Goal: Information Seeking & Learning: Learn about a topic

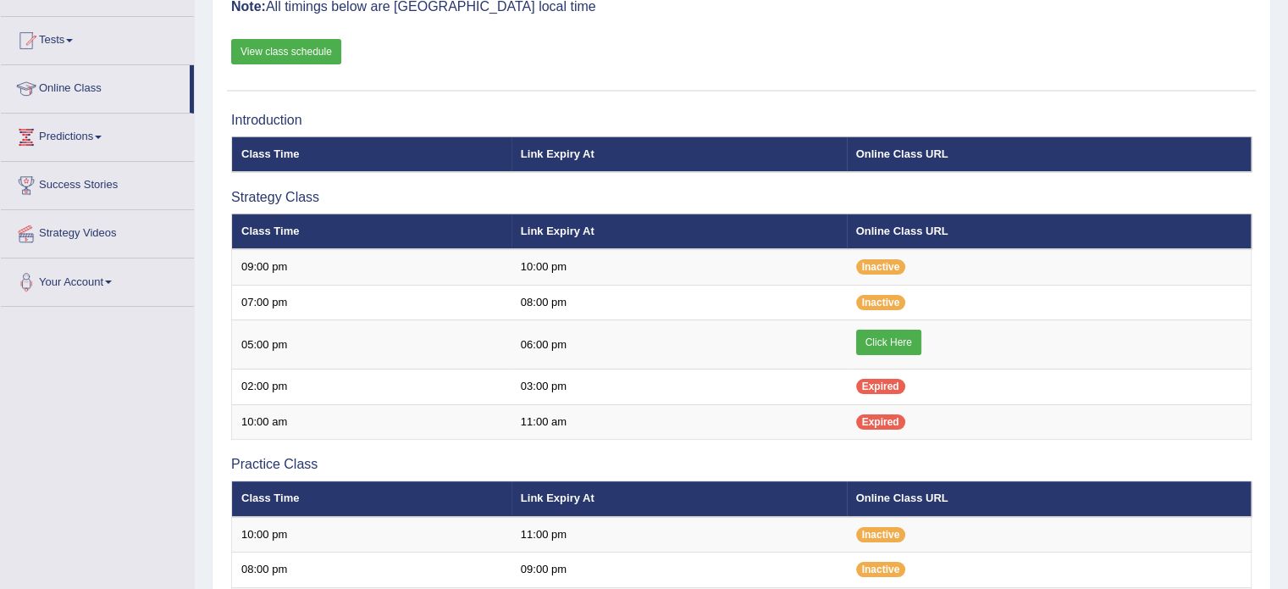
scroll to position [169, 0]
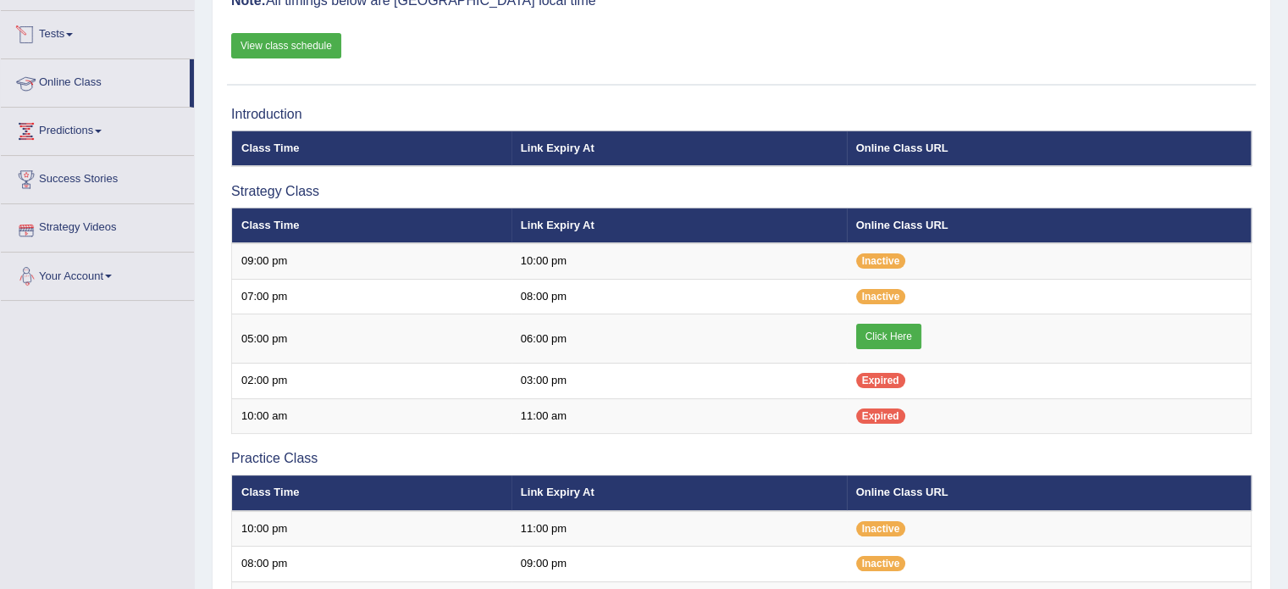
click at [102, 73] on link "Online Class" at bounding box center [95, 80] width 189 height 42
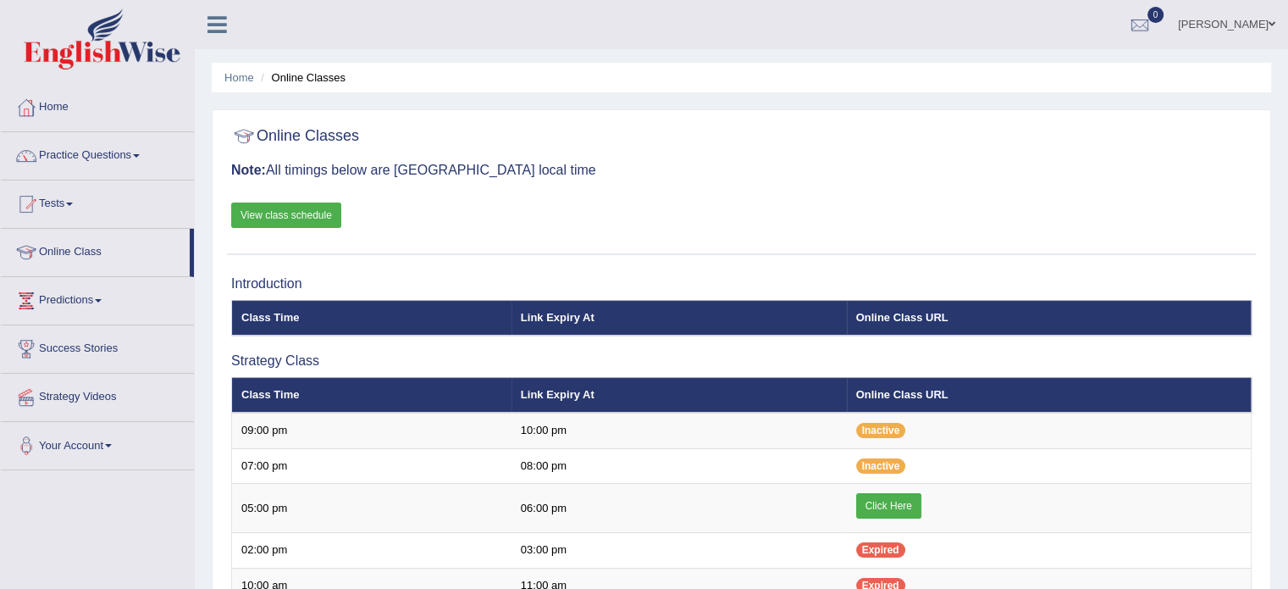
click at [289, 208] on link "View class schedule" at bounding box center [286, 214] width 110 height 25
click at [74, 114] on link "Home" at bounding box center [97, 105] width 193 height 42
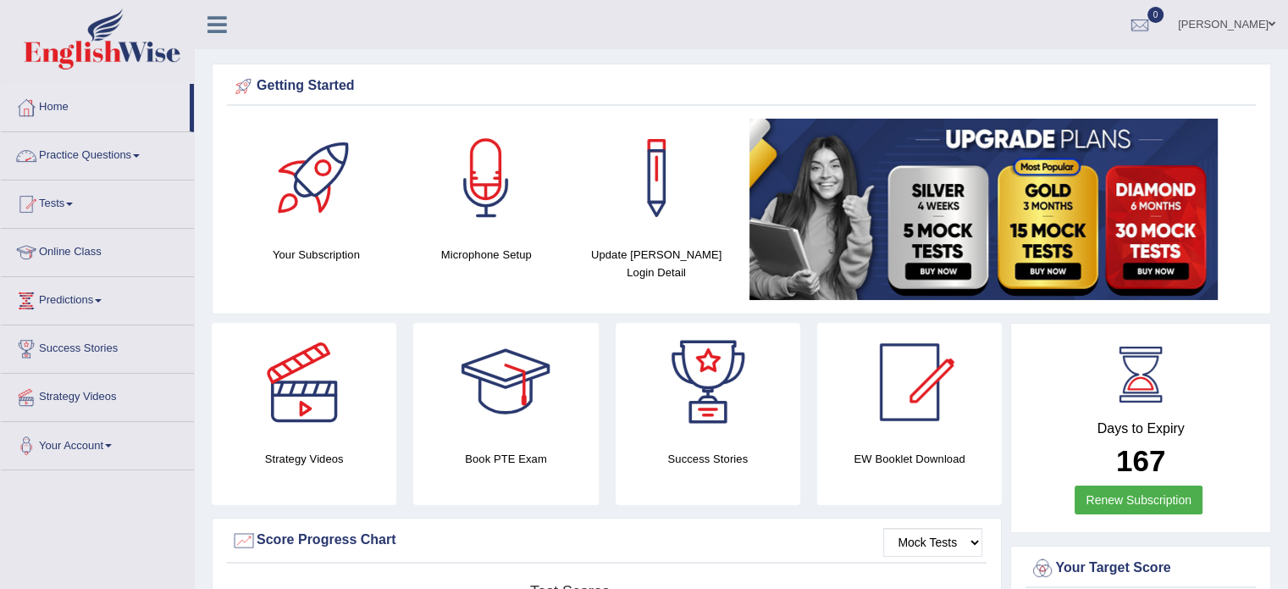
click at [51, 149] on link "Practice Questions" at bounding box center [97, 153] width 193 height 42
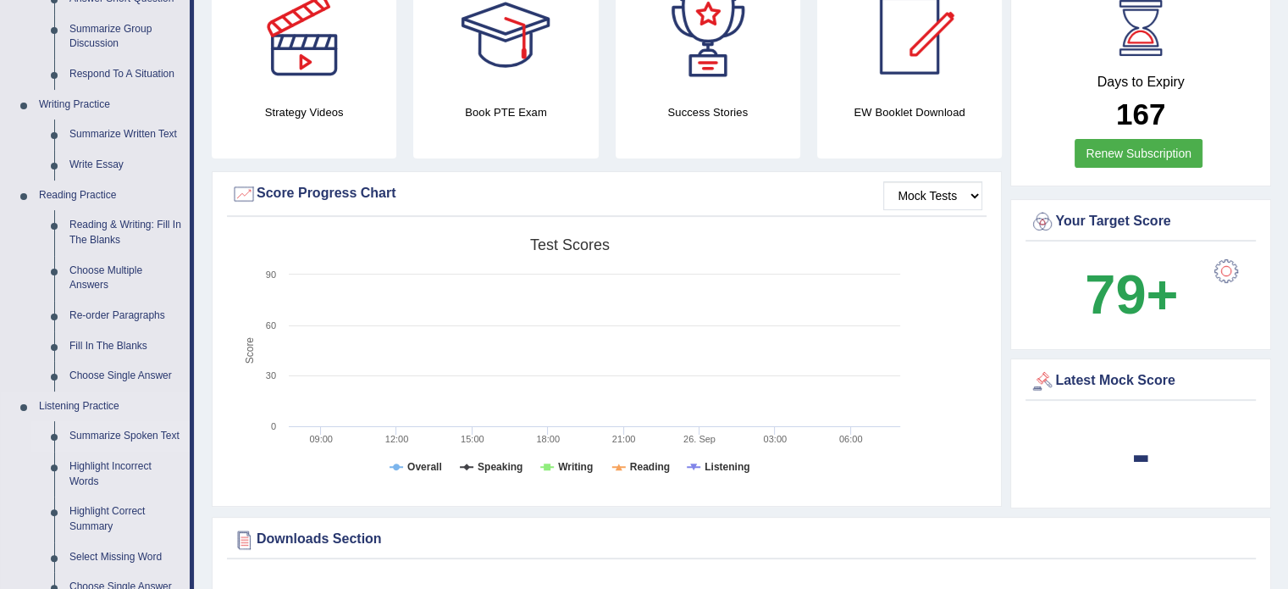
scroll to position [367, 0]
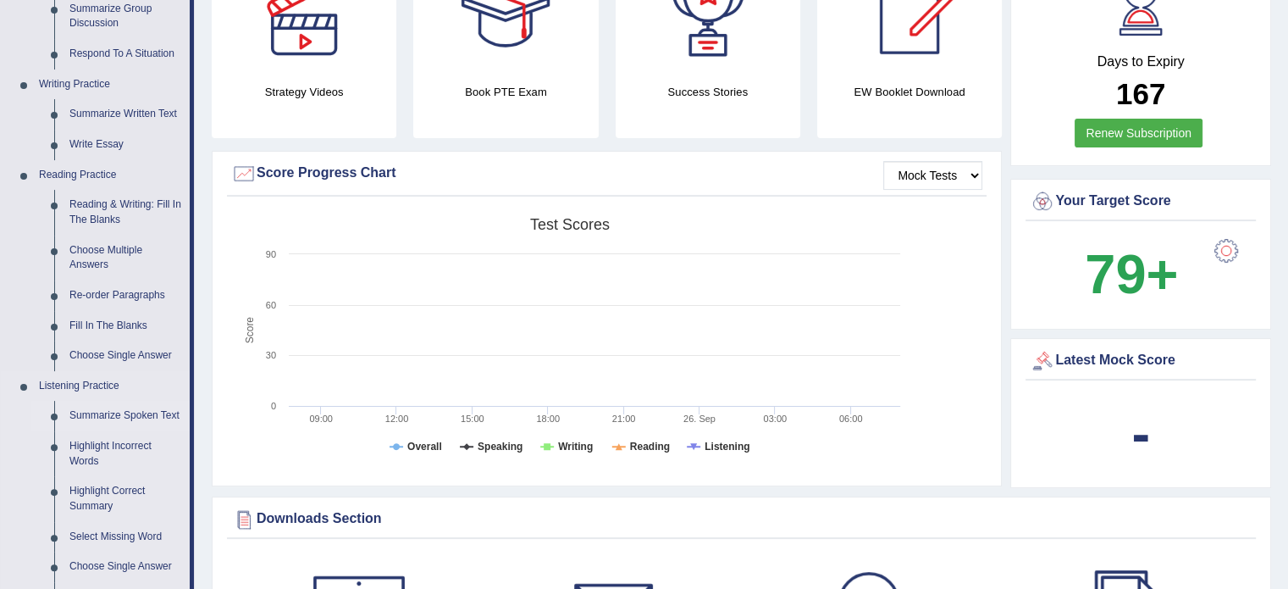
click at [119, 420] on link "Summarize Spoken Text" at bounding box center [126, 416] width 128 height 30
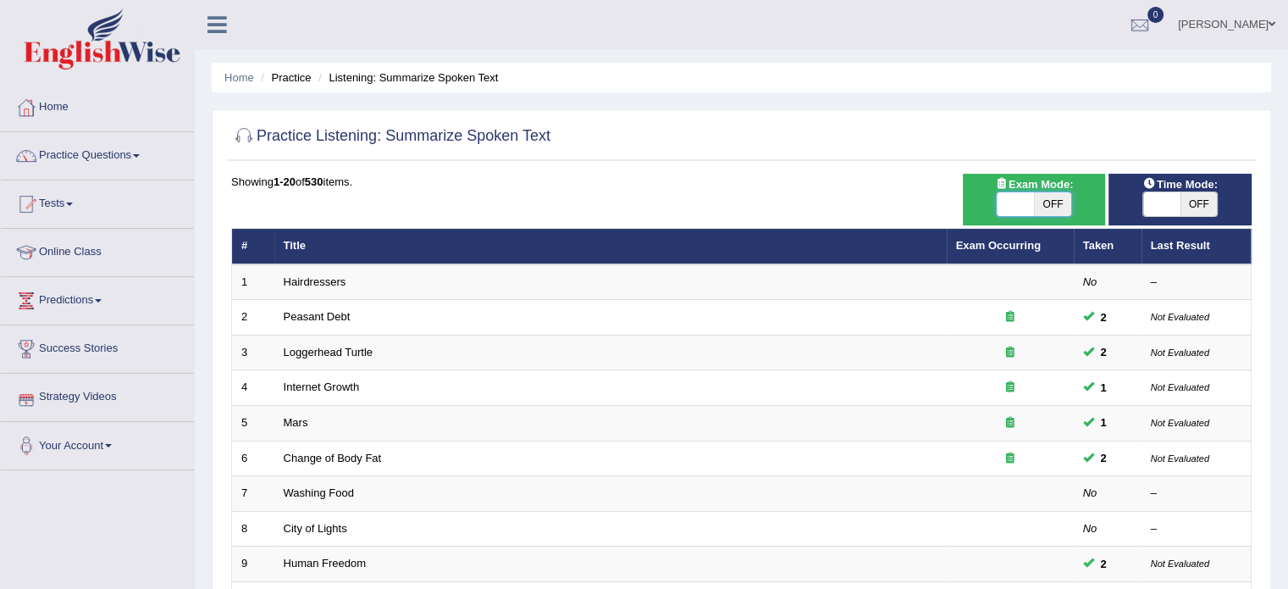
click at [1020, 196] on span at bounding box center [1015, 204] width 37 height 24
checkbox input "true"
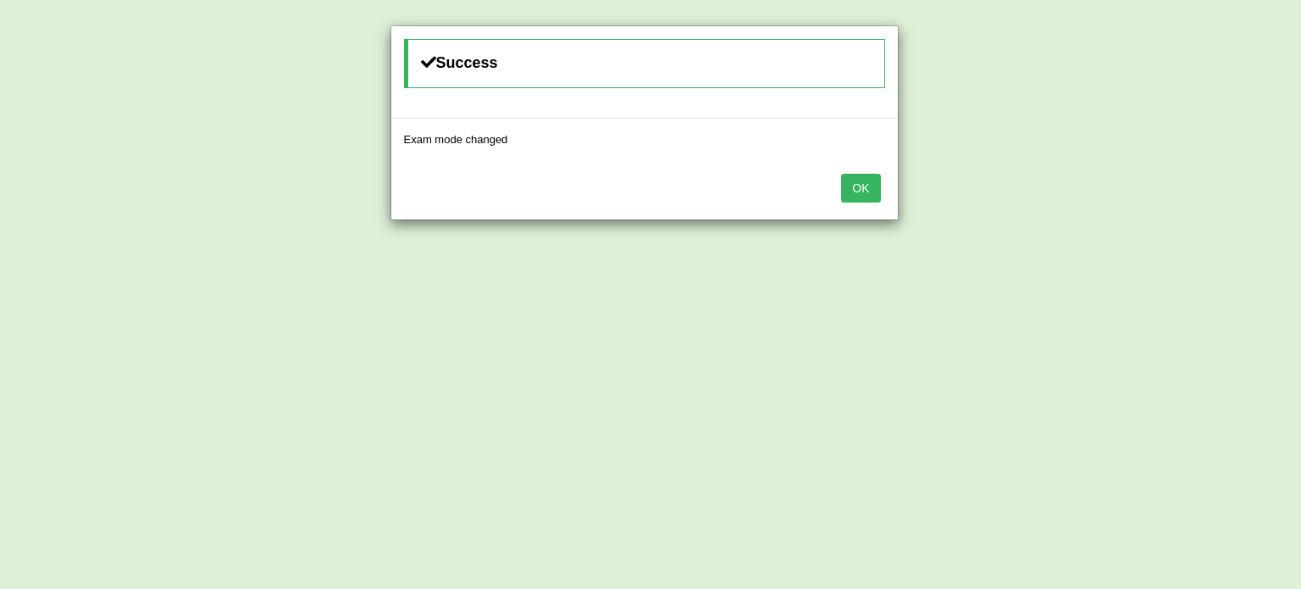
click at [861, 185] on button "OK" at bounding box center [860, 188] width 39 height 29
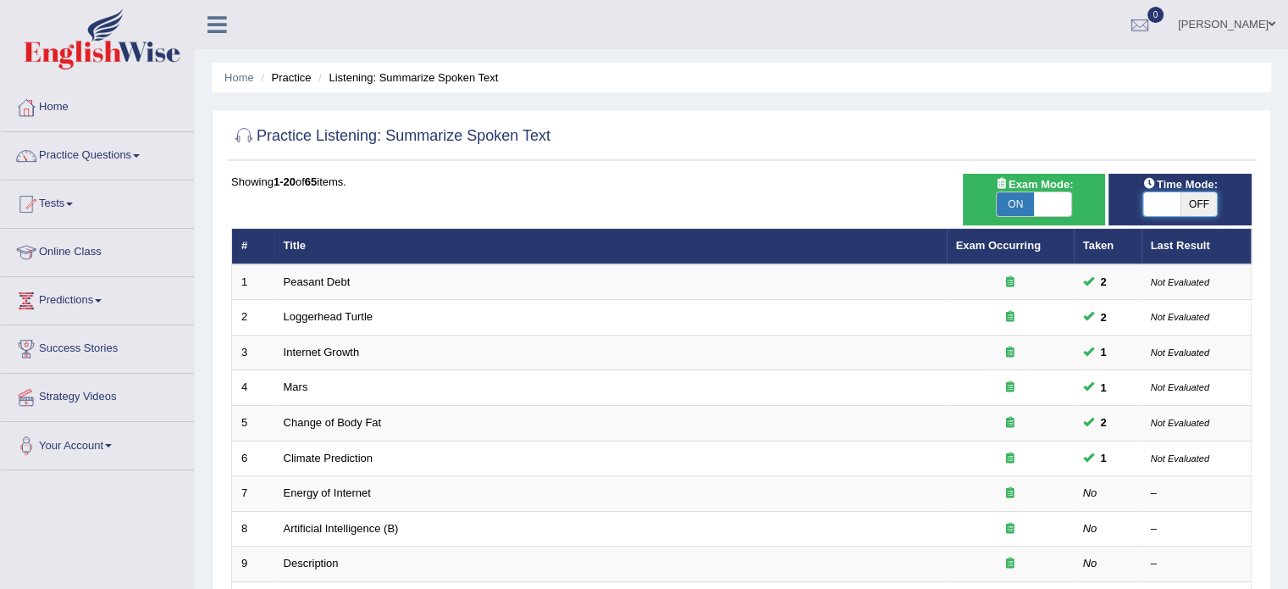
click at [1154, 198] on span at bounding box center [1161, 204] width 37 height 24
checkbox input "true"
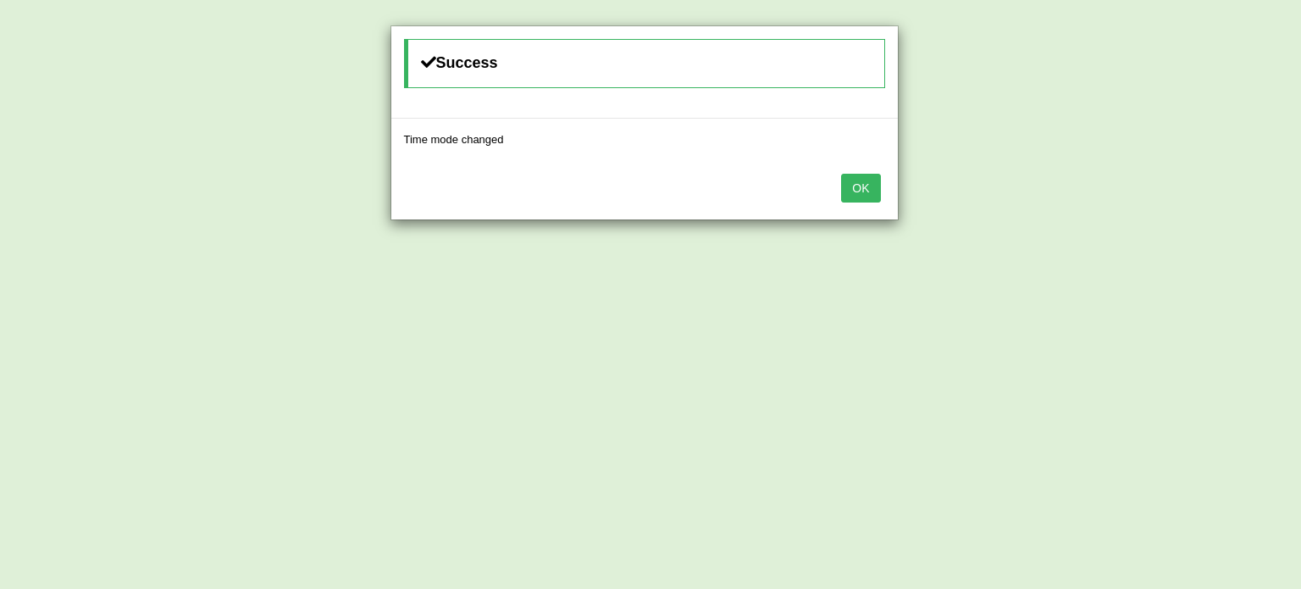
click at [876, 185] on button "OK" at bounding box center [860, 188] width 39 height 29
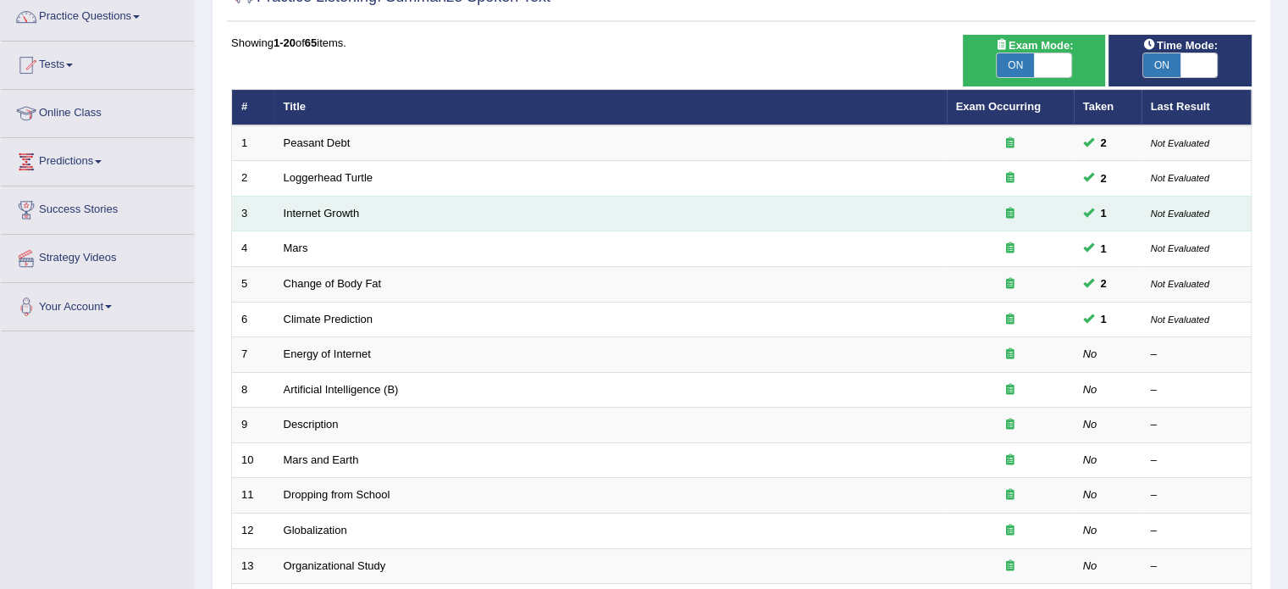
scroll to position [141, 0]
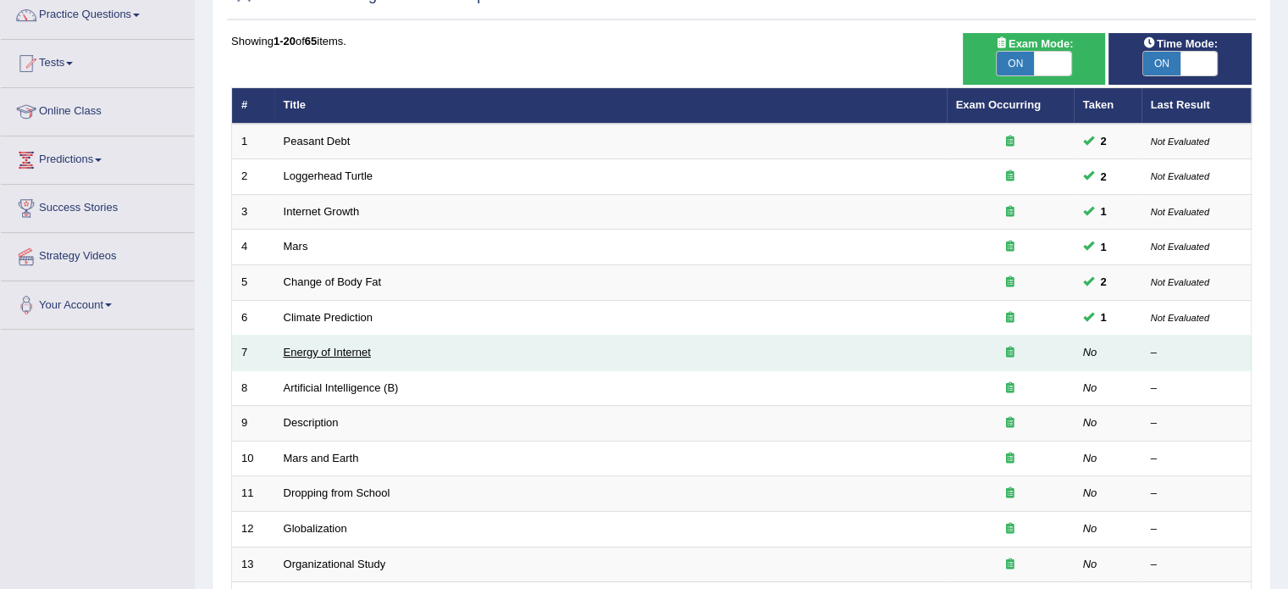
click at [339, 348] on link "Energy of Internet" at bounding box center [327, 352] width 87 height 13
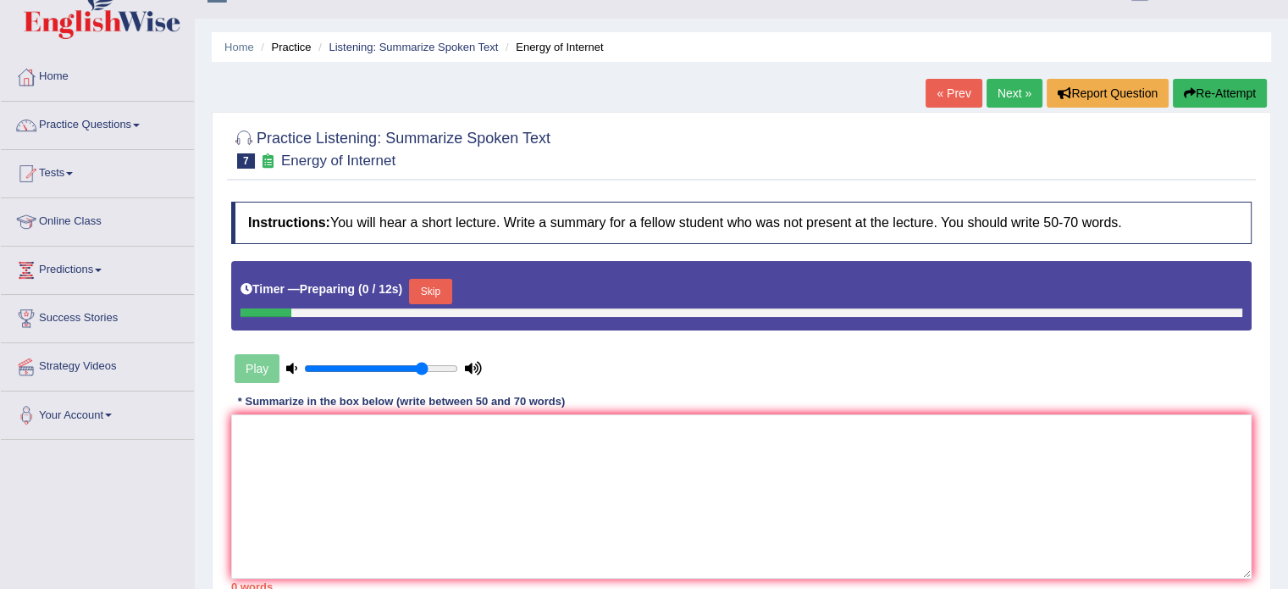
scroll to position [113, 0]
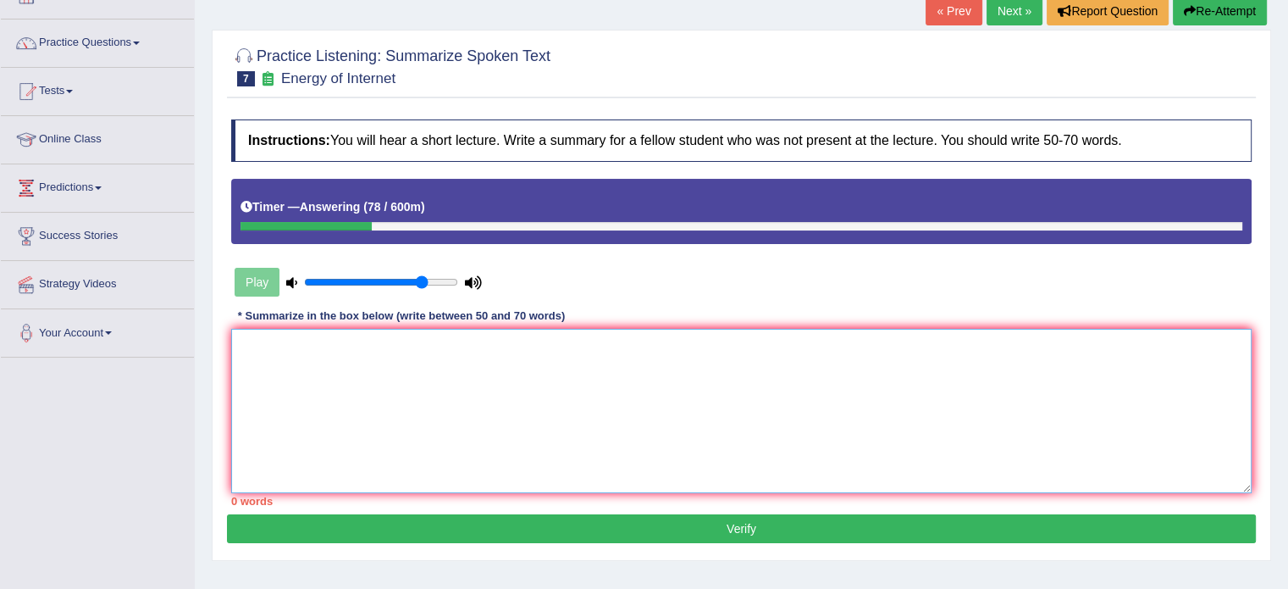
click at [477, 380] on textarea at bounding box center [741, 411] width 1020 height 164
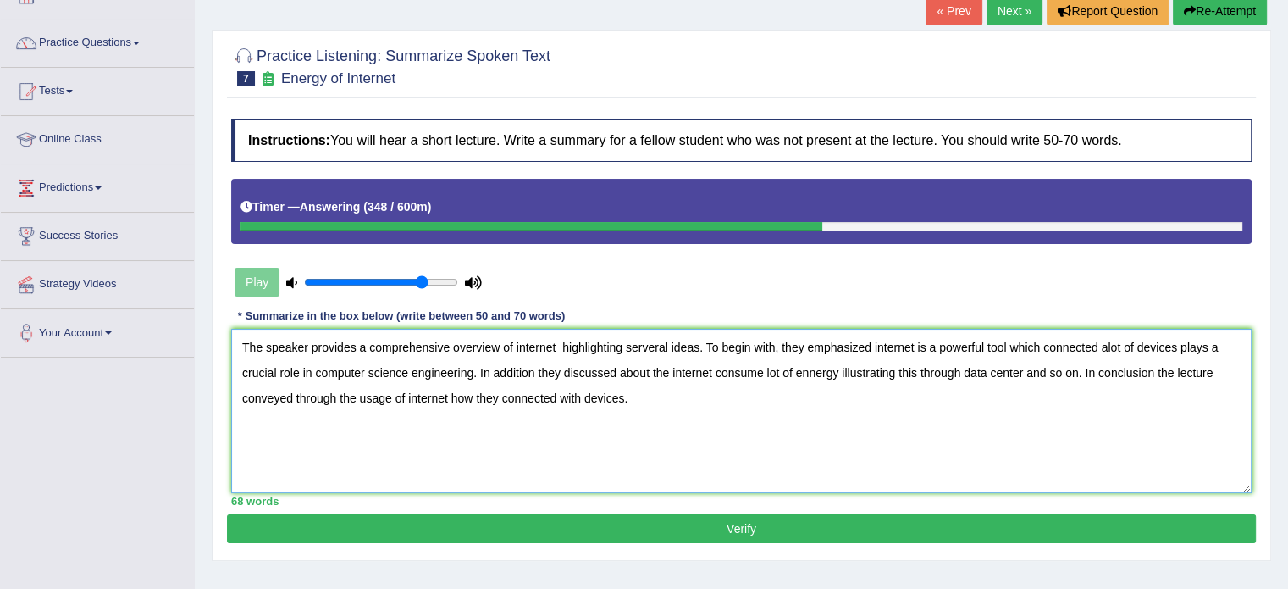
type textarea "The speaker provides a comprehensive overview of internet highlighting serveral…"
click at [539, 525] on button "Verify" at bounding box center [741, 528] width 1029 height 29
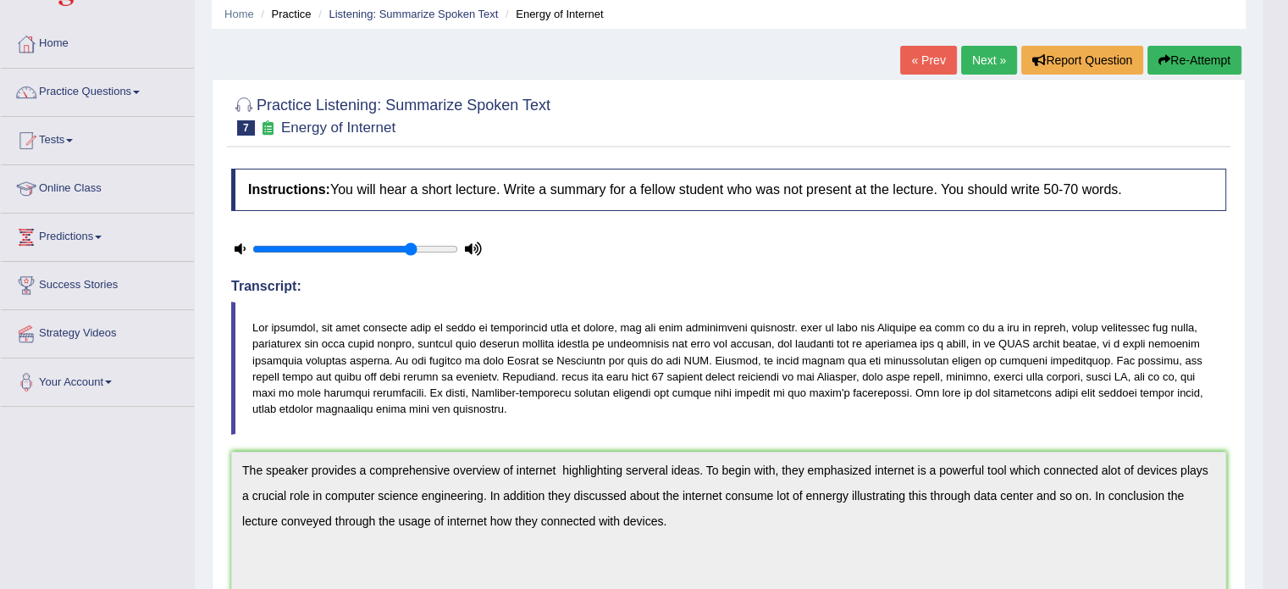
scroll to position [0, 0]
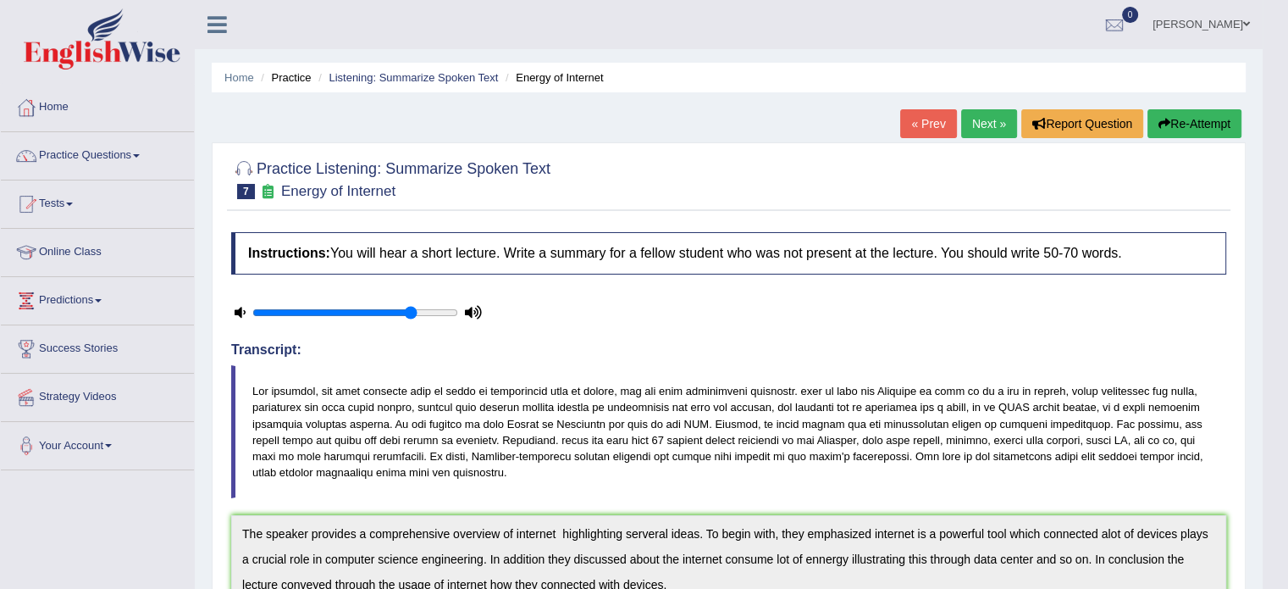
click at [996, 128] on link "Next »" at bounding box center [989, 123] width 56 height 29
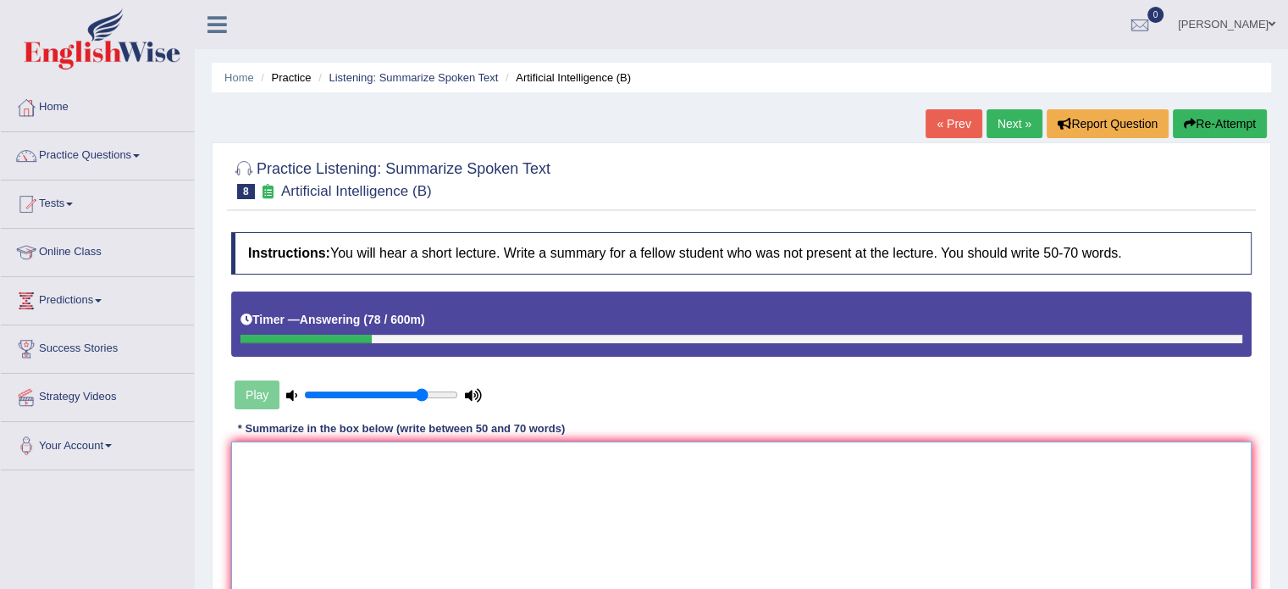
click at [313, 454] on textarea at bounding box center [741, 523] width 1020 height 164
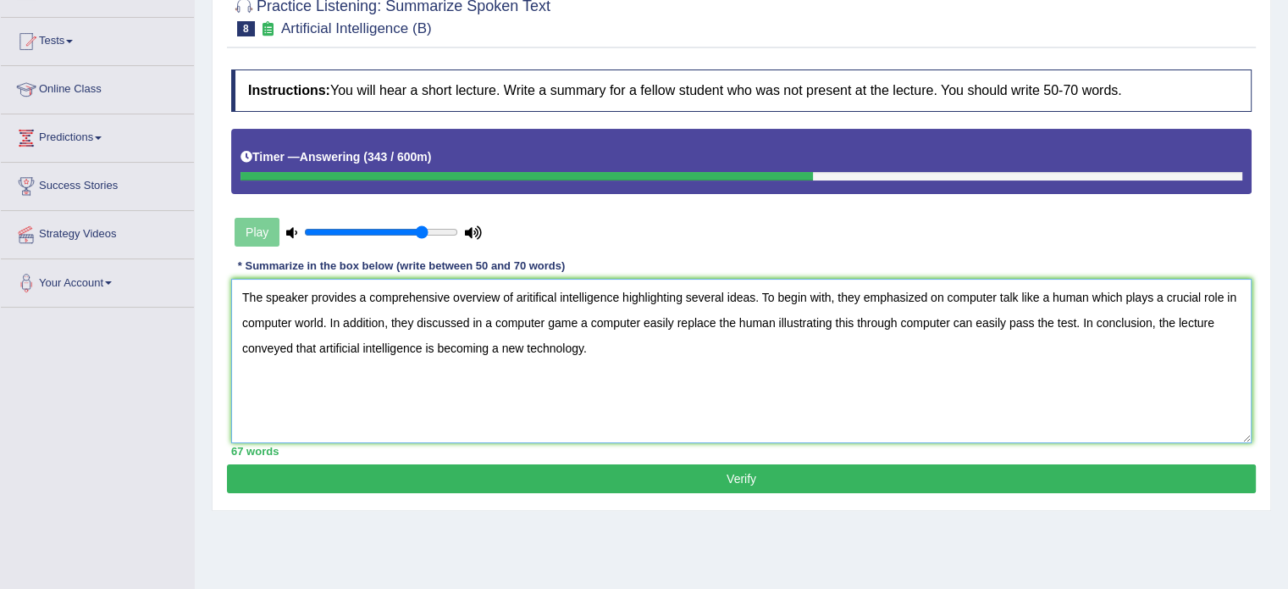
scroll to position [169, 0]
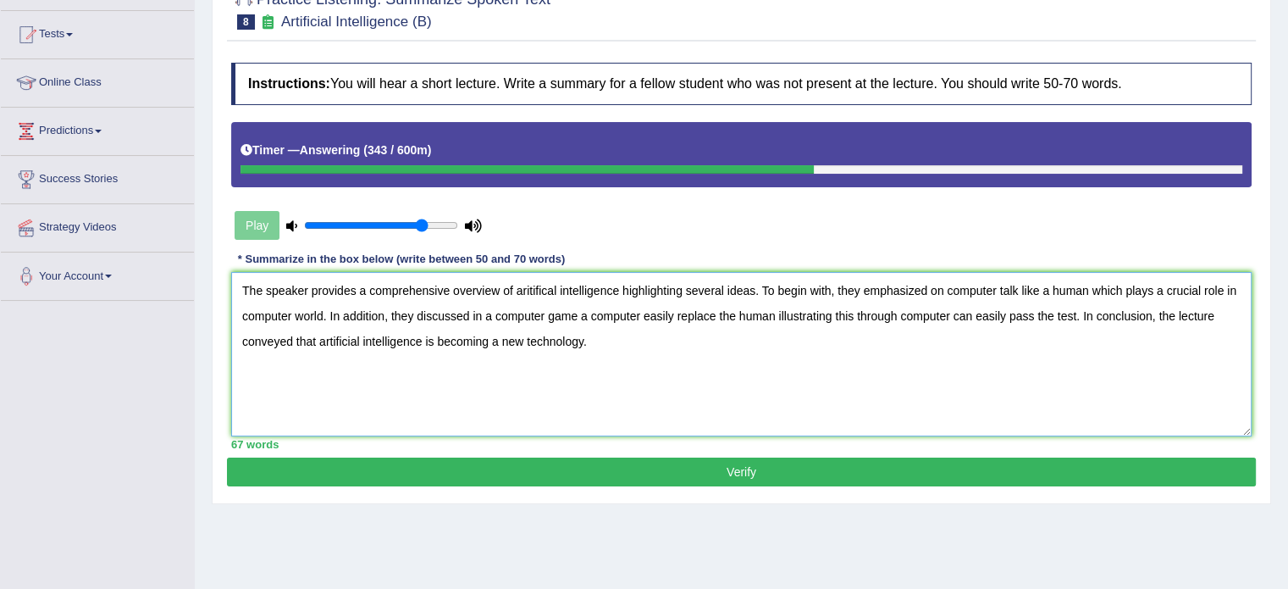
type textarea "The speaker provides a comprehensive overview of aritifical intelligence highli…"
click at [452, 475] on button "Verify" at bounding box center [741, 471] width 1029 height 29
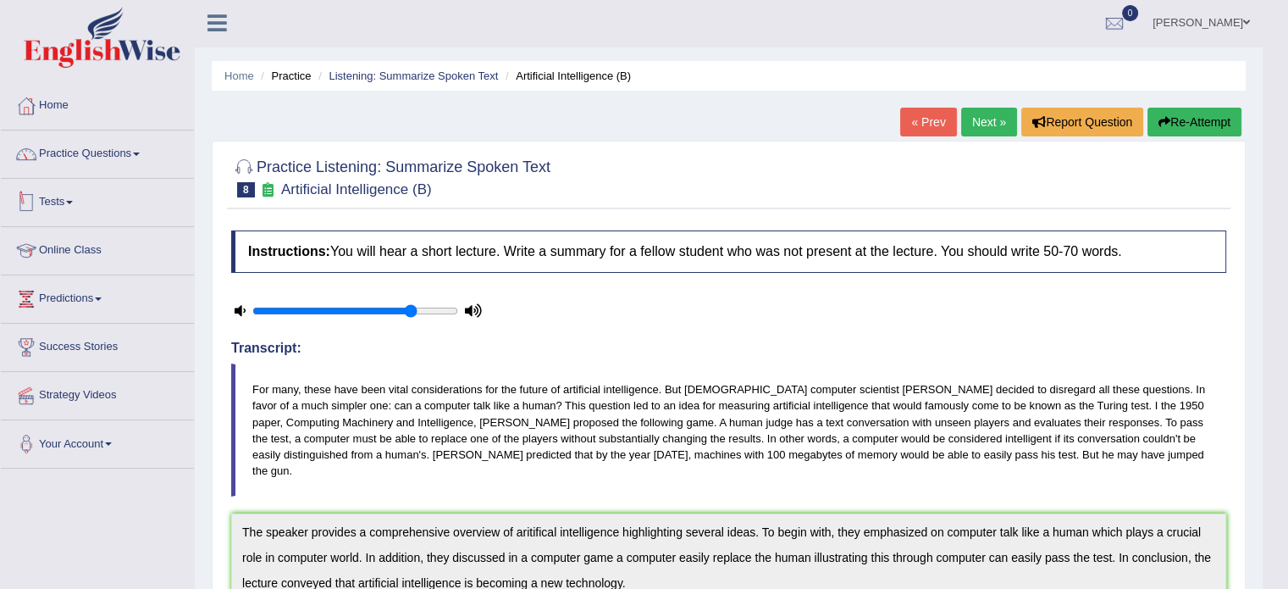
scroll to position [0, 0]
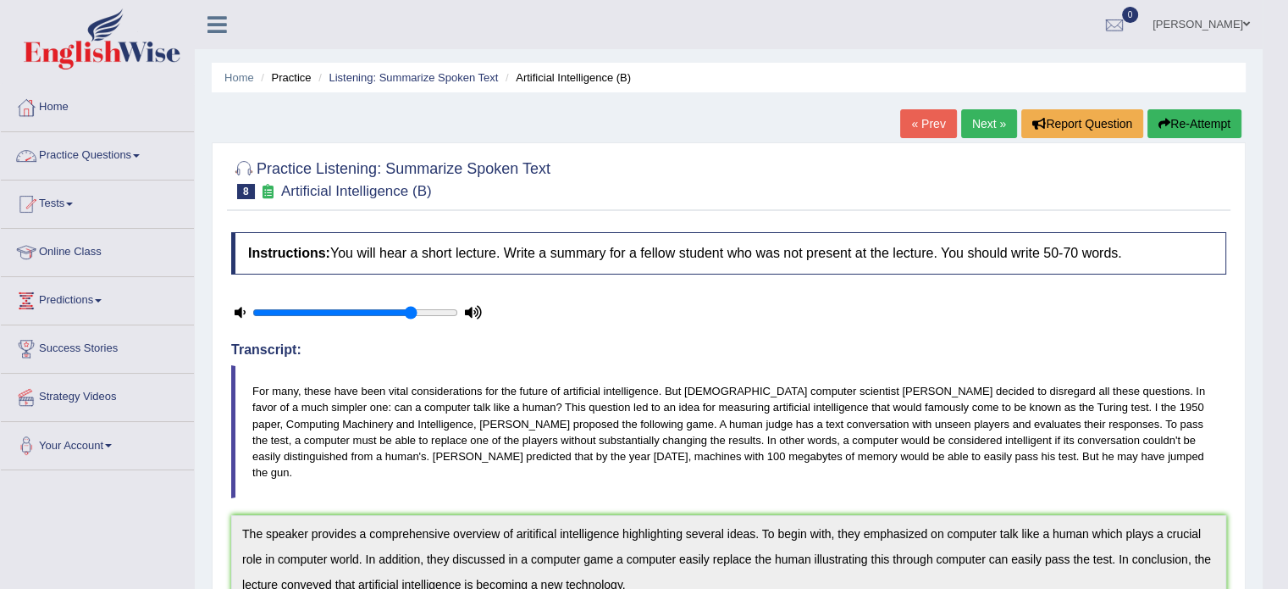
click at [106, 155] on link "Practice Questions" at bounding box center [97, 153] width 193 height 42
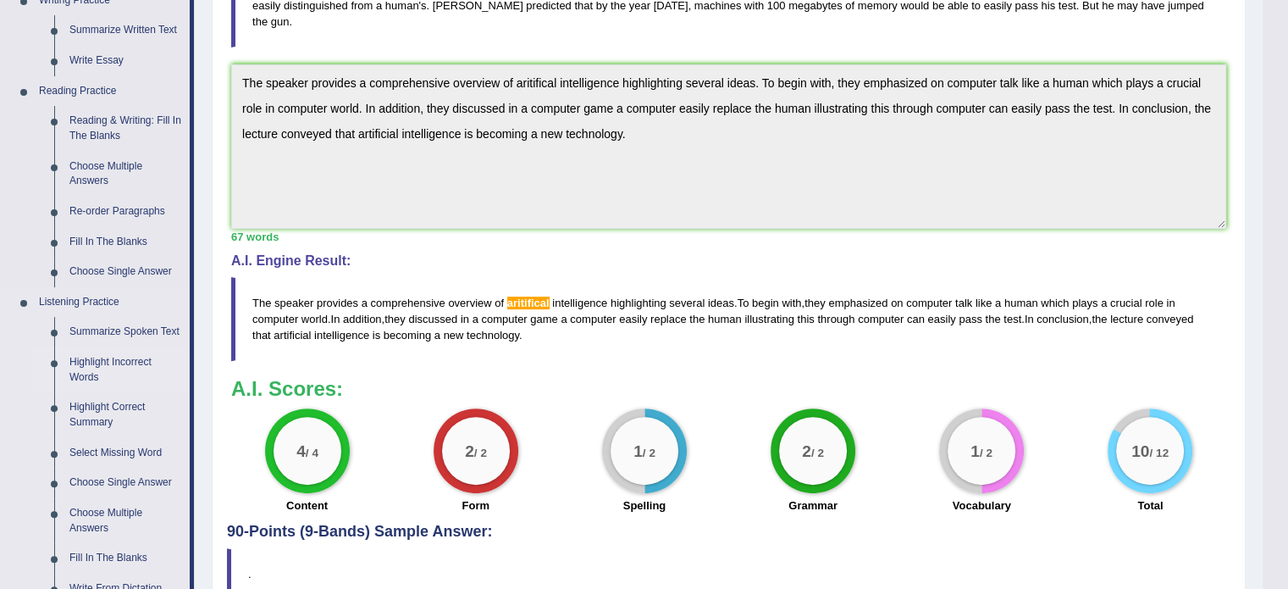
scroll to position [451, 0]
click at [94, 368] on link "Highlight Incorrect Words" at bounding box center [126, 368] width 128 height 45
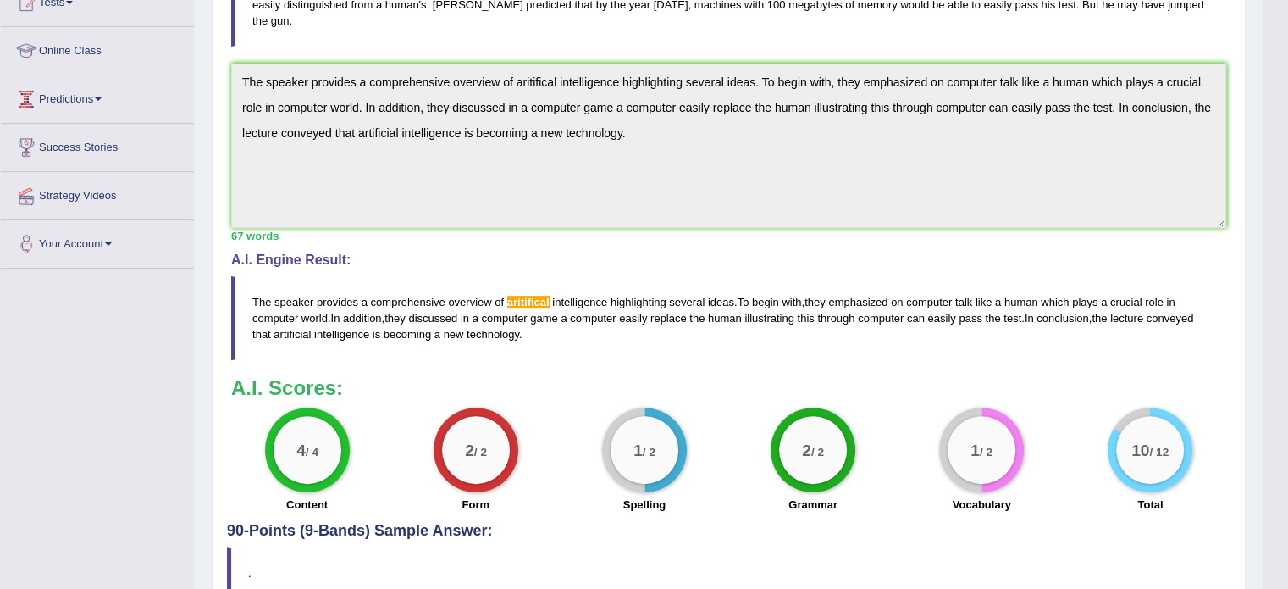
scroll to position [202, 0]
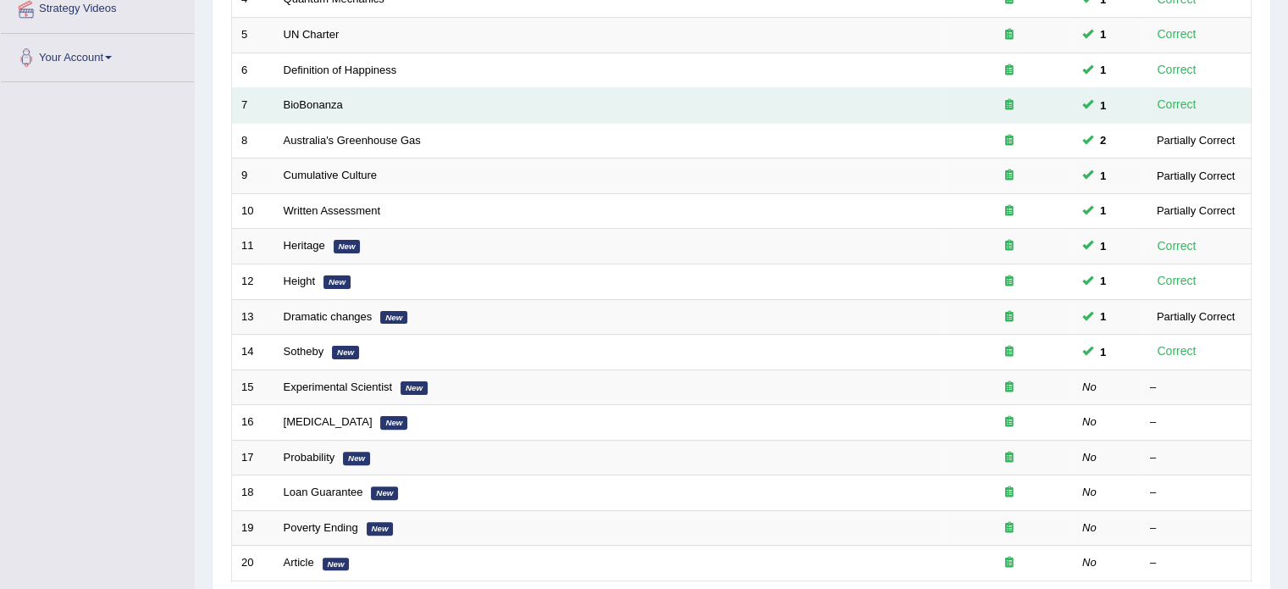
scroll to position [395, 0]
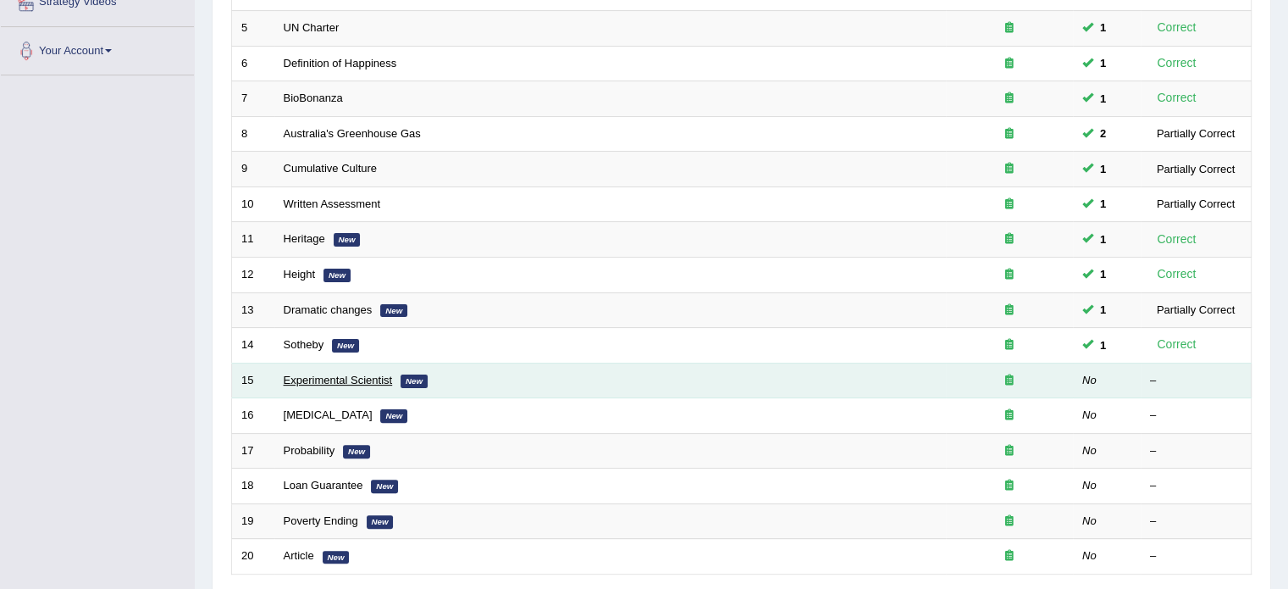
click at [323, 381] on link "Experimental Scientist" at bounding box center [338, 379] width 109 height 13
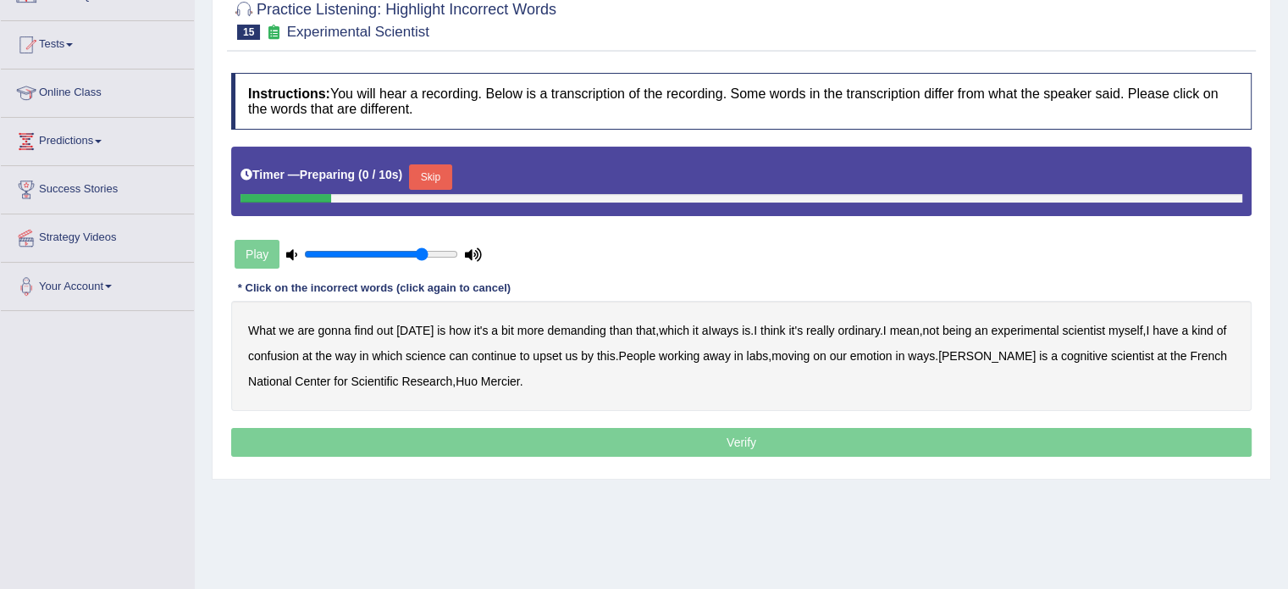
scroll to position [169, 0]
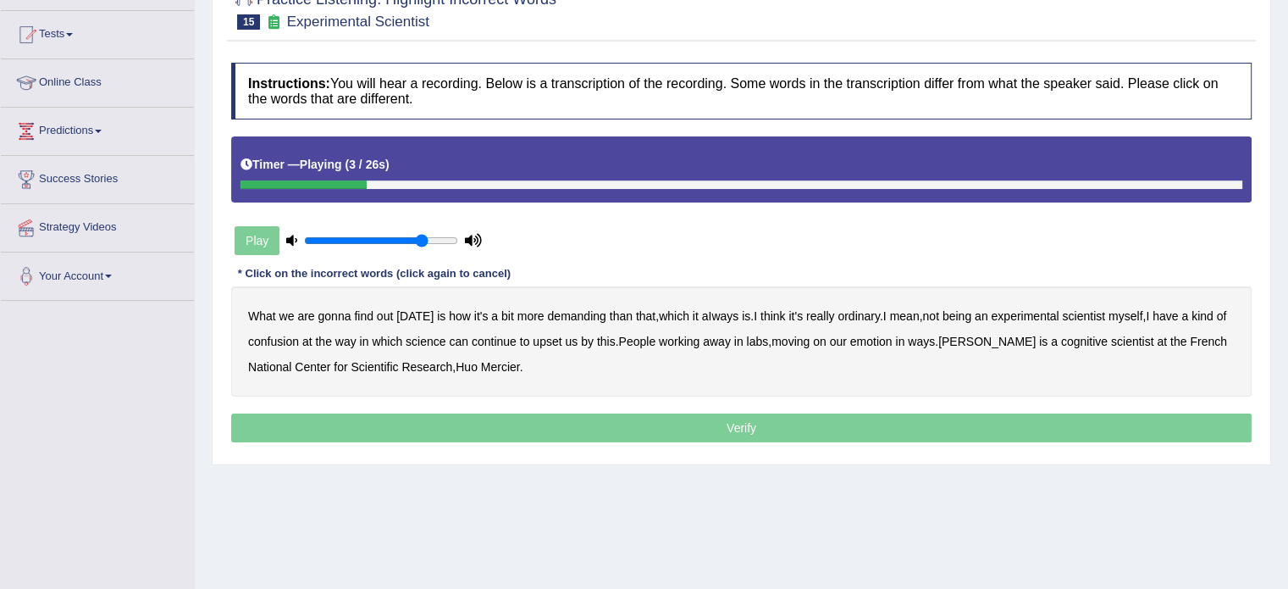
click at [562, 309] on b "demanding" at bounding box center [576, 316] width 58 height 14
click at [852, 312] on b "ordinary" at bounding box center [859, 316] width 42 height 14
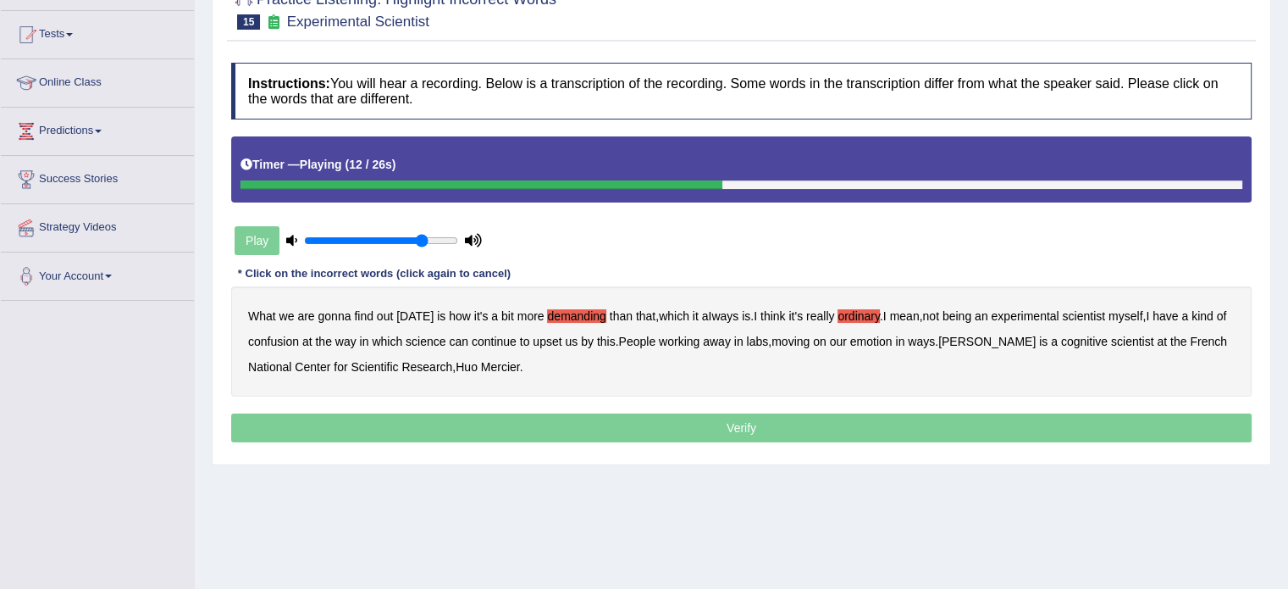
click at [274, 337] on b "confusion" at bounding box center [273, 342] width 51 height 14
click at [561, 340] on div "What we are gonna find out today is how it's a bit more demanding than that , w…" at bounding box center [741, 341] width 1020 height 110
click at [542, 340] on b "upset" at bounding box center [547, 342] width 29 height 14
click at [874, 337] on b "emotion" at bounding box center [871, 342] width 42 height 14
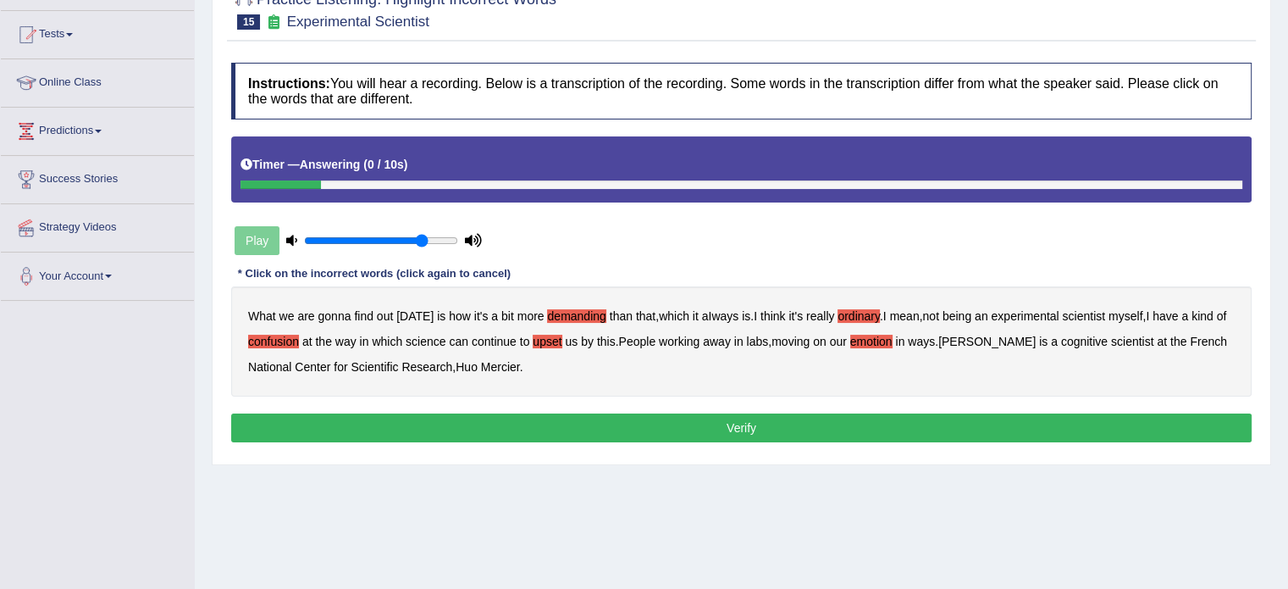
click at [672, 424] on button "Verify" at bounding box center [741, 427] width 1020 height 29
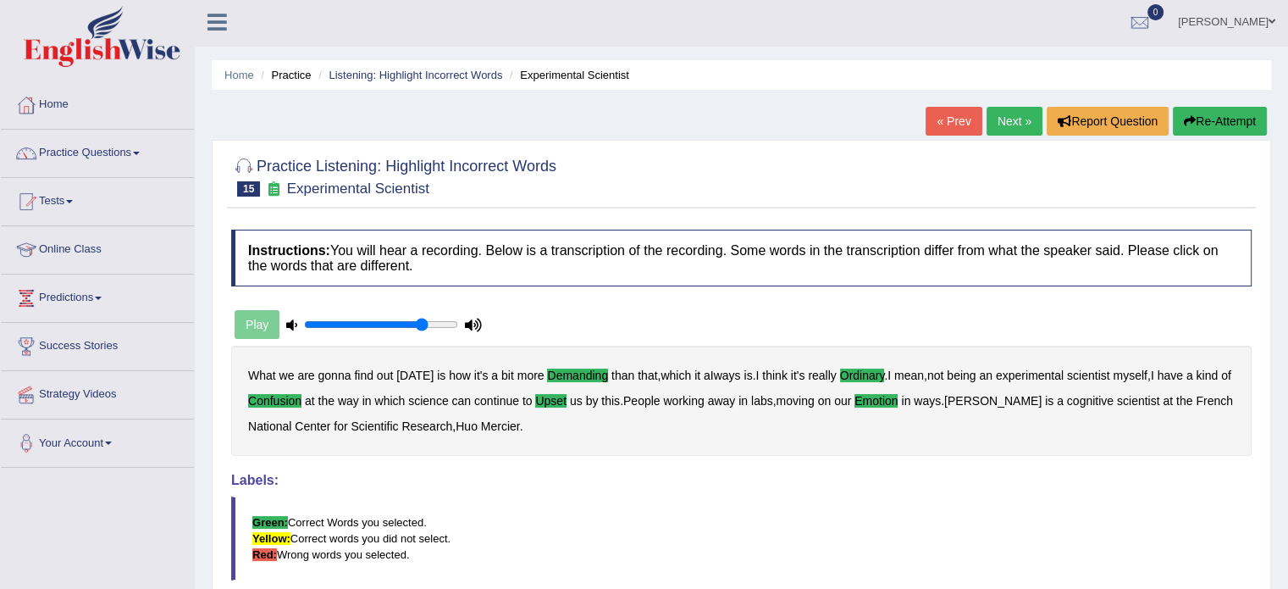
scroll to position [0, 0]
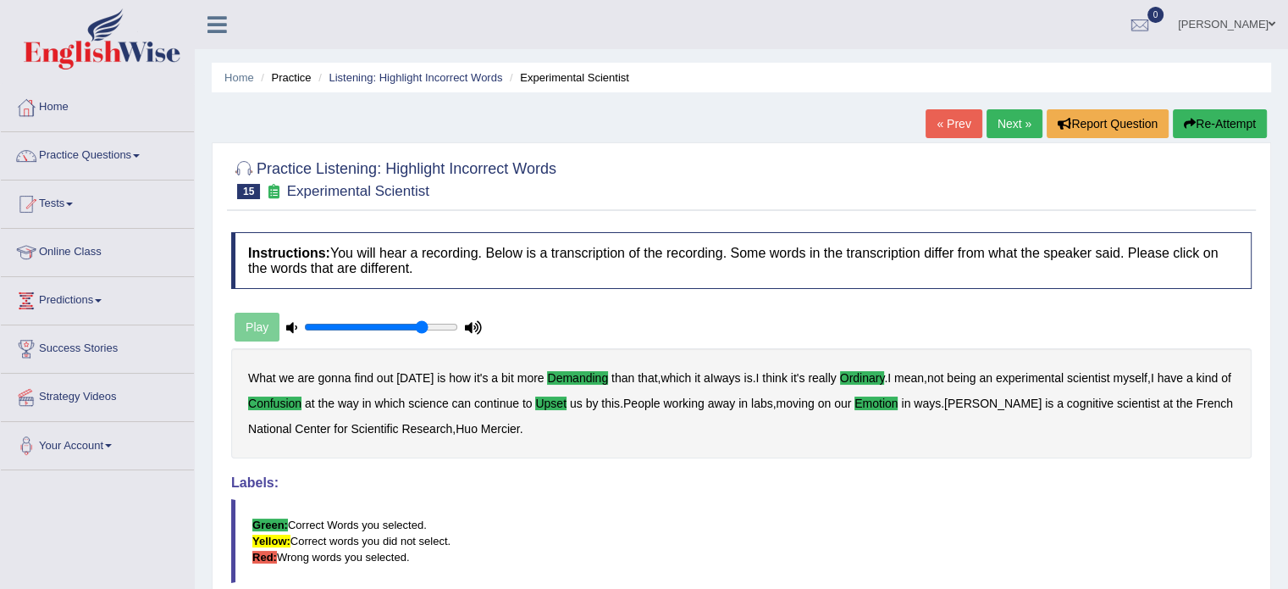
click at [1004, 131] on link "Next »" at bounding box center [1015, 123] width 56 height 29
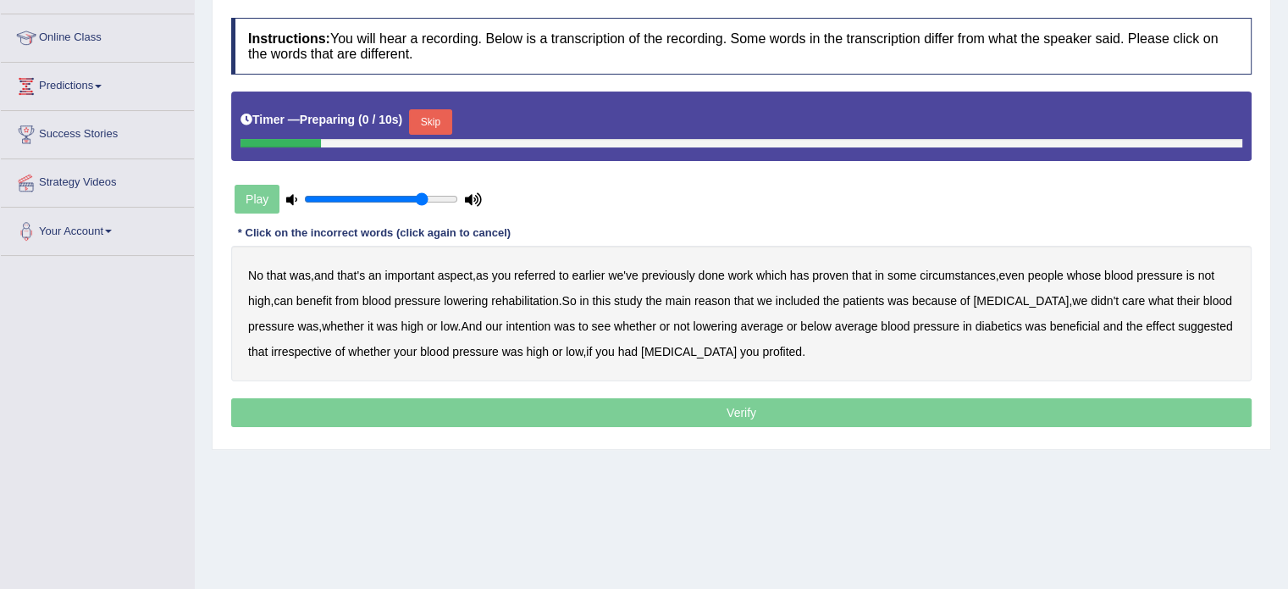
scroll to position [225, 0]
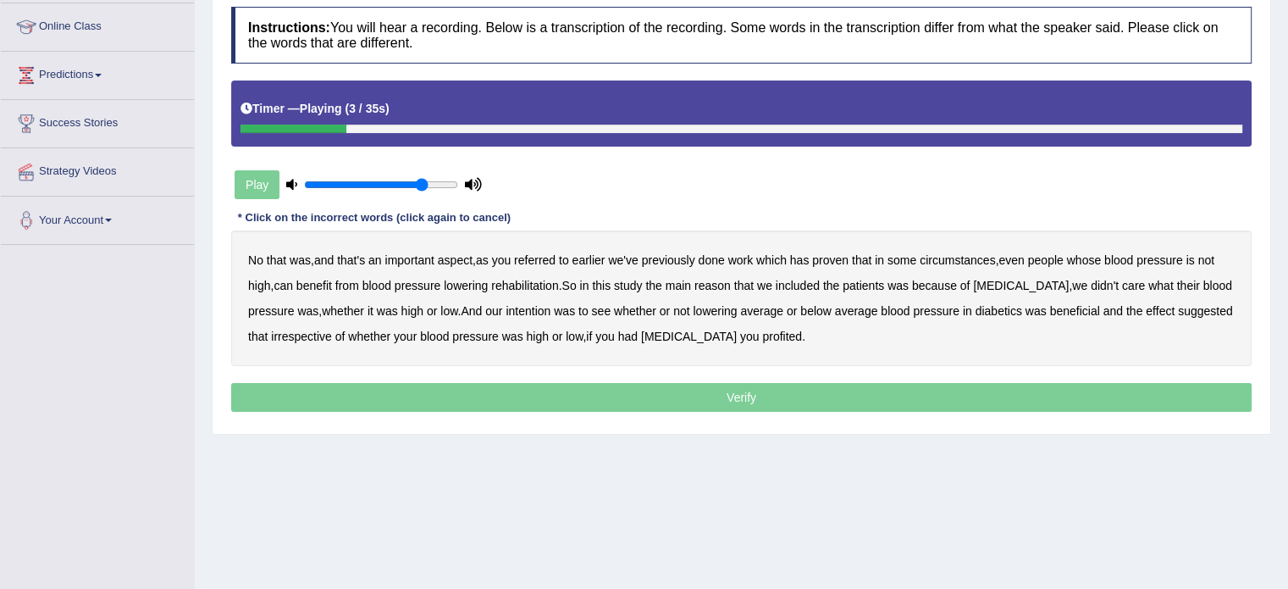
click at [548, 254] on b "referred" at bounding box center [534, 260] width 41 height 14
click at [971, 257] on b "circumstances" at bounding box center [957, 260] width 75 height 14
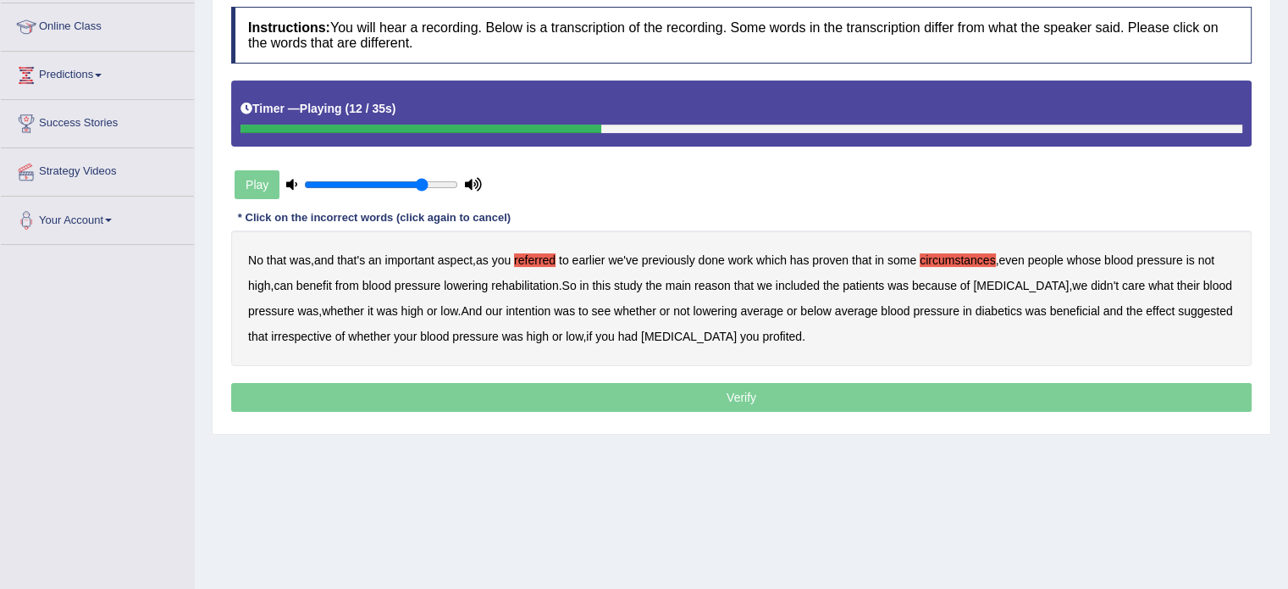
click at [524, 285] on b "rehabilitation" at bounding box center [524, 286] width 67 height 14
click at [539, 307] on b "intention" at bounding box center [528, 311] width 45 height 14
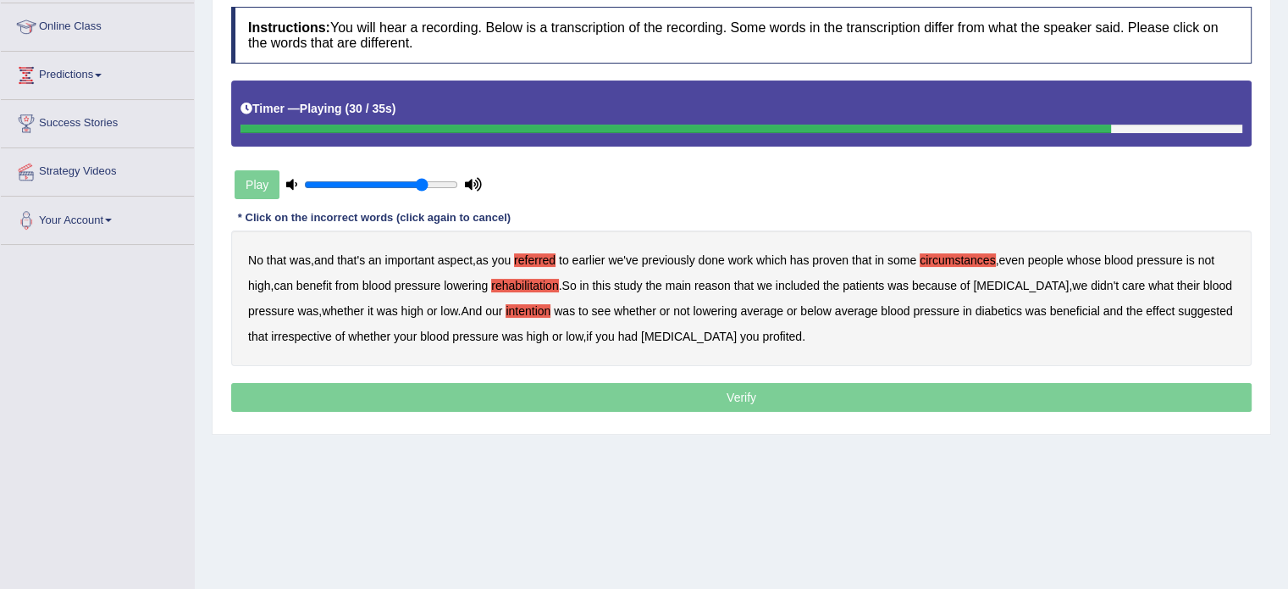
click at [1172, 305] on b "effect" at bounding box center [1160, 311] width 29 height 14
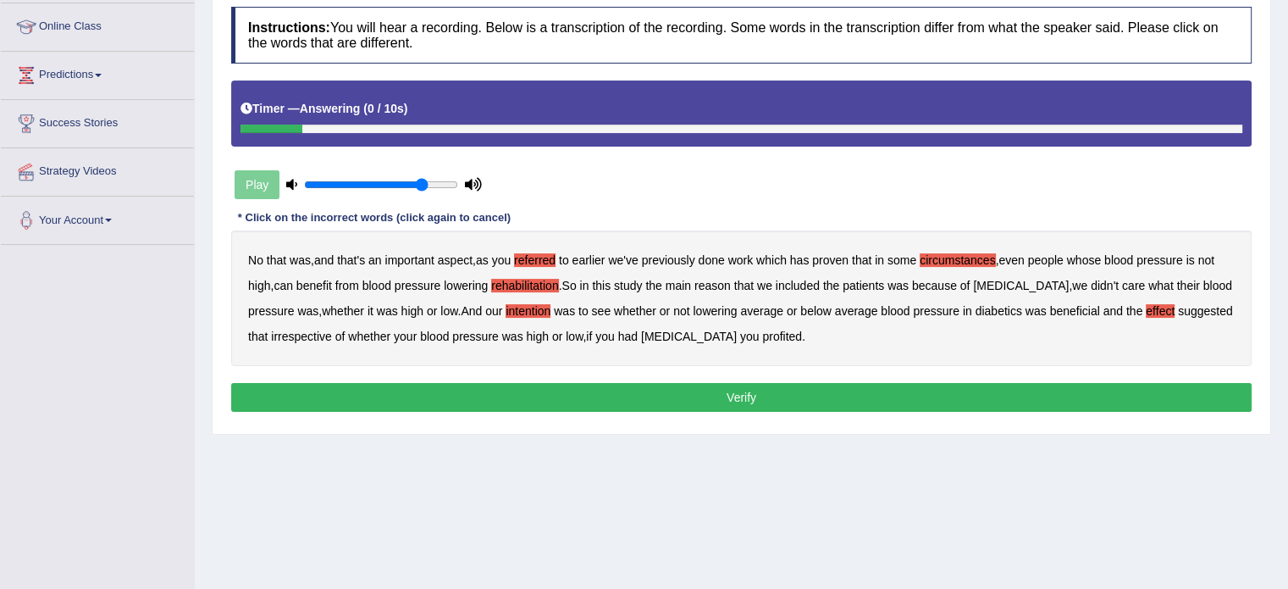
click at [794, 334] on b "profited" at bounding box center [782, 336] width 40 height 14
click at [704, 399] on button "Verify" at bounding box center [741, 397] width 1020 height 29
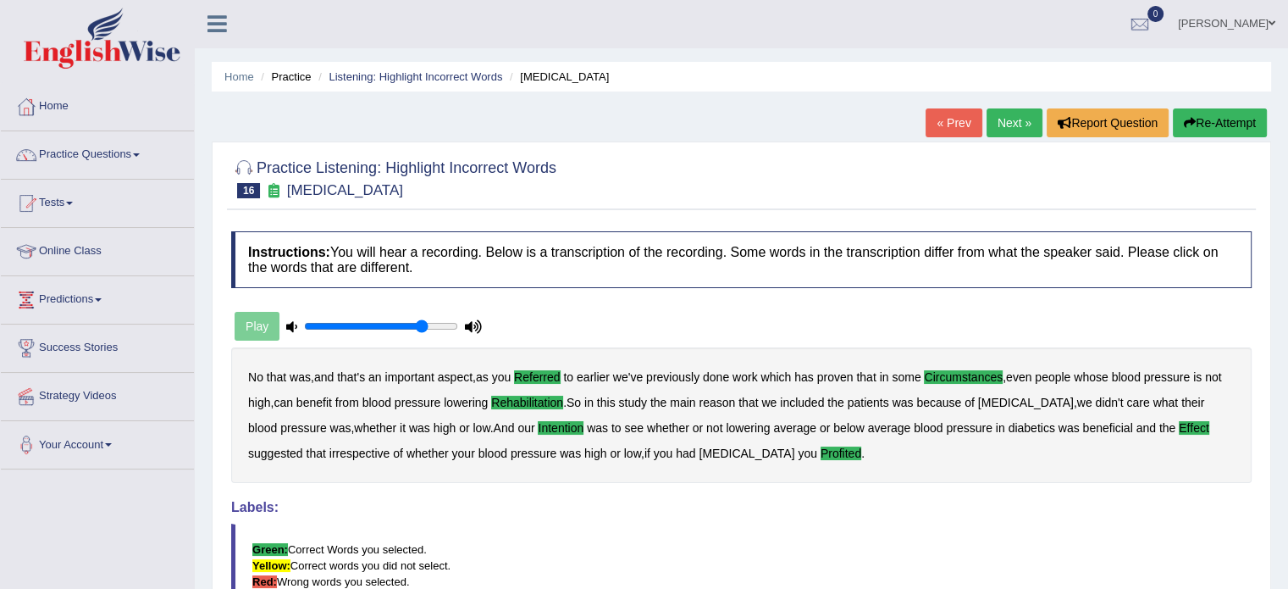
scroll to position [0, 0]
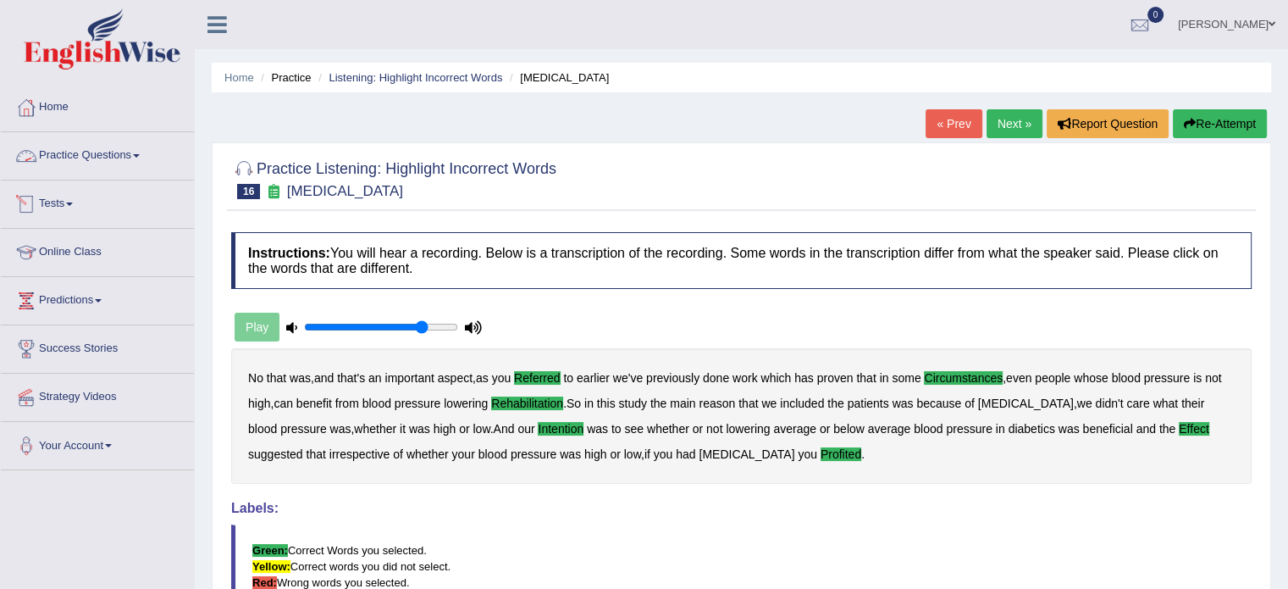
click at [129, 148] on link "Practice Questions" at bounding box center [97, 153] width 193 height 42
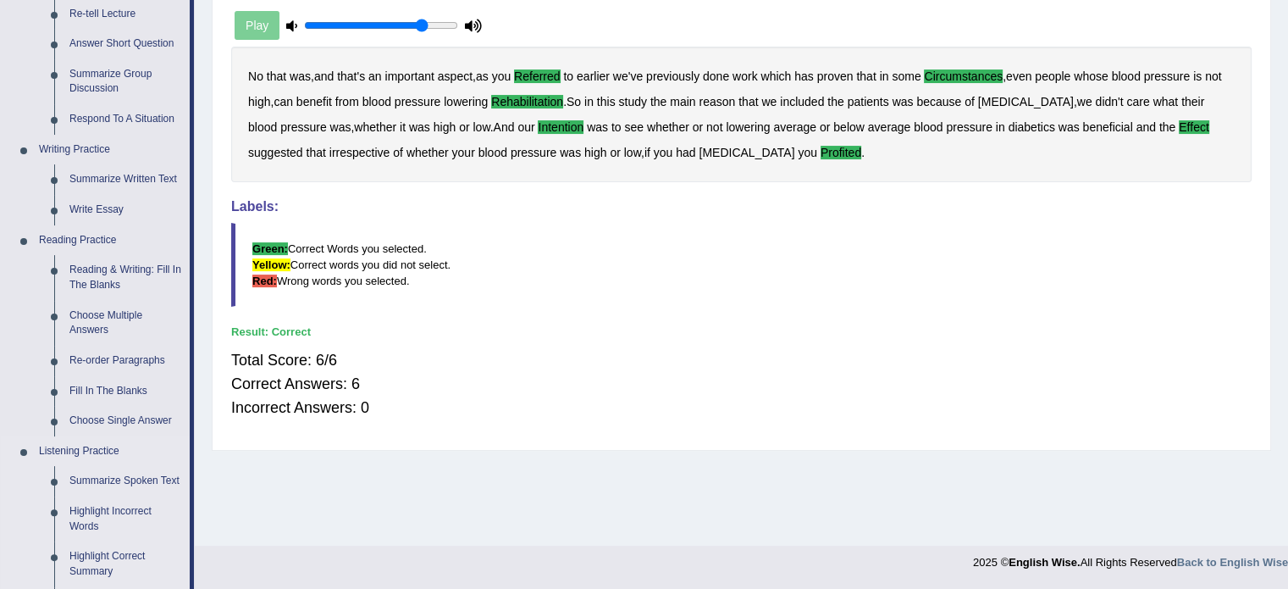
scroll to position [395, 0]
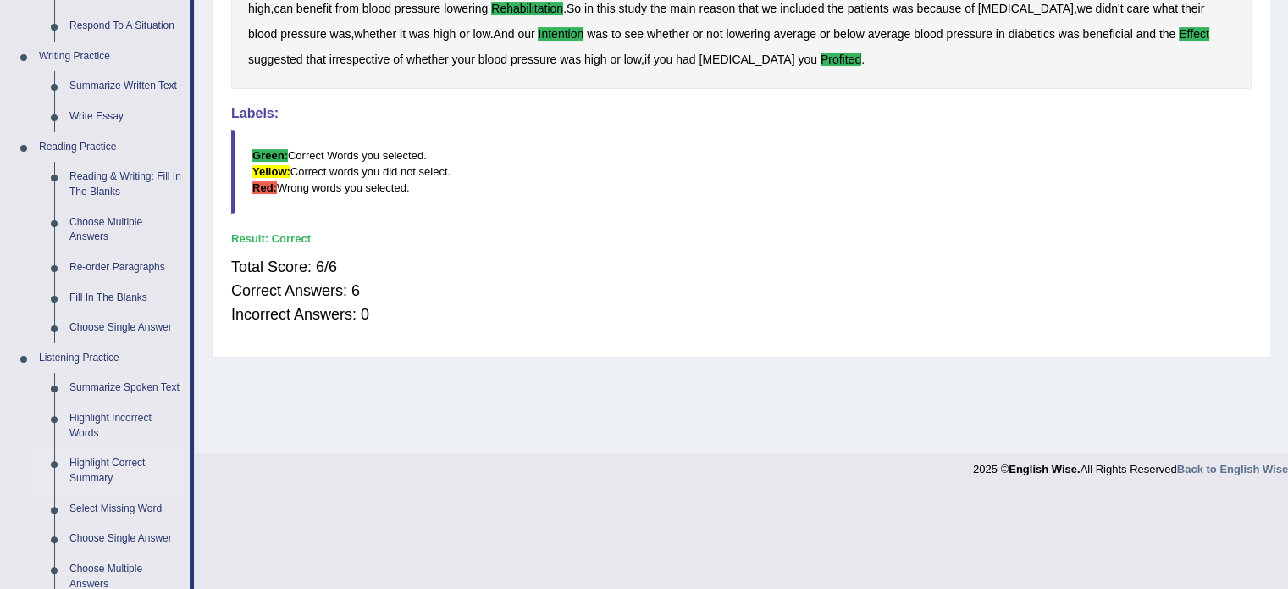
click at [102, 467] on link "Highlight Correct Summary" at bounding box center [126, 470] width 128 height 45
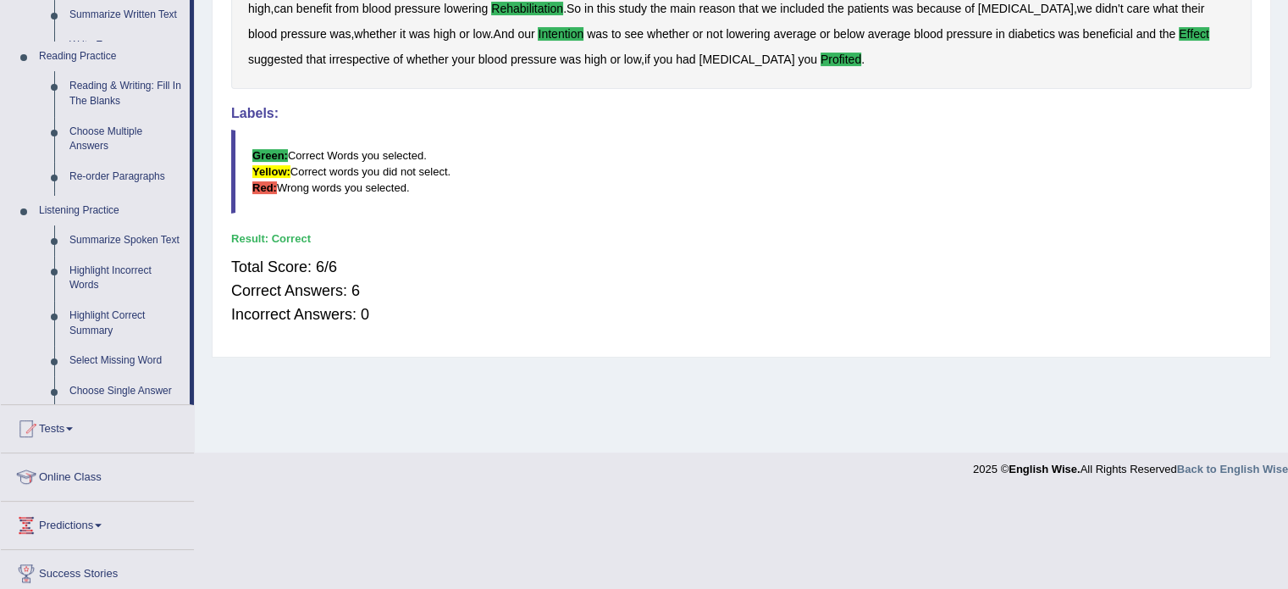
scroll to position [301, 0]
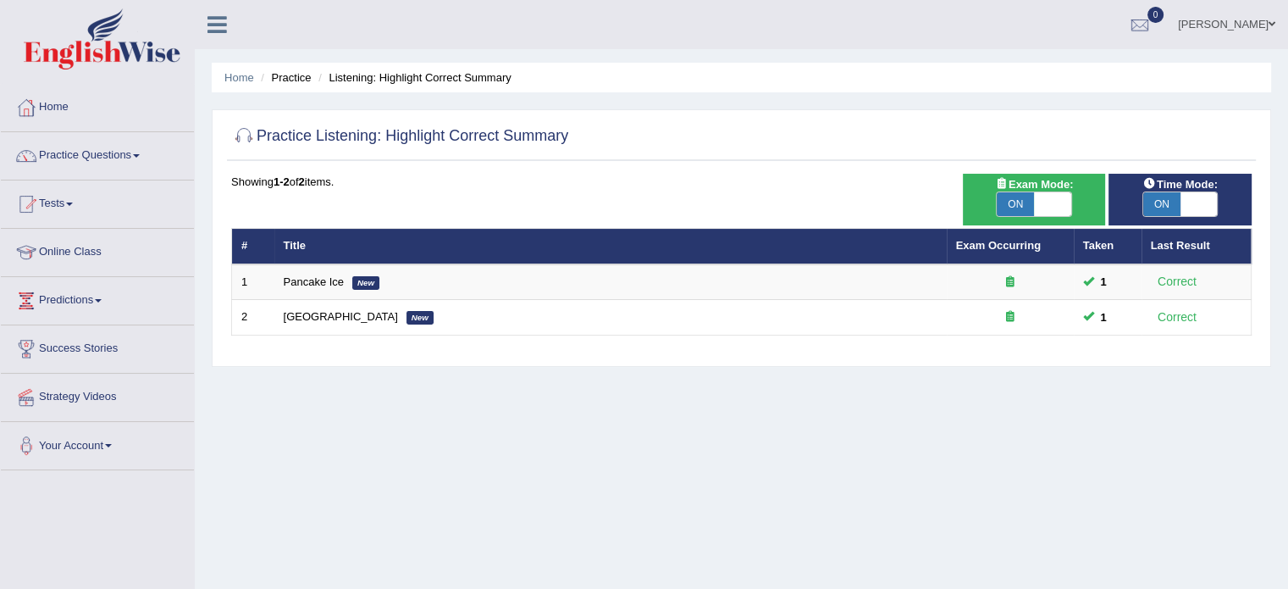
click at [1047, 206] on span at bounding box center [1052, 204] width 37 height 24
checkbox input "false"
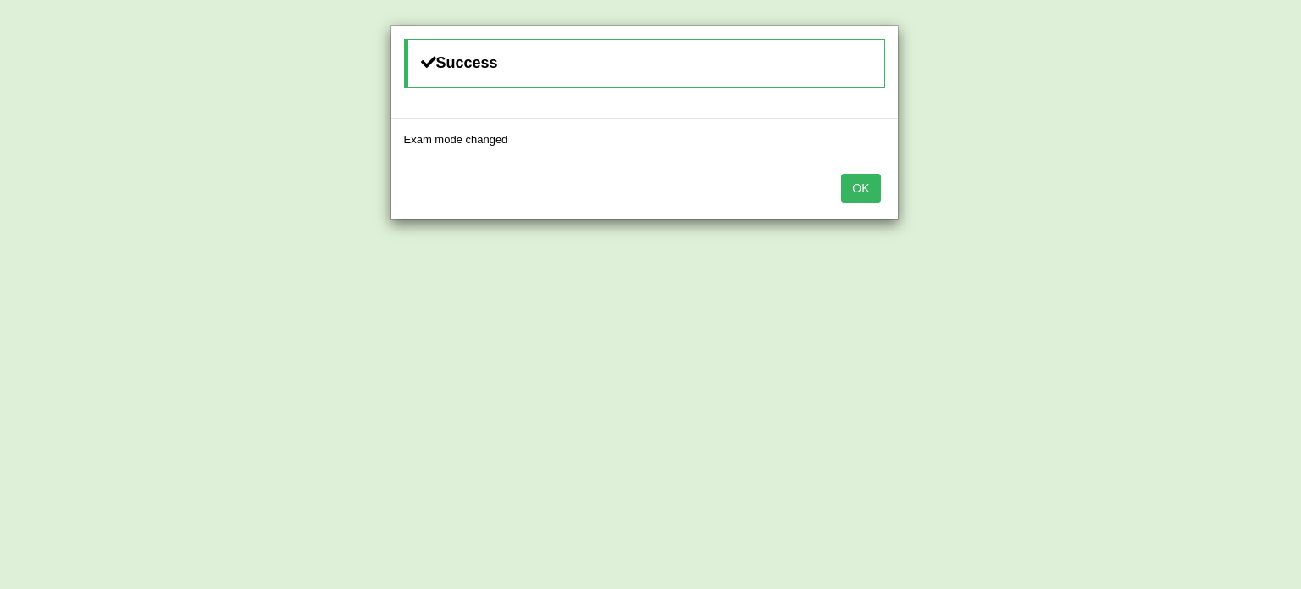
click at [831, 192] on div "OK" at bounding box center [644, 189] width 506 height 59
click at [855, 185] on button "OK" at bounding box center [860, 188] width 39 height 29
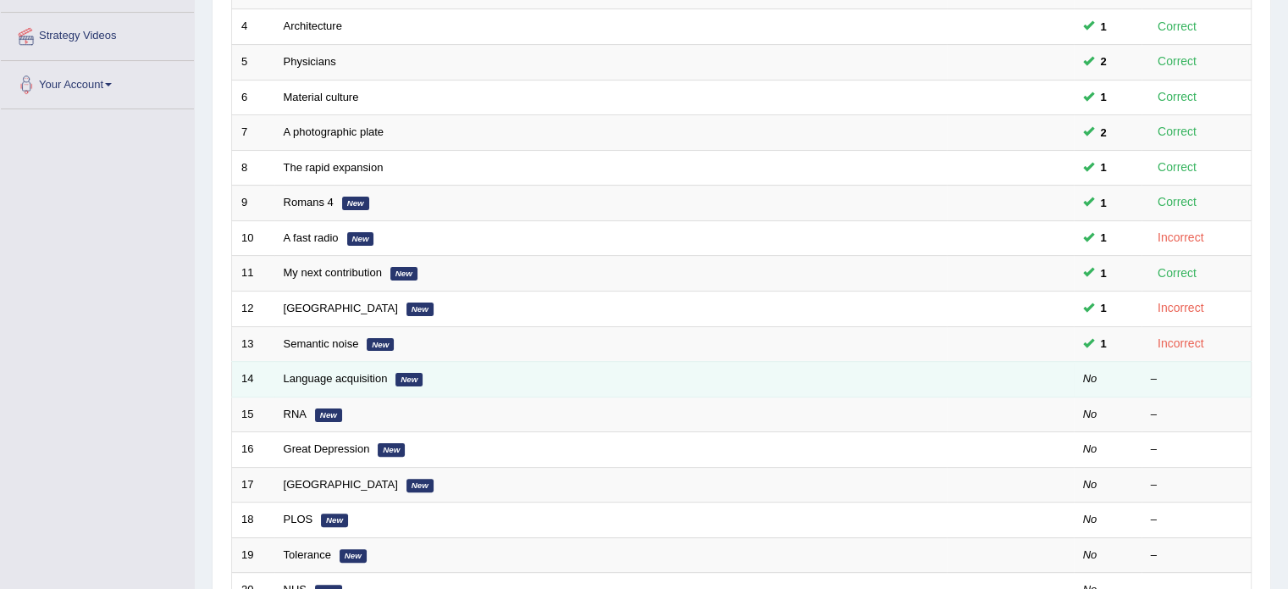
scroll to position [367, 0]
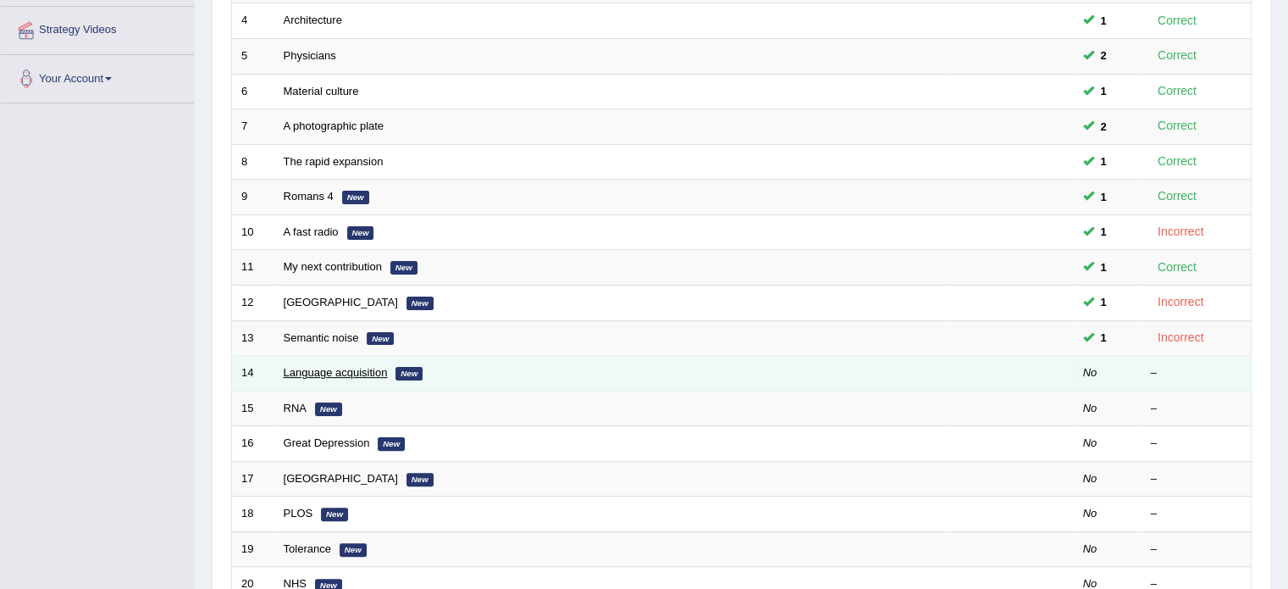
click at [325, 368] on link "Language acquisition" at bounding box center [336, 372] width 104 height 13
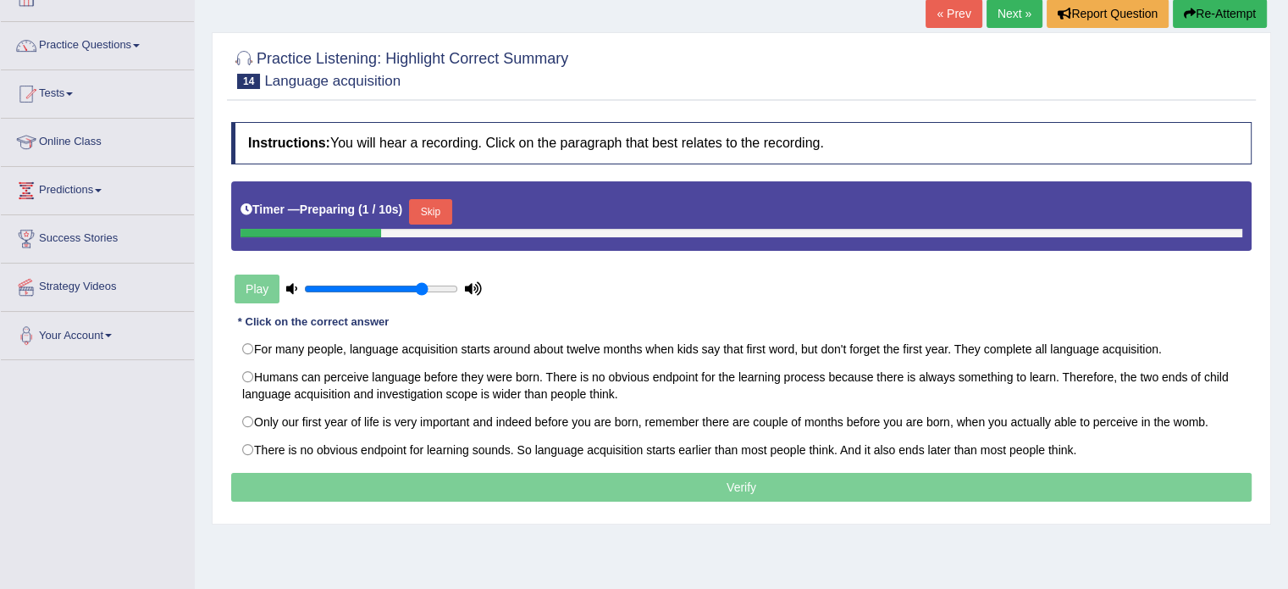
scroll to position [113, 0]
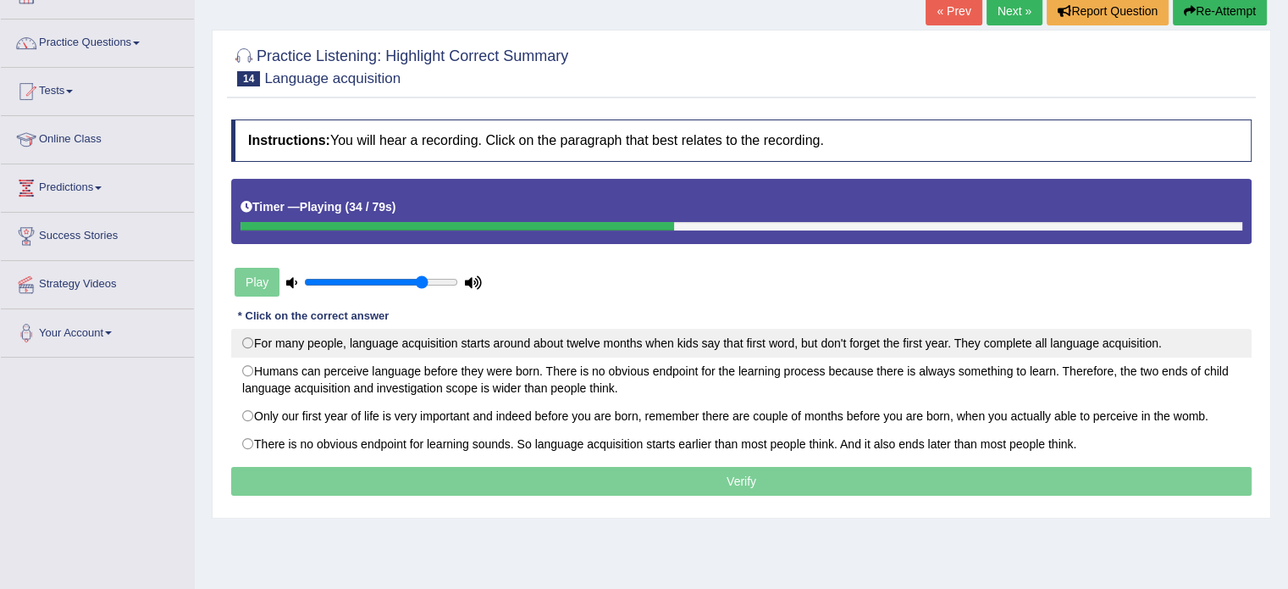
drag, startPoint x: 533, startPoint y: 338, endPoint x: 544, endPoint y: 341, distance: 11.5
click at [542, 341] on label "For many people, language acquisition starts around about twelve months when ki…" at bounding box center [741, 343] width 1020 height 29
radio input "true"
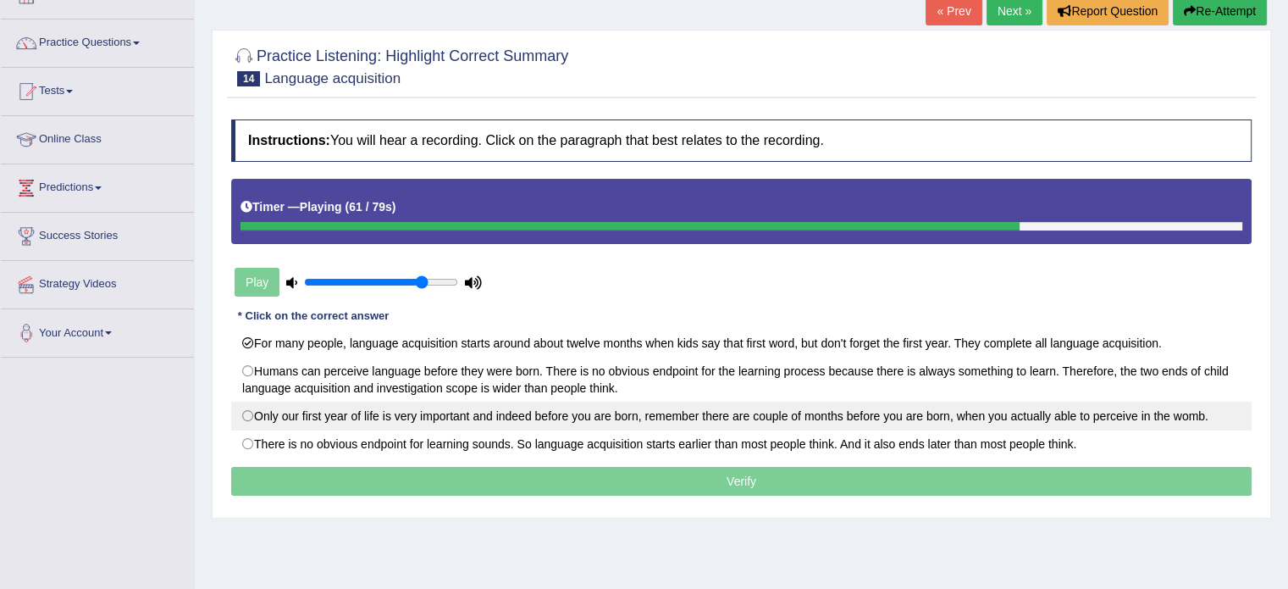
click at [376, 416] on label "Only our first year of life is very important and indeed before you are born, r…" at bounding box center [741, 415] width 1020 height 29
radio input "true"
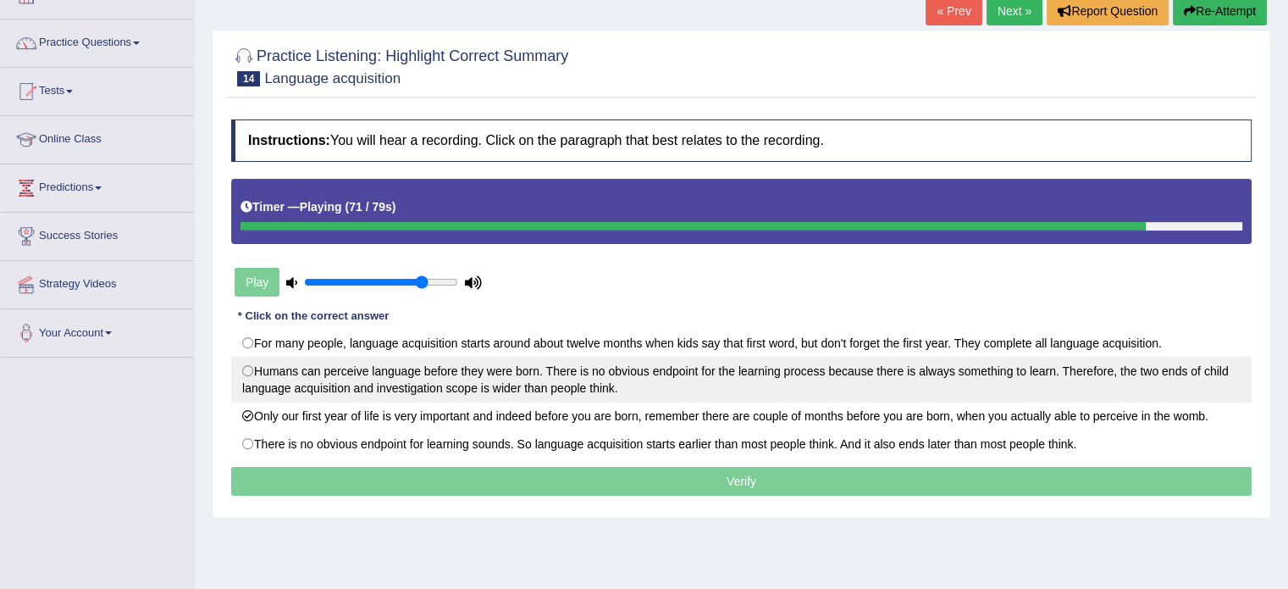
click at [373, 379] on label "Humans can perceive language before they were born. There is no obvious endpoin…" at bounding box center [741, 380] width 1020 height 46
radio input "true"
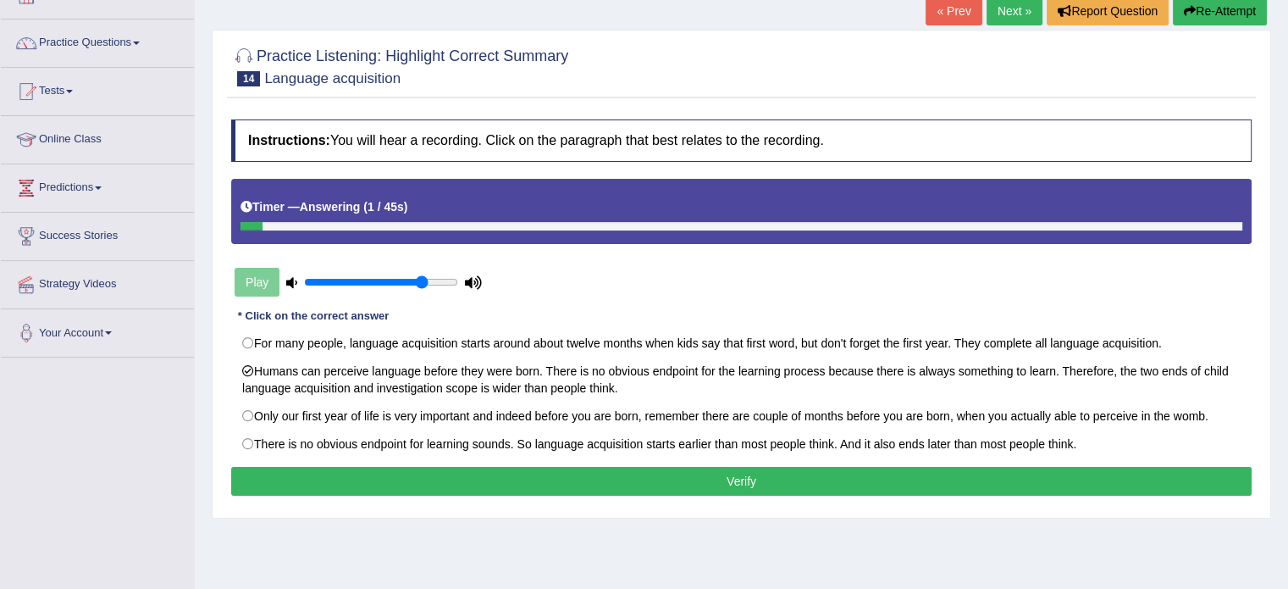
click at [578, 482] on button "Verify" at bounding box center [741, 481] width 1020 height 29
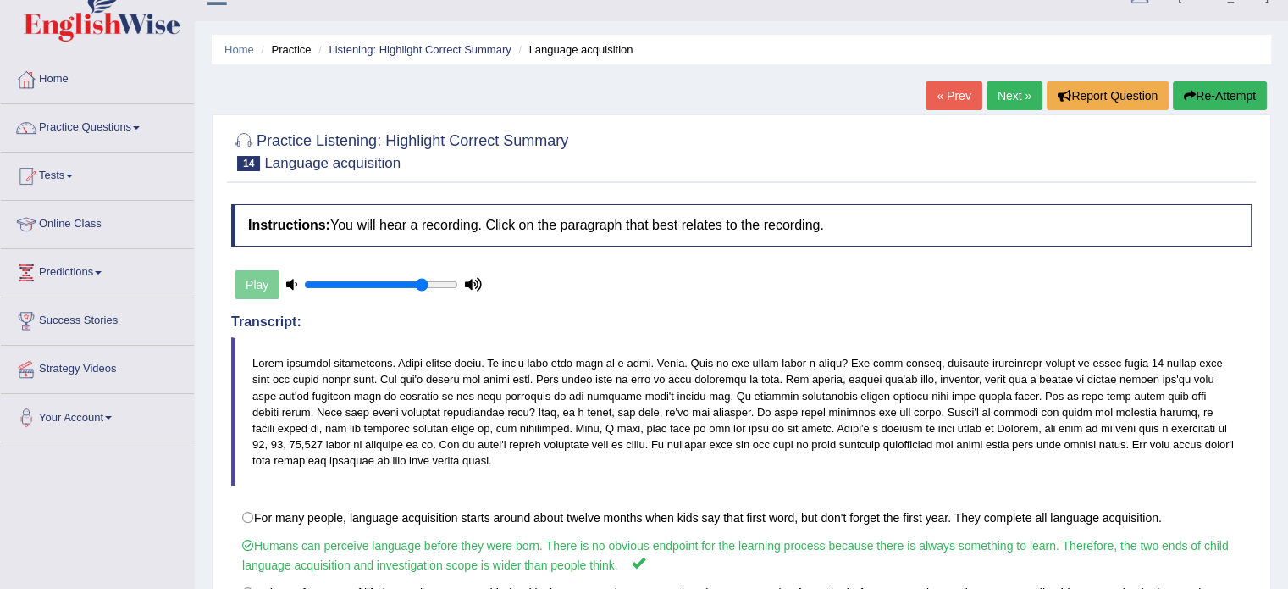
scroll to position [0, 0]
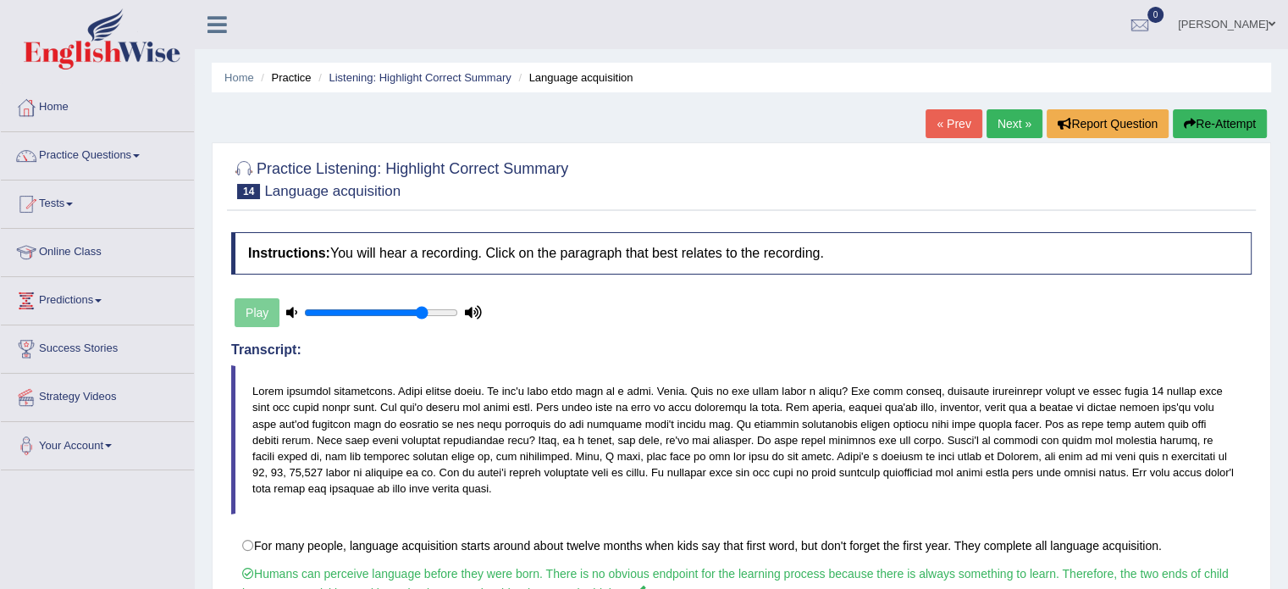
click at [1004, 124] on link "Next »" at bounding box center [1015, 123] width 56 height 29
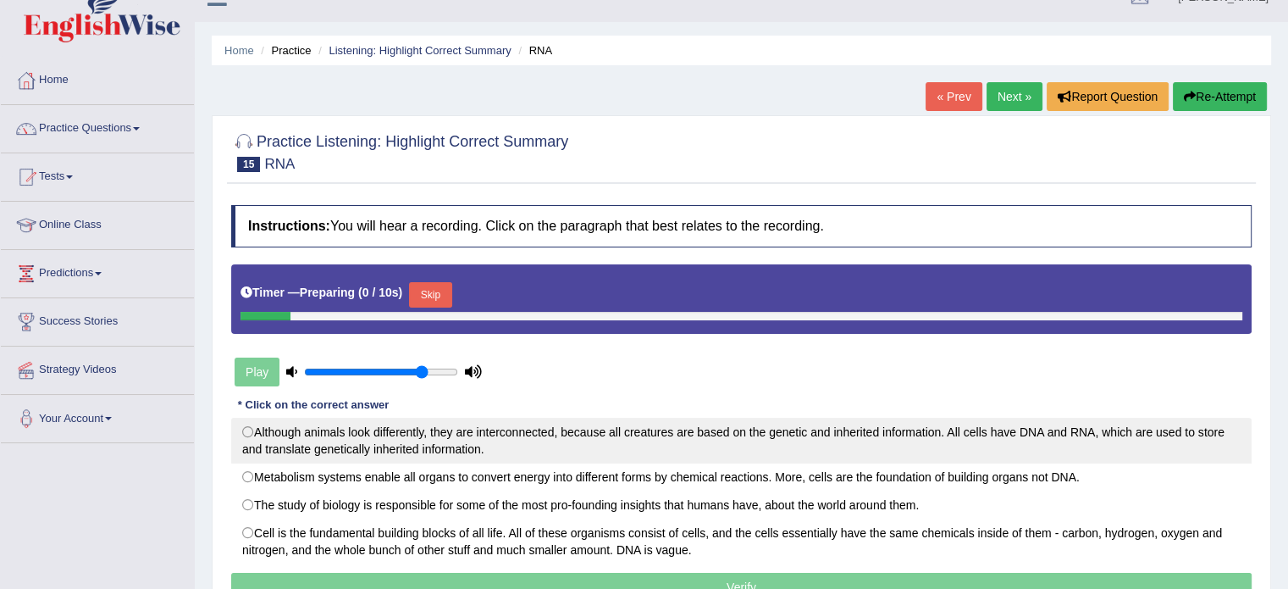
scroll to position [141, 0]
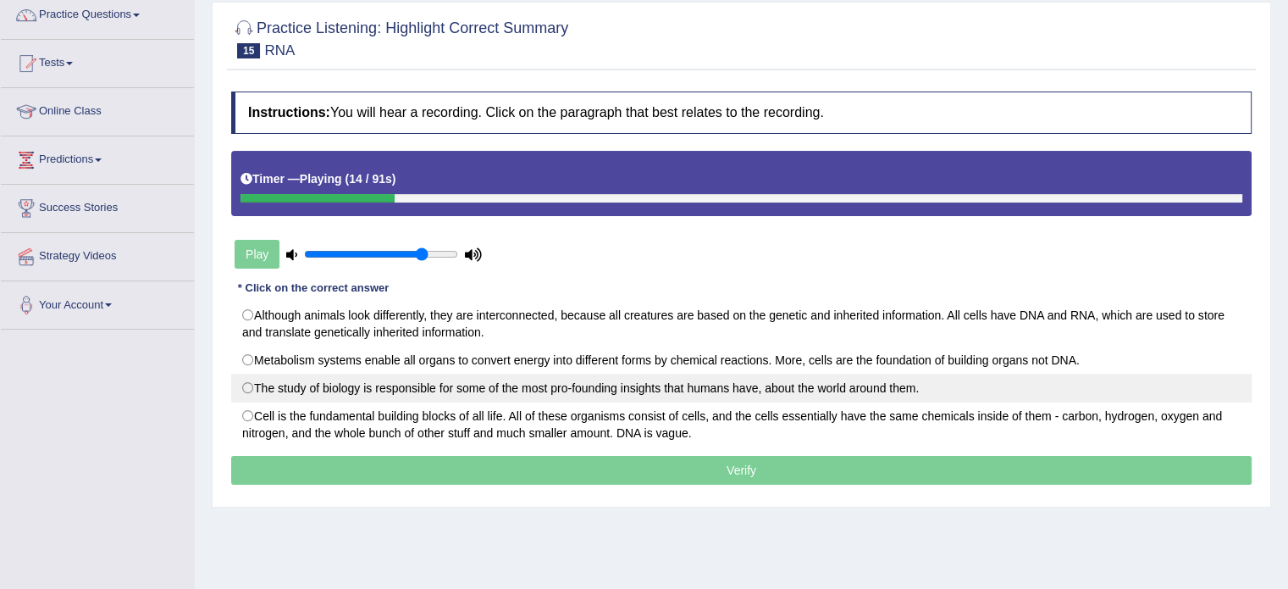
click at [620, 386] on label "The study of biology is responsible for some of the most pro-founding insights …" at bounding box center [741, 387] width 1020 height 29
radio input "true"
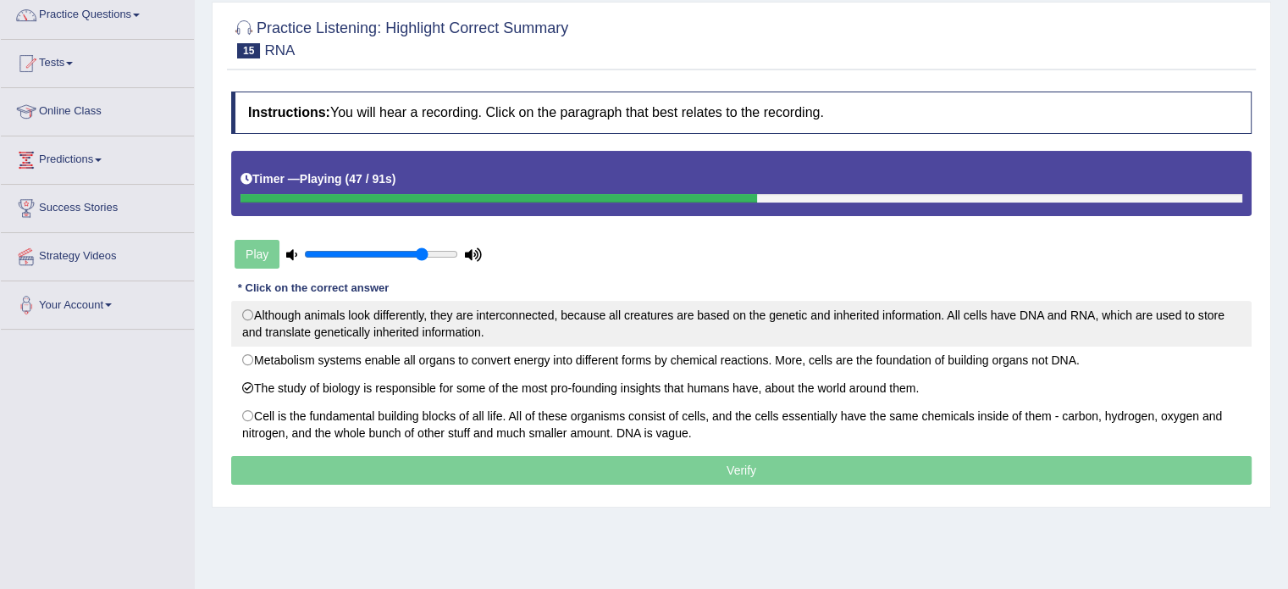
click at [453, 313] on label "Although animals look differently, they are interconnected, because all creatur…" at bounding box center [741, 324] width 1020 height 46
radio input "true"
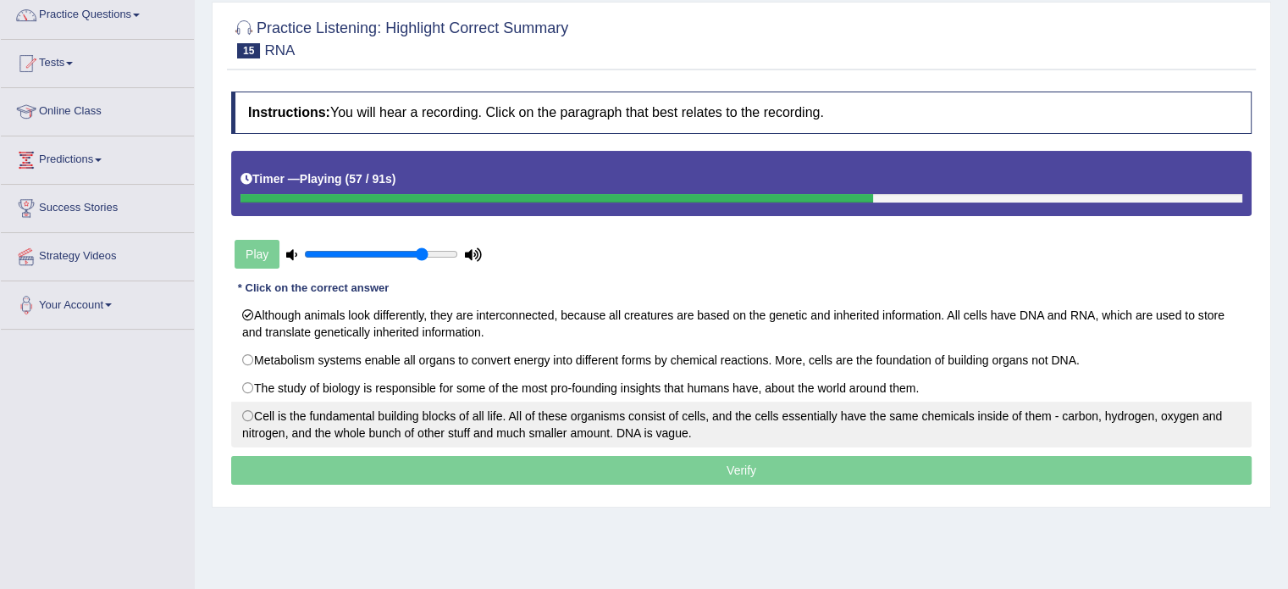
click at [495, 412] on label "Cell is the fundamental building blocks of all life. All of these organisms con…" at bounding box center [741, 424] width 1020 height 46
radio input "true"
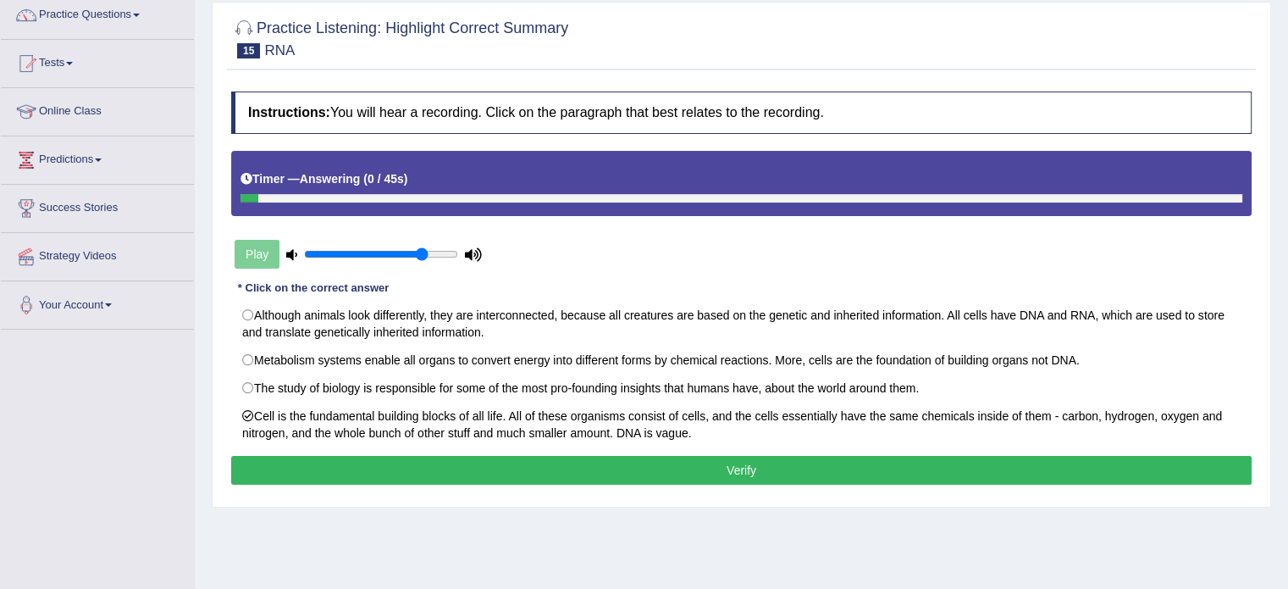
click at [733, 478] on button "Verify" at bounding box center [741, 470] width 1020 height 29
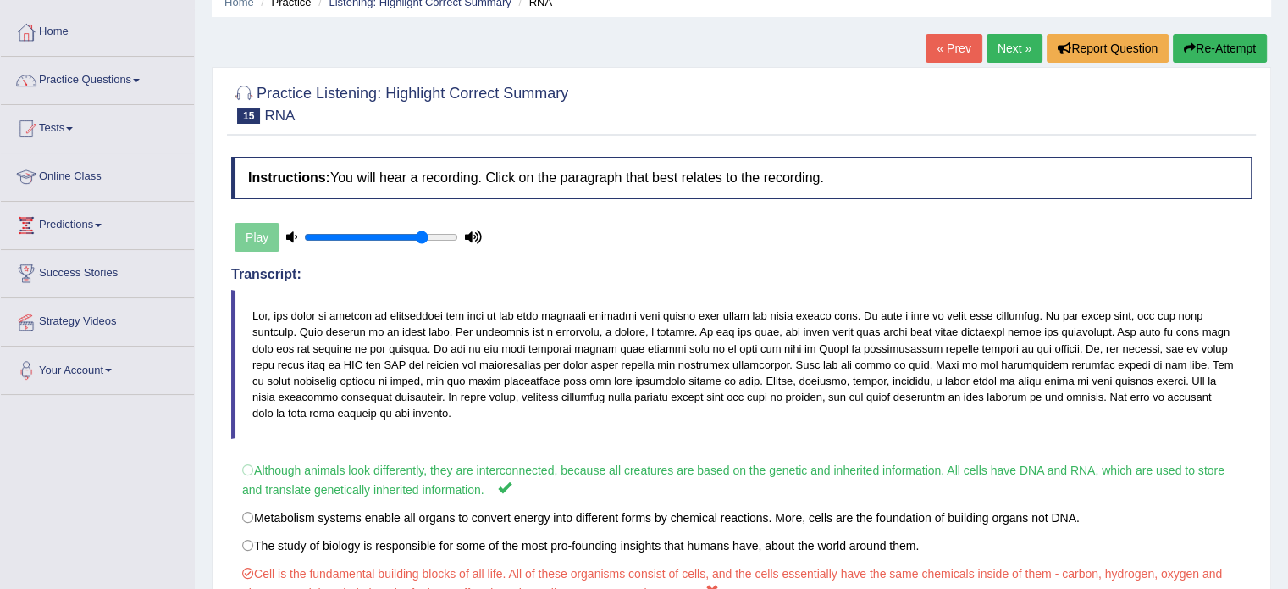
scroll to position [56, 0]
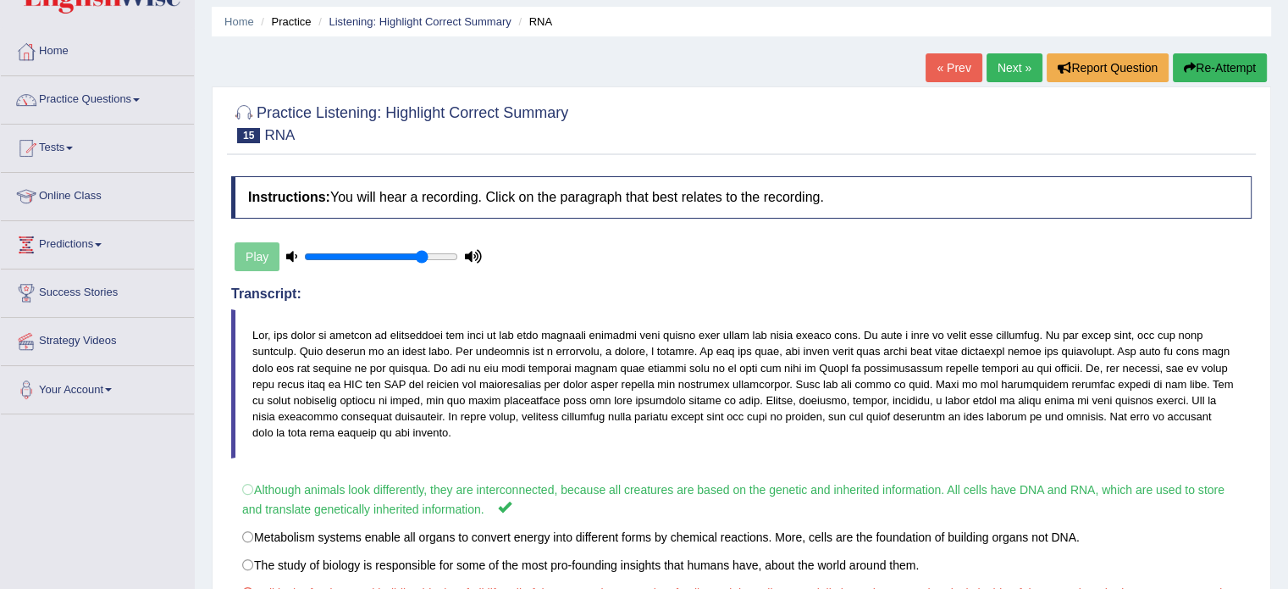
click at [1003, 57] on link "Next »" at bounding box center [1015, 67] width 56 height 29
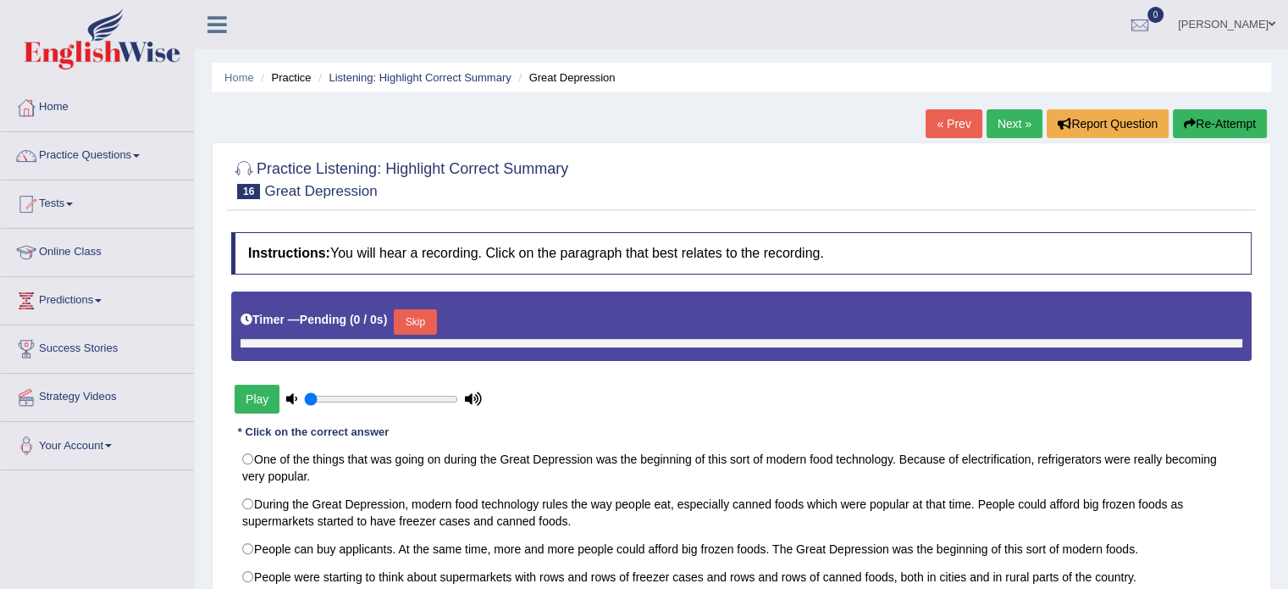
type input "0.8"
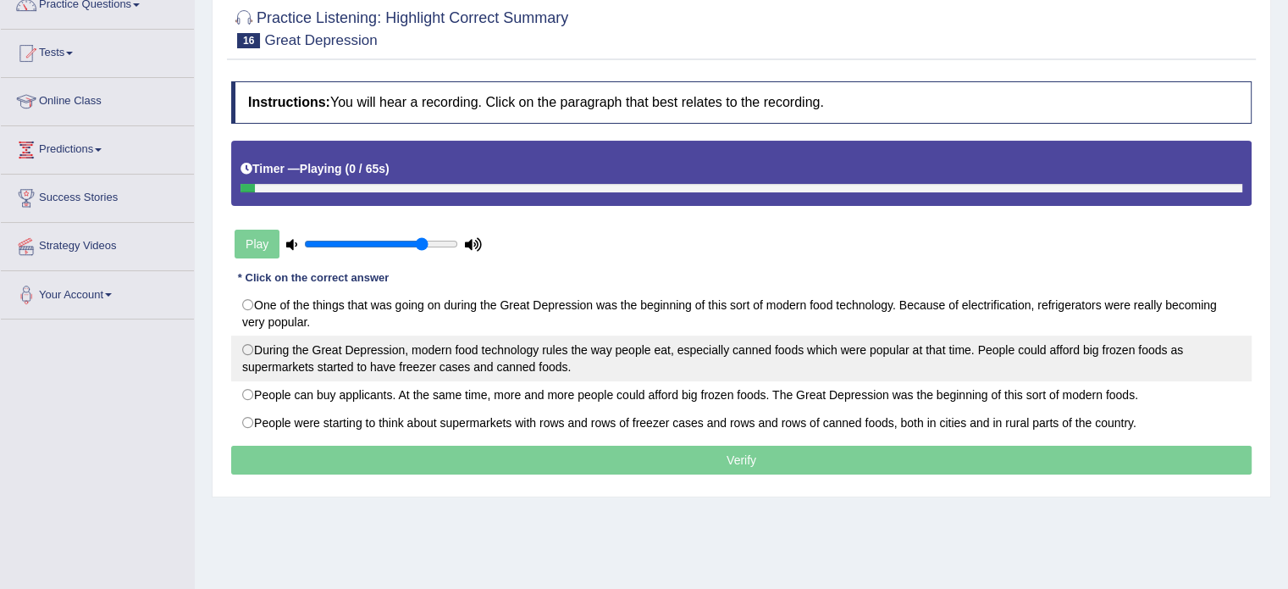
scroll to position [141, 0]
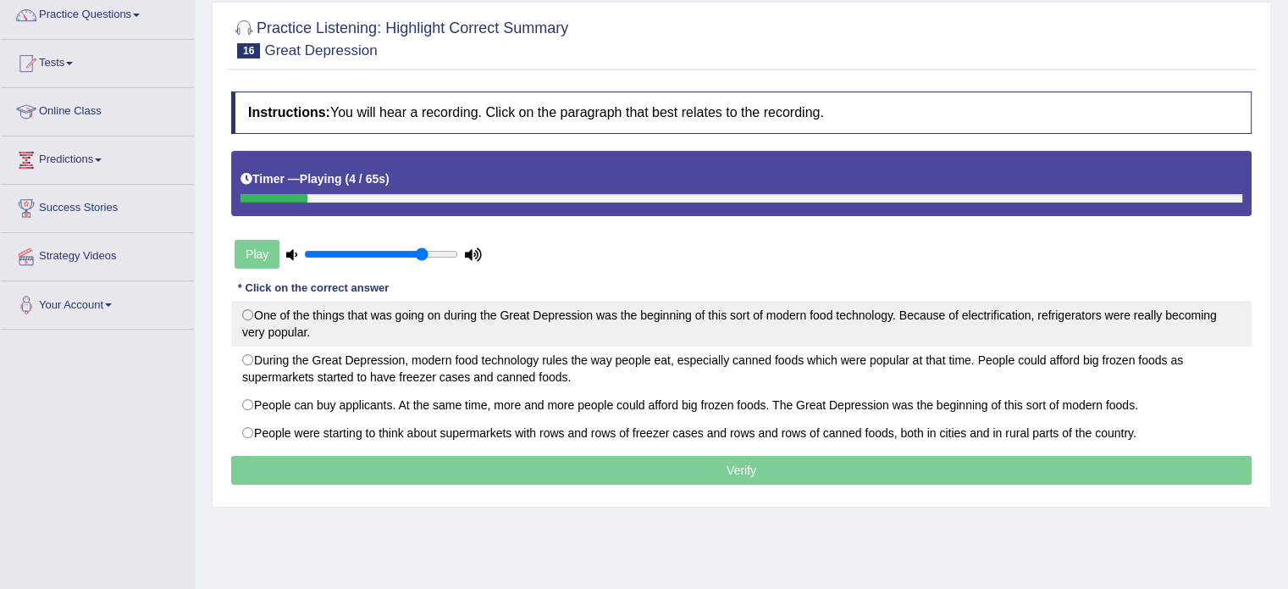
click at [497, 315] on label "One of the things that was going on during the Great Depression was the beginni…" at bounding box center [741, 324] width 1020 height 46
radio input "true"
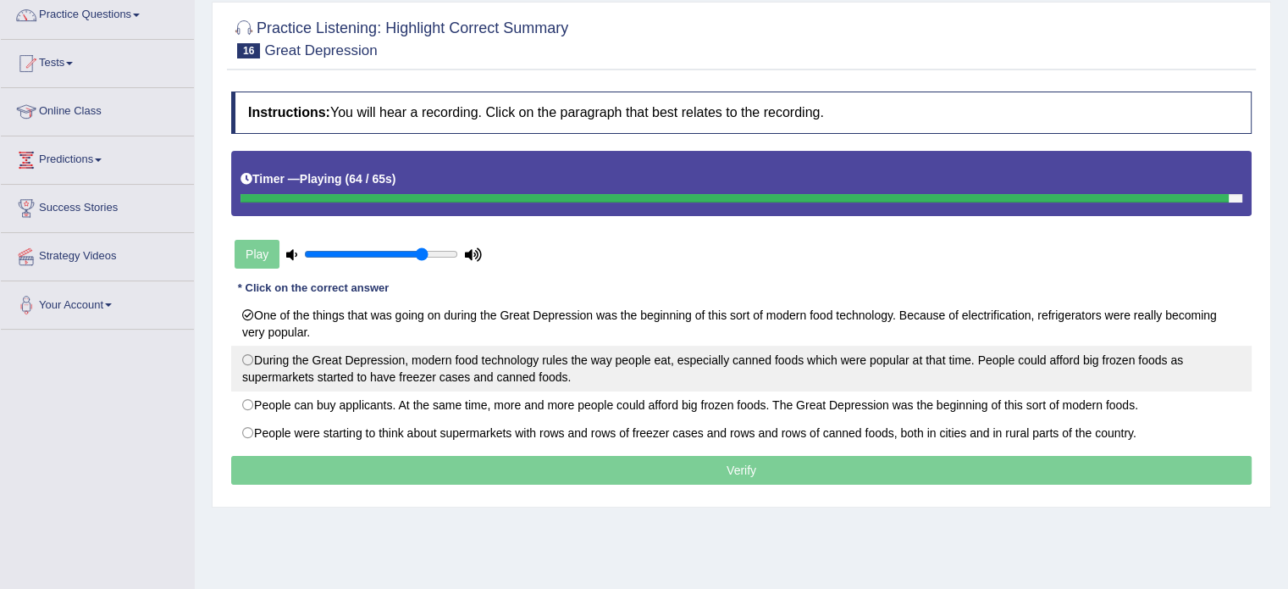
click at [434, 368] on label "During the Great Depression, modern food technology rules the way people eat, e…" at bounding box center [741, 369] width 1020 height 46
radio input "true"
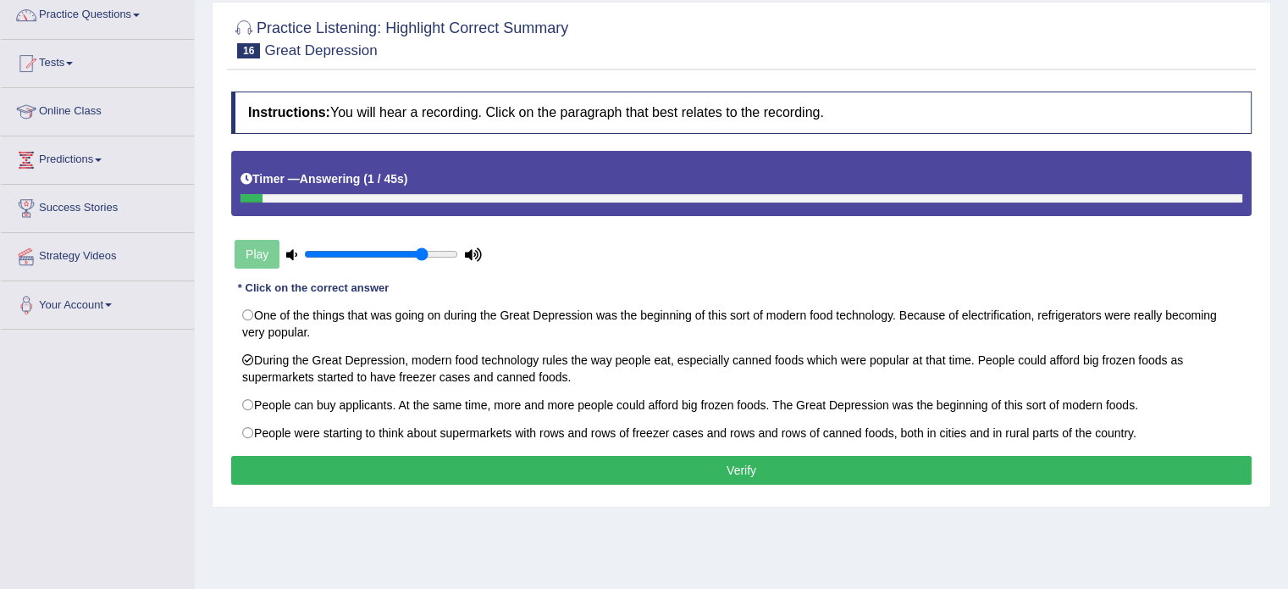
click at [702, 467] on button "Verify" at bounding box center [741, 470] width 1020 height 29
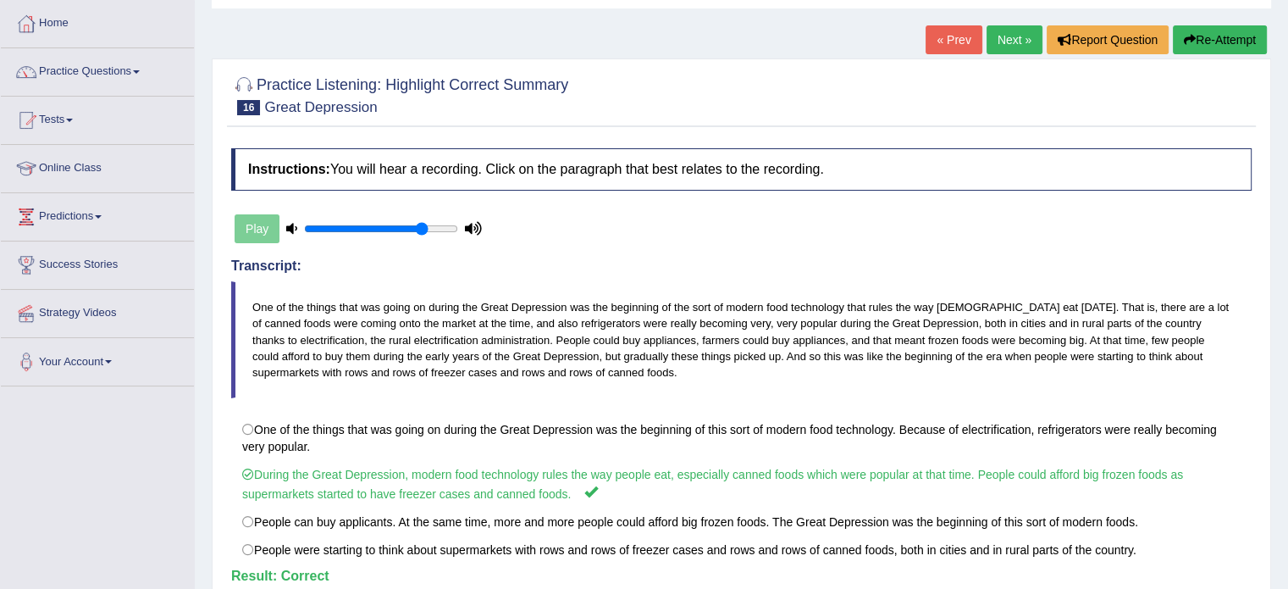
scroll to position [0, 0]
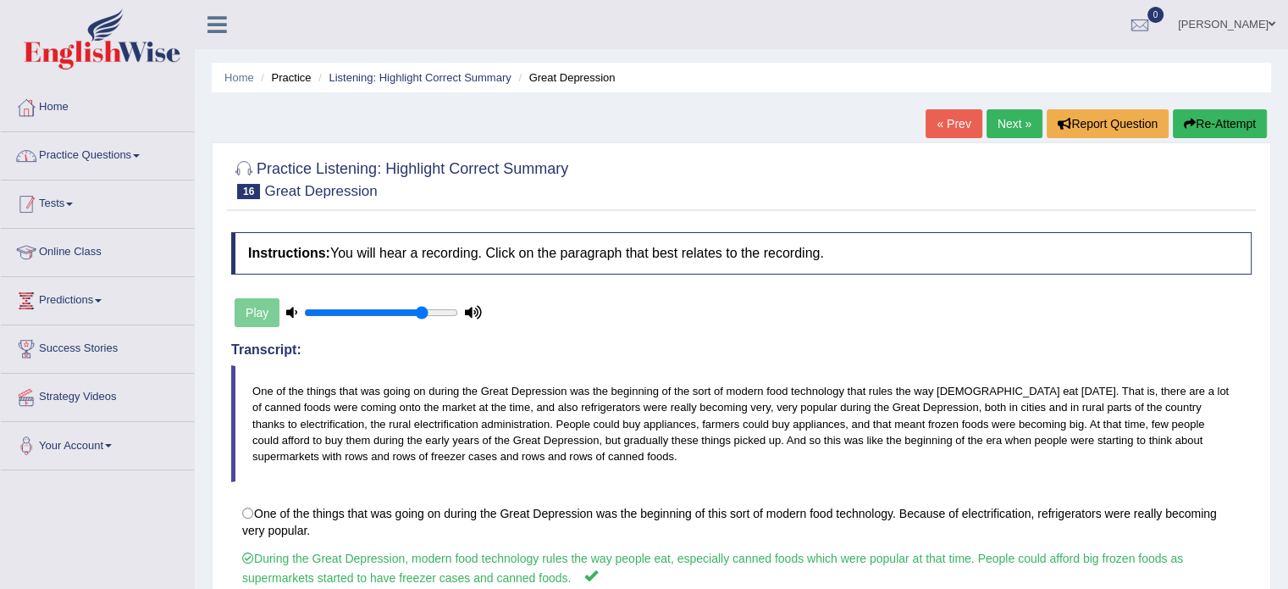
click at [105, 157] on link "Practice Questions" at bounding box center [97, 153] width 193 height 42
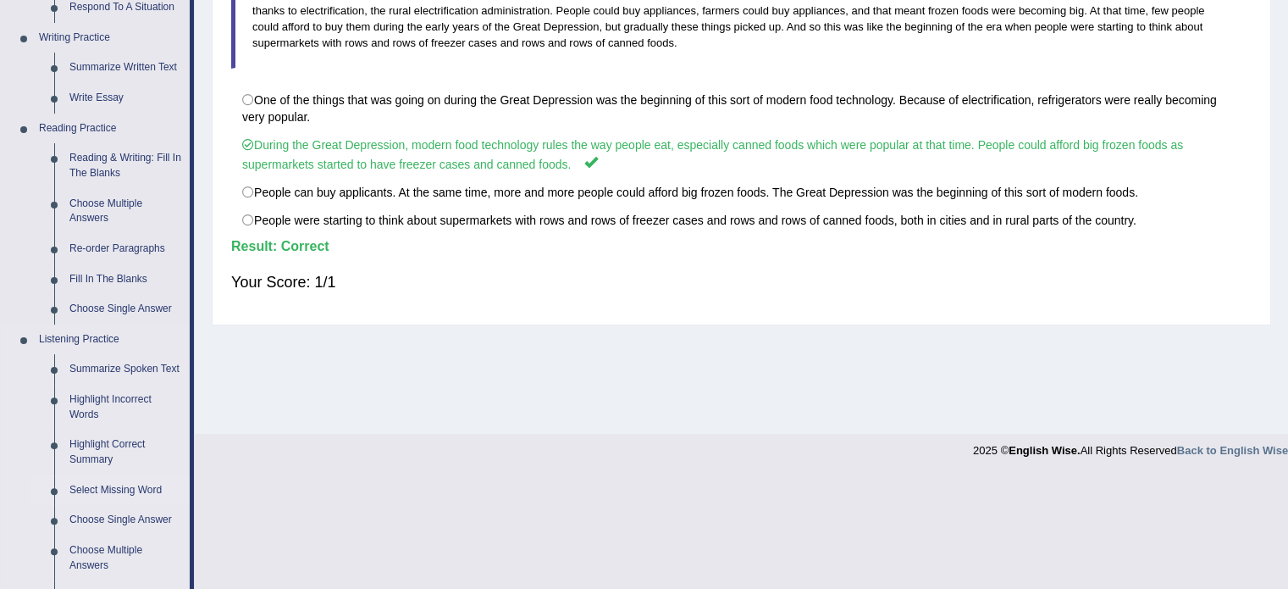
scroll to position [479, 0]
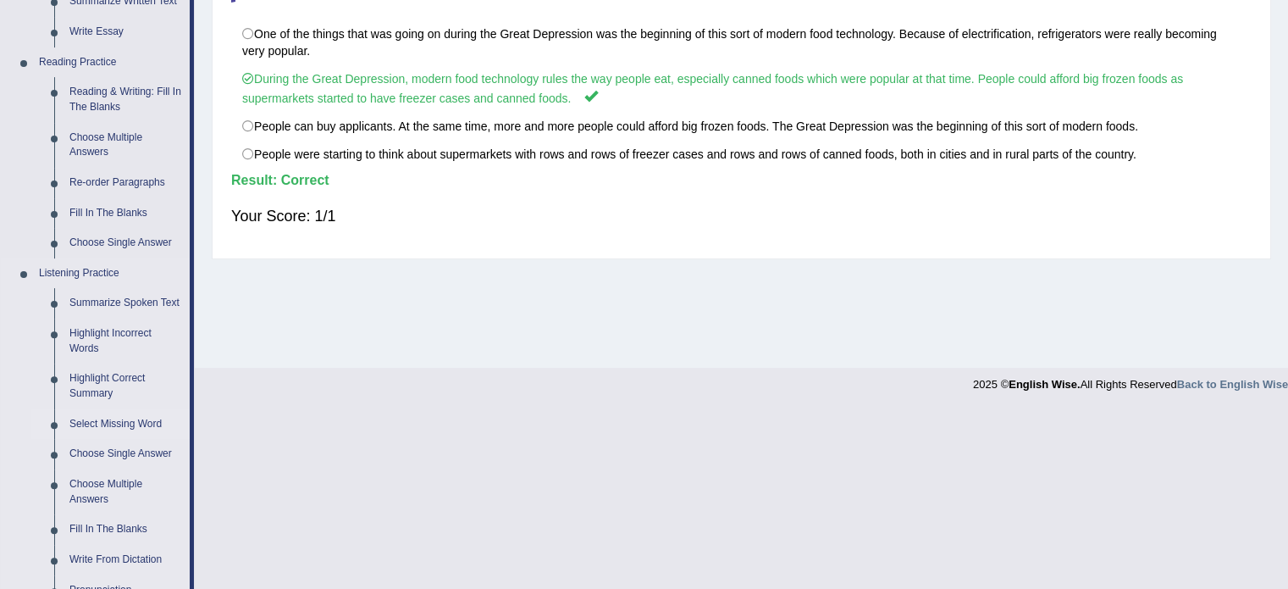
click at [119, 424] on link "Select Missing Word" at bounding box center [126, 424] width 128 height 30
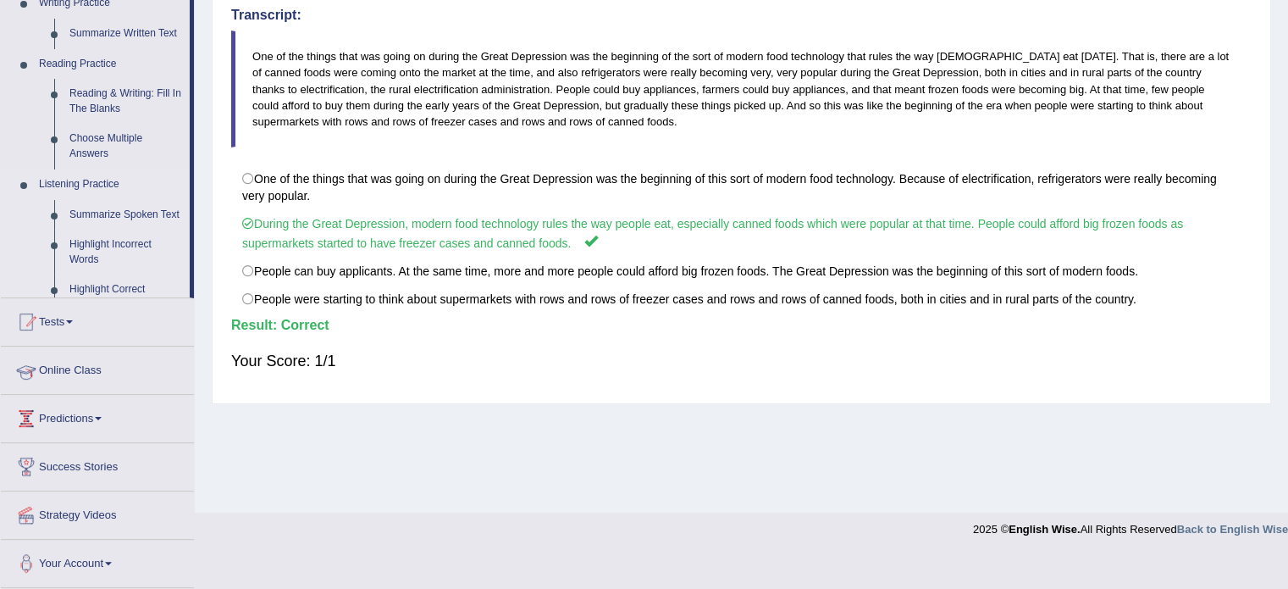
scroll to position [301, 0]
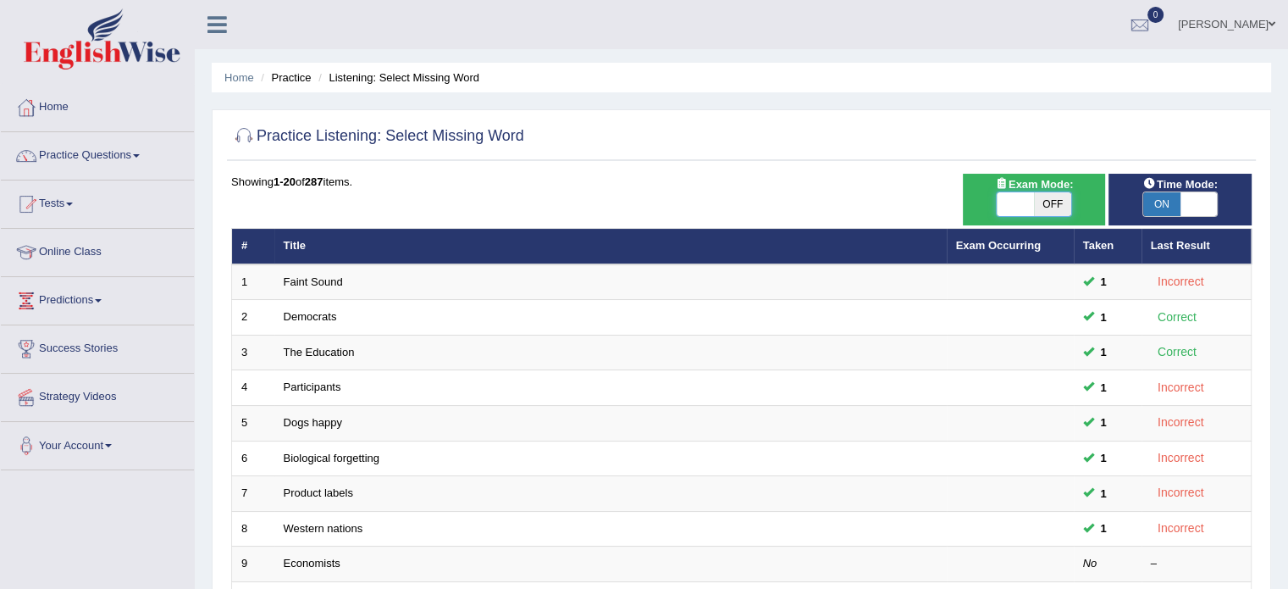
click at [1016, 206] on span at bounding box center [1015, 204] width 37 height 24
checkbox input "true"
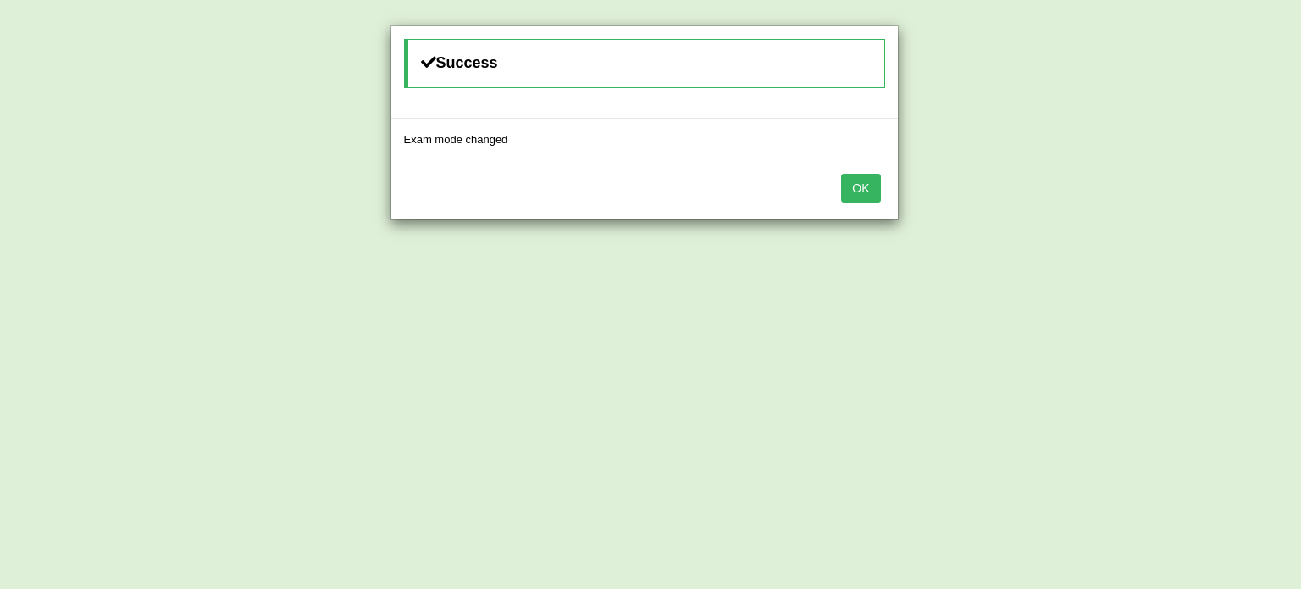
click at [846, 182] on button "OK" at bounding box center [860, 188] width 39 height 29
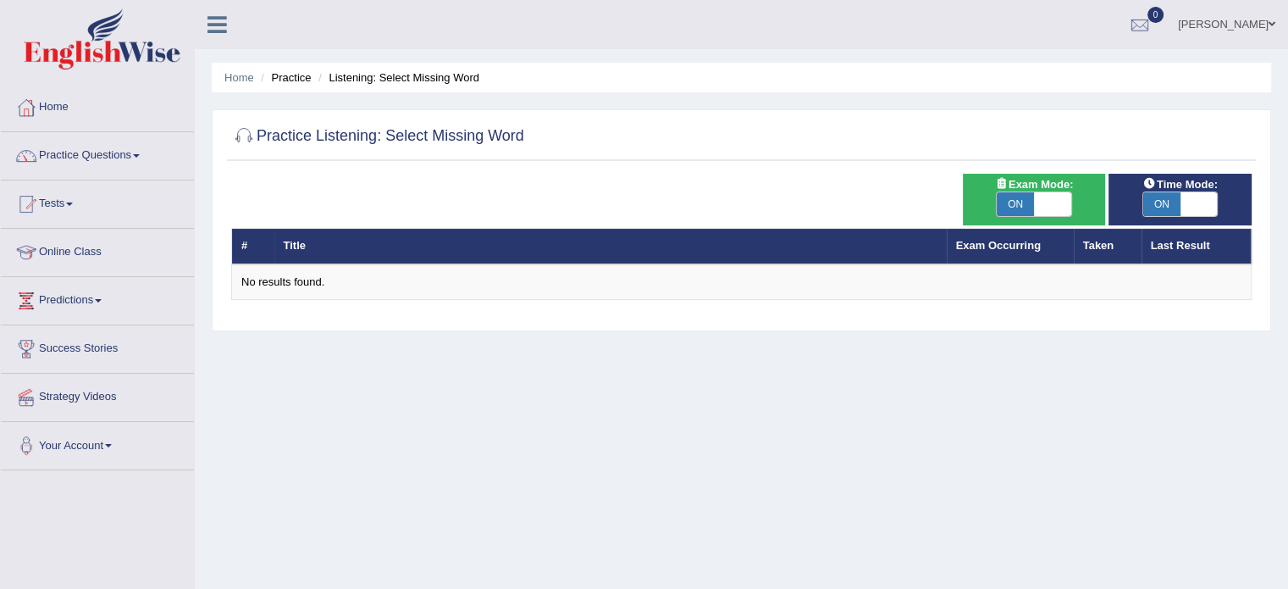
click at [1048, 202] on span at bounding box center [1052, 204] width 37 height 24
checkbox input "false"
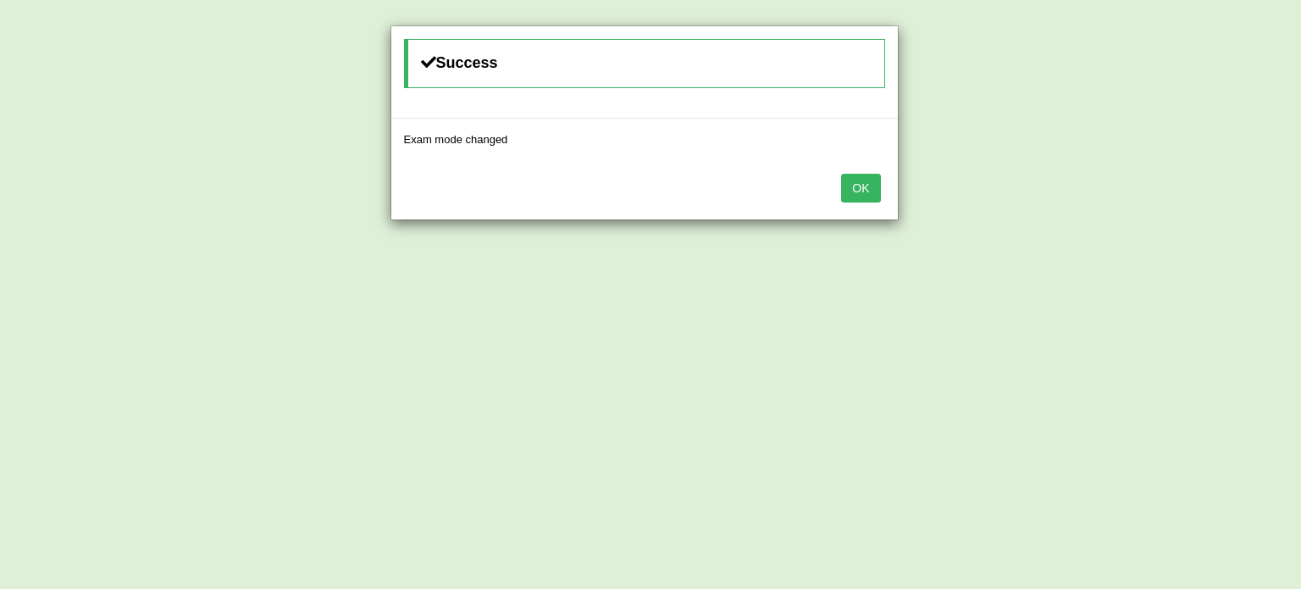
click at [874, 195] on button "OK" at bounding box center [860, 188] width 39 height 29
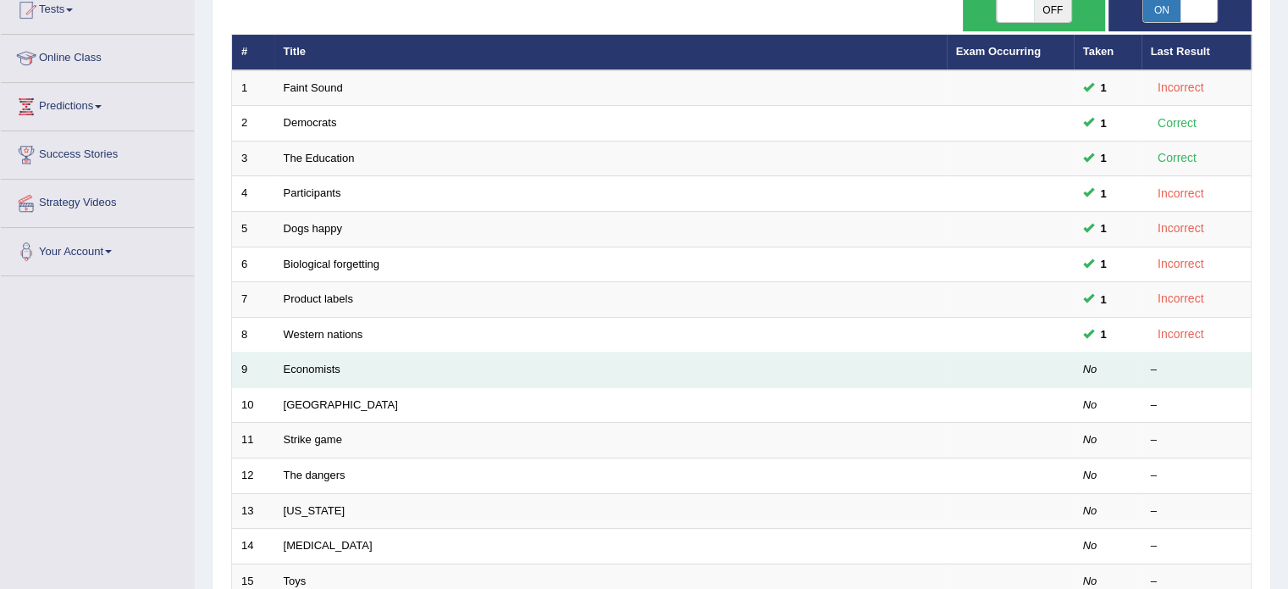
scroll to position [197, 0]
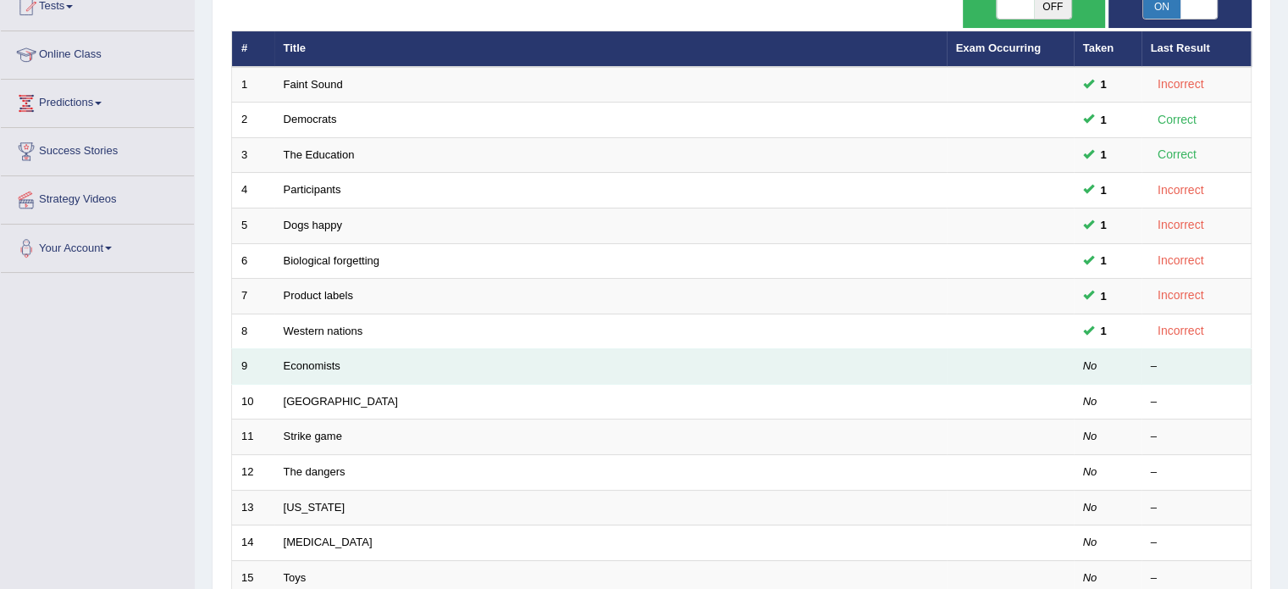
click at [313, 369] on td "Economists" at bounding box center [610, 367] width 672 height 36
click at [324, 360] on link "Economists" at bounding box center [312, 365] width 57 height 13
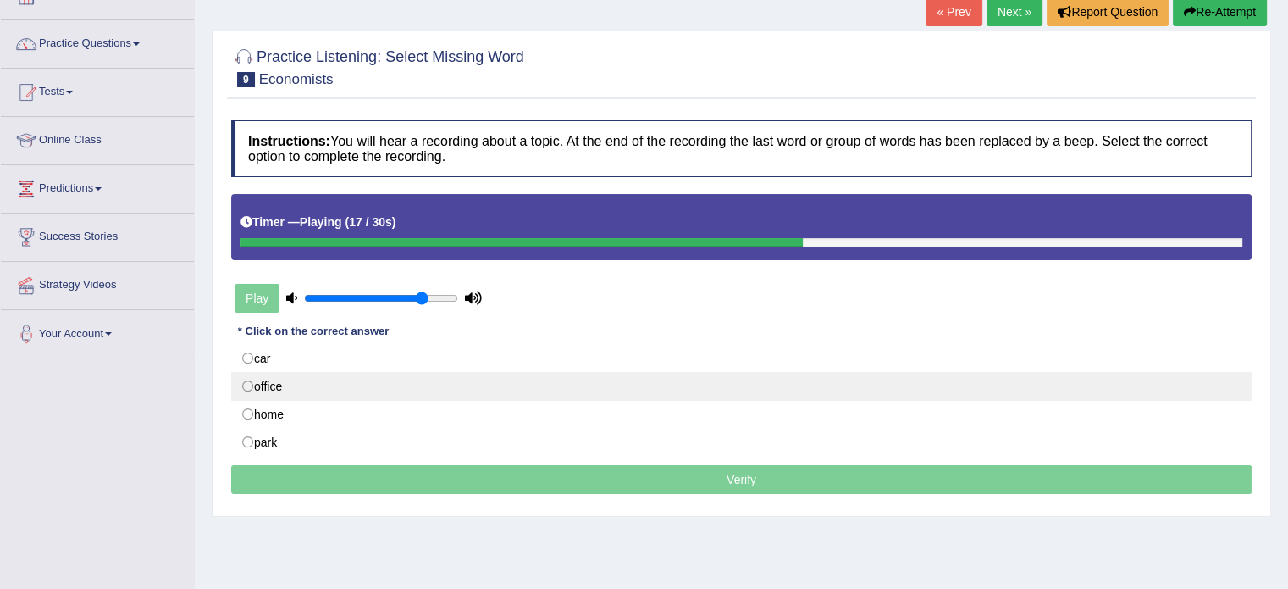
scroll to position [141, 0]
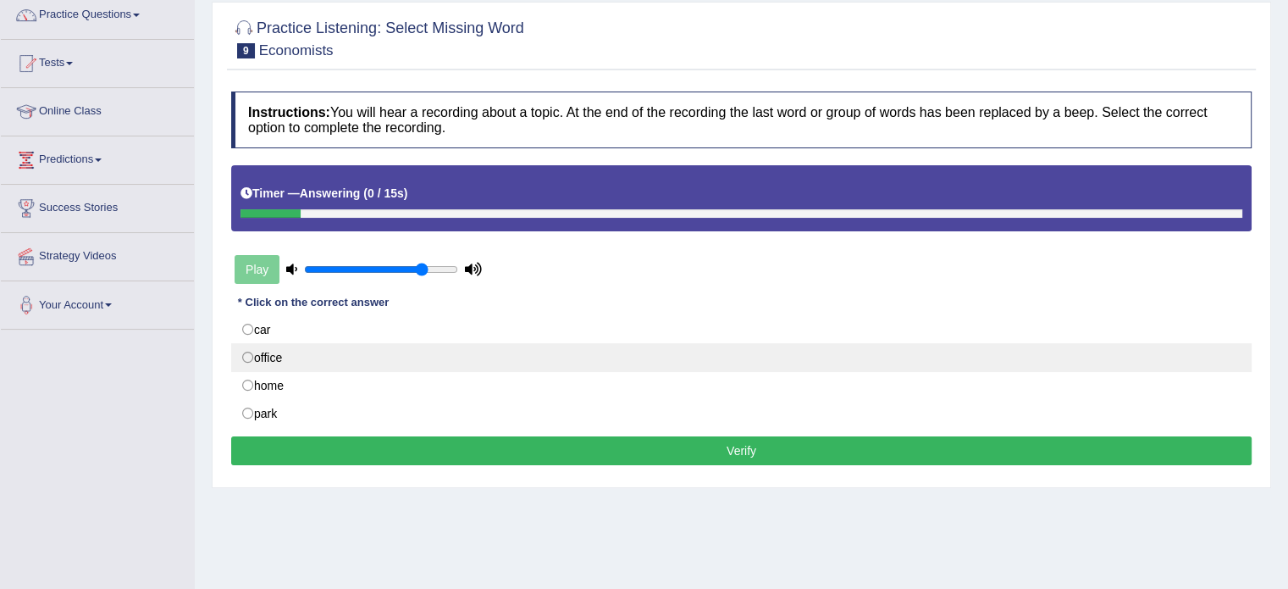
click at [279, 355] on label "office" at bounding box center [741, 357] width 1020 height 29
radio input "true"
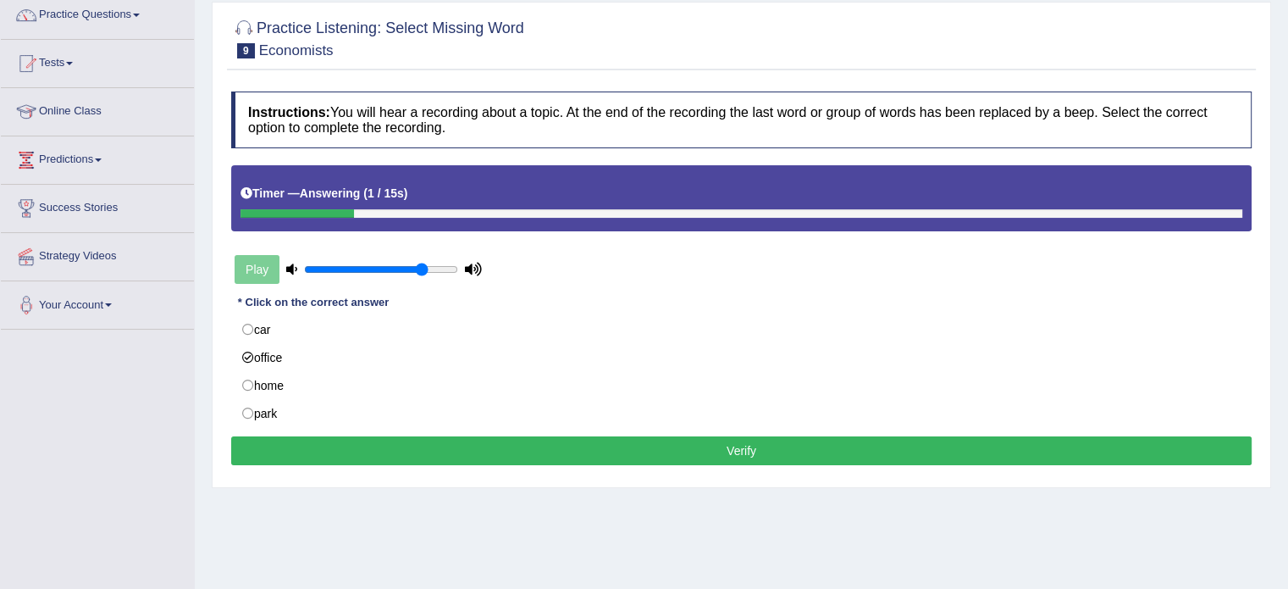
click at [618, 456] on button "Verify" at bounding box center [741, 450] width 1020 height 29
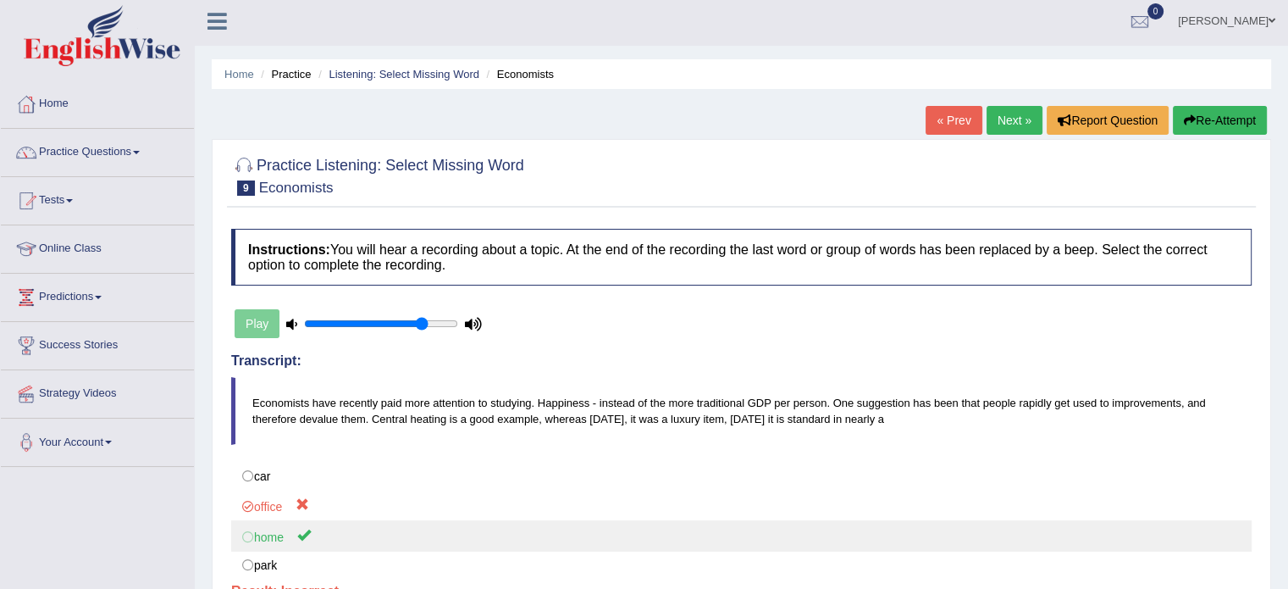
scroll to position [0, 0]
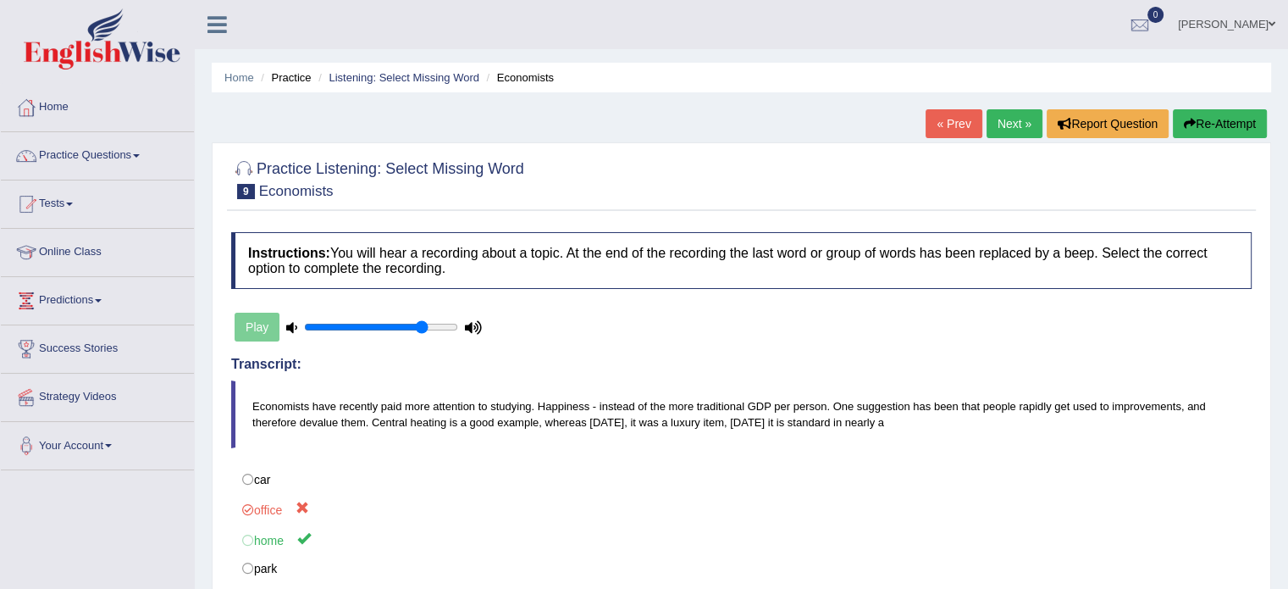
click at [1009, 129] on link "Next »" at bounding box center [1015, 123] width 56 height 29
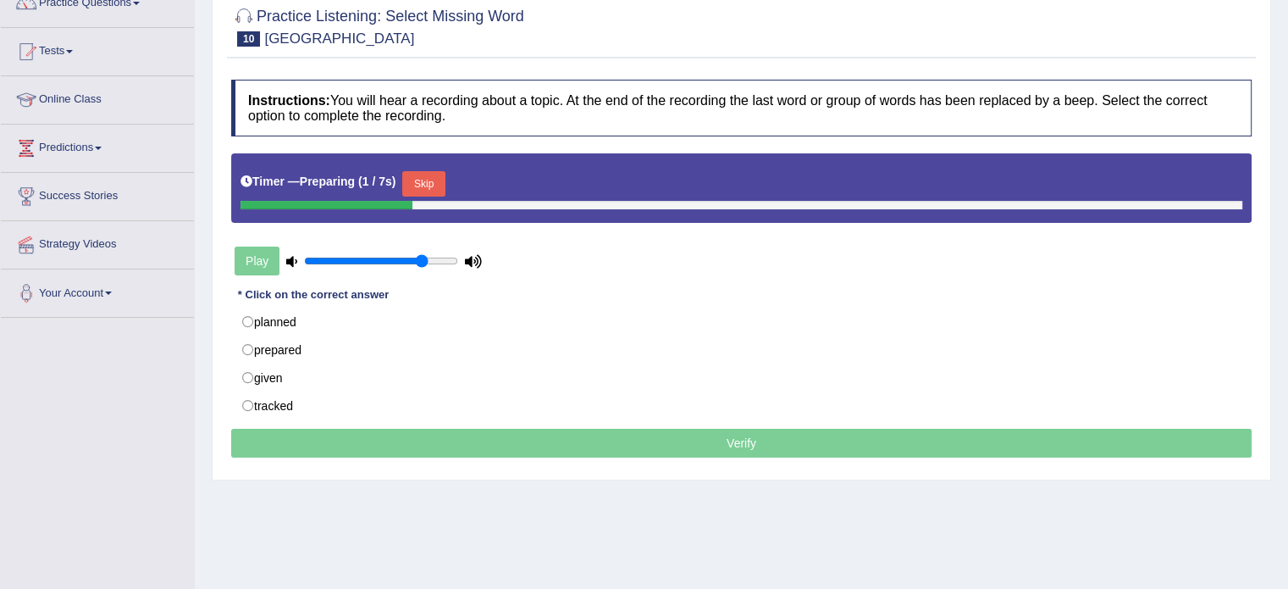
scroll to position [169, 0]
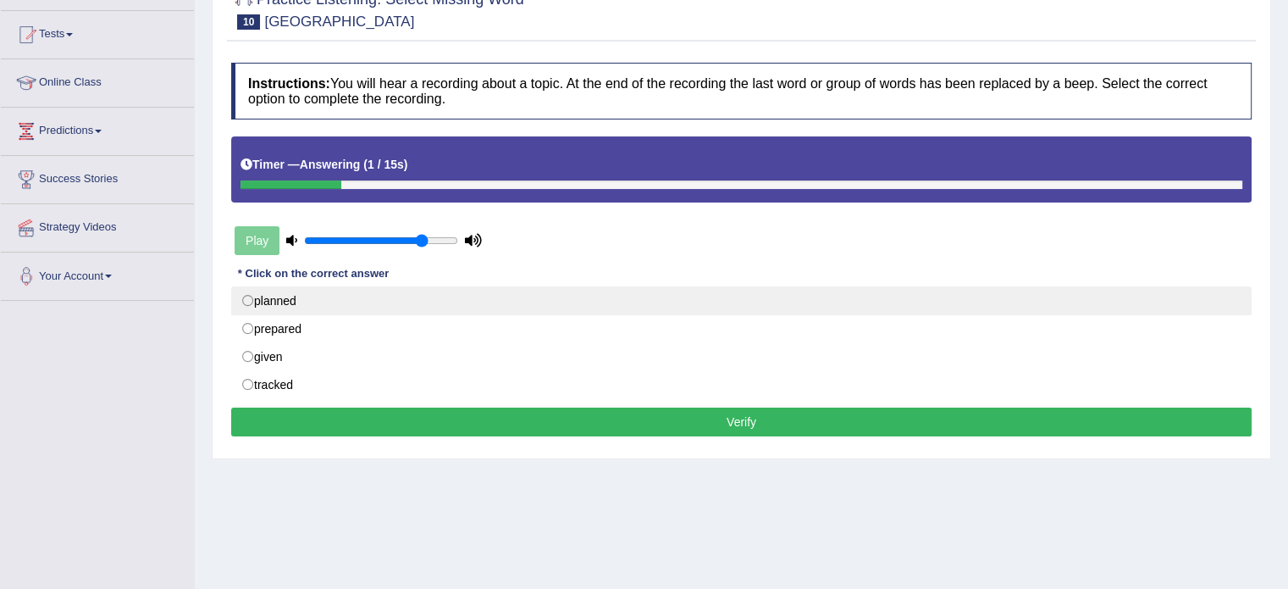
click at [329, 299] on label "planned" at bounding box center [741, 300] width 1020 height 29
radio input "true"
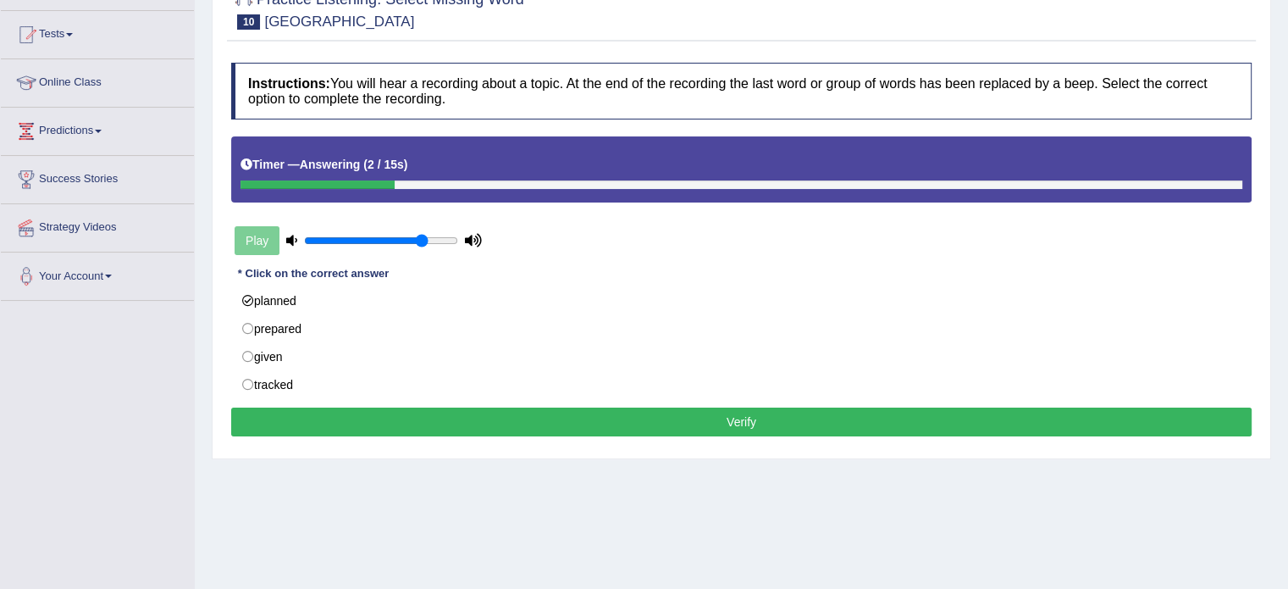
click at [657, 423] on button "Verify" at bounding box center [741, 421] width 1020 height 29
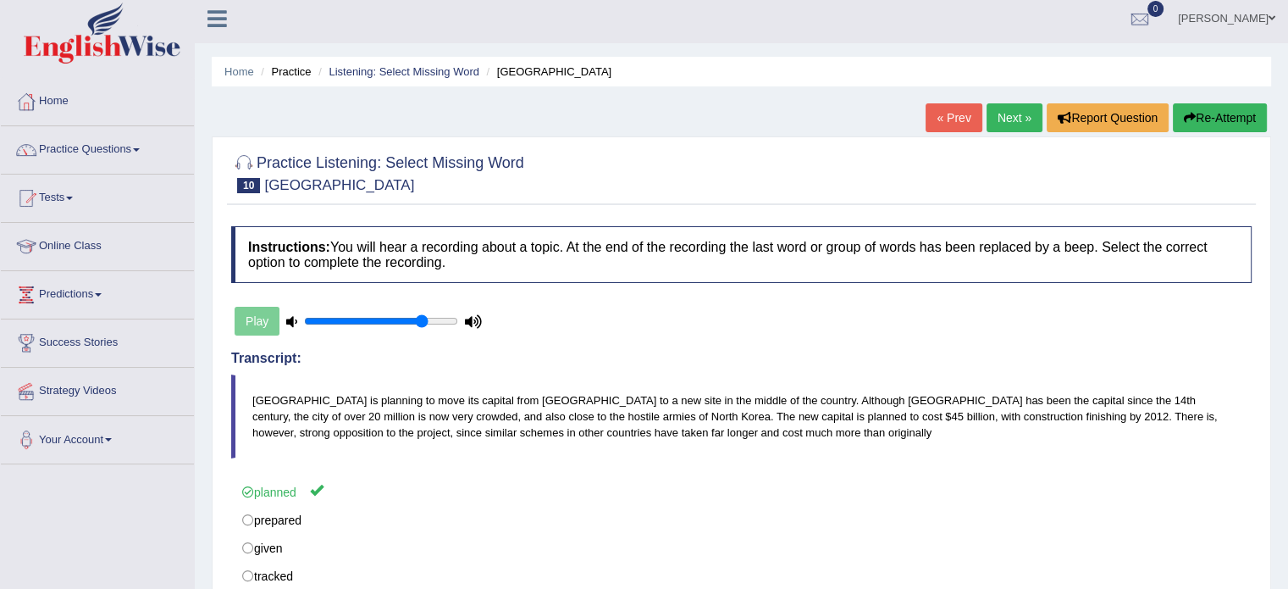
scroll to position [0, 0]
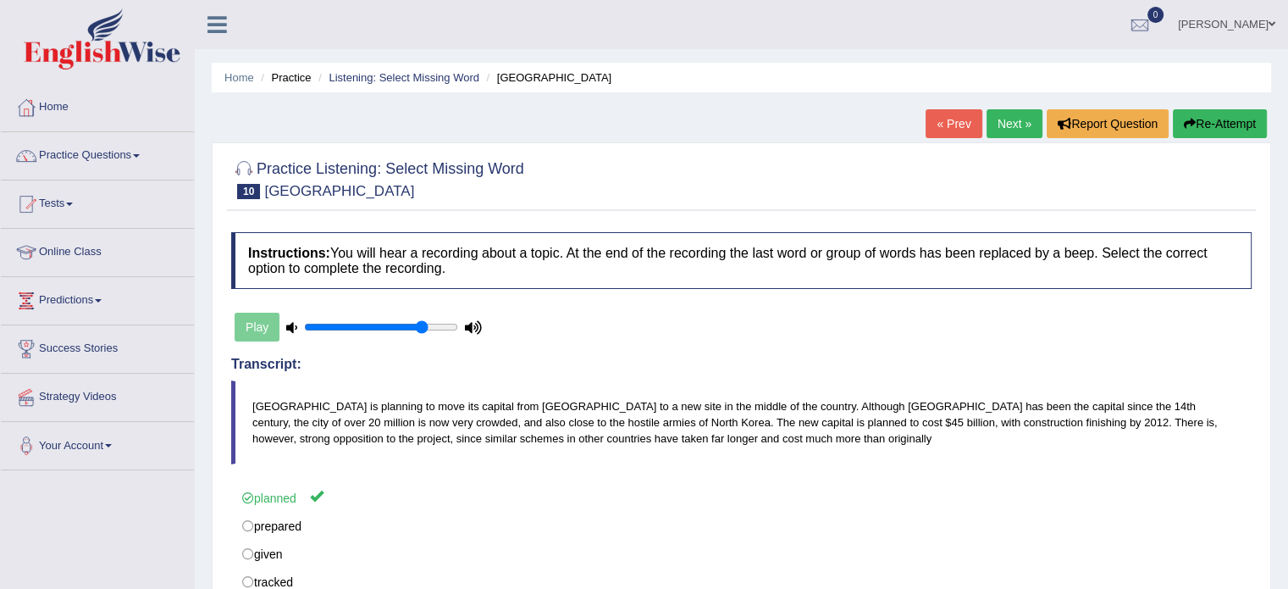
click at [993, 129] on link "Next »" at bounding box center [1015, 123] width 56 height 29
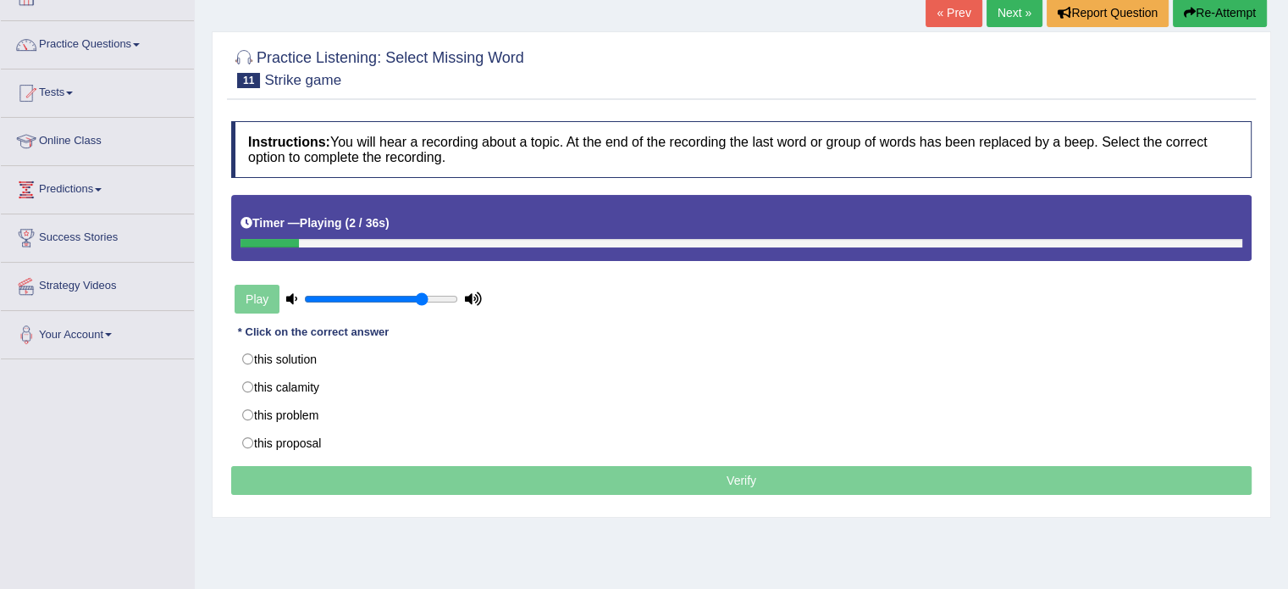
scroll to position [141, 0]
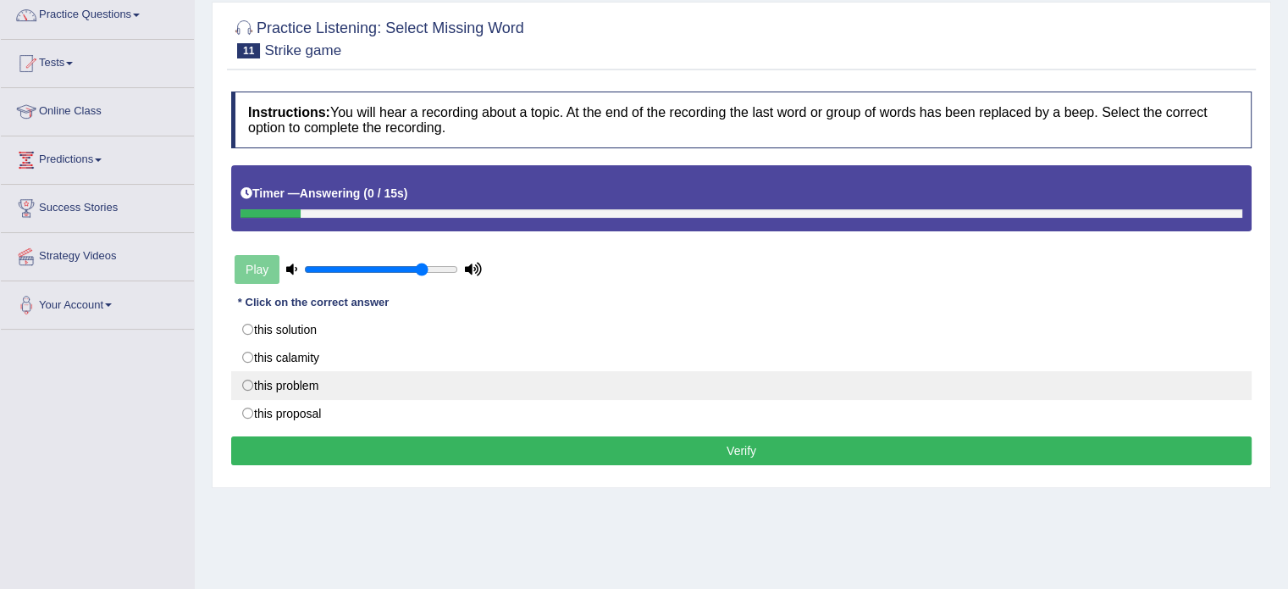
click at [326, 387] on label "this problem" at bounding box center [741, 385] width 1020 height 29
radio input "true"
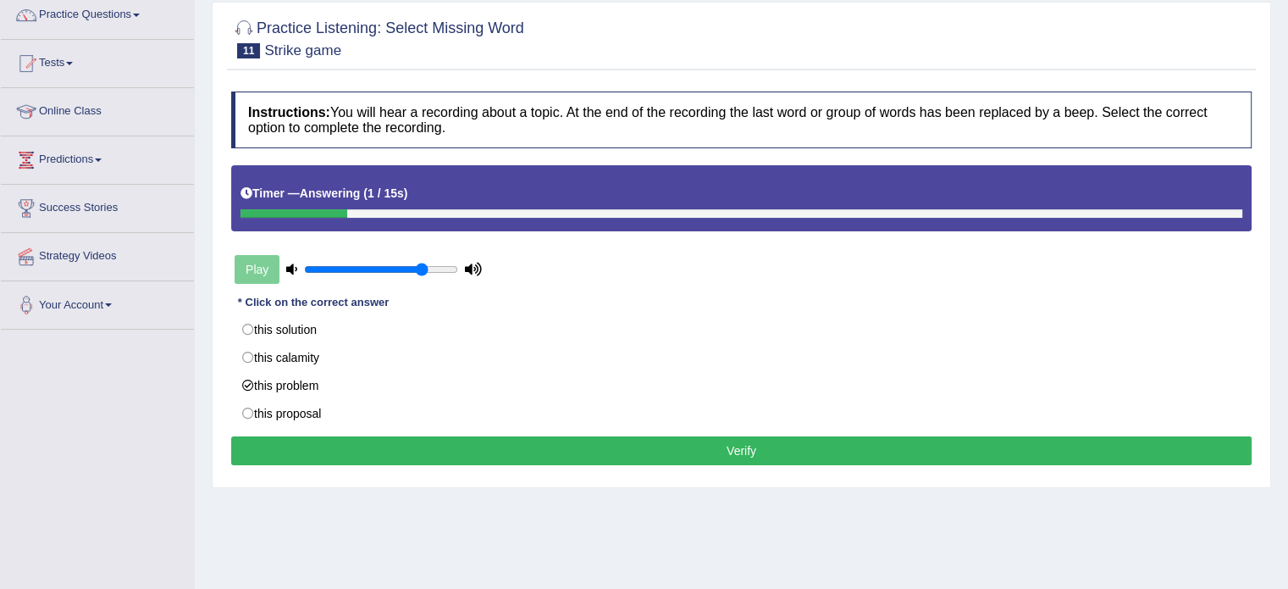
click at [672, 444] on button "Verify" at bounding box center [741, 450] width 1020 height 29
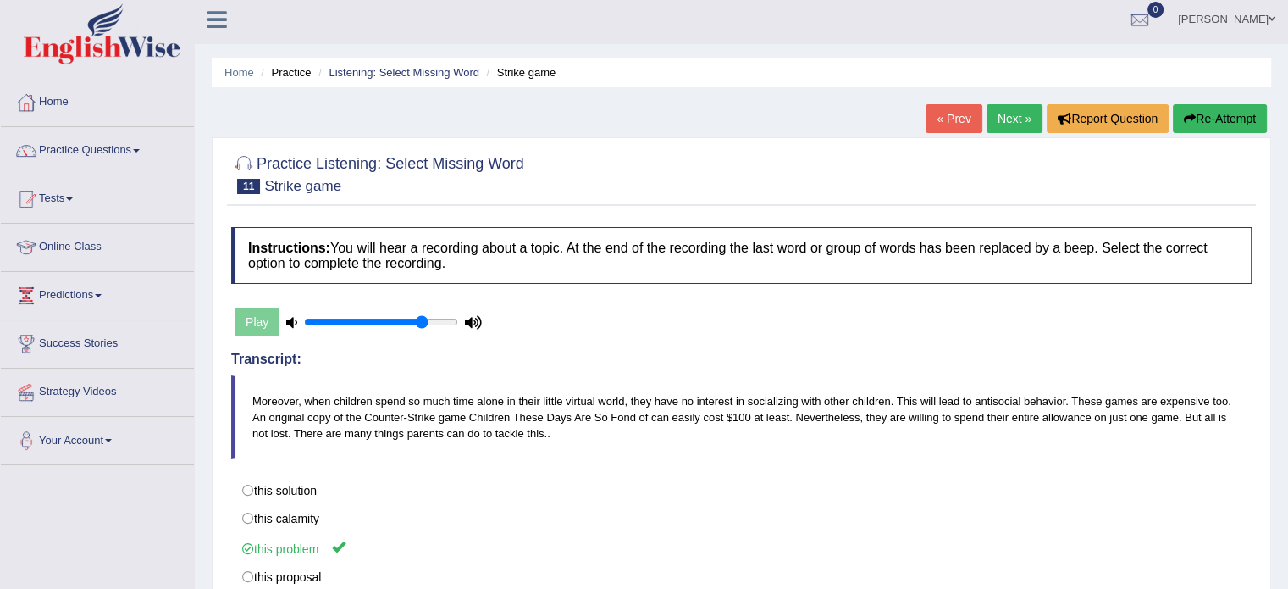
scroll to position [0, 0]
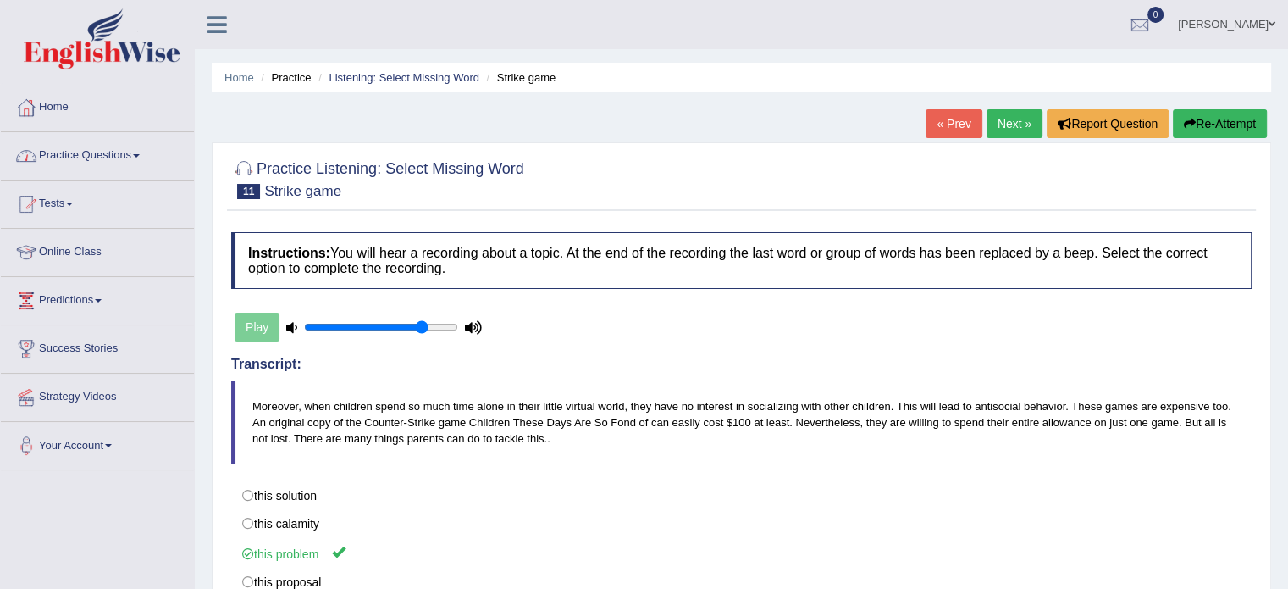
click at [137, 144] on link "Practice Questions" at bounding box center [97, 153] width 193 height 42
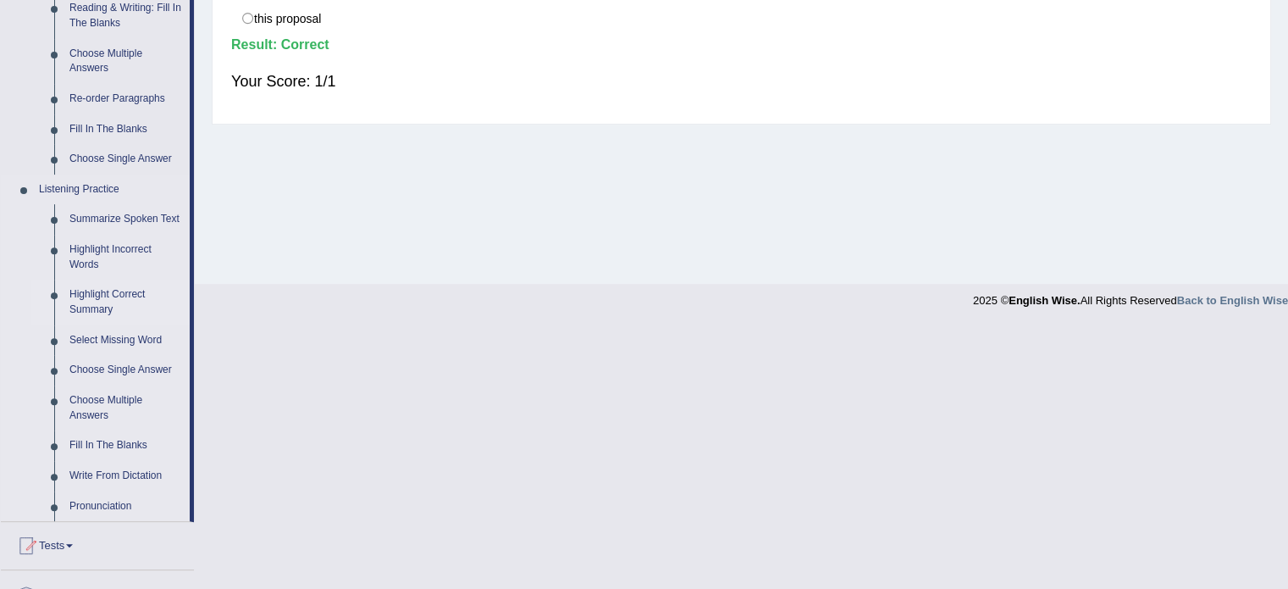
scroll to position [564, 0]
click at [83, 368] on link "Choose Single Answer" at bounding box center [126, 369] width 128 height 30
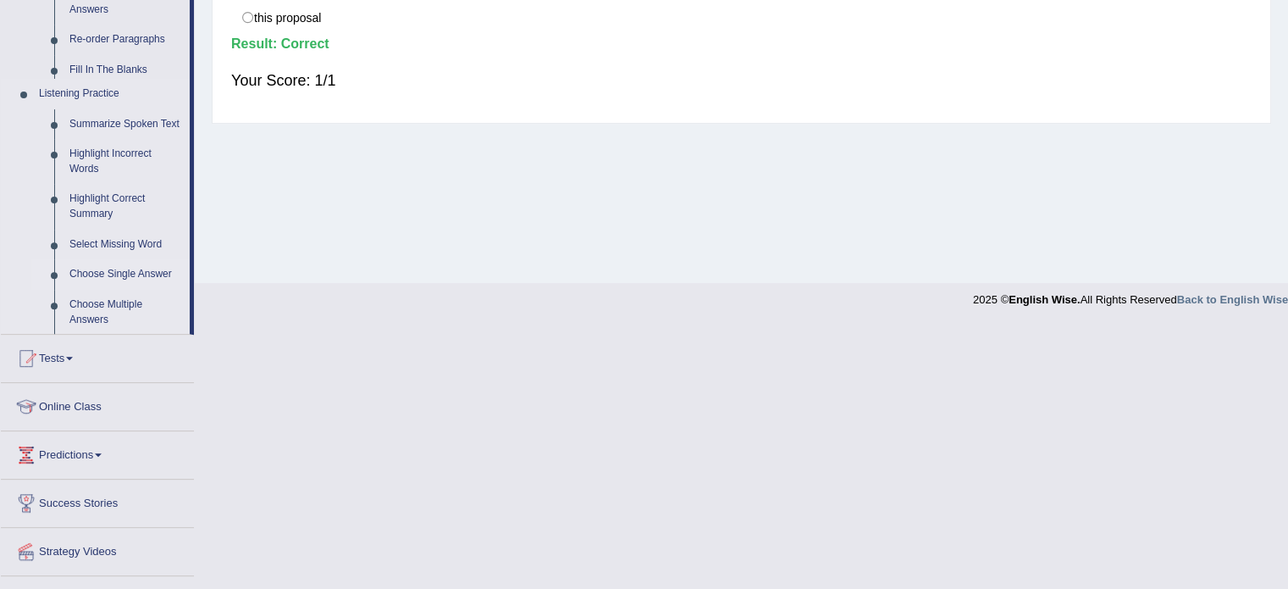
scroll to position [301, 0]
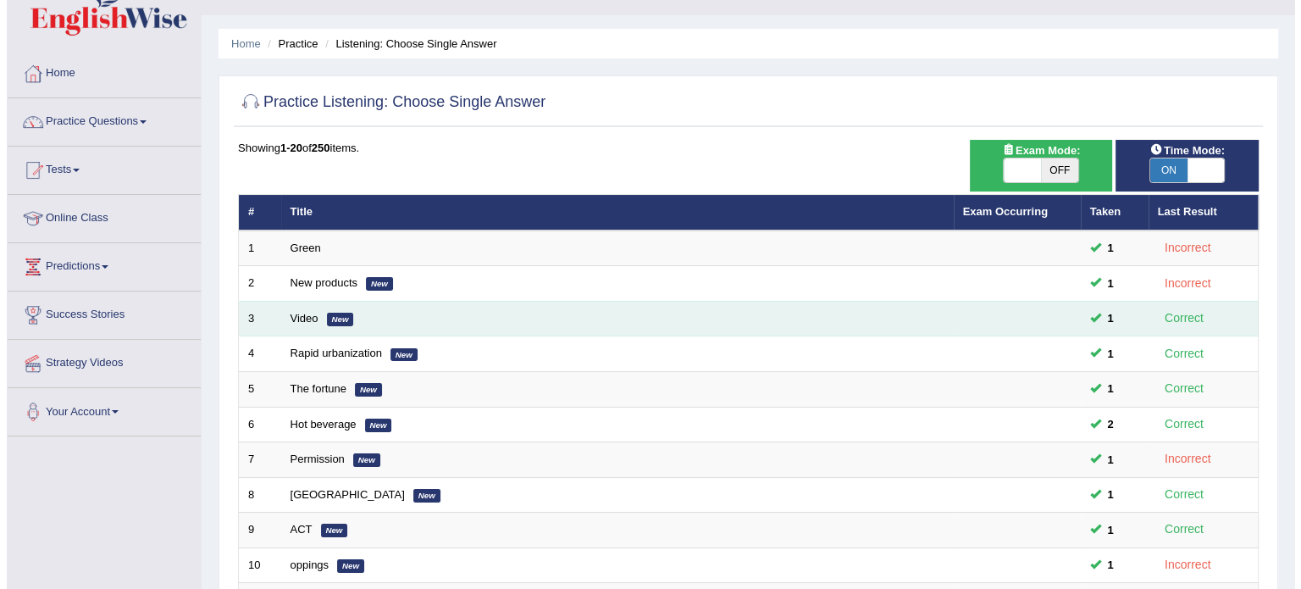
scroll to position [85, 0]
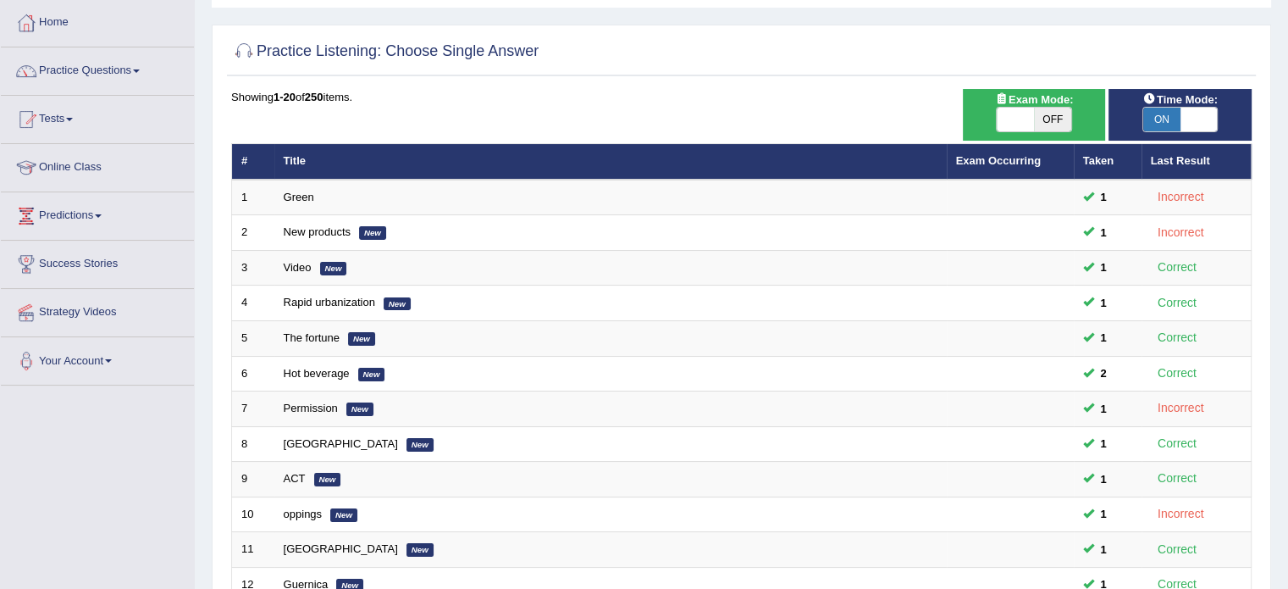
click at [1004, 113] on span at bounding box center [1015, 120] width 37 height 24
checkbox input "true"
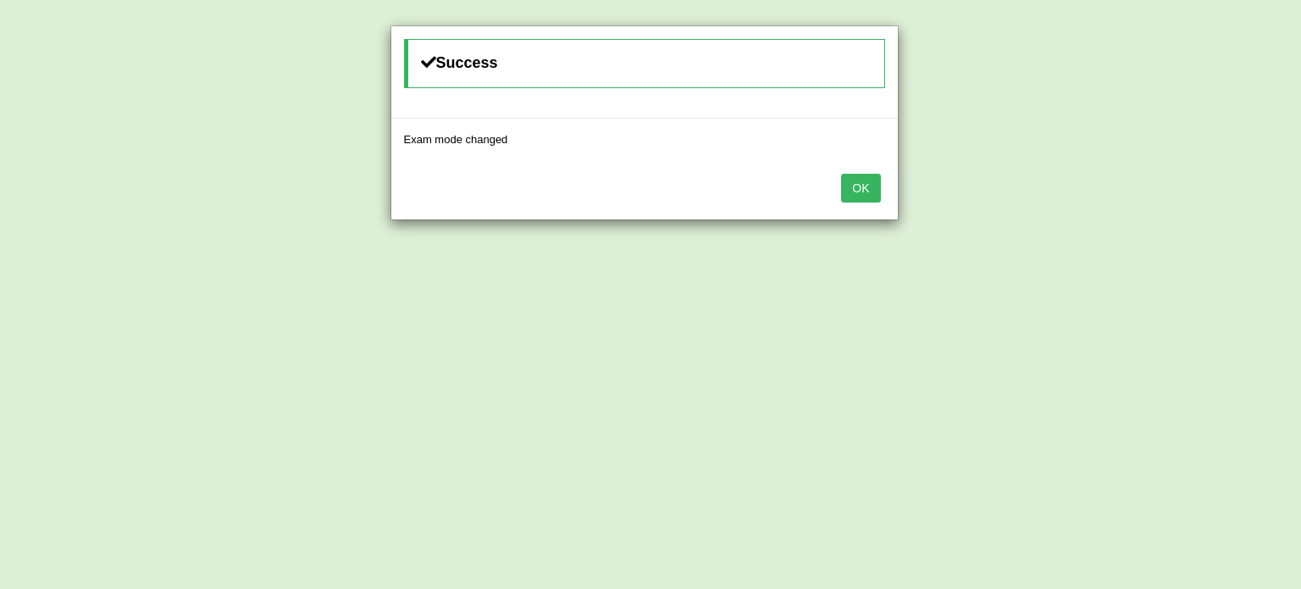
click at [854, 189] on button "OK" at bounding box center [860, 188] width 39 height 29
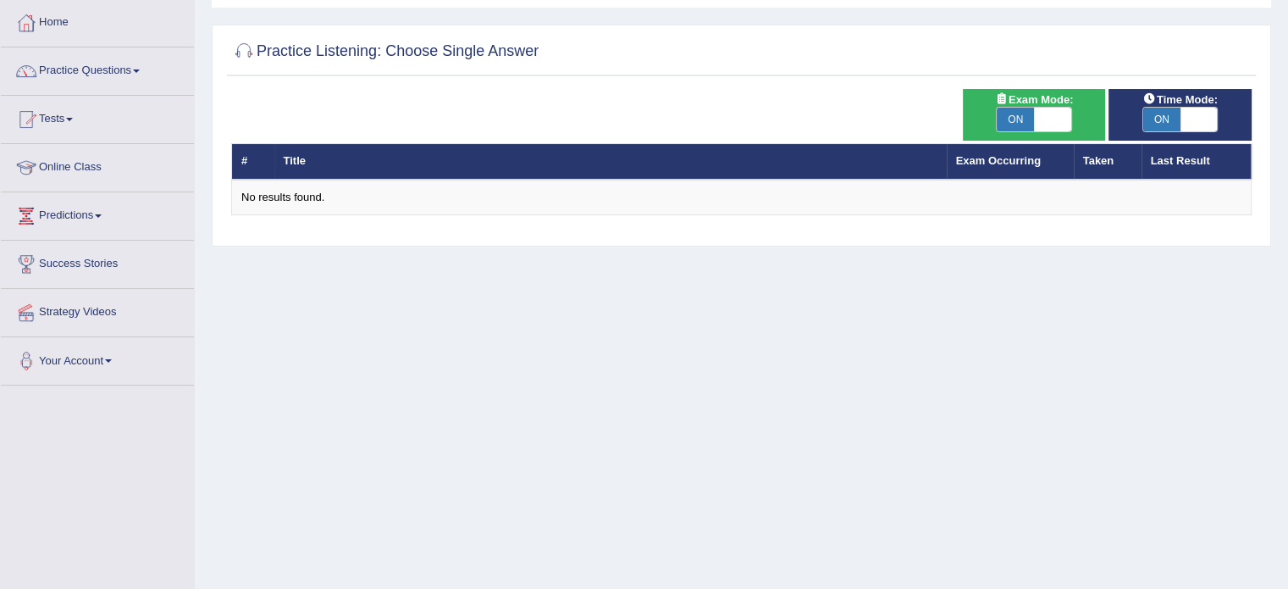
click at [1057, 118] on span at bounding box center [1052, 120] width 37 height 24
checkbox input "false"
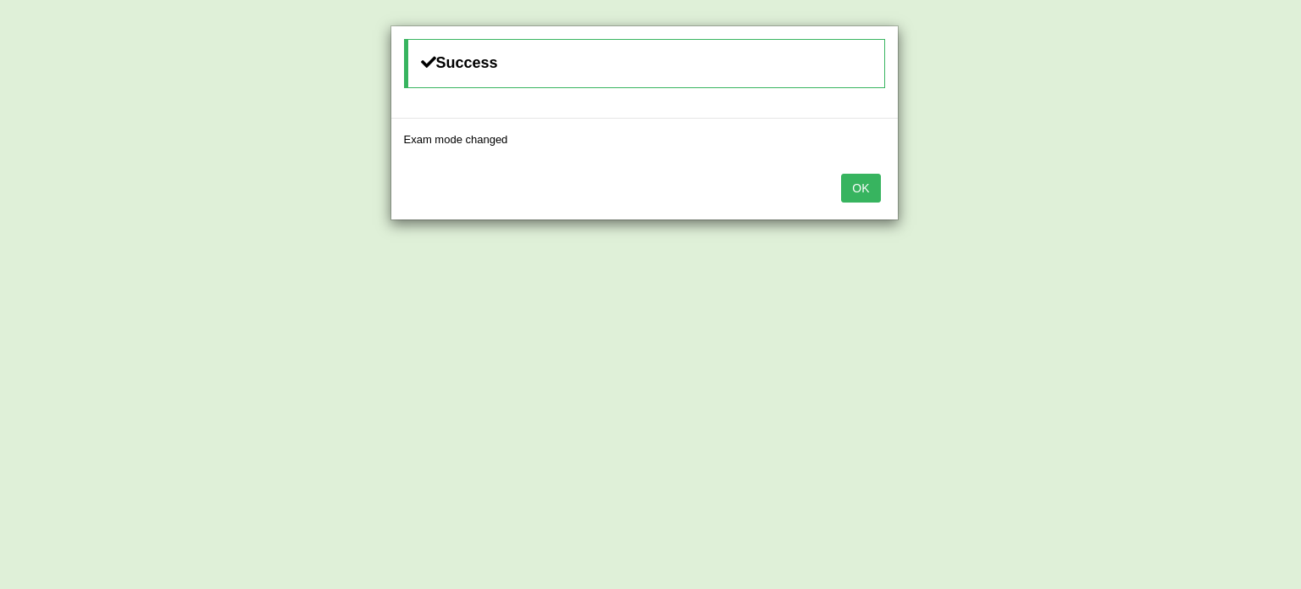
click at [854, 188] on button "OK" at bounding box center [860, 188] width 39 height 29
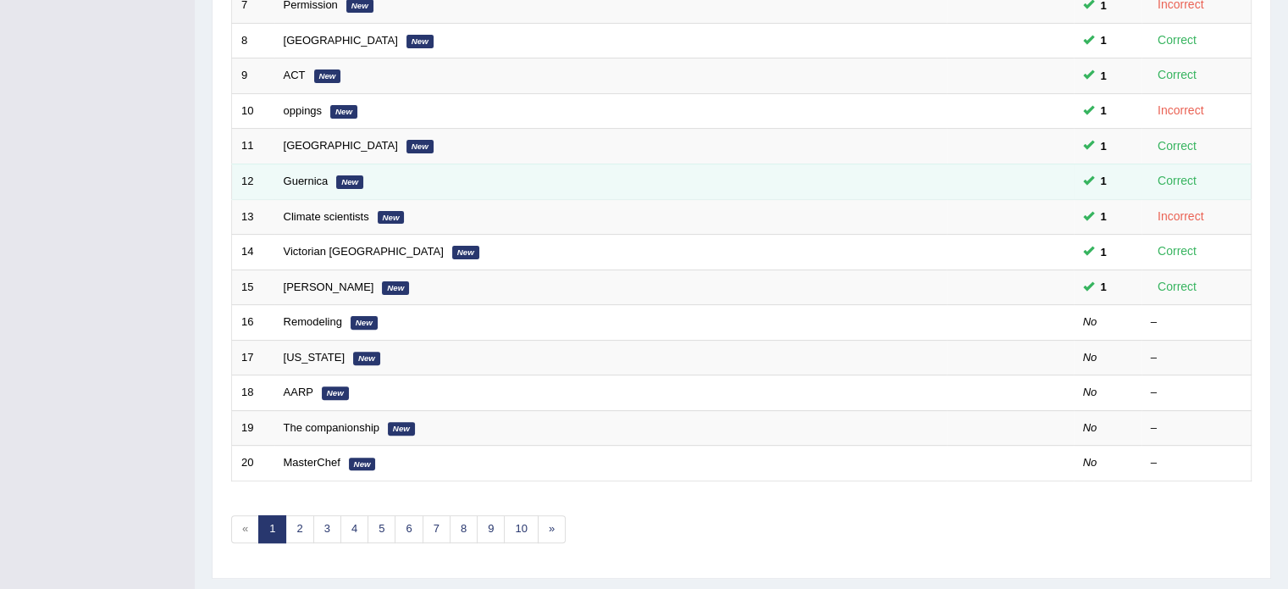
scroll to position [528, 0]
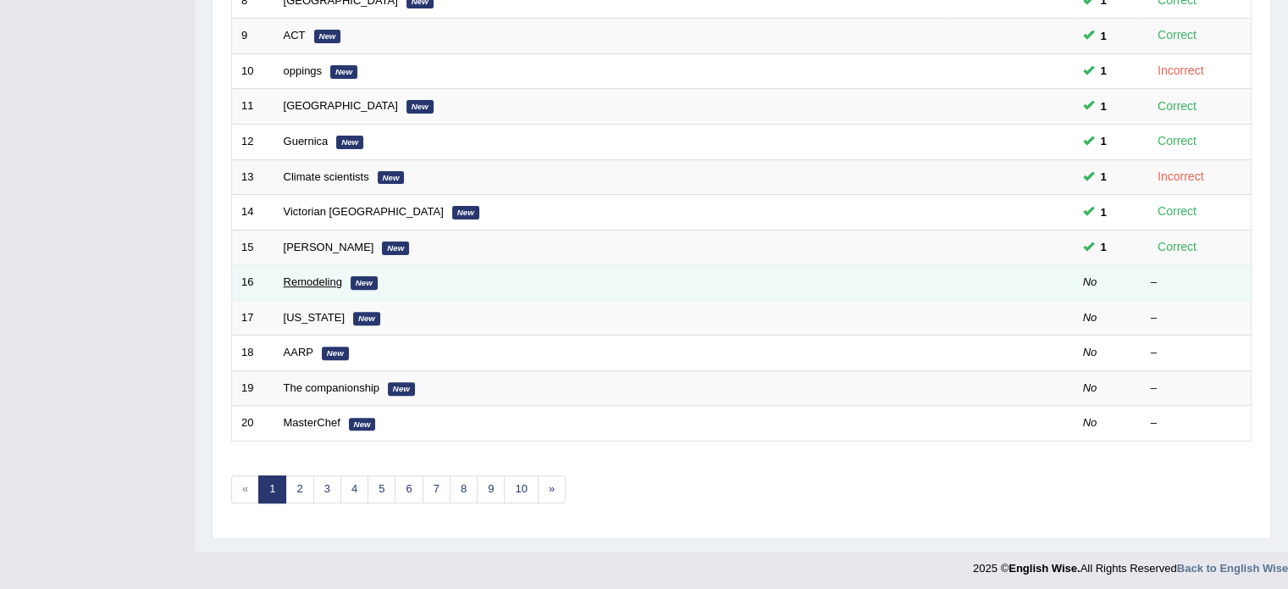
click at [307, 275] on link "Remodeling" at bounding box center [313, 281] width 58 height 13
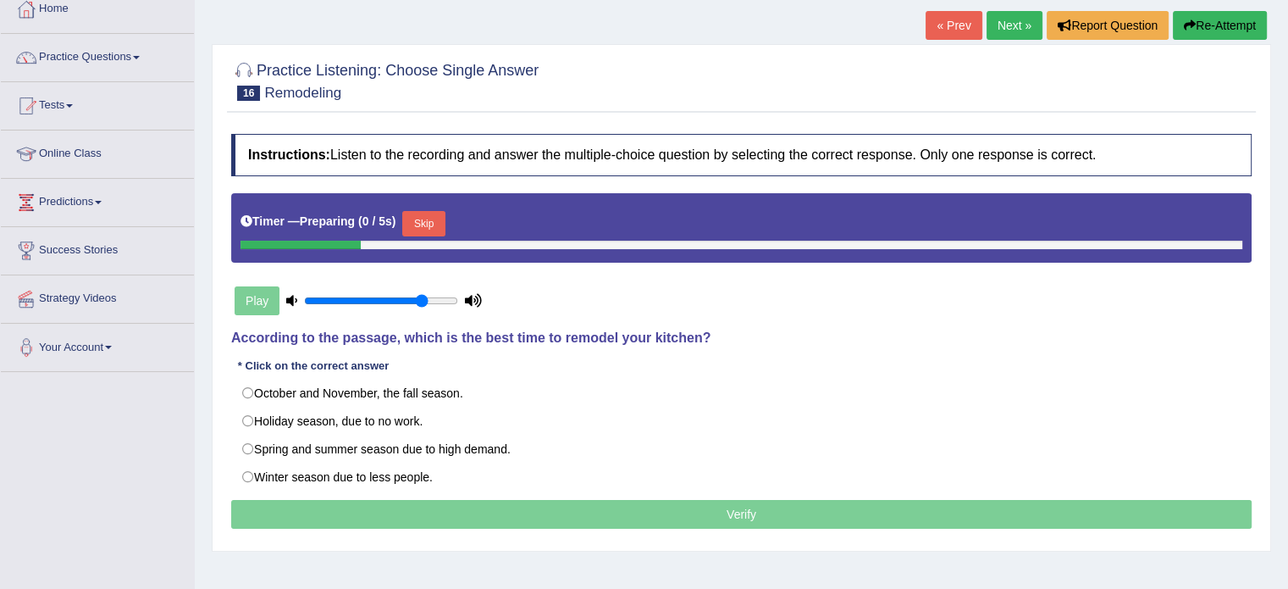
scroll to position [113, 0]
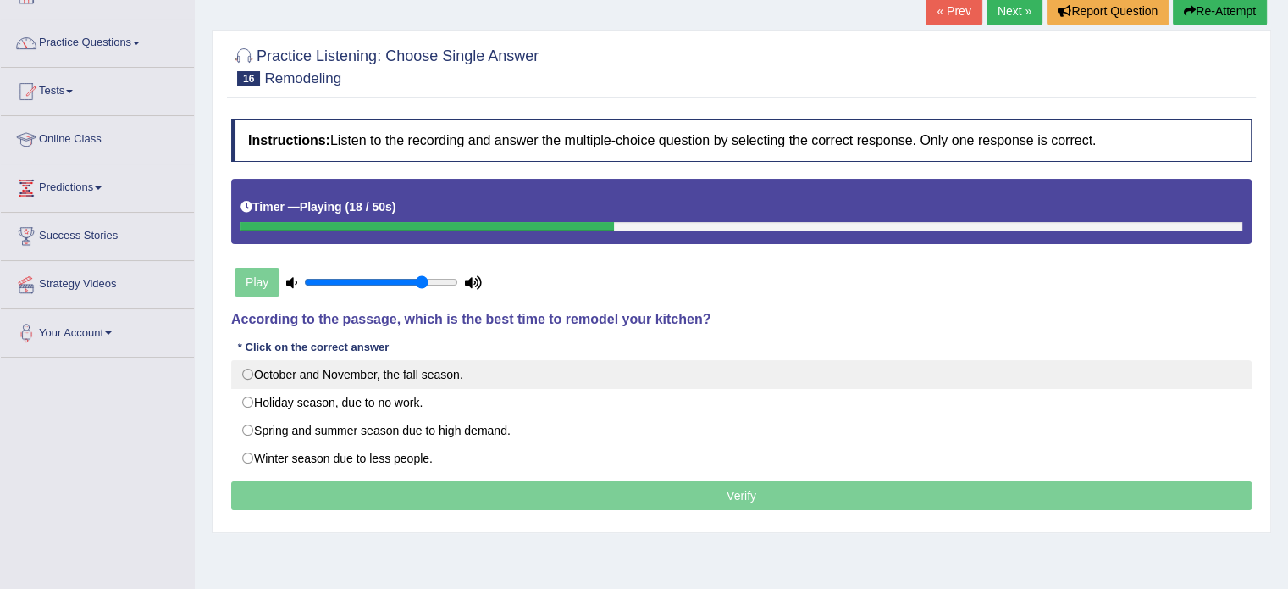
click at [434, 373] on label "October and November, the fall season." at bounding box center [741, 374] width 1020 height 29
radio input "true"
click at [434, 373] on label "October and November, the fall season." at bounding box center [741, 374] width 1020 height 29
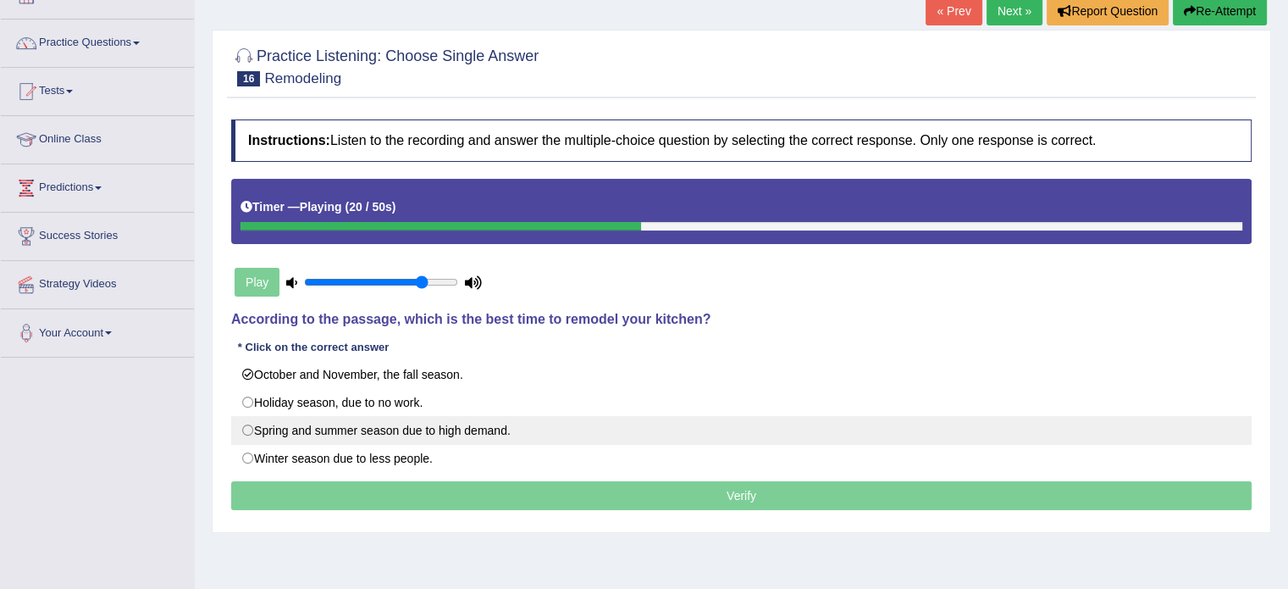
click at [445, 429] on label "Spring and summer season due to high demand." at bounding box center [741, 430] width 1020 height 29
radio input "true"
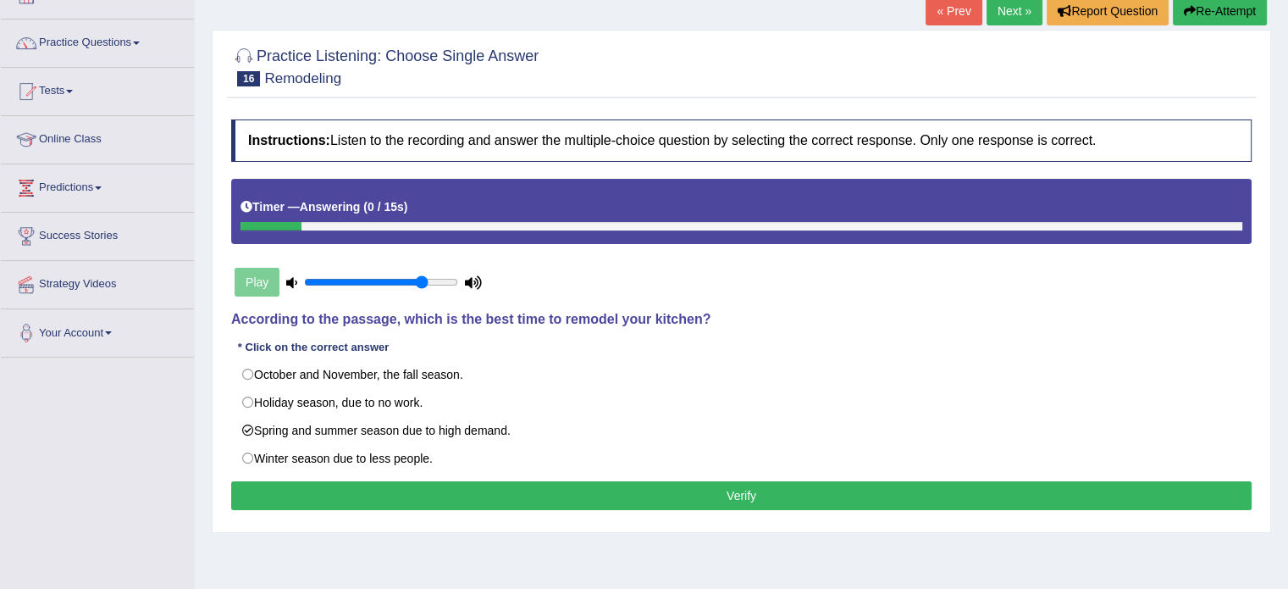
click at [518, 489] on button "Verify" at bounding box center [741, 495] width 1020 height 29
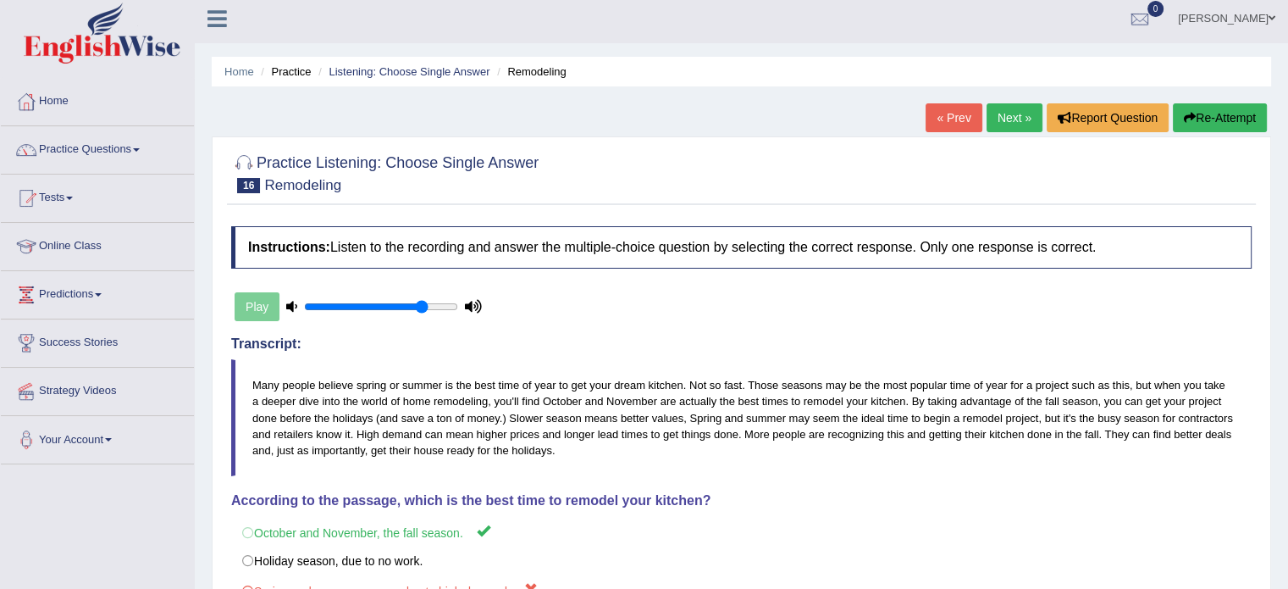
scroll to position [0, 0]
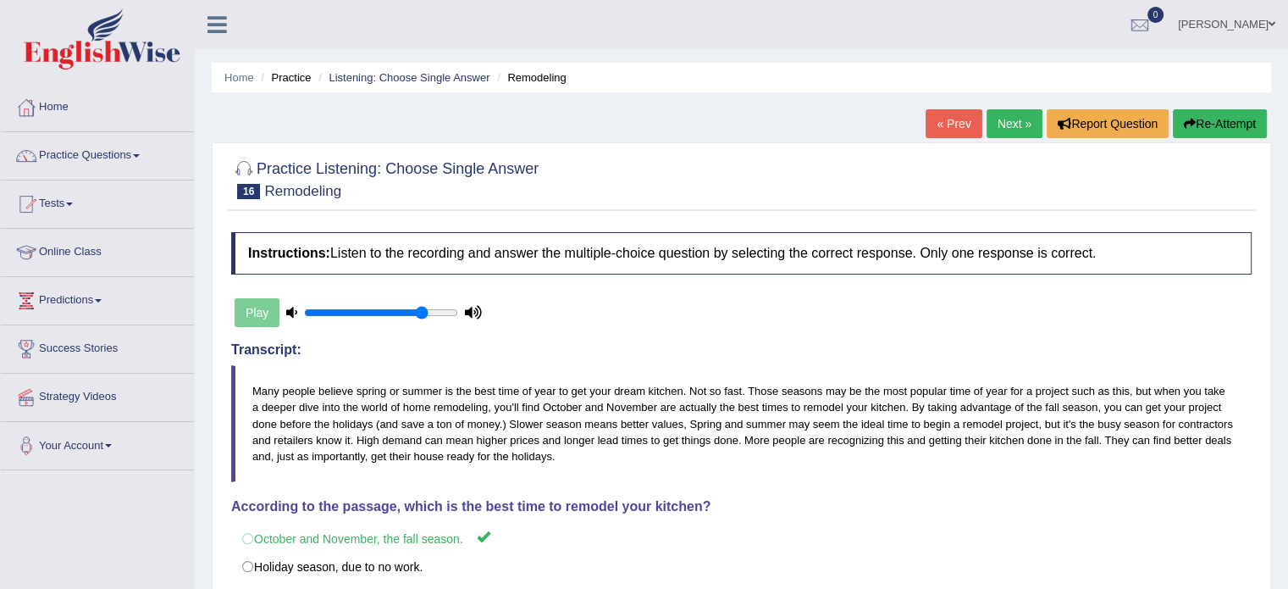
click at [998, 119] on link "Next »" at bounding box center [1015, 123] width 56 height 29
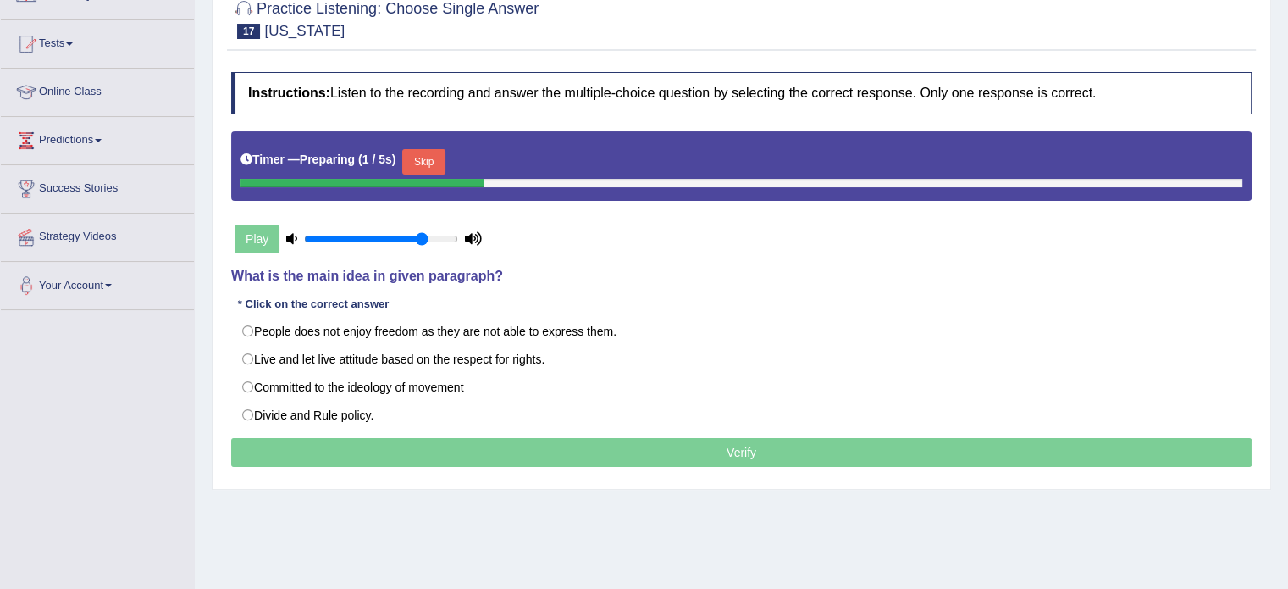
scroll to position [169, 0]
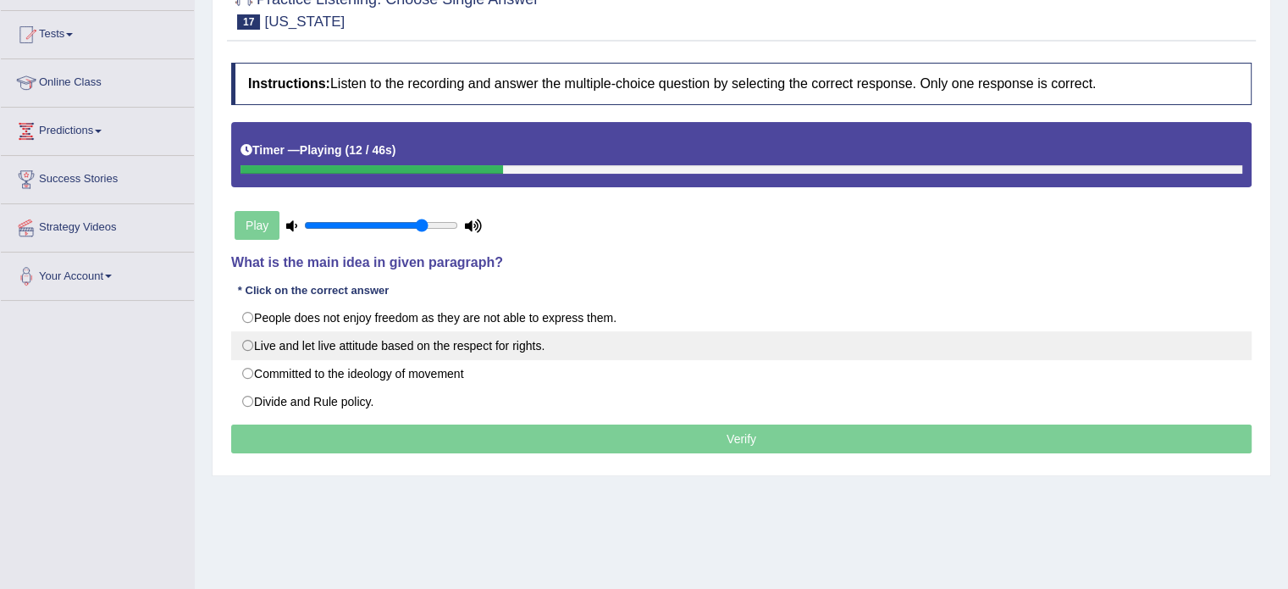
click at [538, 350] on label "Live and let live attitude based on the respect for rights." at bounding box center [741, 345] width 1020 height 29
radio input "true"
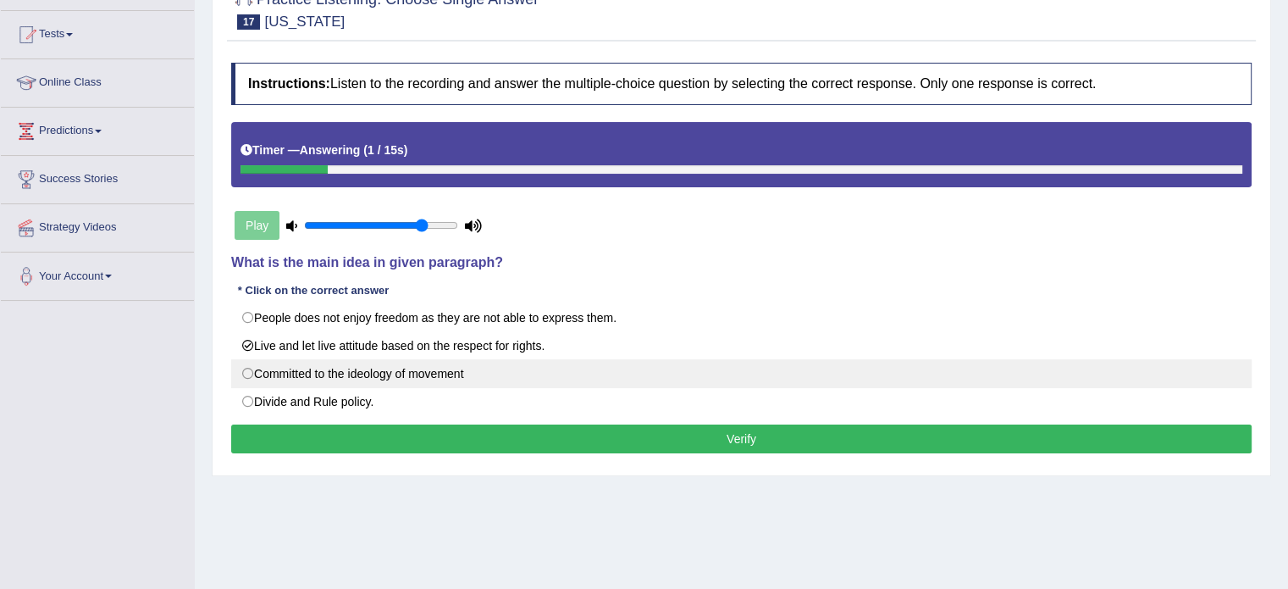
click at [471, 376] on label "Committed to the ideology of movement" at bounding box center [741, 373] width 1020 height 29
radio input "true"
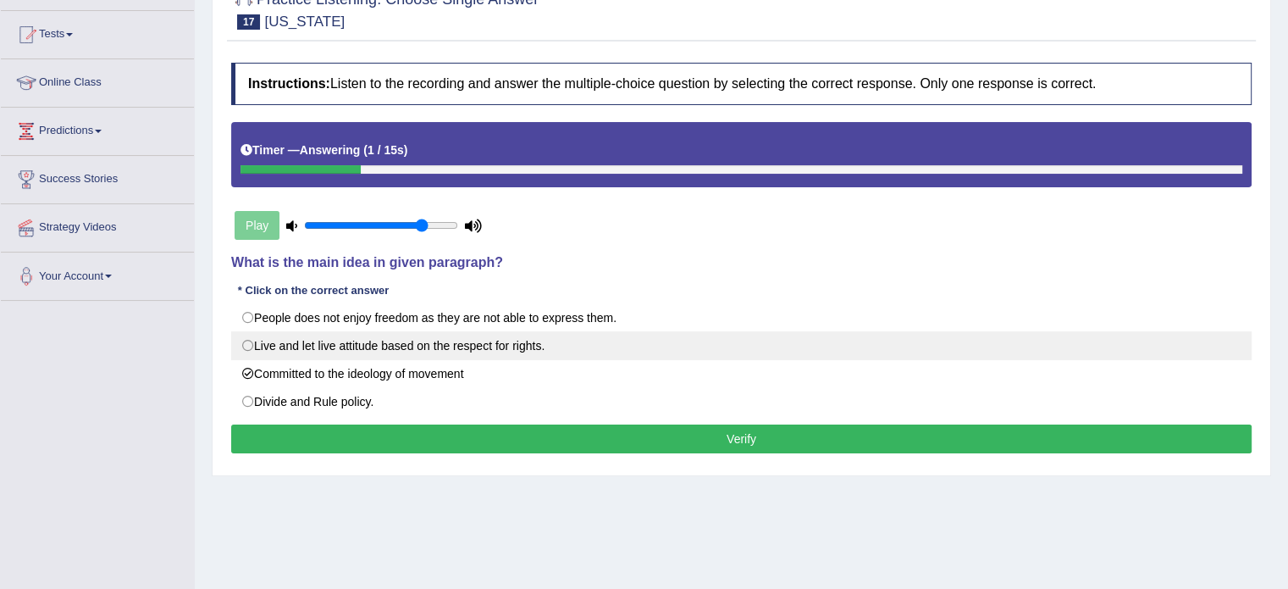
click at [474, 349] on label "Live and let live attitude based on the respect for rights." at bounding box center [741, 345] width 1020 height 29
radio input "true"
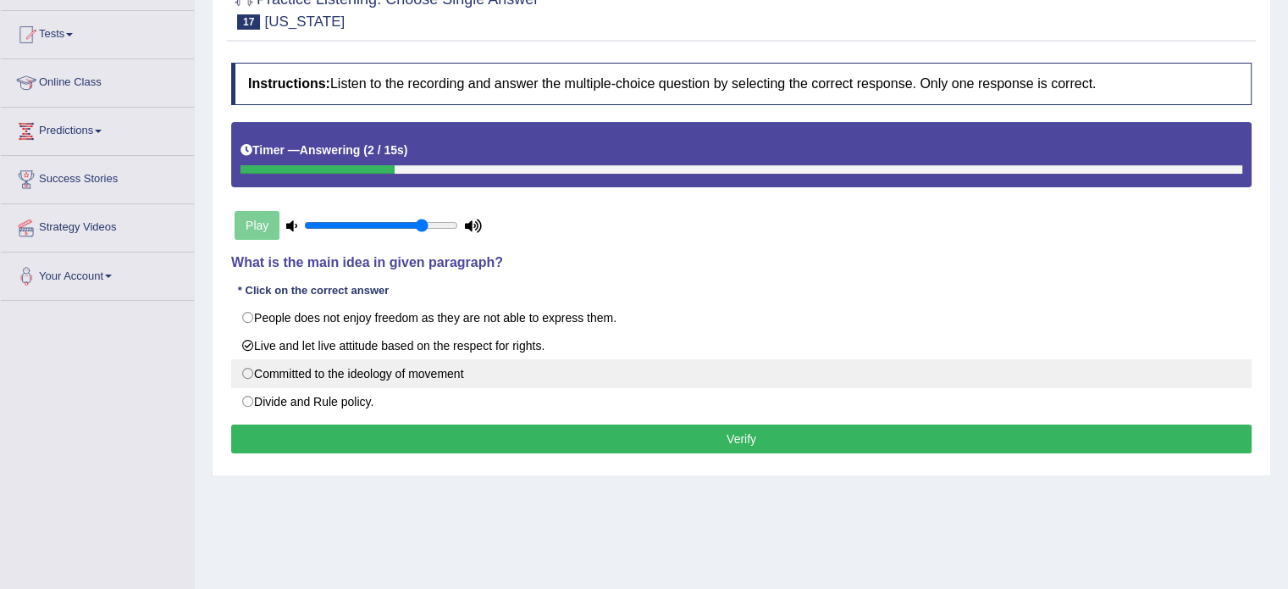
click at [465, 384] on label "Committed to the ideology of movement" at bounding box center [741, 373] width 1020 height 29
radio input "true"
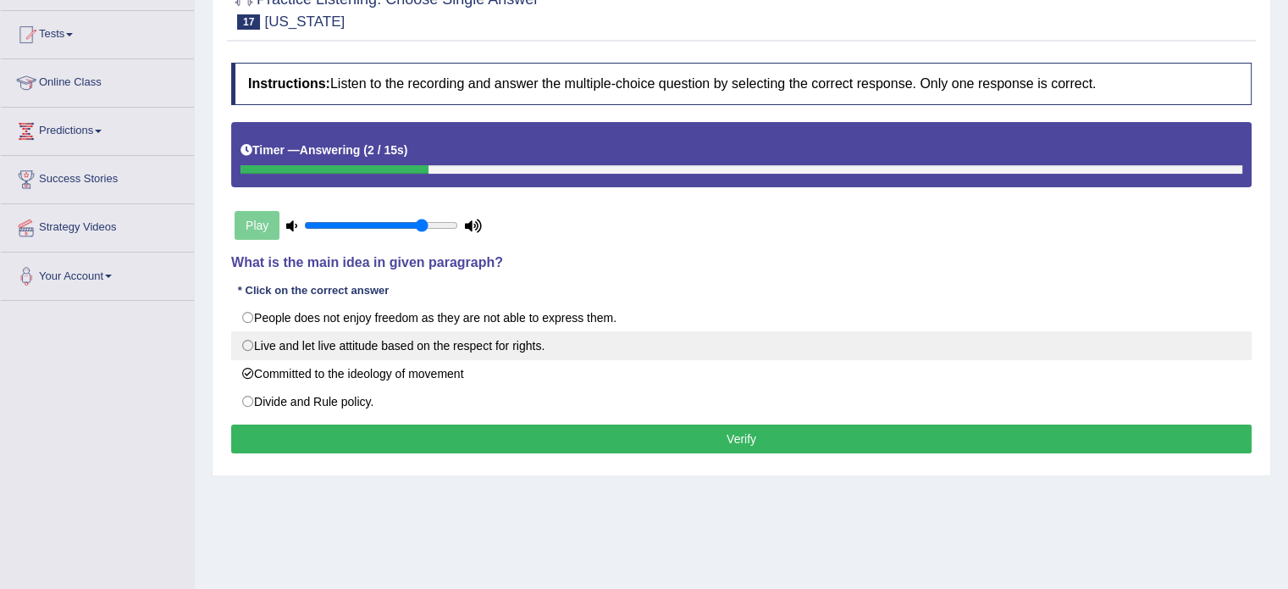
click at [472, 357] on label "Live and let live attitude based on the respect for rights." at bounding box center [741, 345] width 1020 height 29
radio input "true"
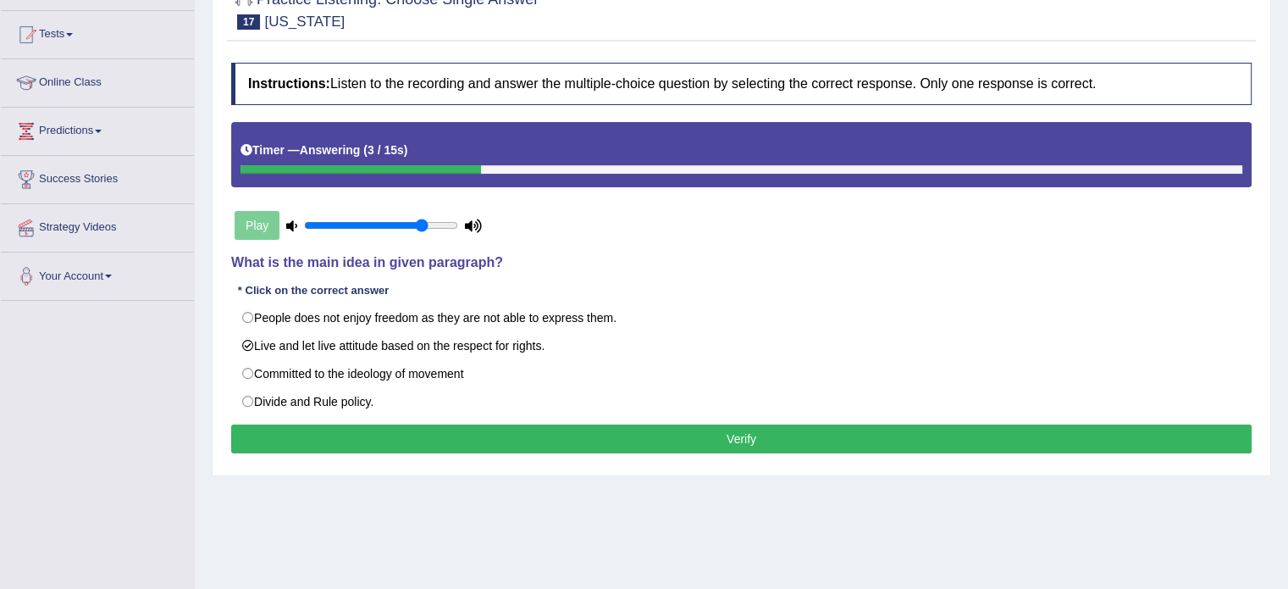
click at [613, 450] on button "Verify" at bounding box center [741, 438] width 1020 height 29
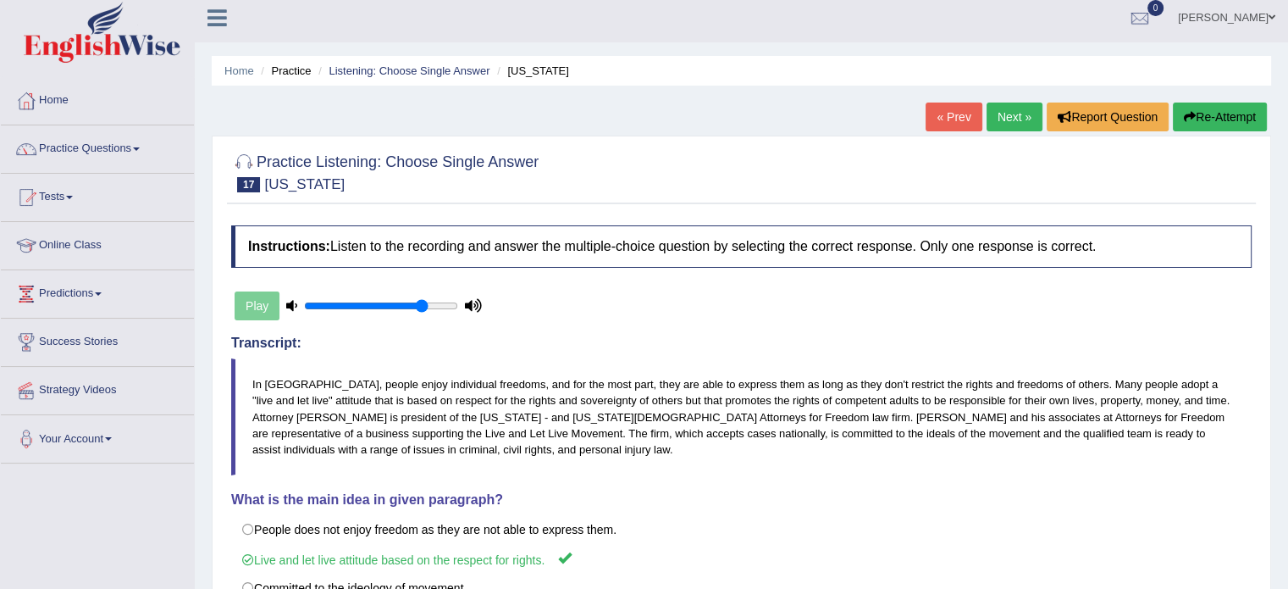
scroll to position [0, 0]
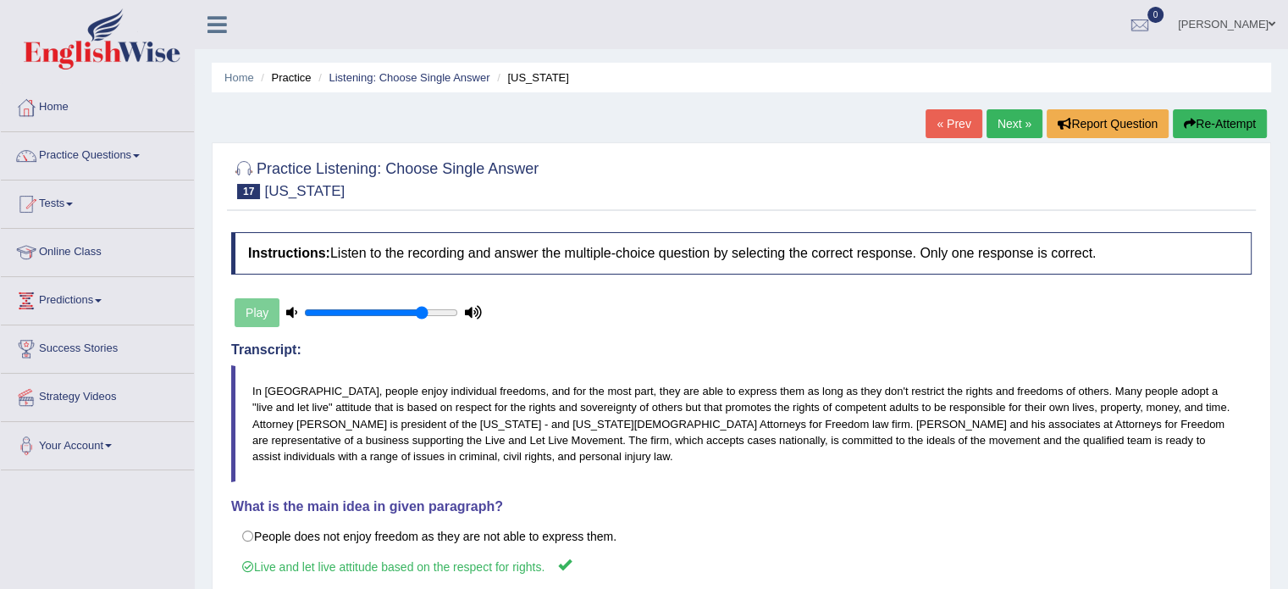
click at [1004, 135] on link "Next »" at bounding box center [1015, 123] width 56 height 29
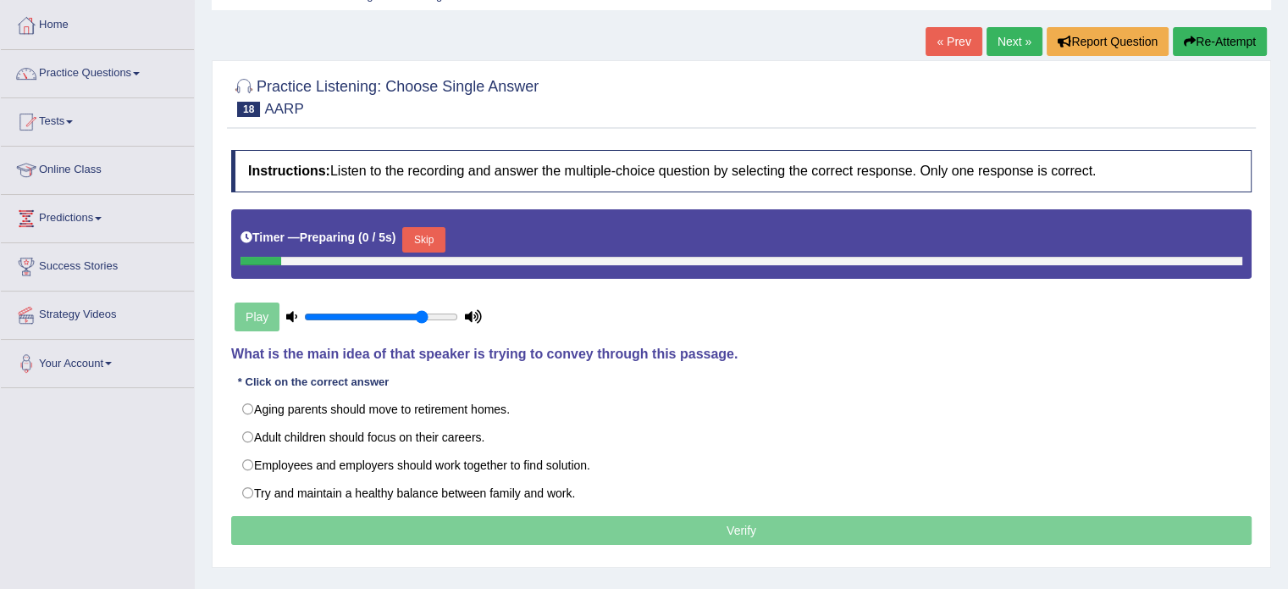
scroll to position [85, 0]
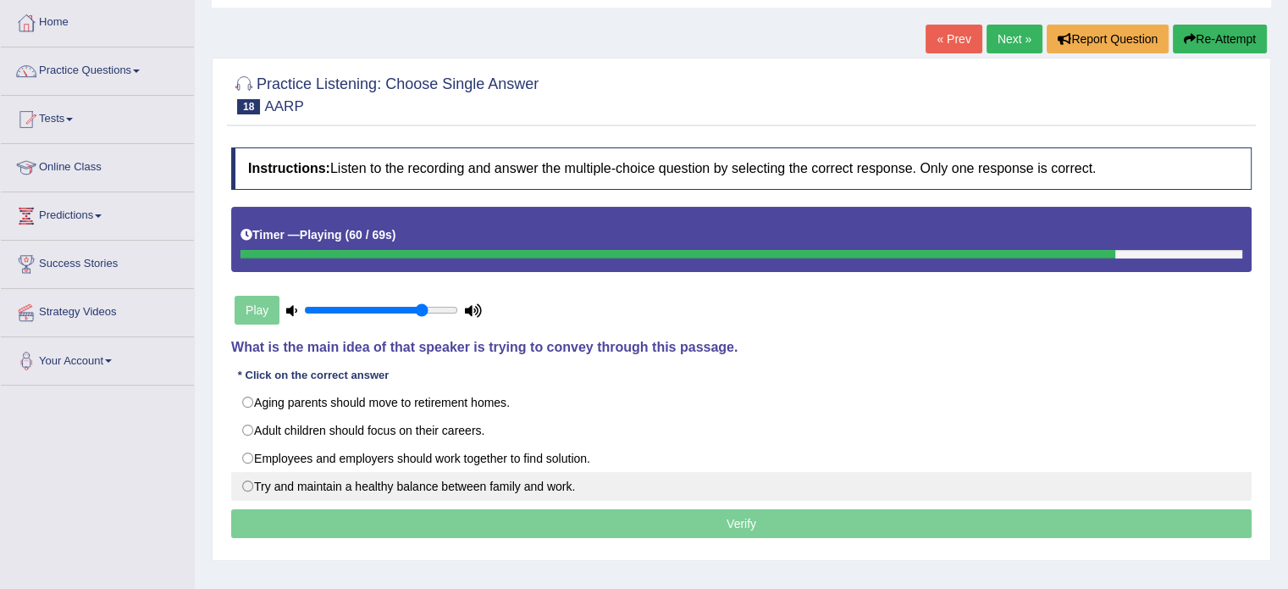
click at [573, 487] on label "Try and maintain a healthy balance between family and work." at bounding box center [741, 486] width 1020 height 29
radio input "true"
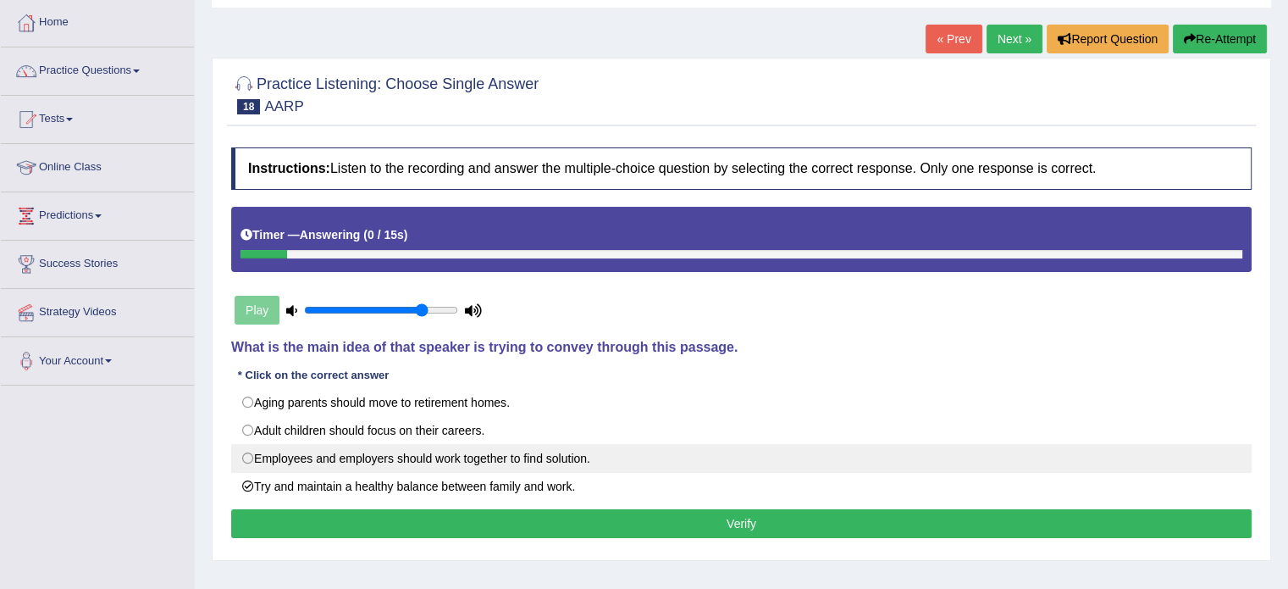
click at [354, 459] on label "Employees and employers should work together to find solution." at bounding box center [741, 458] width 1020 height 29
radio input "true"
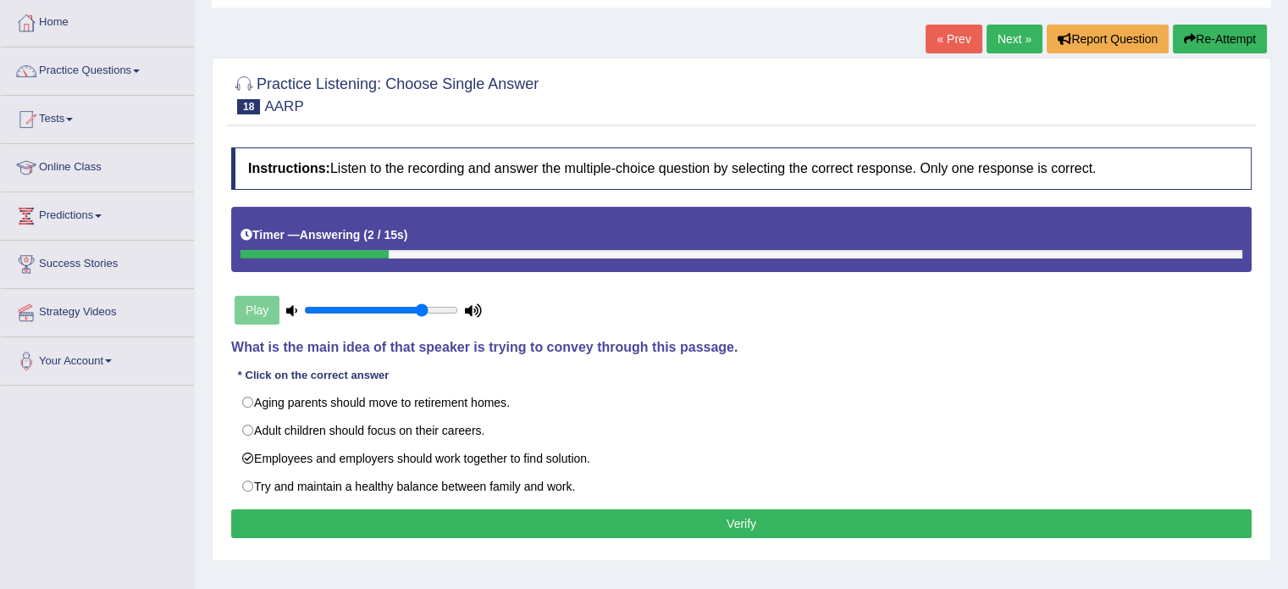
click at [642, 524] on button "Verify" at bounding box center [741, 523] width 1020 height 29
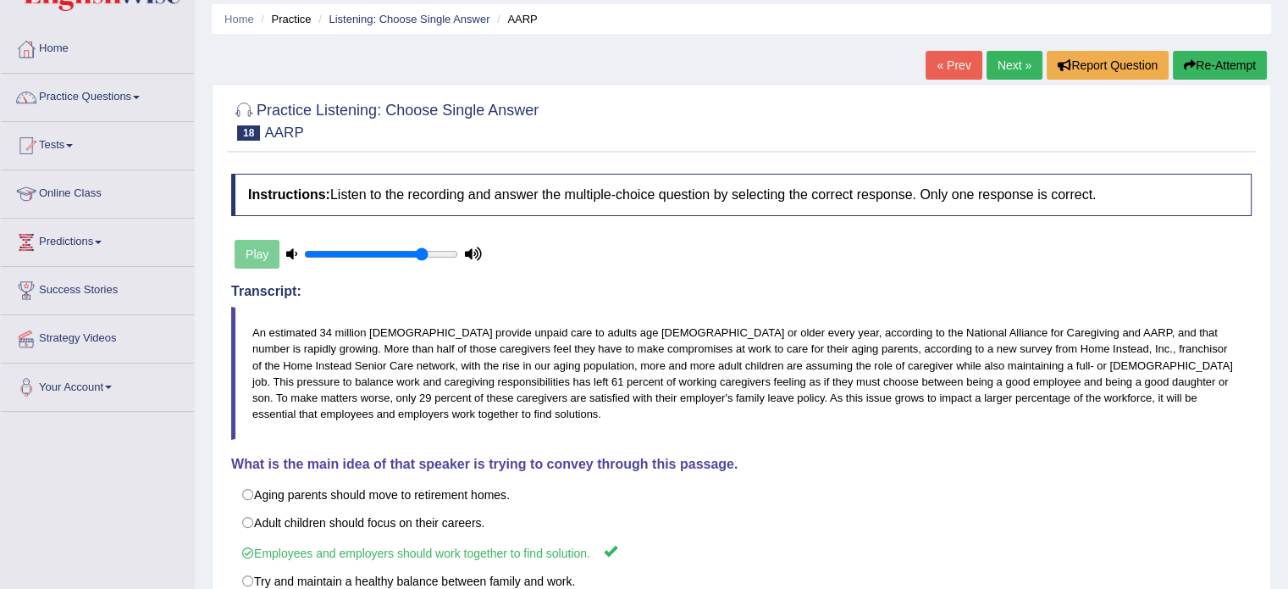
scroll to position [56, 0]
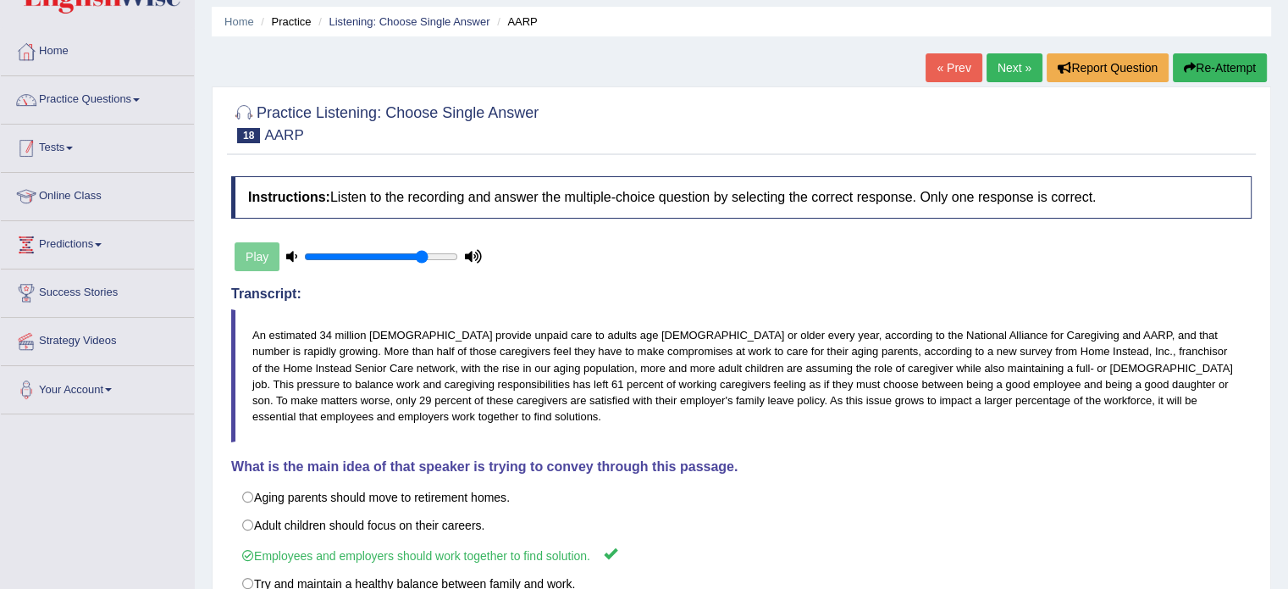
click at [123, 97] on link "Practice Questions" at bounding box center [97, 97] width 193 height 42
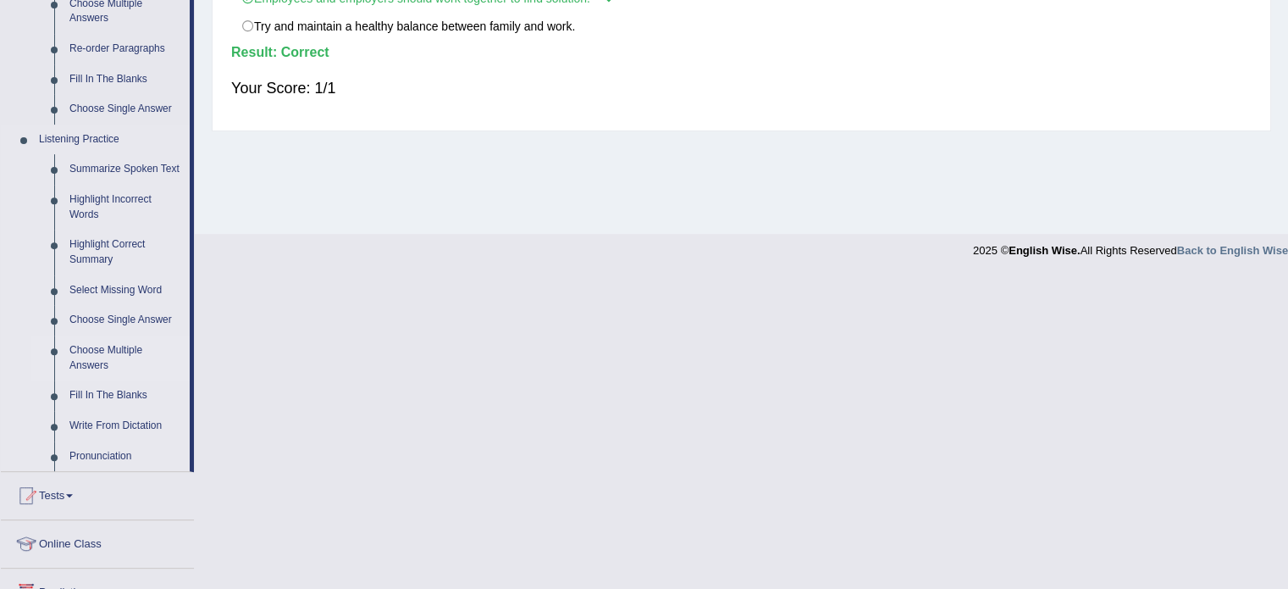
scroll to position [621, 0]
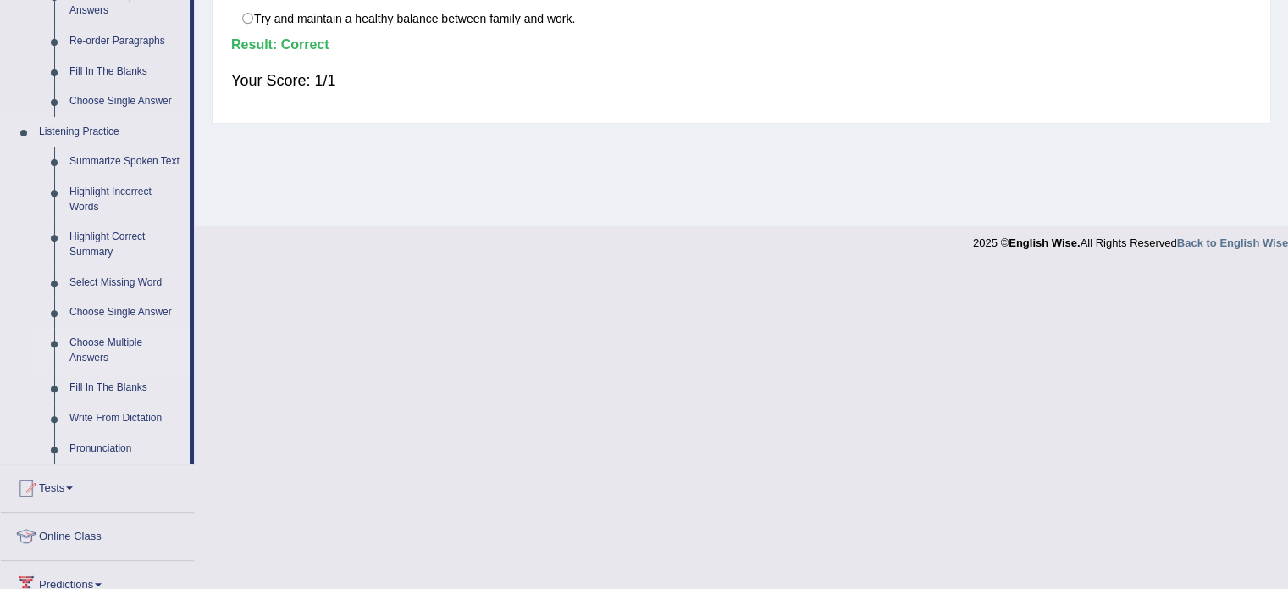
click at [108, 344] on link "Choose Multiple Answers" at bounding box center [126, 350] width 128 height 45
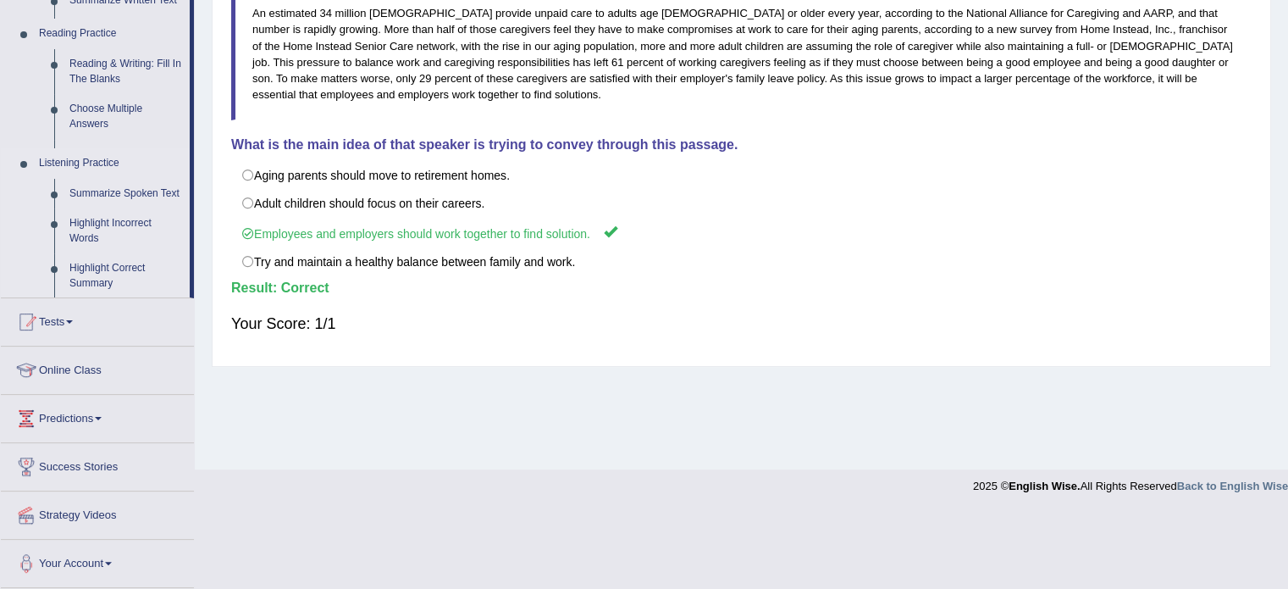
scroll to position [301, 0]
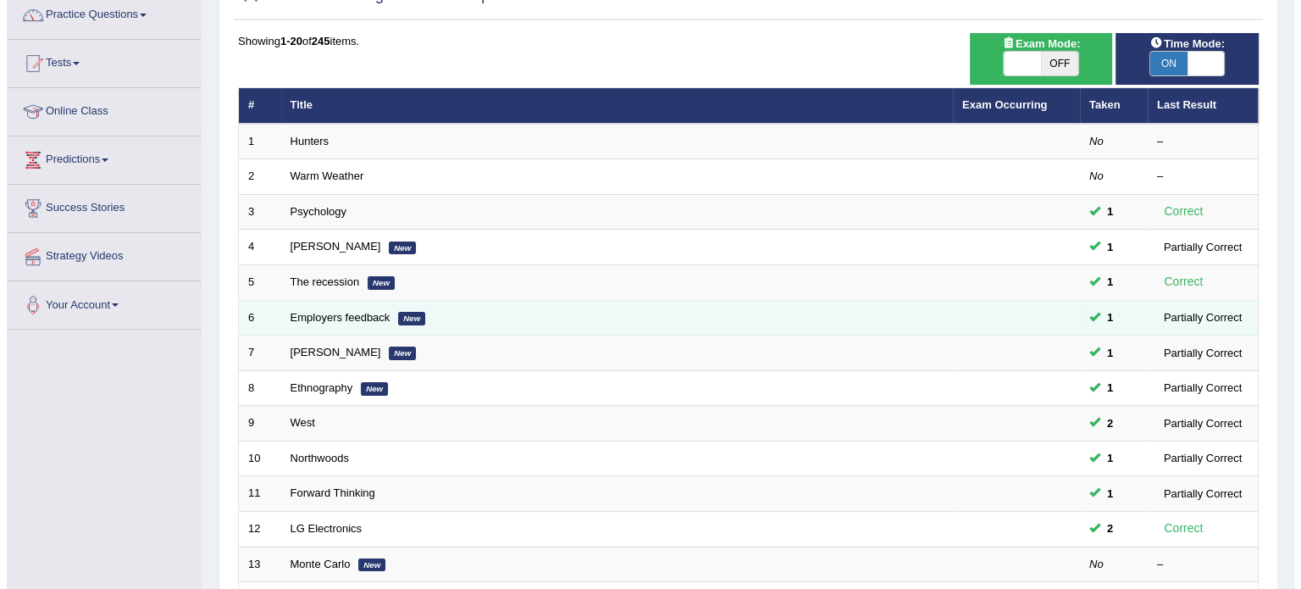
scroll to position [113, 0]
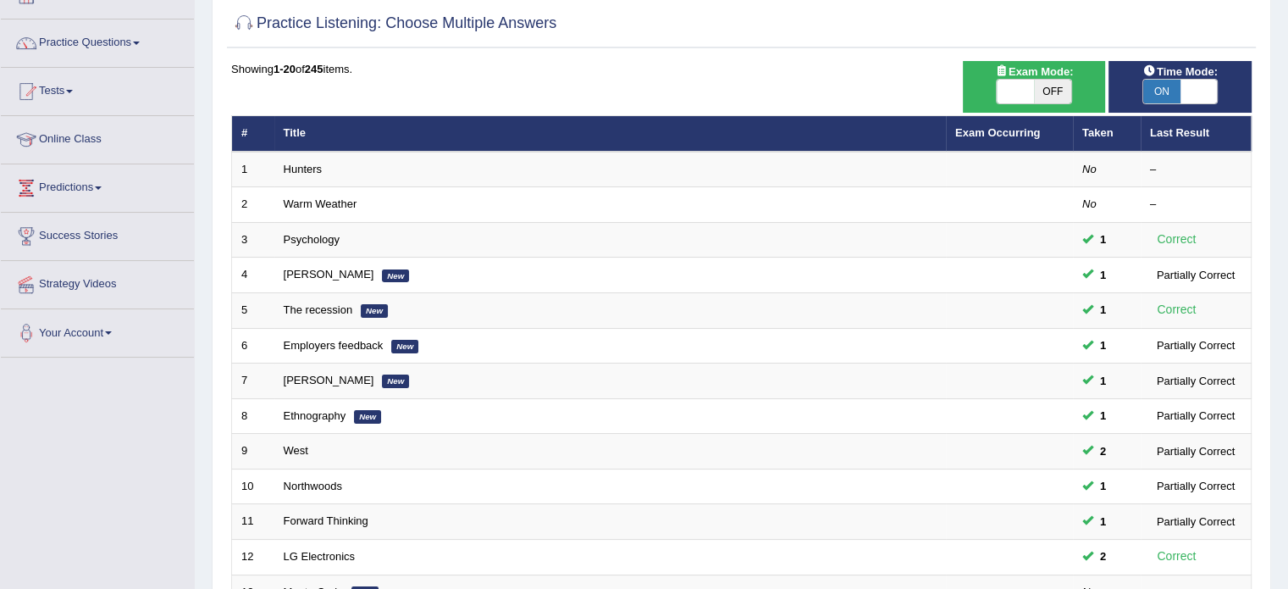
click at [1004, 93] on span at bounding box center [1015, 92] width 37 height 24
checkbox input "true"
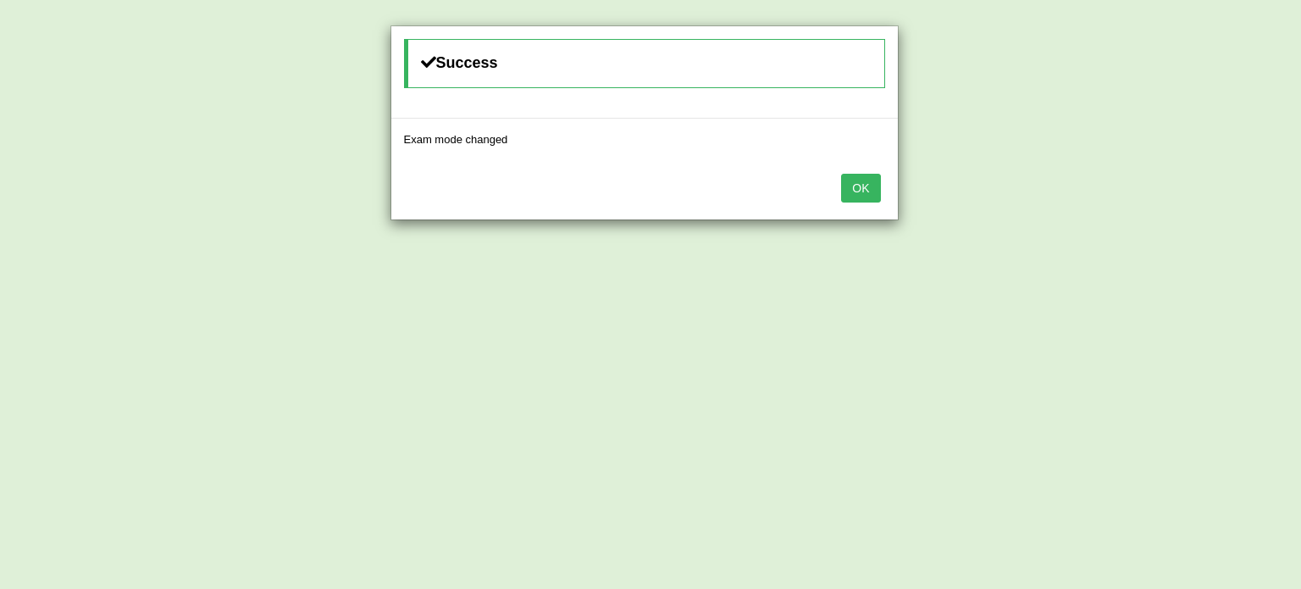
click at [854, 182] on button "OK" at bounding box center [860, 188] width 39 height 29
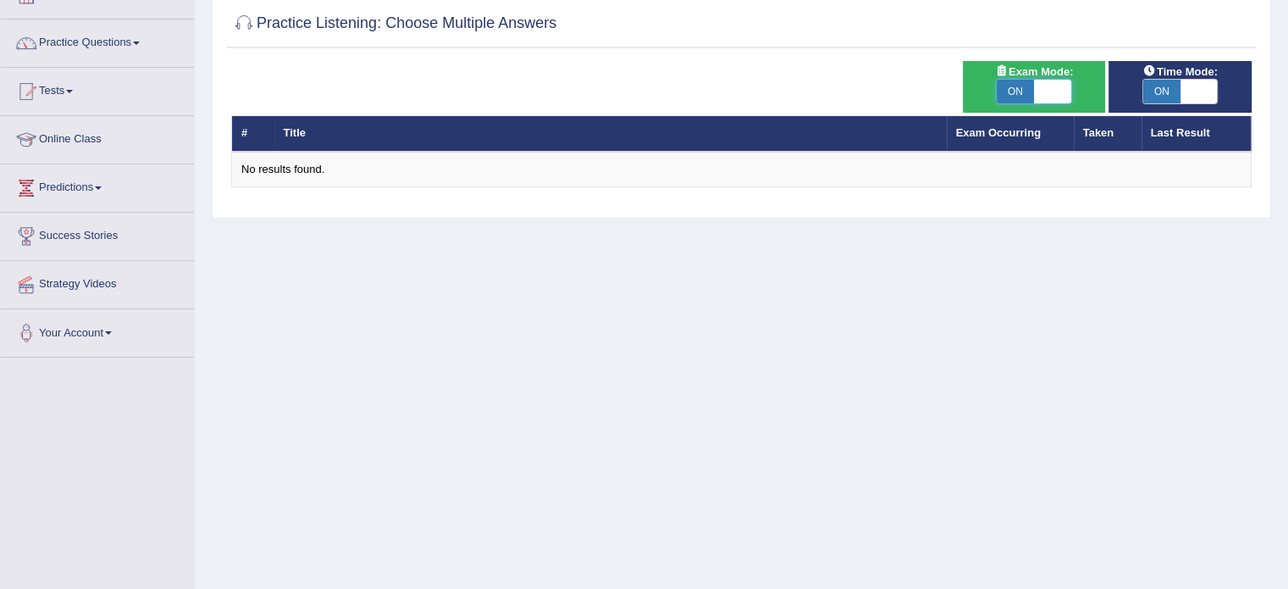
drag, startPoint x: 1054, startPoint y: 93, endPoint x: 1037, endPoint y: 100, distance: 19.0
click at [1052, 97] on span at bounding box center [1052, 92] width 37 height 24
click at [1057, 91] on span at bounding box center [1052, 92] width 37 height 24
checkbox input "false"
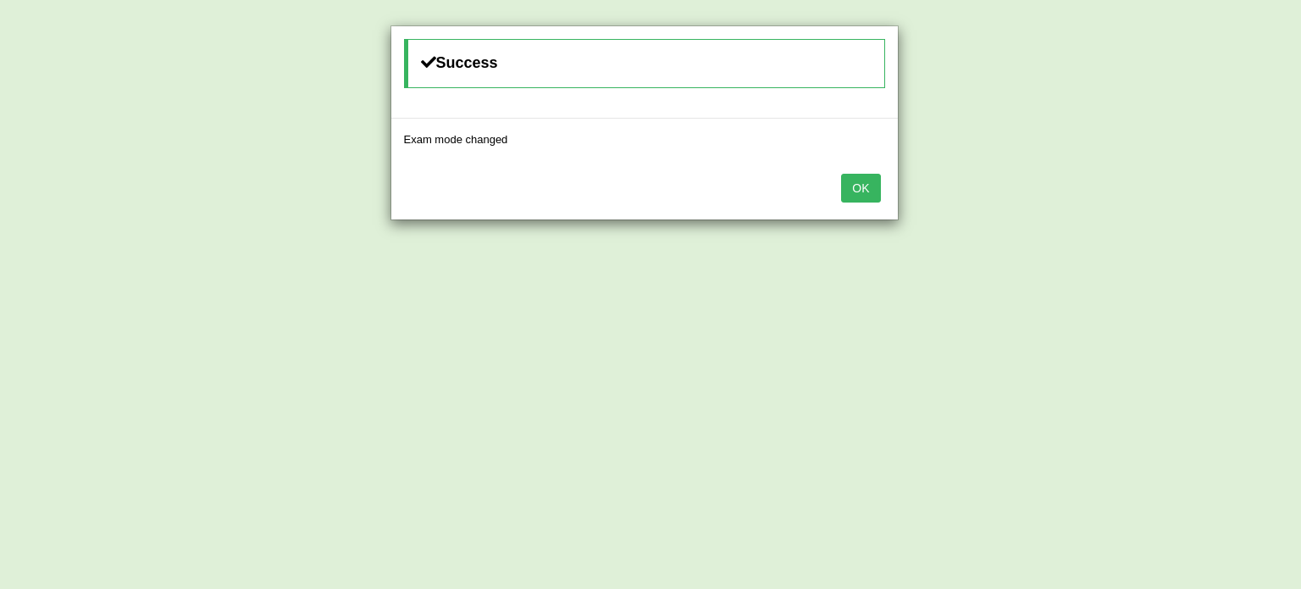
click at [850, 186] on button "OK" at bounding box center [860, 188] width 39 height 29
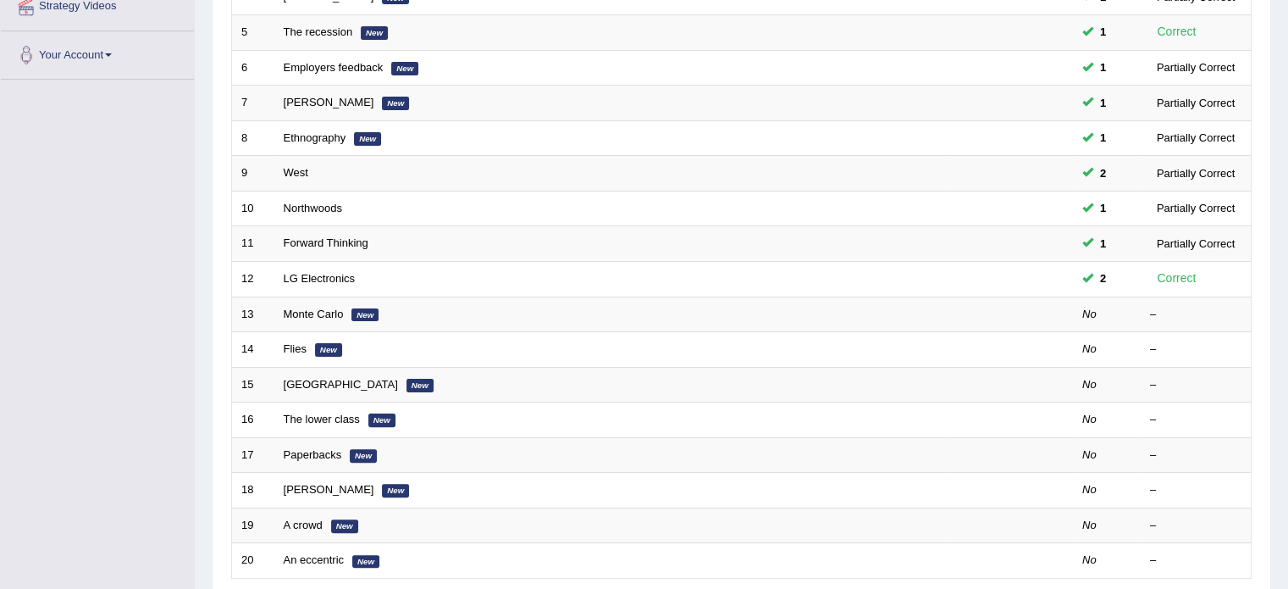
scroll to position [395, 0]
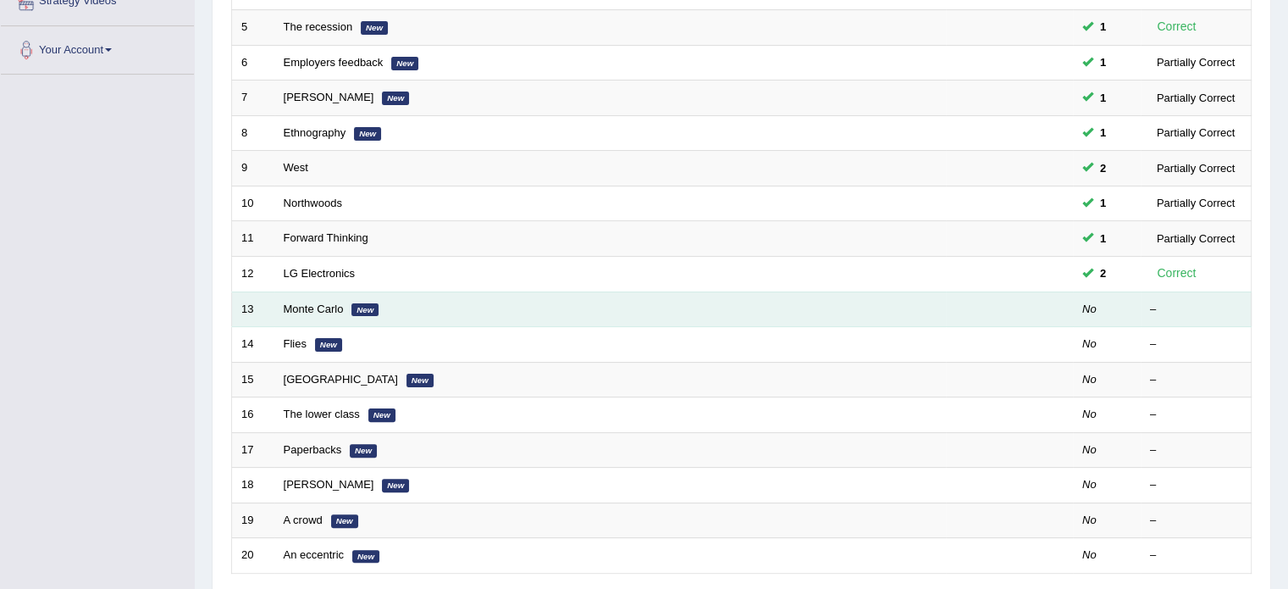
click at [296, 297] on td "Monte Carlo New" at bounding box center [610, 309] width 672 height 36
click at [297, 307] on link "Monte Carlo" at bounding box center [314, 308] width 60 height 13
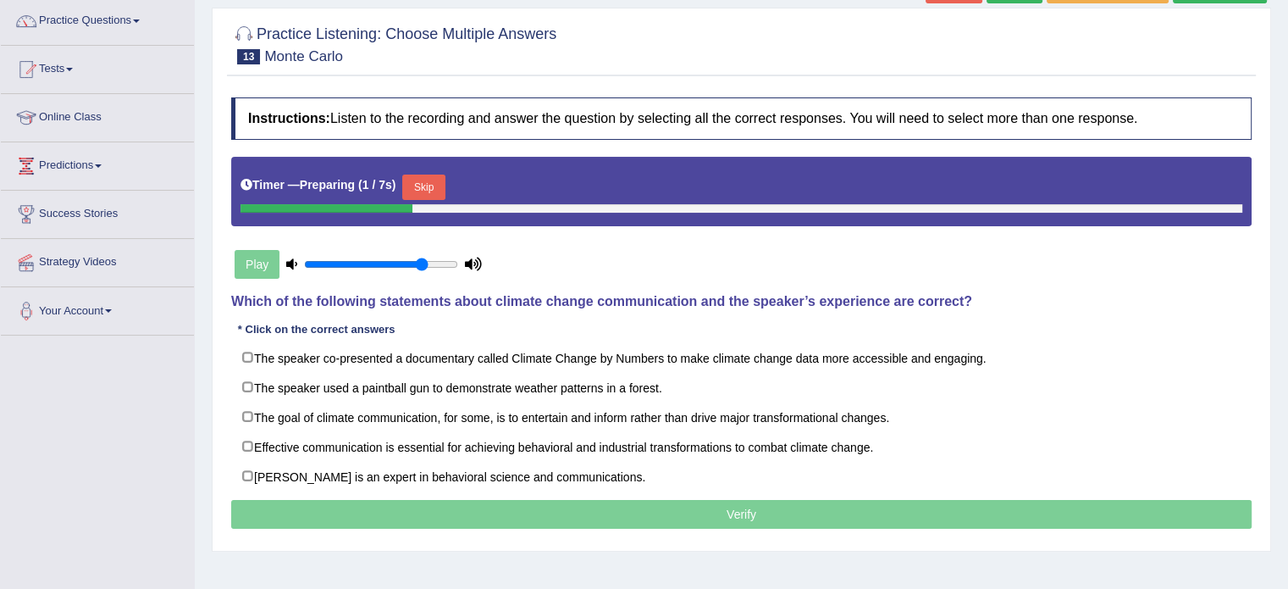
scroll to position [141, 0]
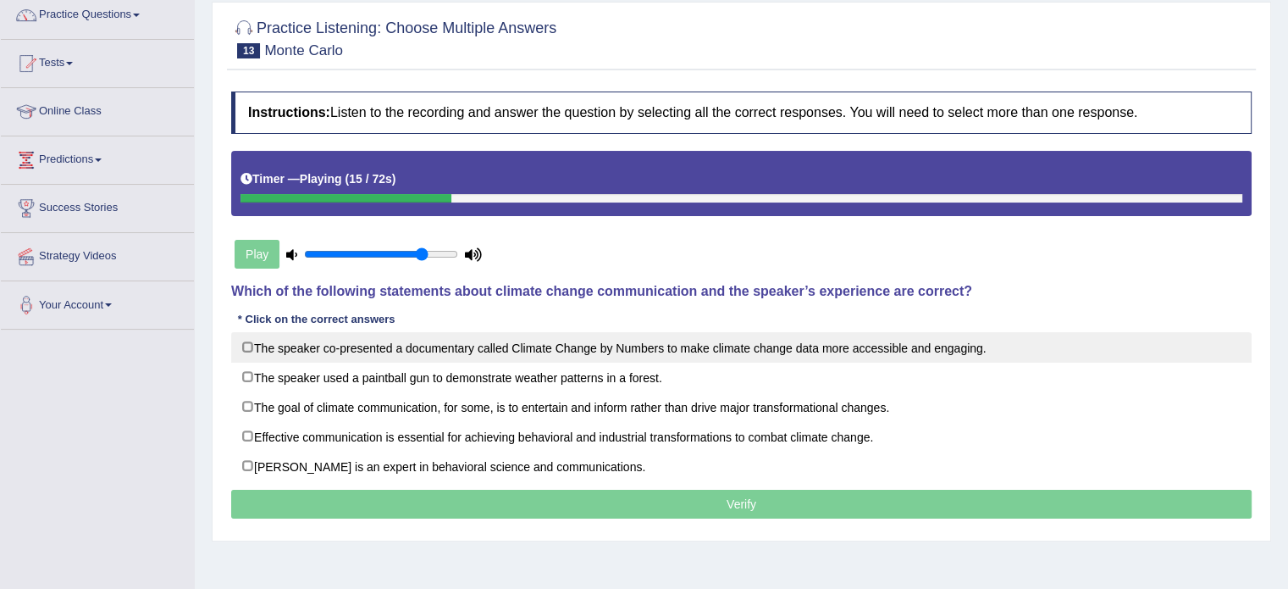
click at [588, 341] on label "The speaker co-presented a documentary called Climate Change by Numbers to make…" at bounding box center [741, 347] width 1020 height 30
checkbox input "true"
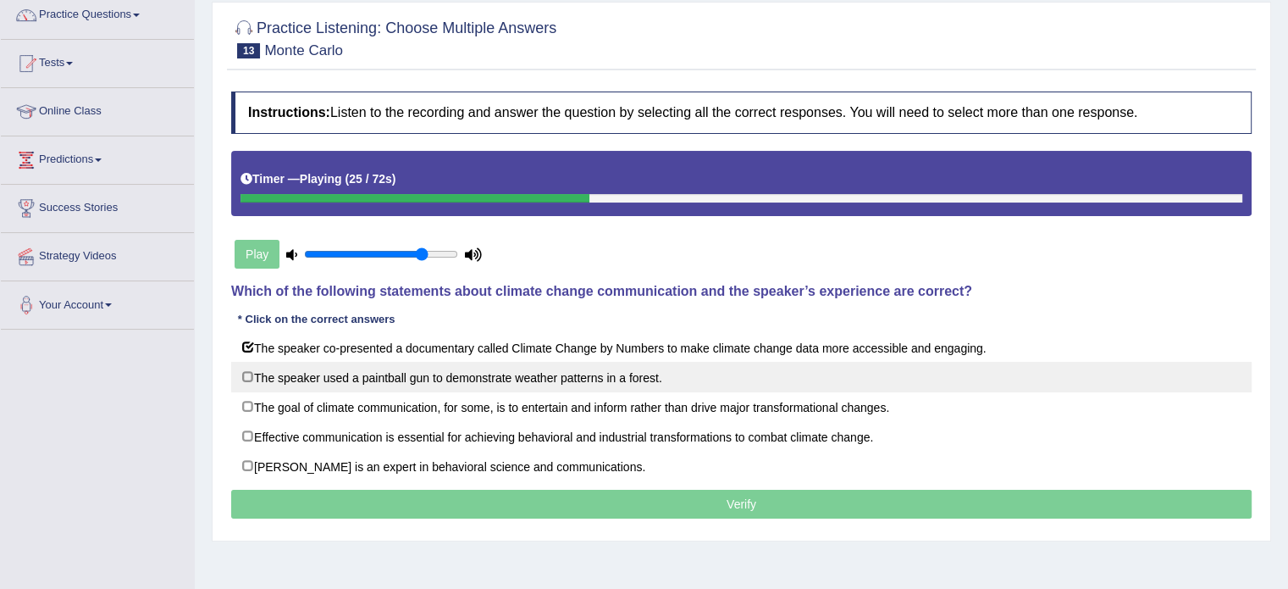
click at [667, 372] on label "The speaker used a paintball gun to demonstrate weather patterns in a forest." at bounding box center [741, 377] width 1020 height 30
checkbox input "true"
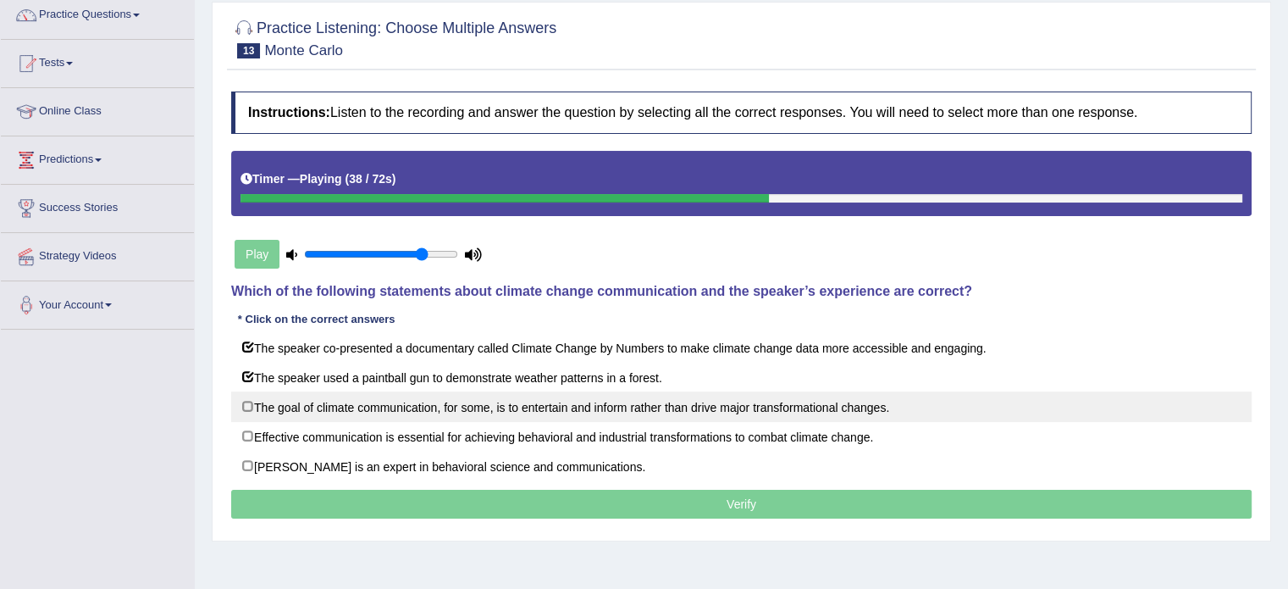
click at [833, 414] on label "The goal of climate communication, for some, is to entertain and inform rather …" at bounding box center [741, 406] width 1020 height 30
checkbox input "true"
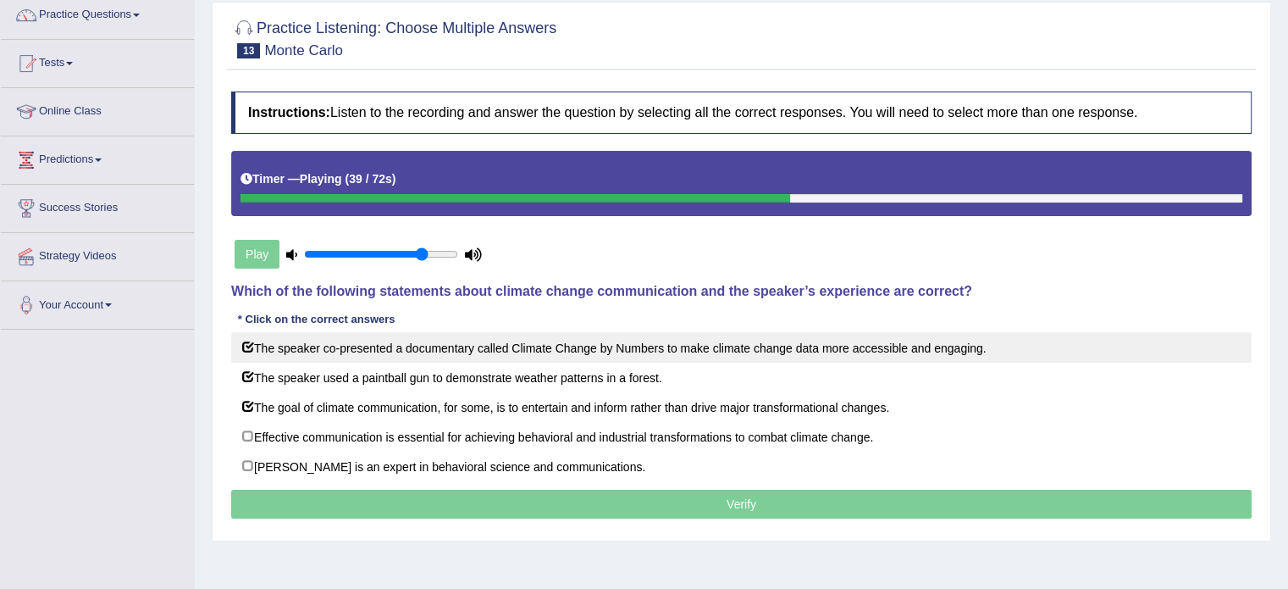
click at [247, 346] on label "The speaker co-presented a documentary called Climate Change by Numbers to make…" at bounding box center [741, 347] width 1020 height 30
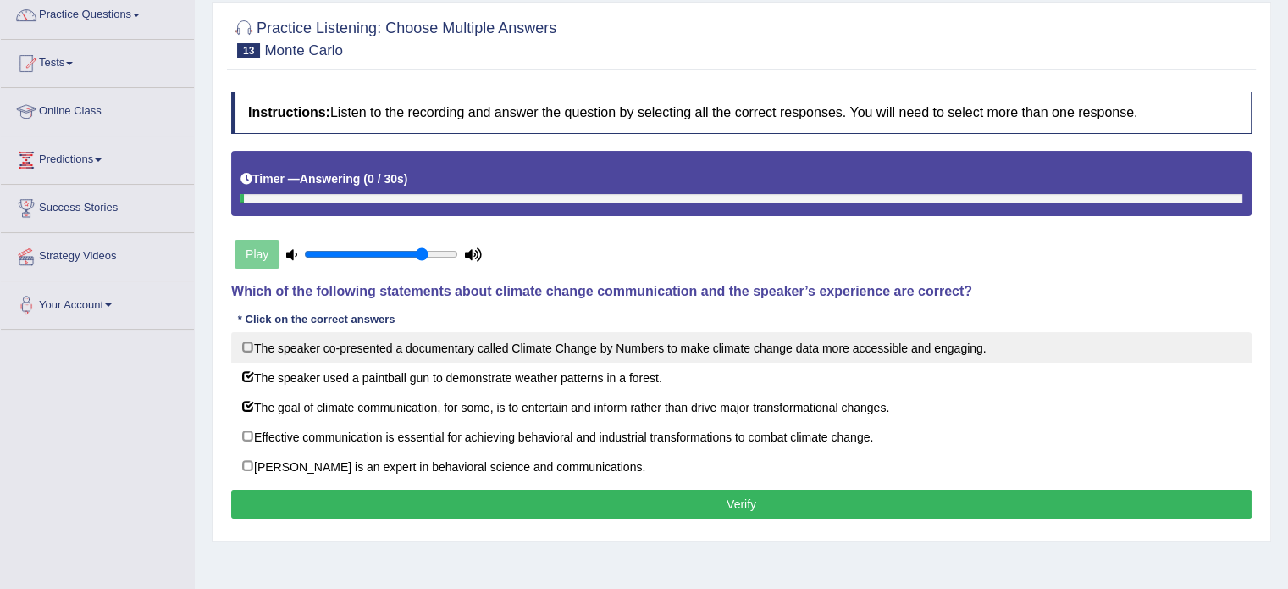
click at [408, 352] on label "The speaker co-presented a documentary called Climate Change by Numbers to make…" at bounding box center [741, 347] width 1020 height 30
checkbox input "true"
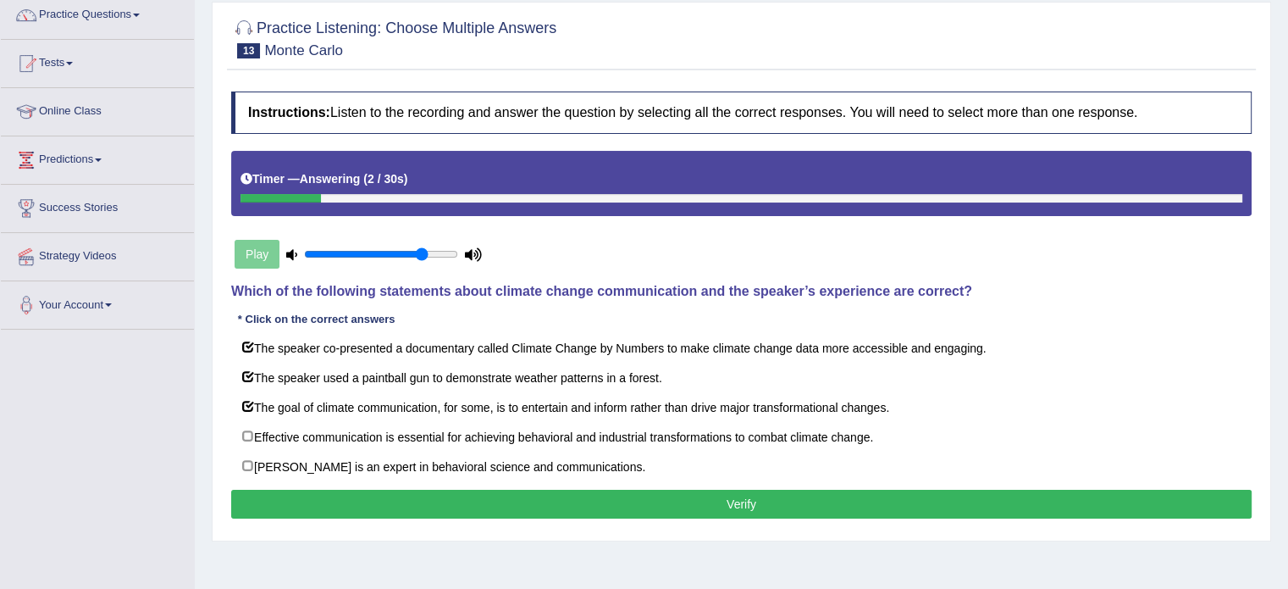
click at [613, 500] on button "Verify" at bounding box center [741, 503] width 1020 height 29
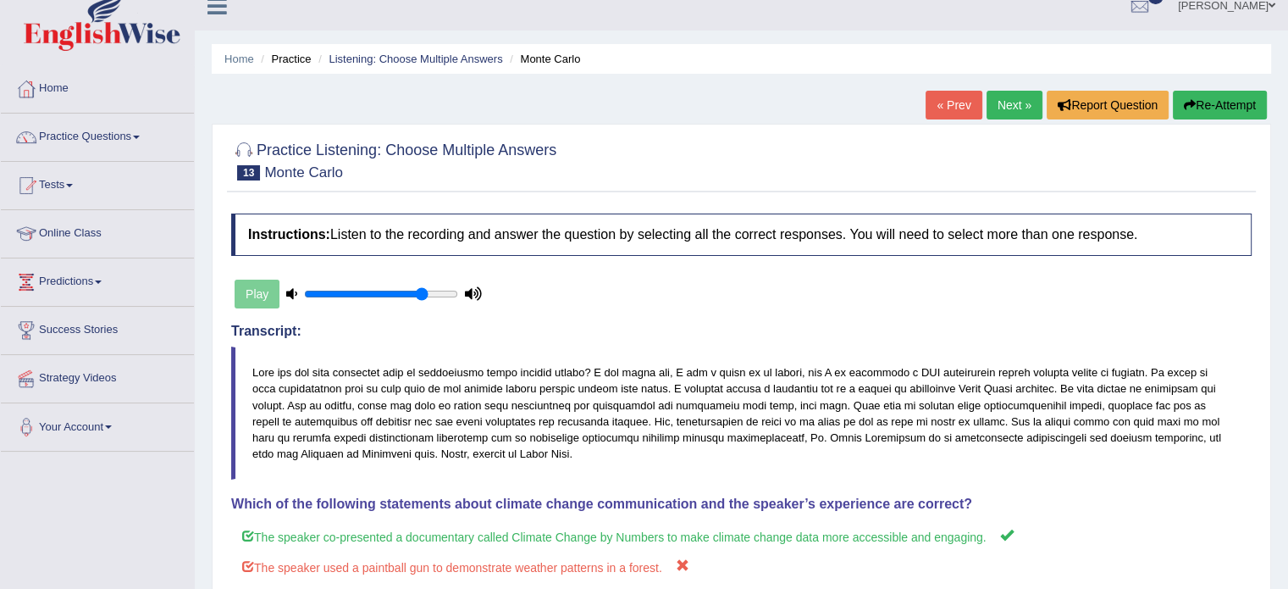
scroll to position [0, 0]
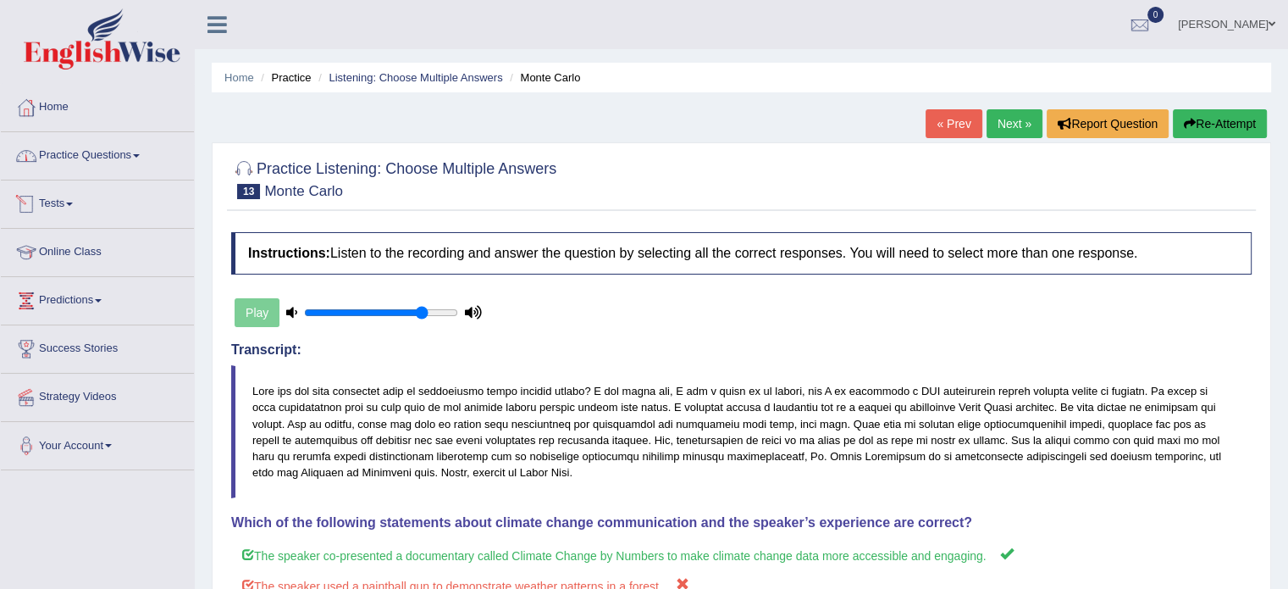
click at [117, 160] on link "Practice Questions" at bounding box center [97, 153] width 193 height 42
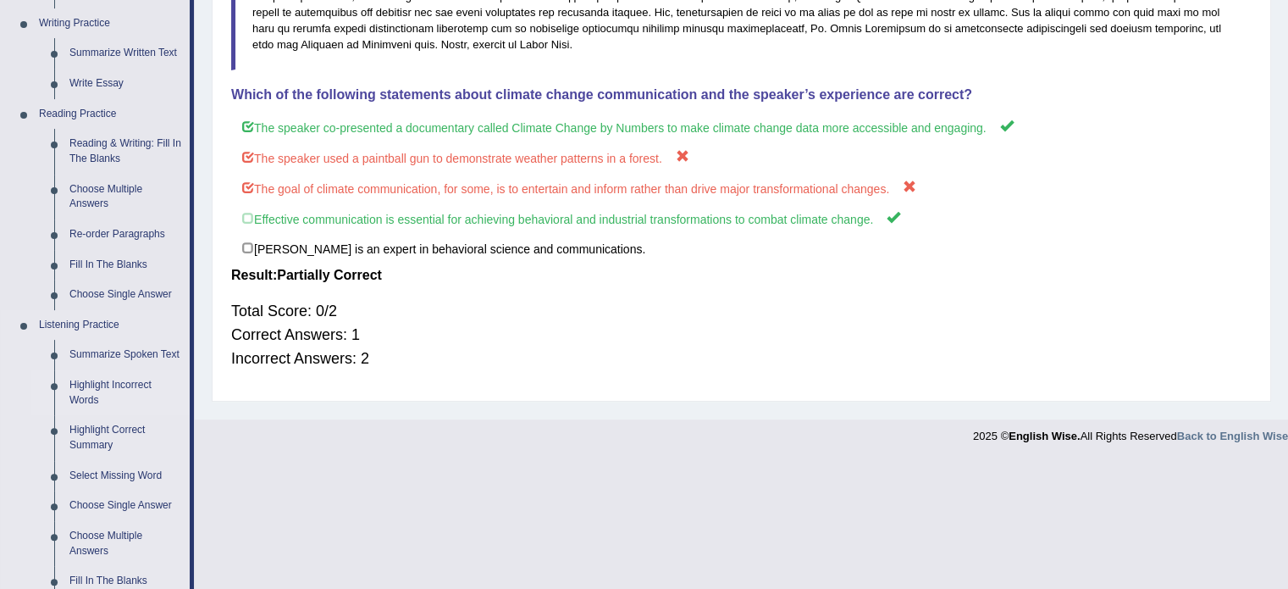
scroll to position [536, 0]
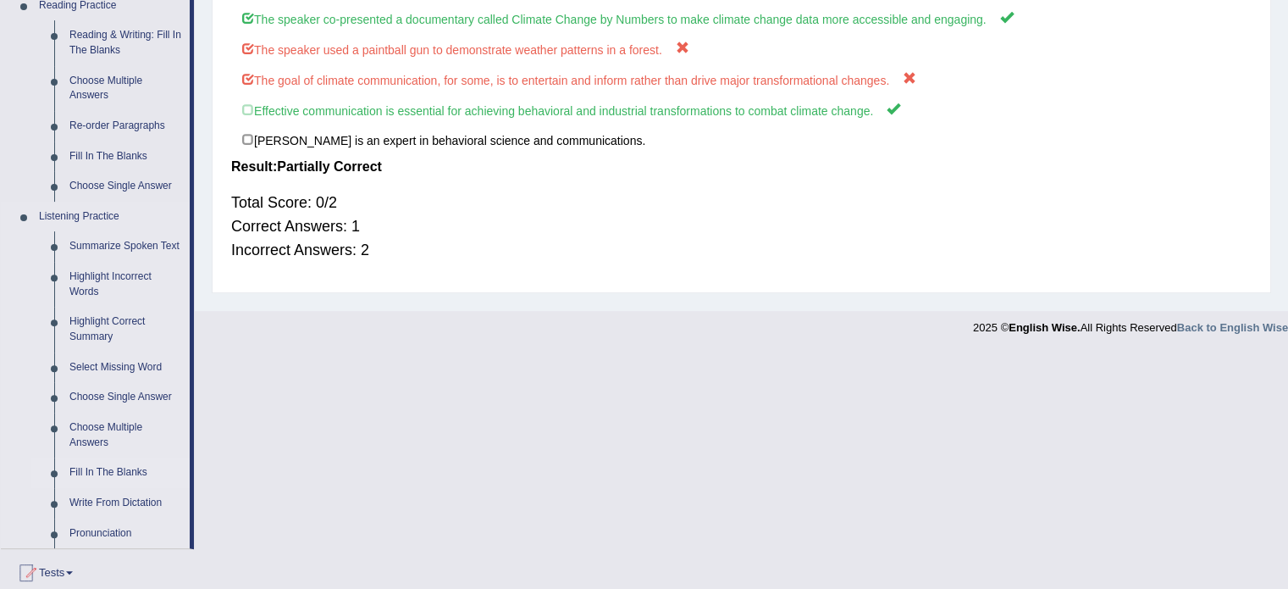
click at [118, 473] on link "Fill In The Blanks" at bounding box center [126, 472] width 128 height 30
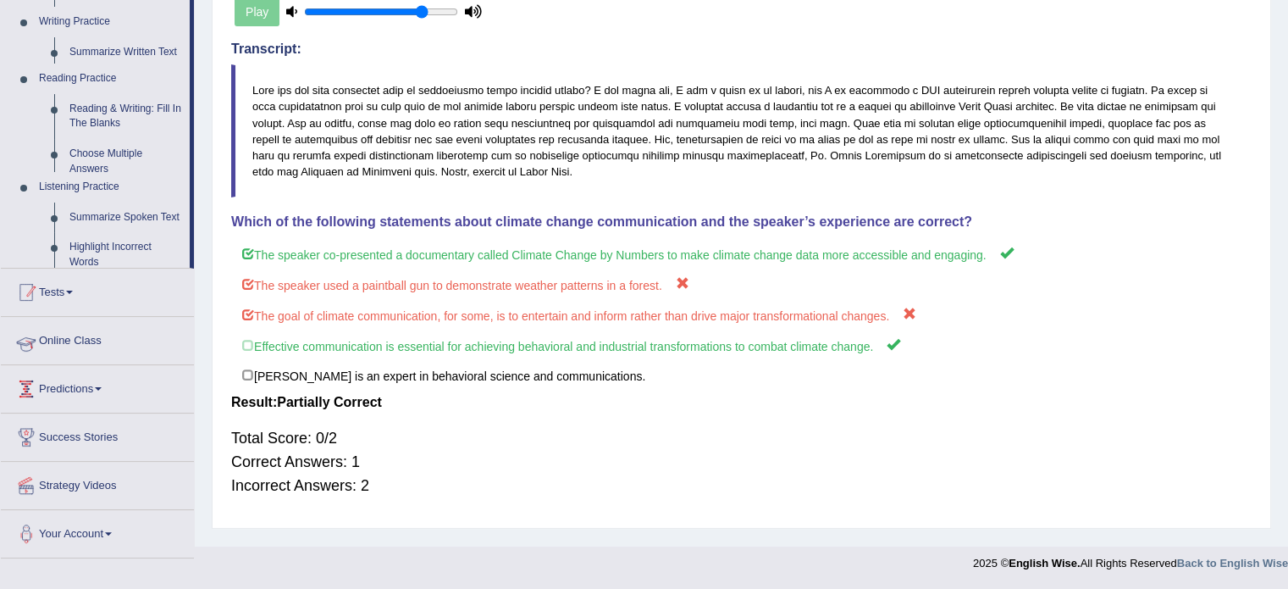
scroll to position [301, 0]
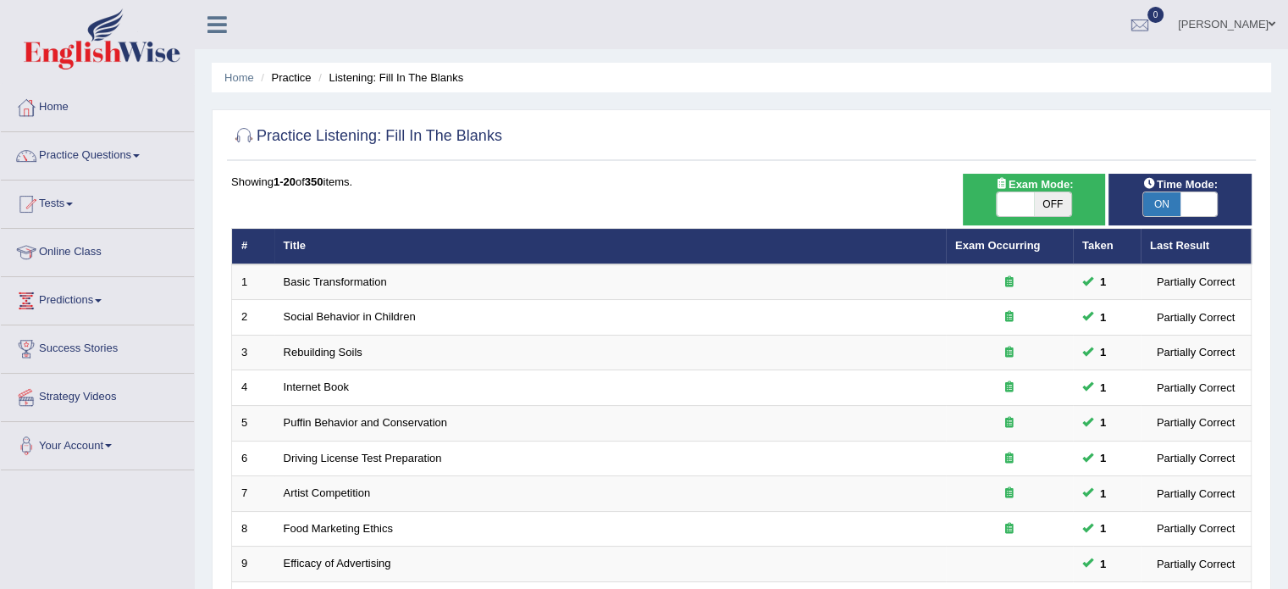
click at [999, 205] on span at bounding box center [1015, 204] width 37 height 24
checkbox input "true"
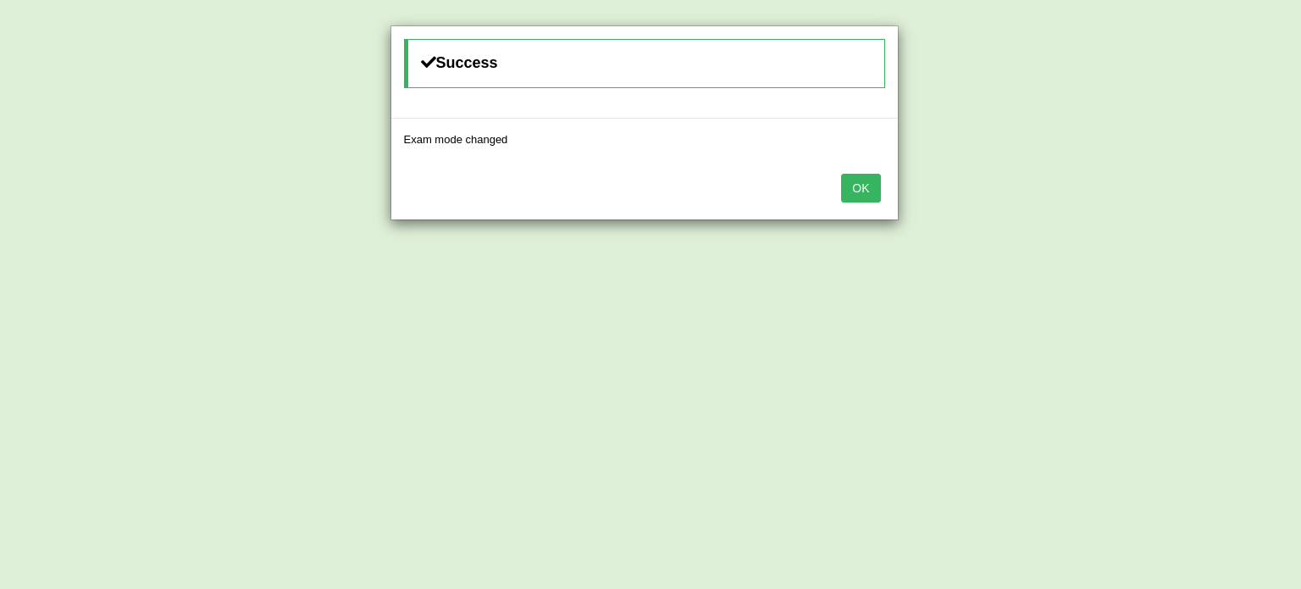
click at [852, 193] on button "OK" at bounding box center [860, 188] width 39 height 29
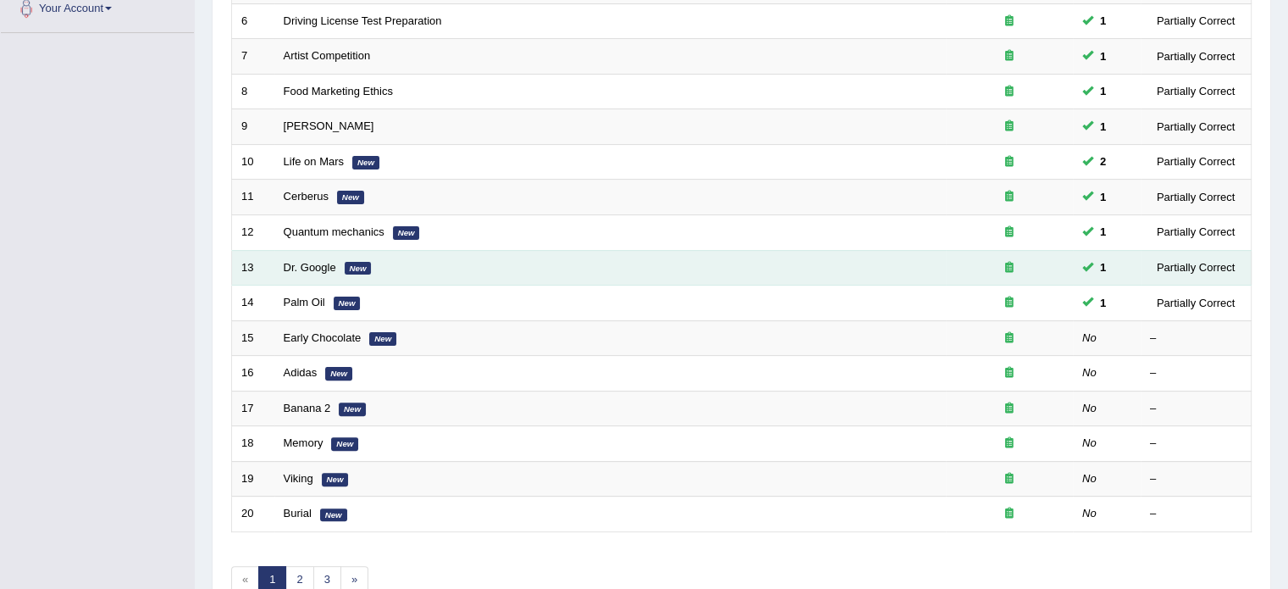
scroll to position [451, 0]
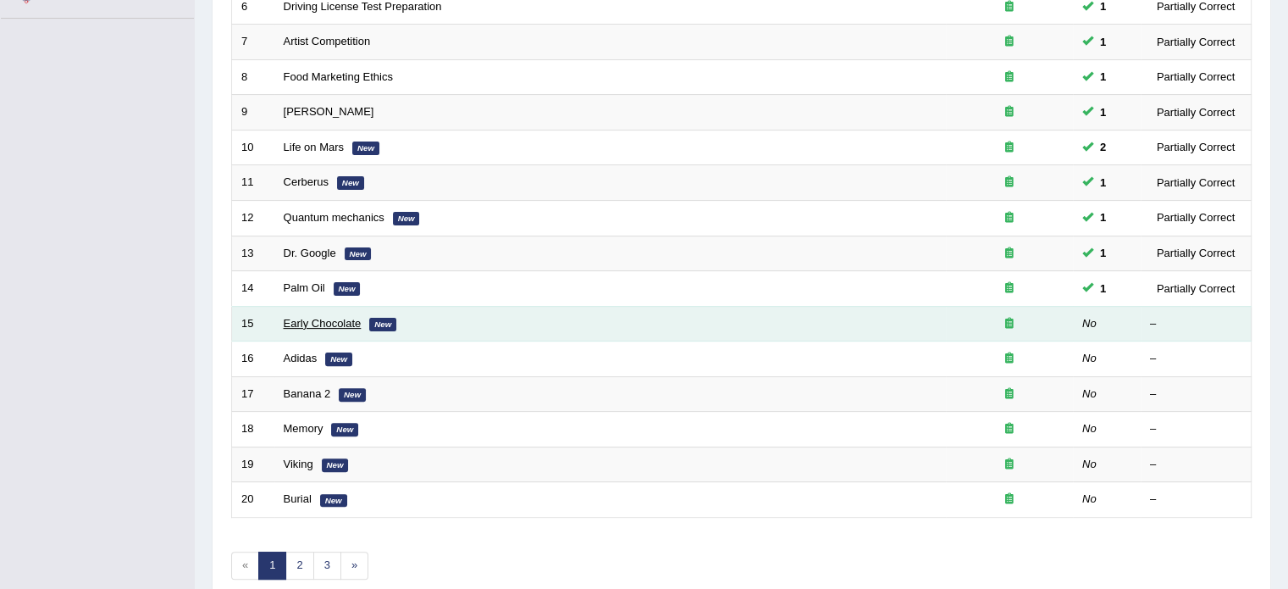
click at [322, 321] on link "Early Chocolate" at bounding box center [323, 323] width 78 height 13
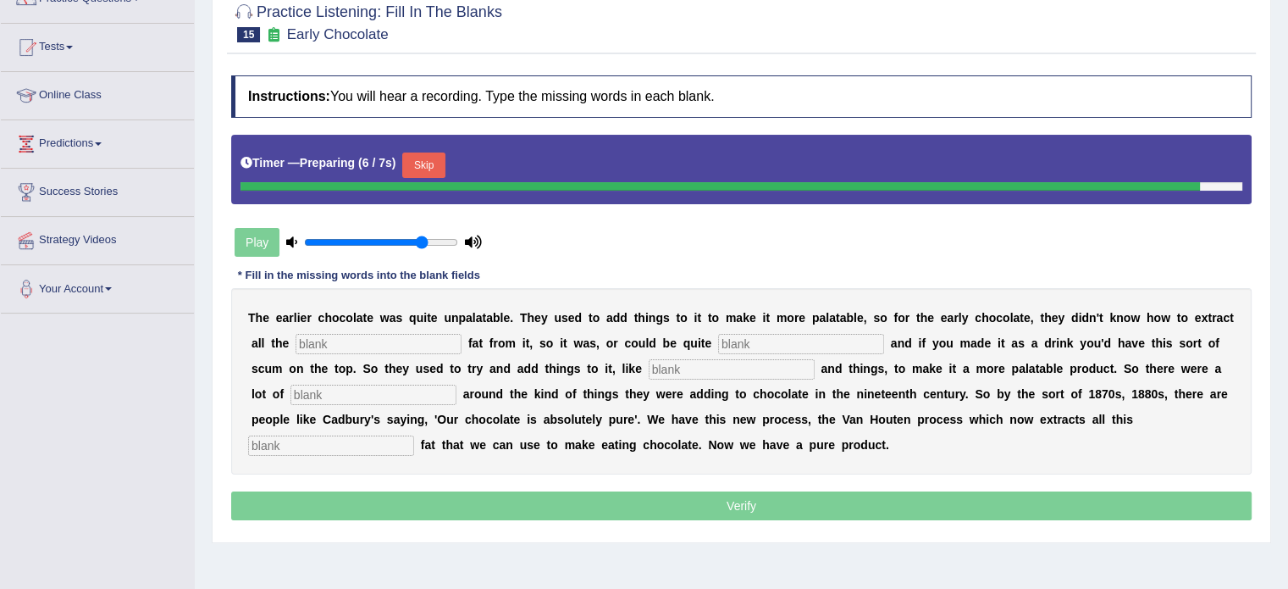
scroll to position [169, 0]
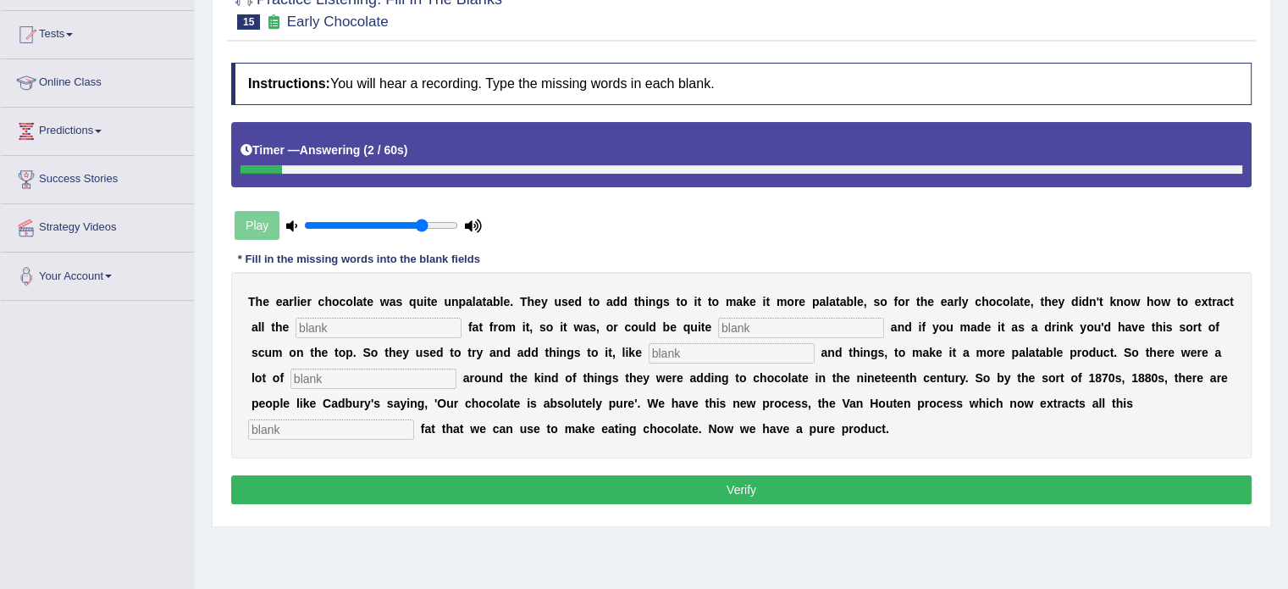
click at [341, 326] on input "text" at bounding box center [379, 328] width 166 height 20
type input "coco"
click at [767, 328] on input "text" at bounding box center [801, 328] width 166 height 20
click at [744, 327] on input "grecce" at bounding box center [801, 328] width 166 height 20
type input "[GEOGRAPHIC_DATA]"
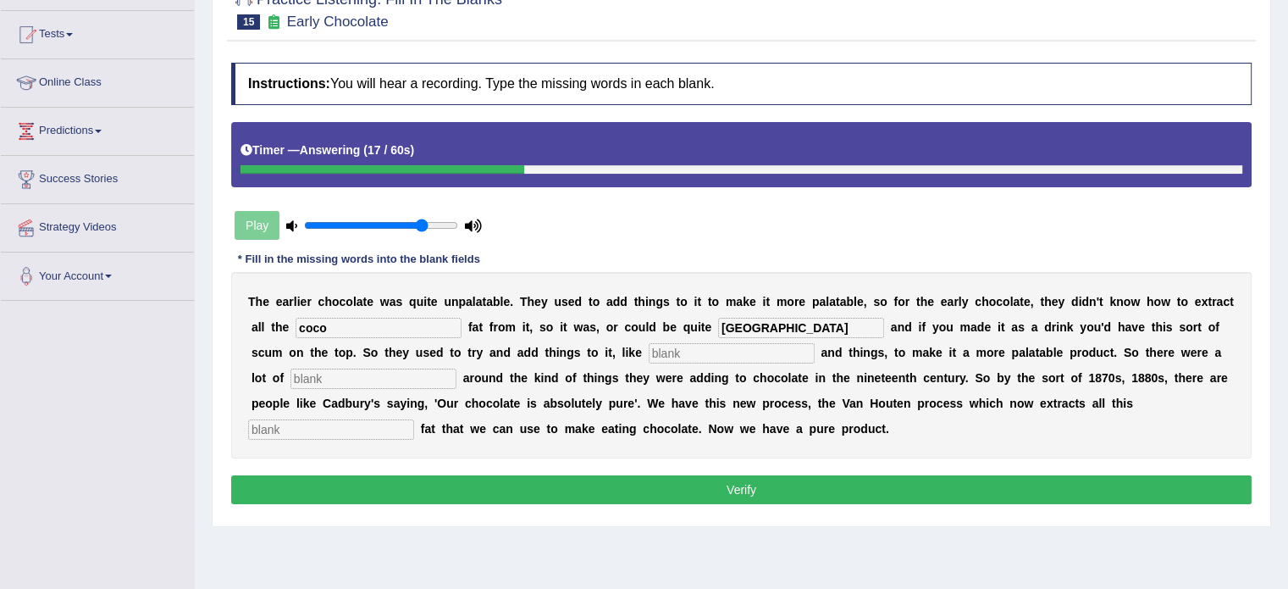
click at [702, 345] on input "text" at bounding box center [732, 353] width 166 height 20
type input "[PERSON_NAME]"
click at [406, 377] on input "text" at bounding box center [373, 378] width 166 height 20
type input "scandal"
click at [373, 420] on input "text" at bounding box center [331, 429] width 166 height 20
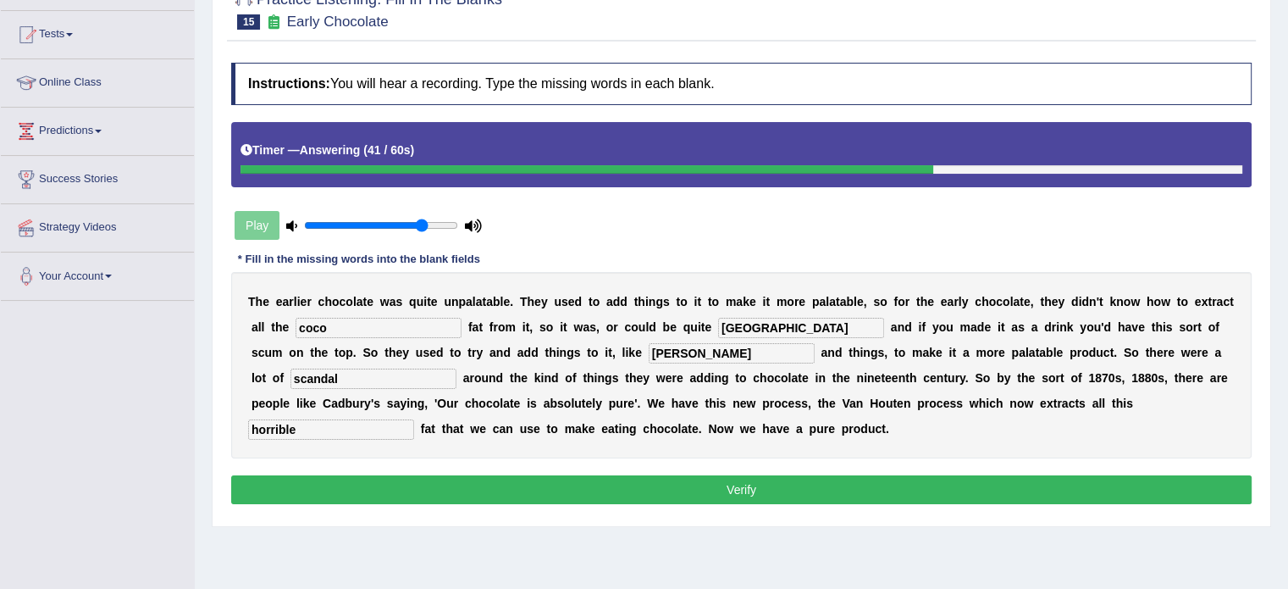
type input "horrible"
click at [423, 493] on button "Verify" at bounding box center [741, 489] width 1020 height 29
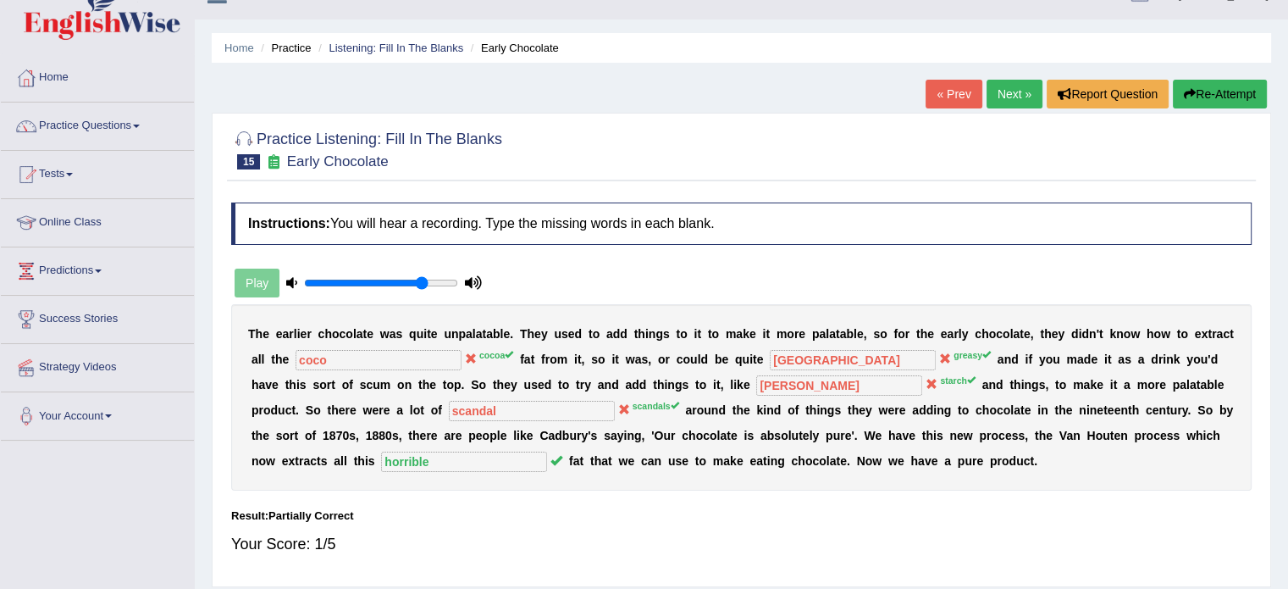
scroll to position [28, 0]
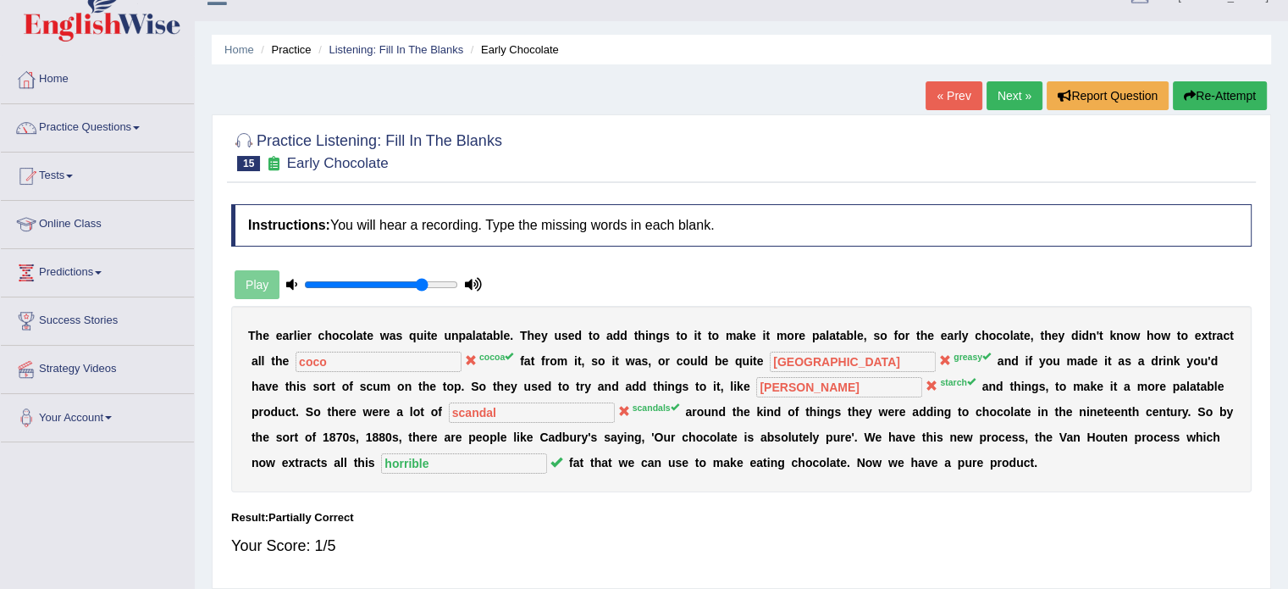
click at [1015, 100] on link "Next »" at bounding box center [1015, 95] width 56 height 29
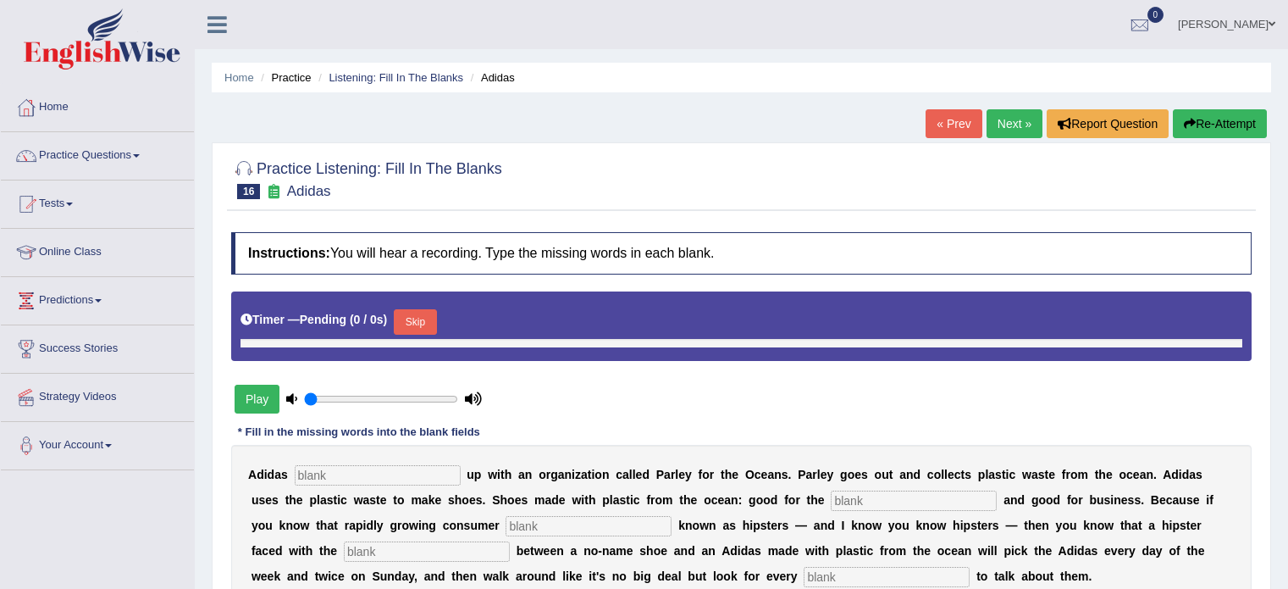
scroll to position [85, 0]
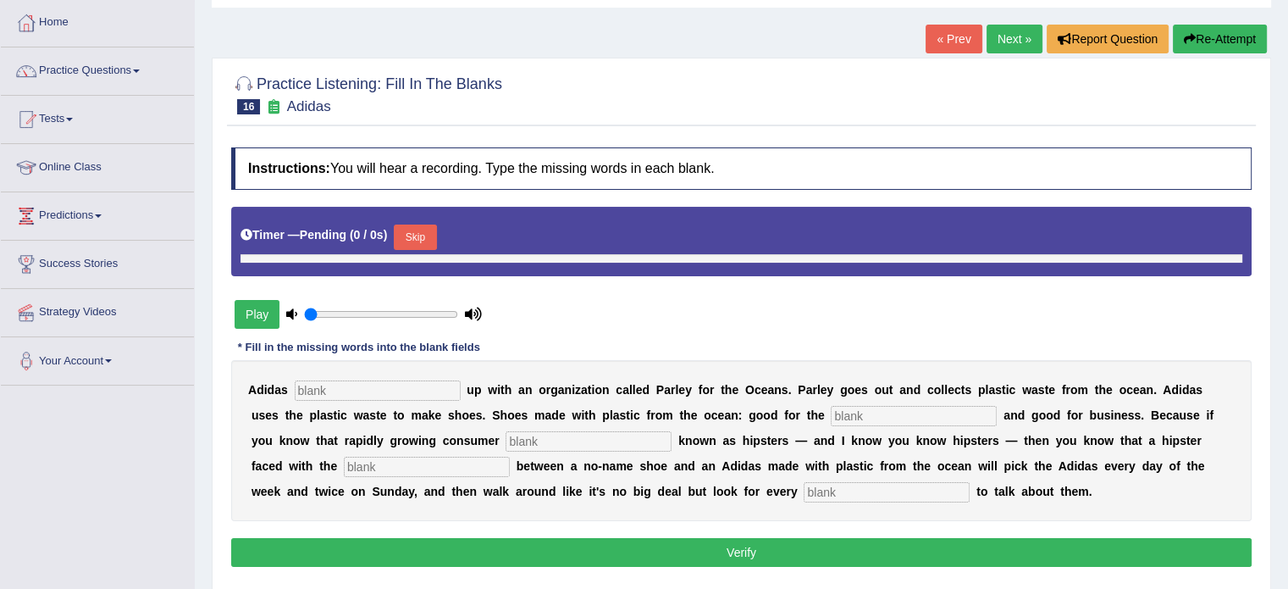
type input "0.8"
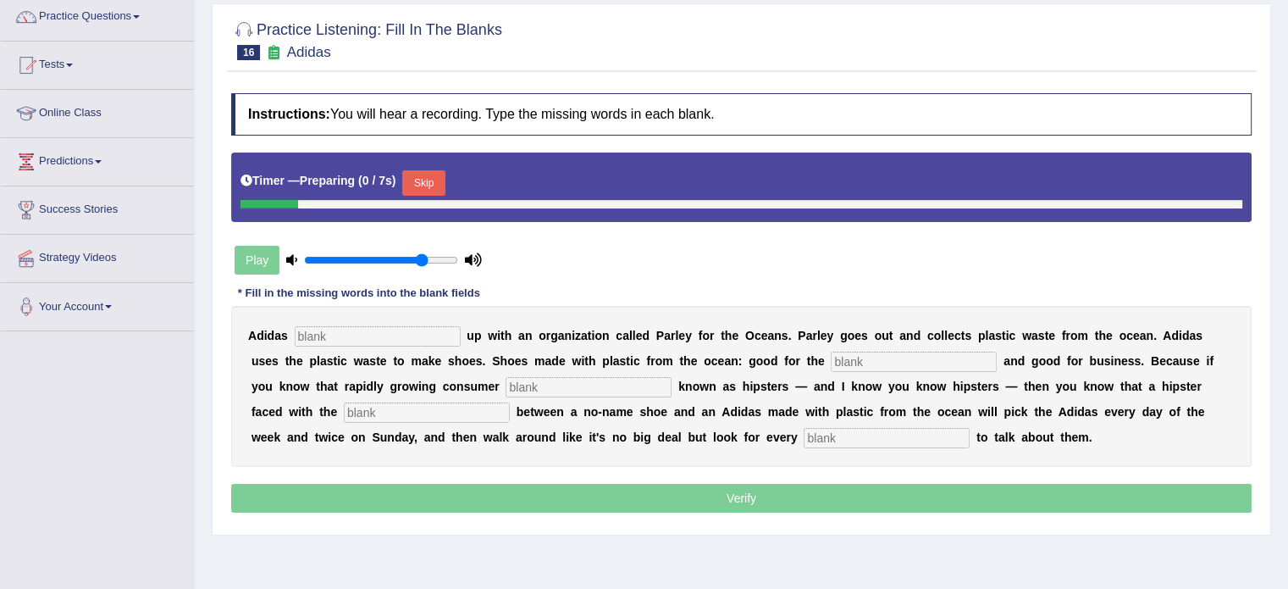
scroll to position [141, 0]
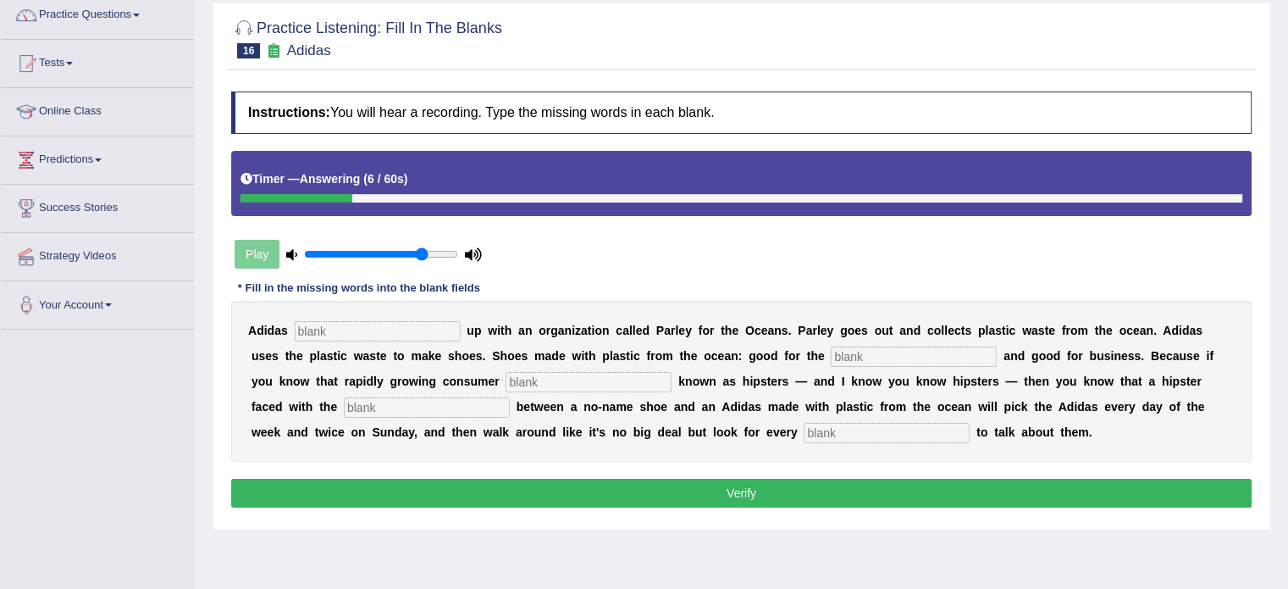
click at [841, 433] on input "text" at bounding box center [887, 433] width 166 height 20
type input "opportunity"
click at [431, 409] on input "text" at bounding box center [427, 407] width 166 height 20
type input "choice"
click at [607, 380] on input "text" at bounding box center [589, 382] width 166 height 20
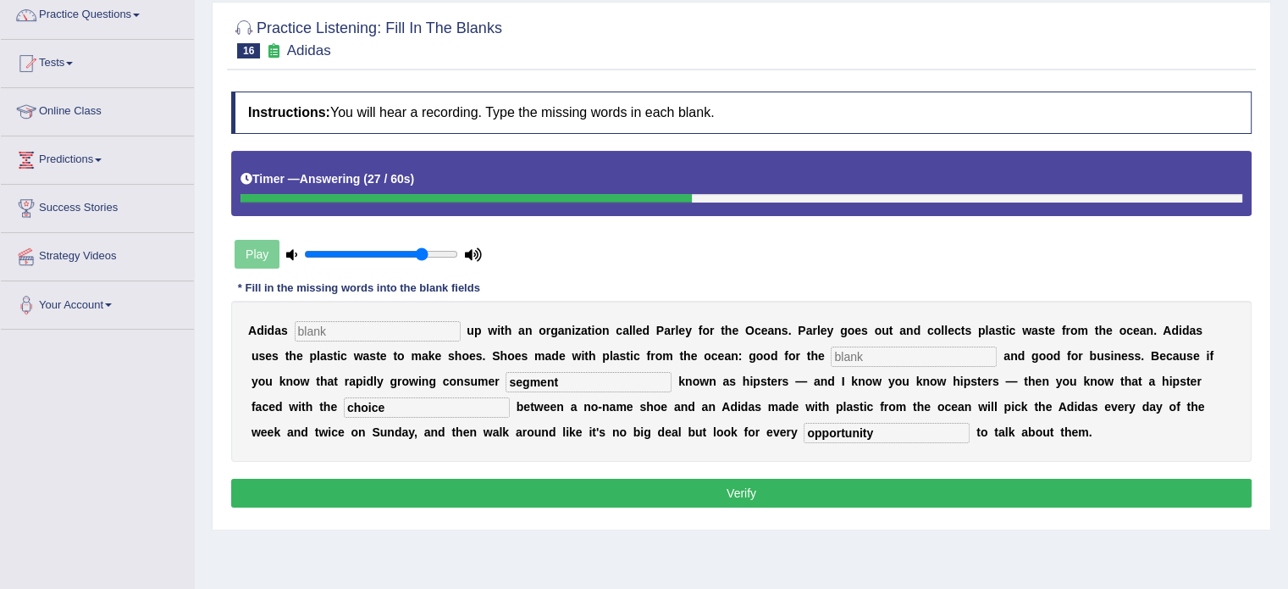
type input "segment"
click at [872, 351] on input "text" at bounding box center [914, 356] width 166 height 20
type input "environment"
click at [397, 329] on input "text" at bounding box center [378, 331] width 166 height 20
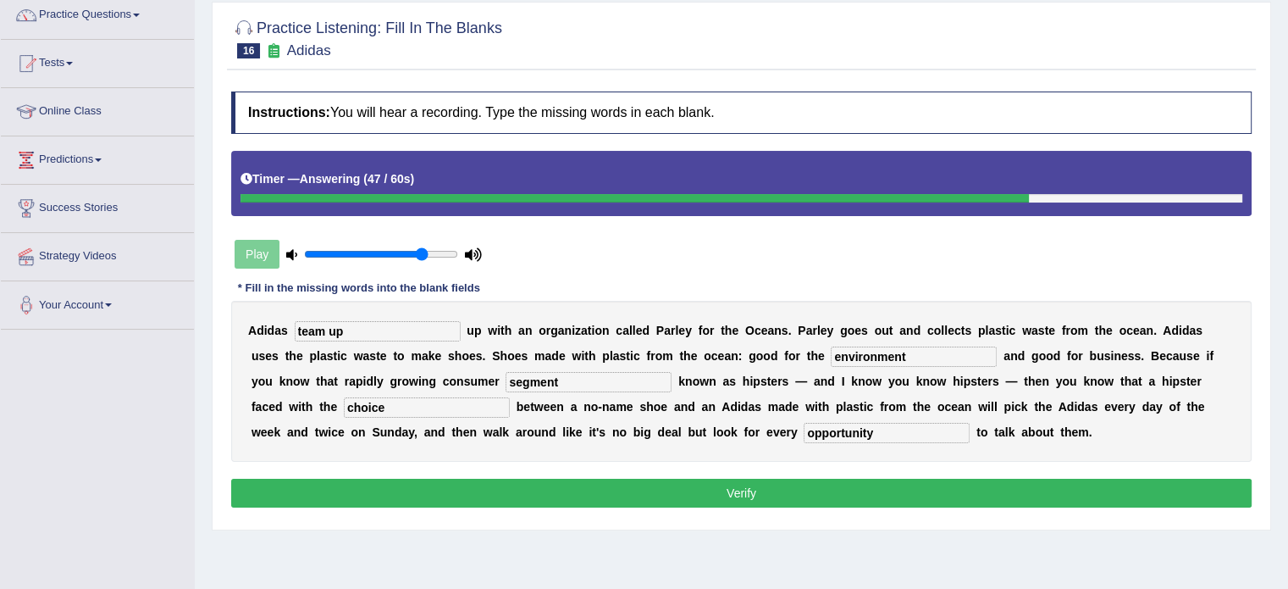
type input "team up"
click at [582, 490] on button "Verify" at bounding box center [741, 492] width 1020 height 29
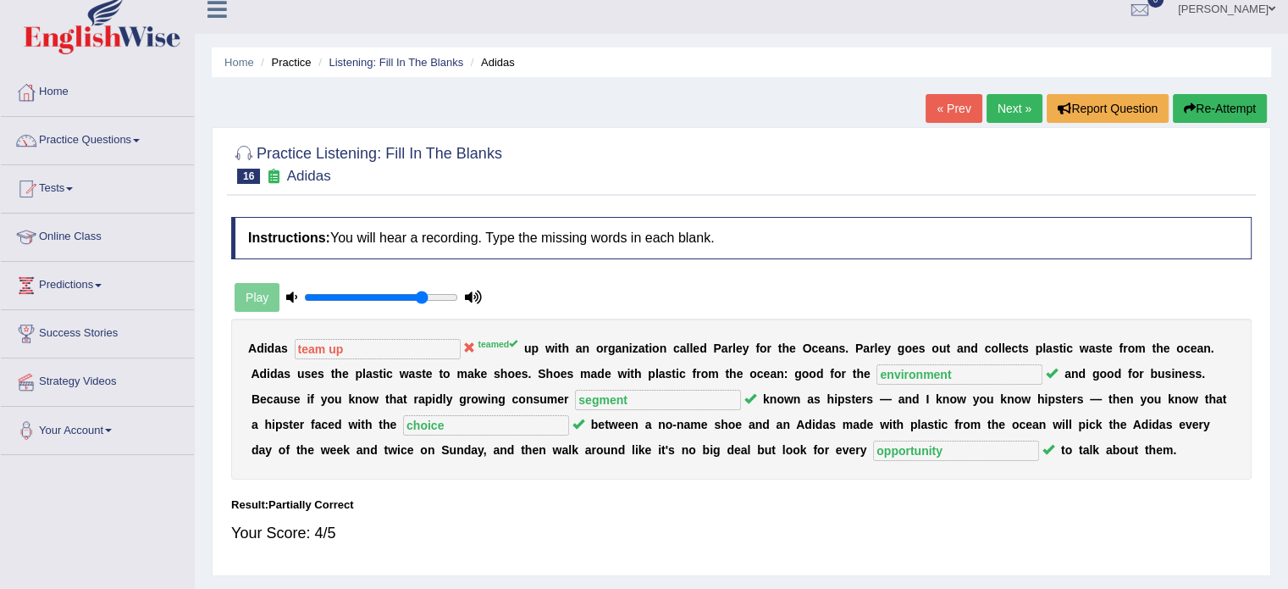
scroll to position [0, 0]
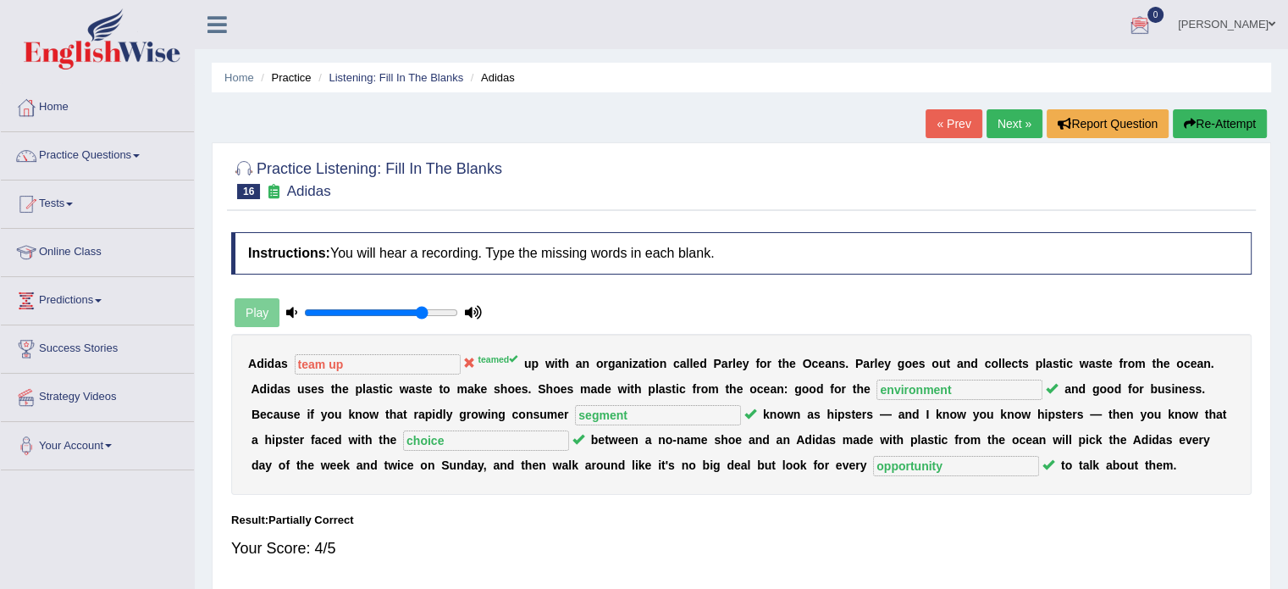
click at [1012, 119] on link "Next »" at bounding box center [1015, 123] width 56 height 29
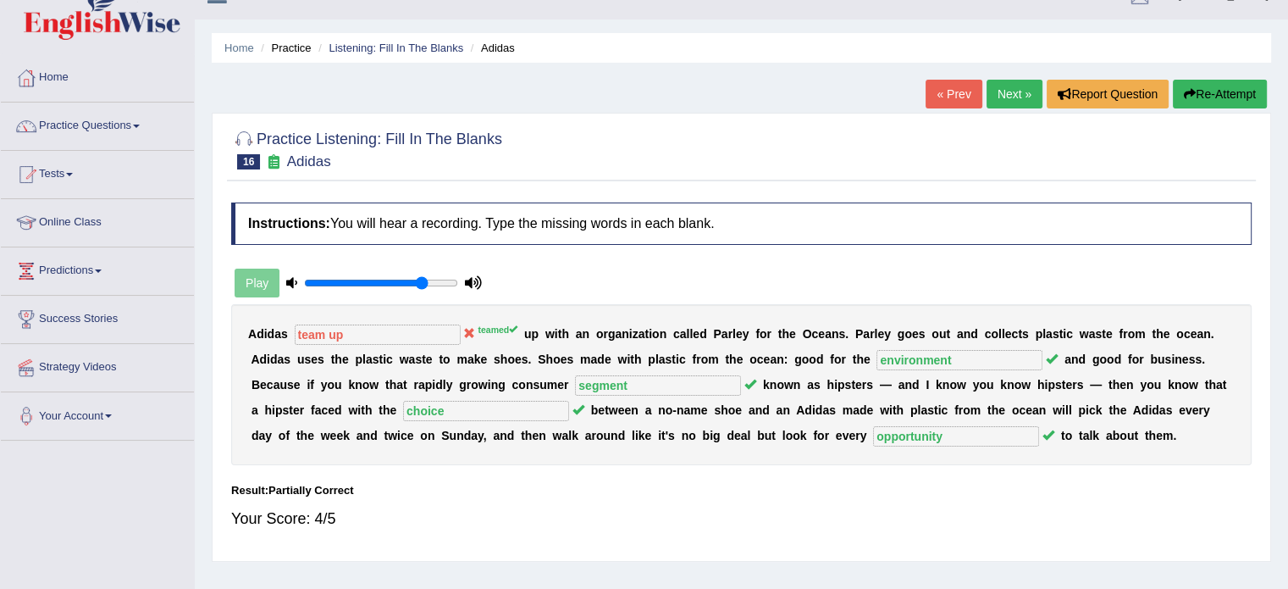
scroll to position [87, 0]
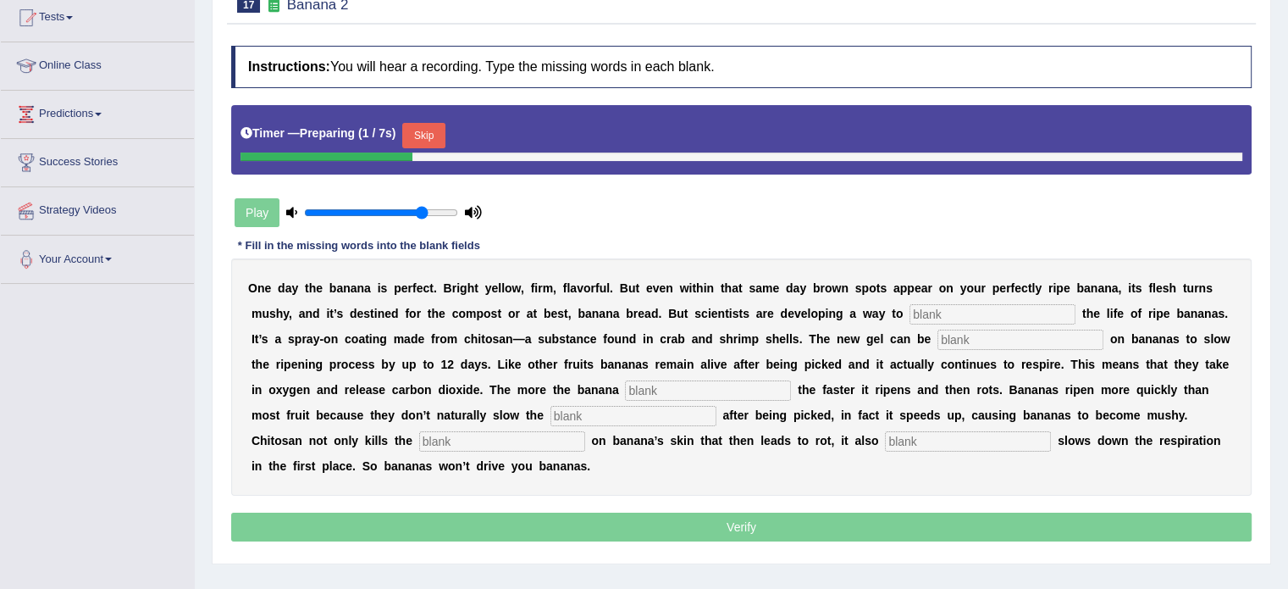
scroll to position [197, 0]
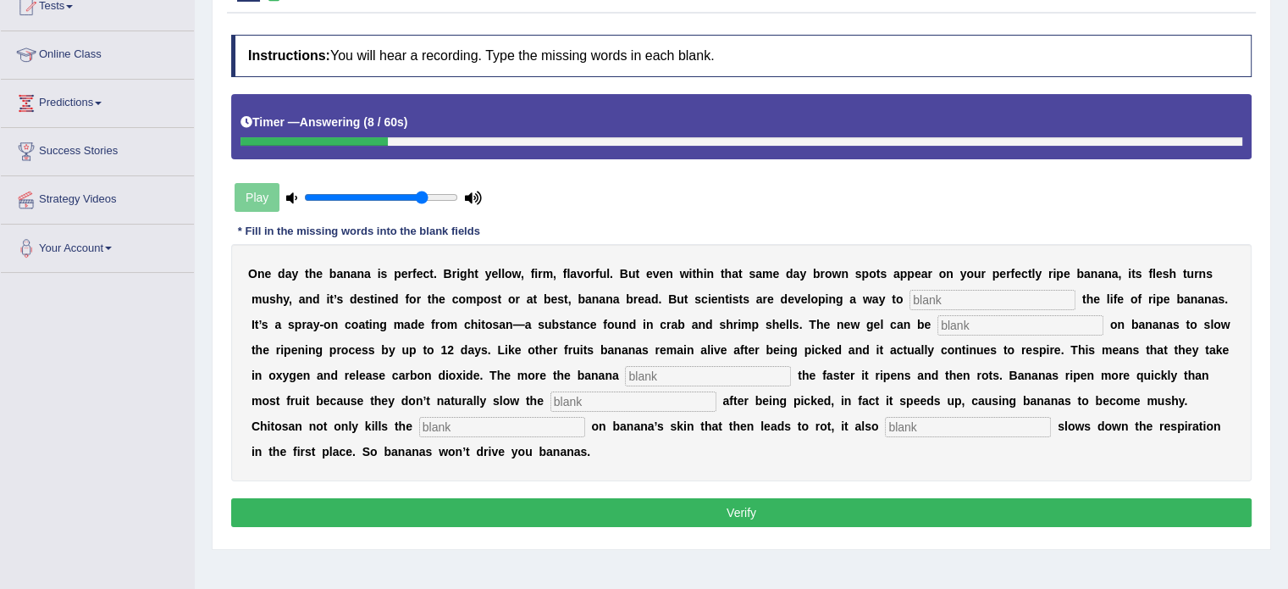
click at [993, 285] on div "O n e d a y t h e b a n a n a i s p e r f e c t . B r i g h t y e l l o w , f i…" at bounding box center [741, 362] width 1020 height 237
click at [977, 304] on input "text" at bounding box center [993, 300] width 166 height 20
type input "extend"
click at [979, 326] on input "text" at bounding box center [1020, 325] width 166 height 20
type input "spread"
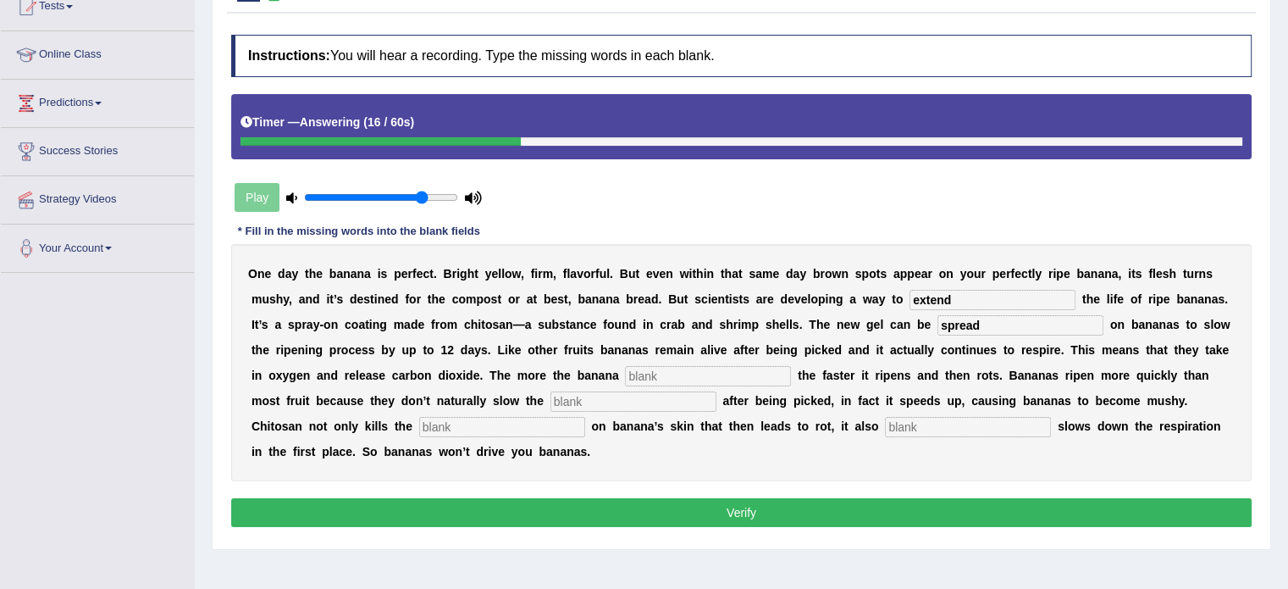
click at [733, 375] on input "text" at bounding box center [708, 376] width 166 height 20
type input "breast"
click at [633, 392] on input "text" at bounding box center [633, 401] width 166 height 20
type input "respiration"
click at [552, 424] on input "text" at bounding box center [502, 427] width 166 height 20
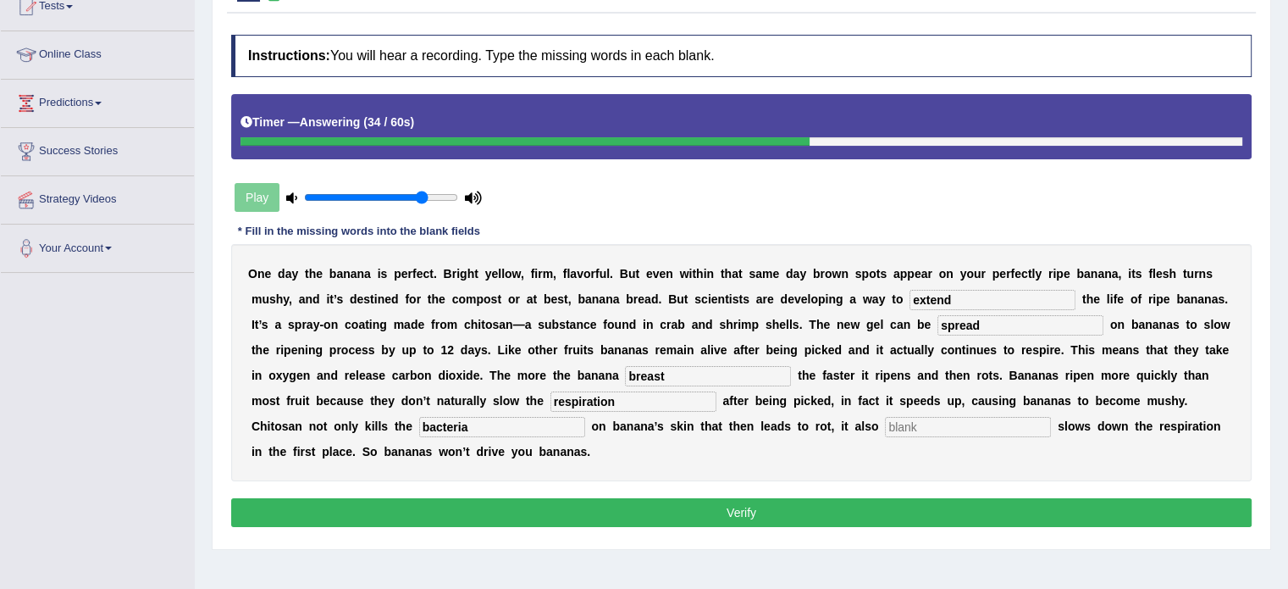
type input "bacteria"
click at [969, 422] on input "text" at bounding box center [968, 427] width 166 height 20
type input "significantly"
click at [871, 509] on button "Verify" at bounding box center [741, 512] width 1020 height 29
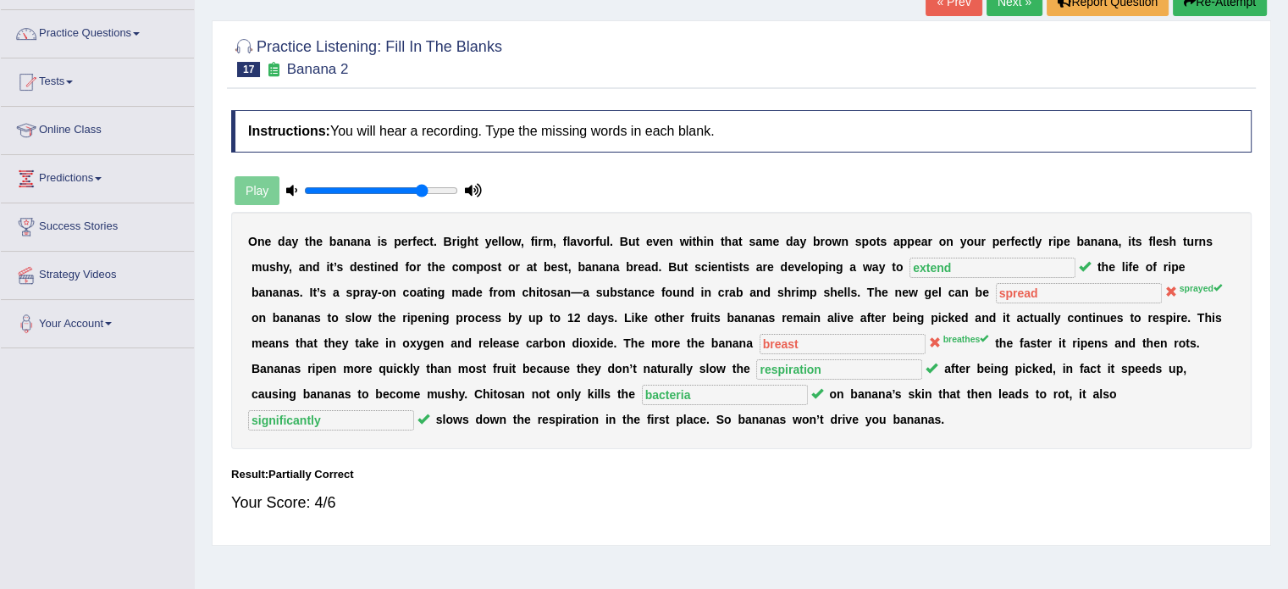
scroll to position [113, 0]
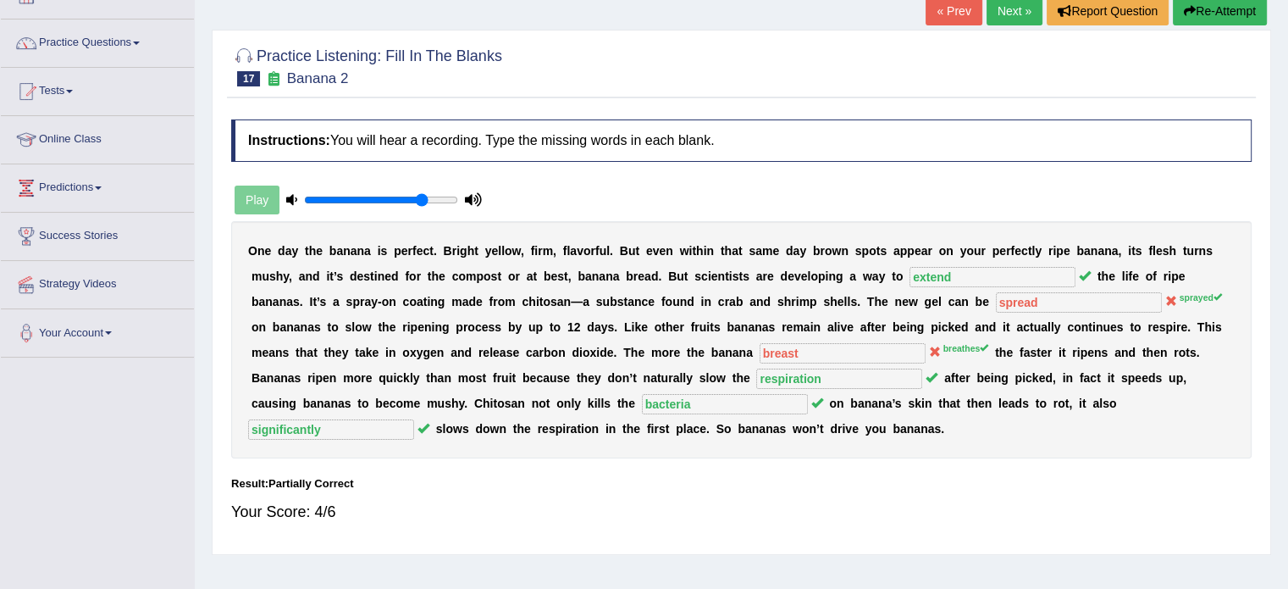
click at [1004, 11] on link "Next »" at bounding box center [1015, 11] width 56 height 29
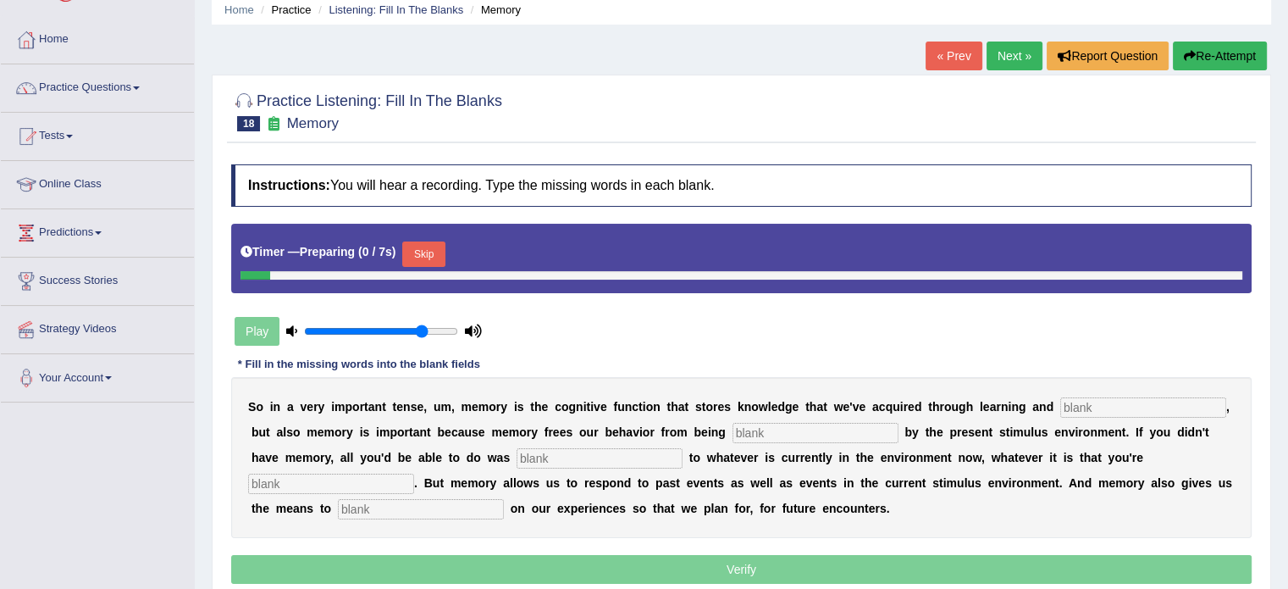
scroll to position [169, 0]
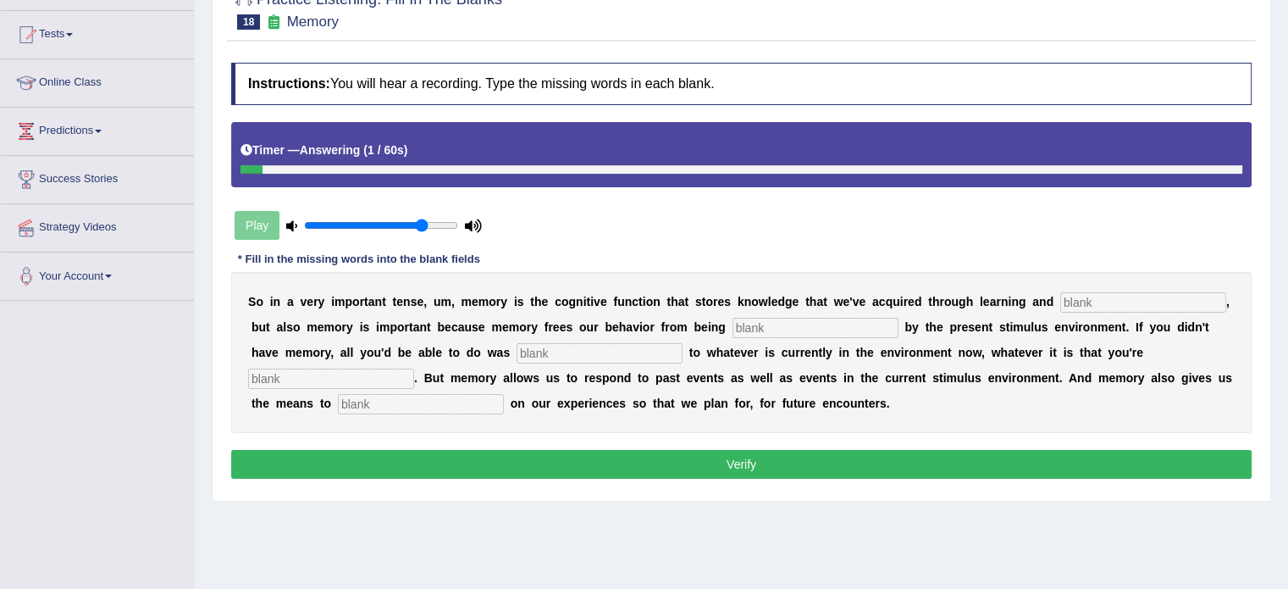
click at [464, 408] on input "text" at bounding box center [421, 404] width 166 height 20
type input "reflect"
click at [296, 375] on input "text" at bounding box center [331, 378] width 166 height 20
type input "experiencing"
click at [600, 351] on input "text" at bounding box center [600, 353] width 166 height 20
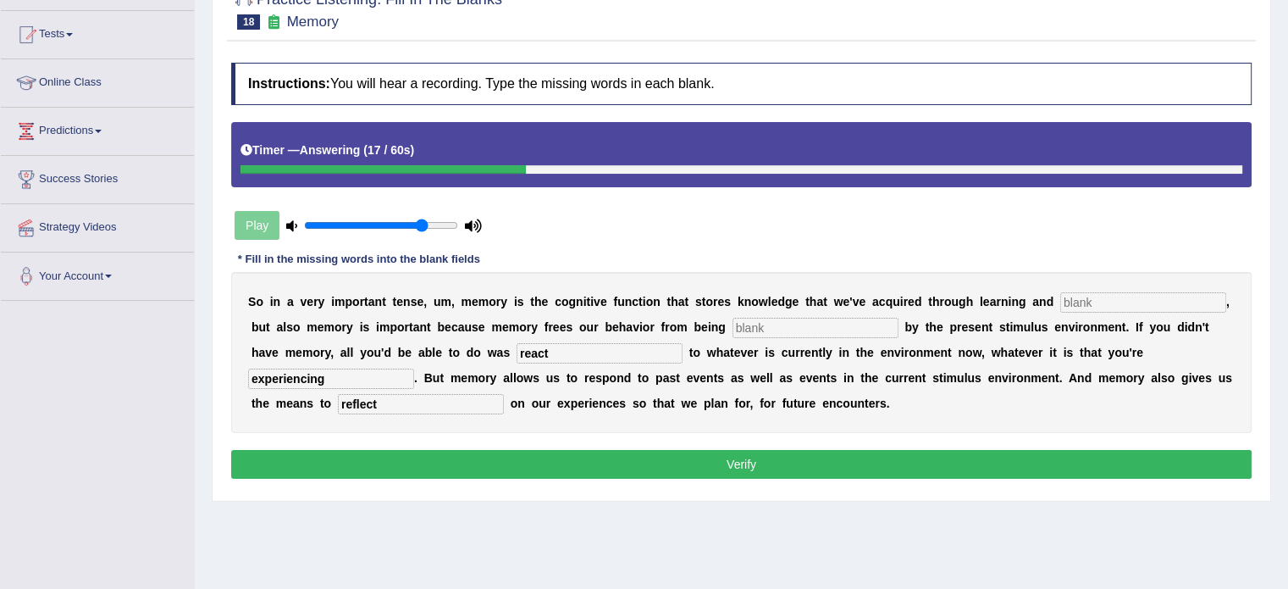
type input "react"
click at [794, 323] on input "text" at bounding box center [816, 328] width 166 height 20
type input "controlled"
click at [1111, 296] on input "text" at bounding box center [1143, 302] width 166 height 20
type input "p"
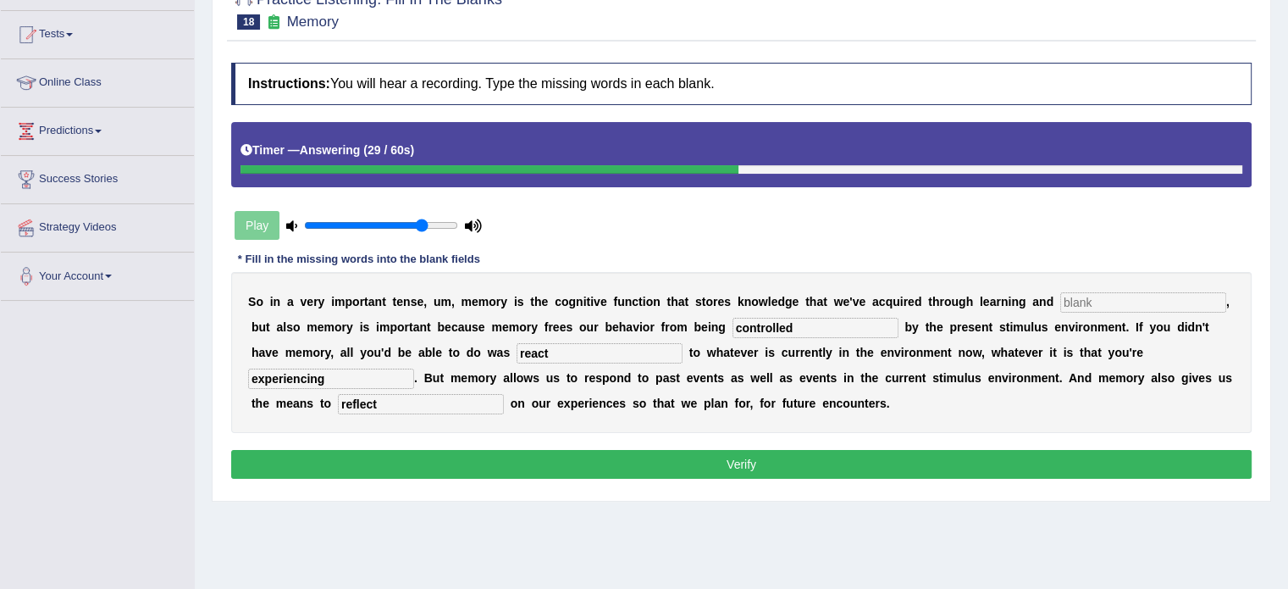
type input "r"
type input "p"
type input "perception"
click at [974, 465] on button "Verify" at bounding box center [741, 464] width 1020 height 29
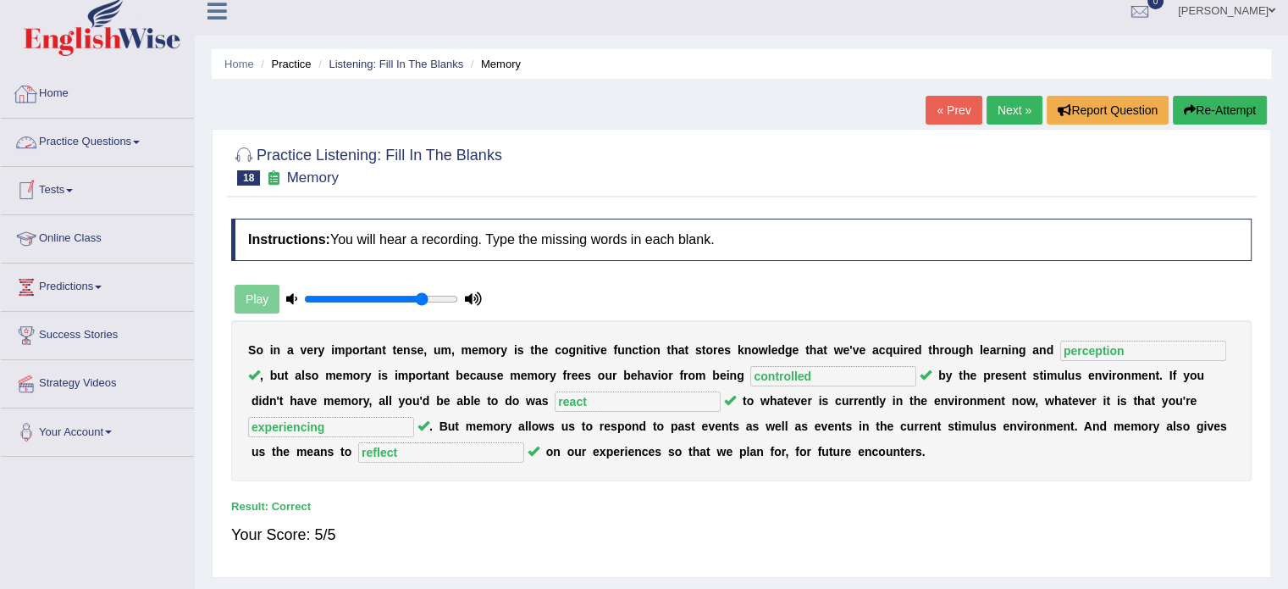
scroll to position [0, 0]
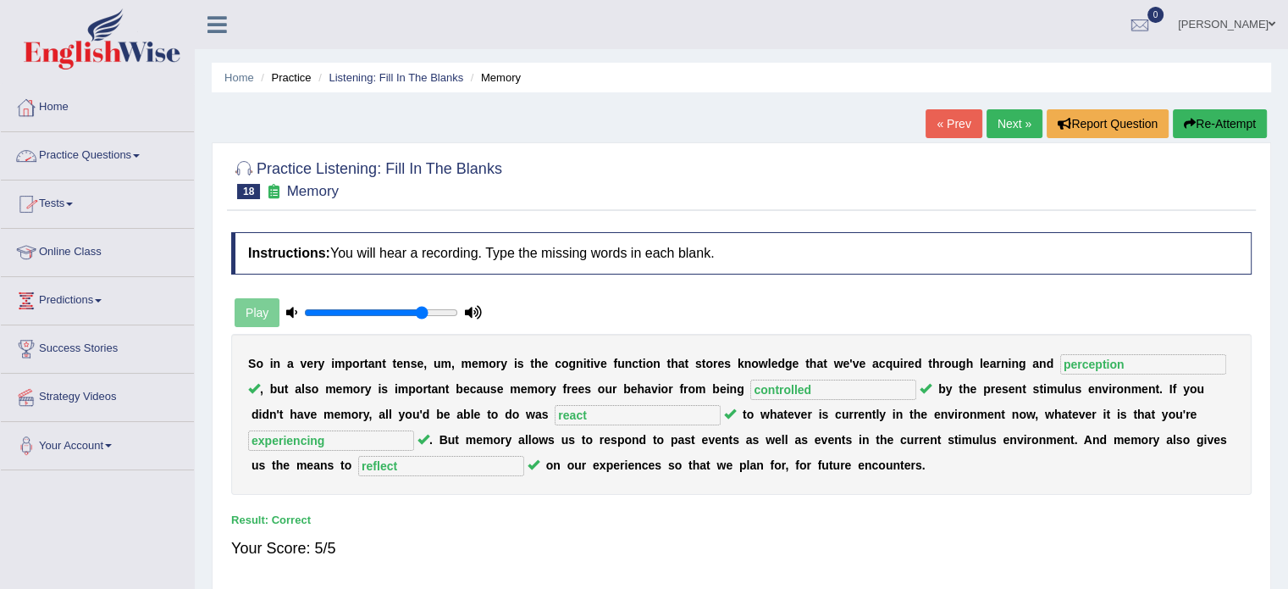
click at [108, 148] on link "Practice Questions" at bounding box center [97, 153] width 193 height 42
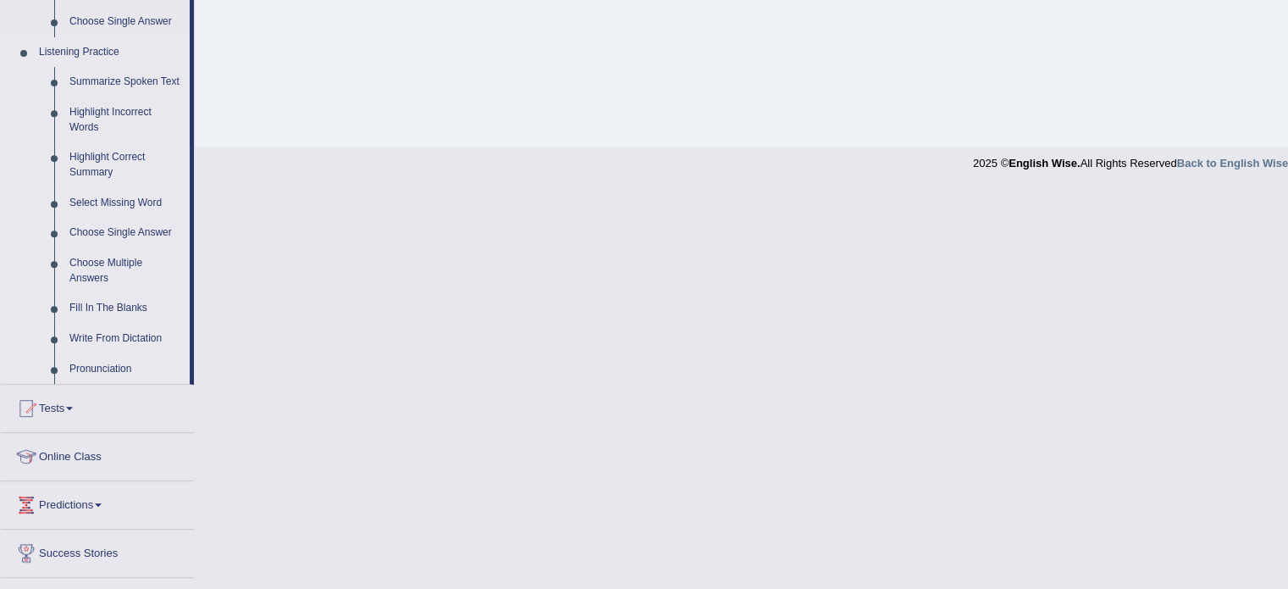
scroll to position [705, 0]
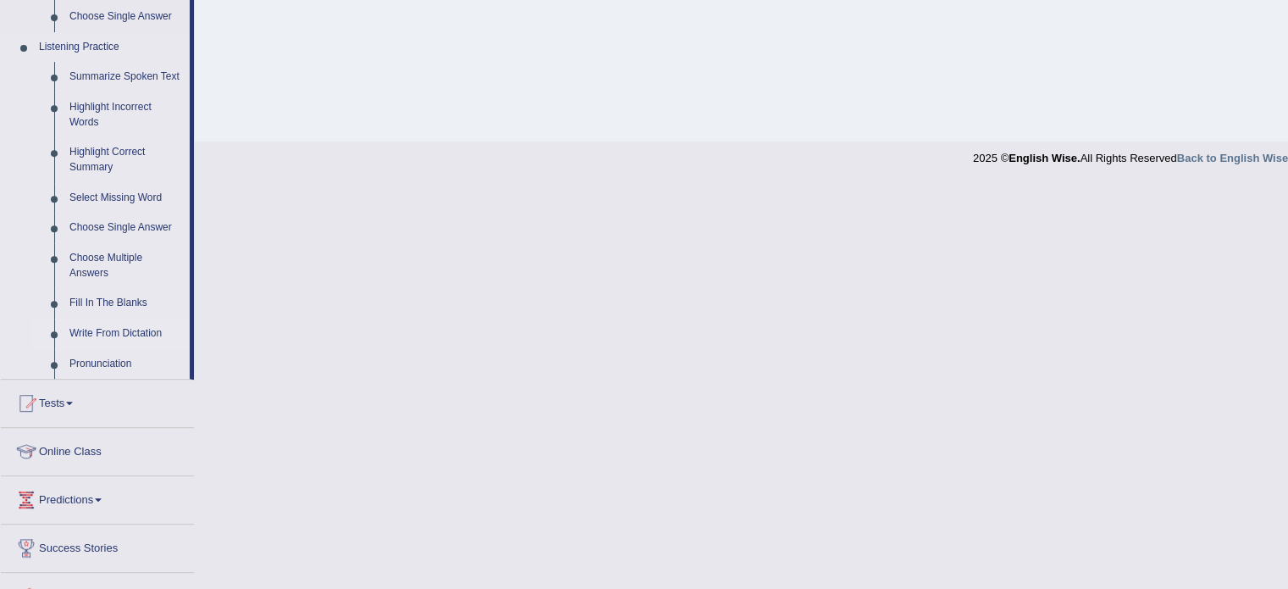
click at [122, 331] on link "Write From Dictation" at bounding box center [126, 333] width 128 height 30
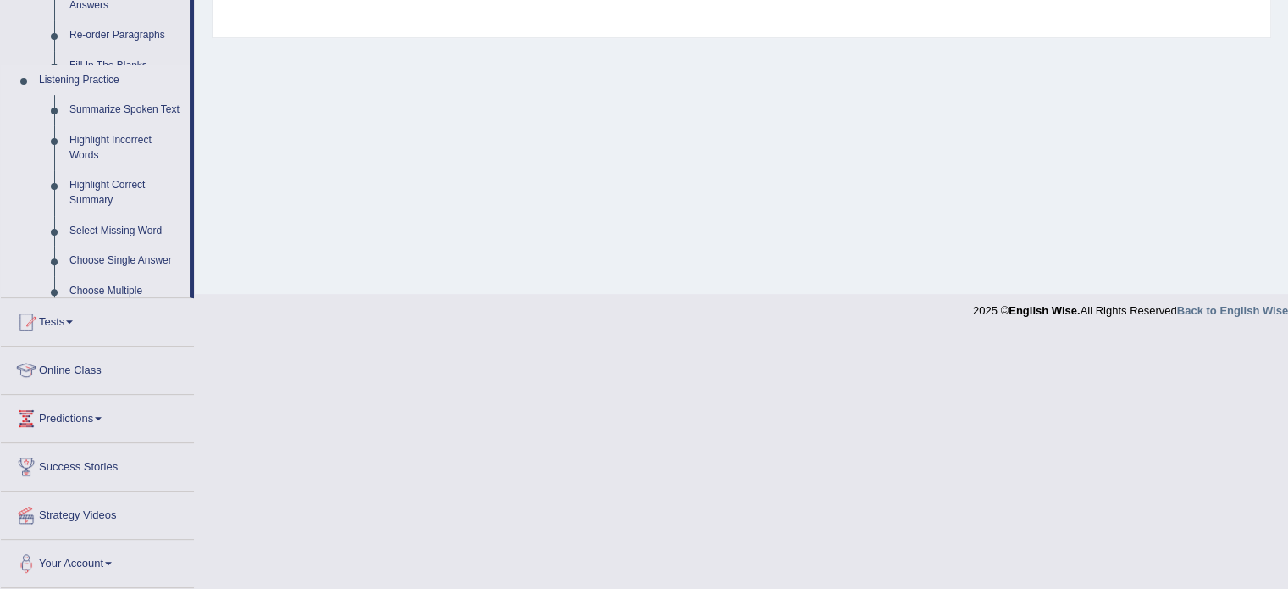
scroll to position [301, 0]
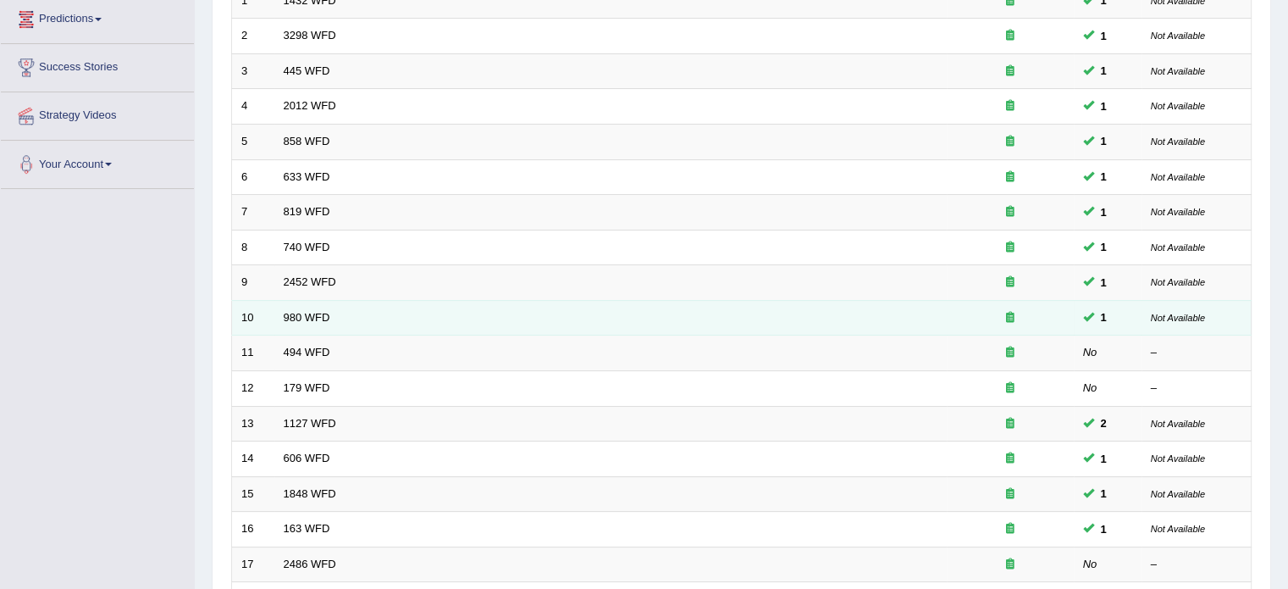
scroll to position [282, 0]
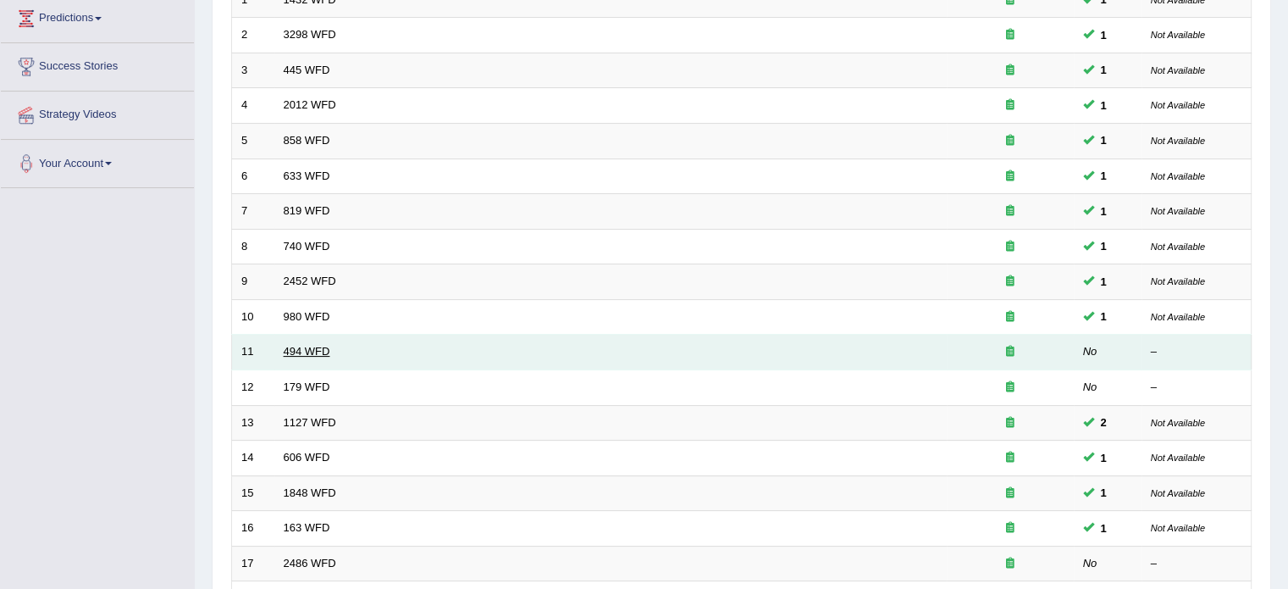
click at [313, 346] on link "494 WFD" at bounding box center [307, 351] width 47 height 13
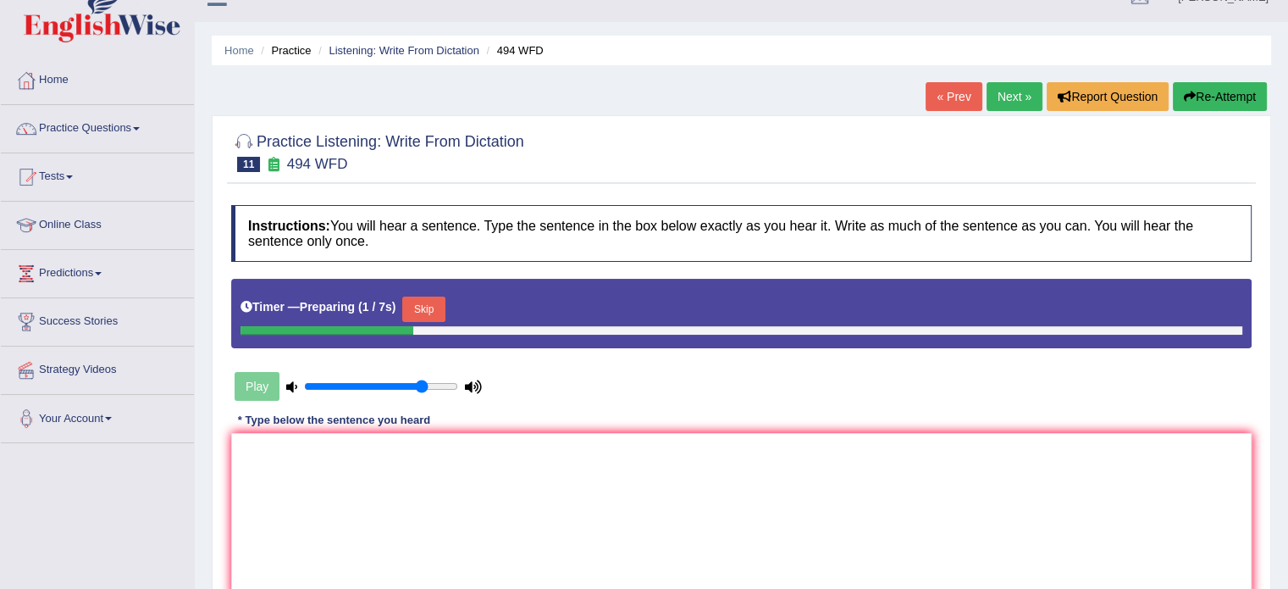
scroll to position [85, 0]
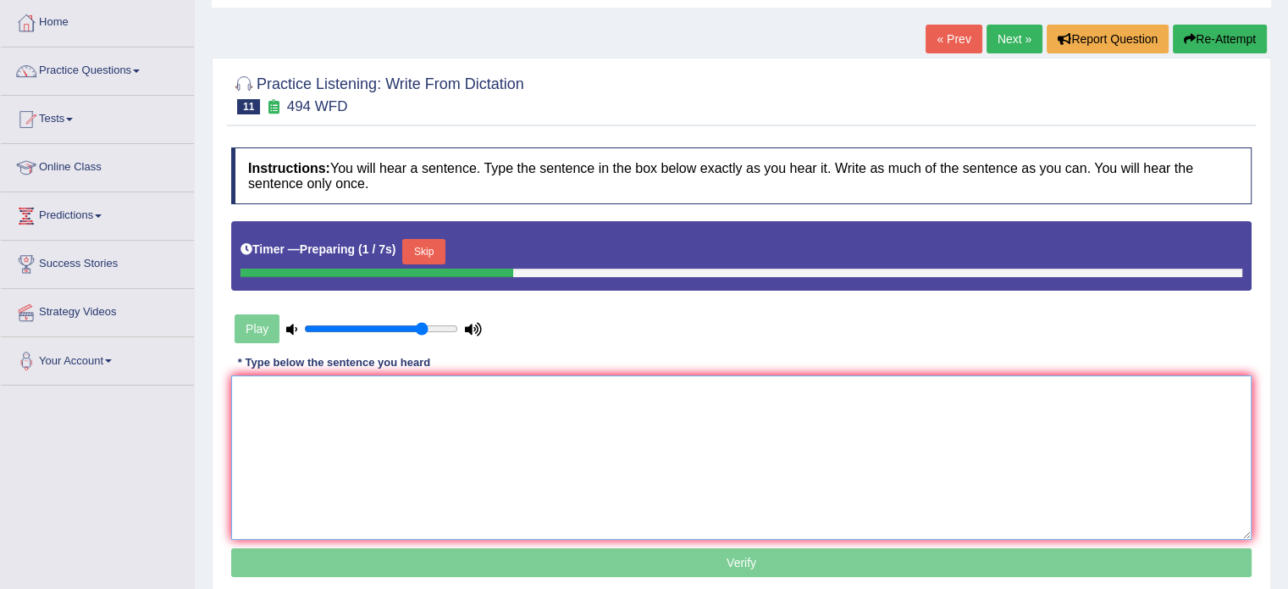
click at [467, 438] on textarea at bounding box center [741, 457] width 1020 height 164
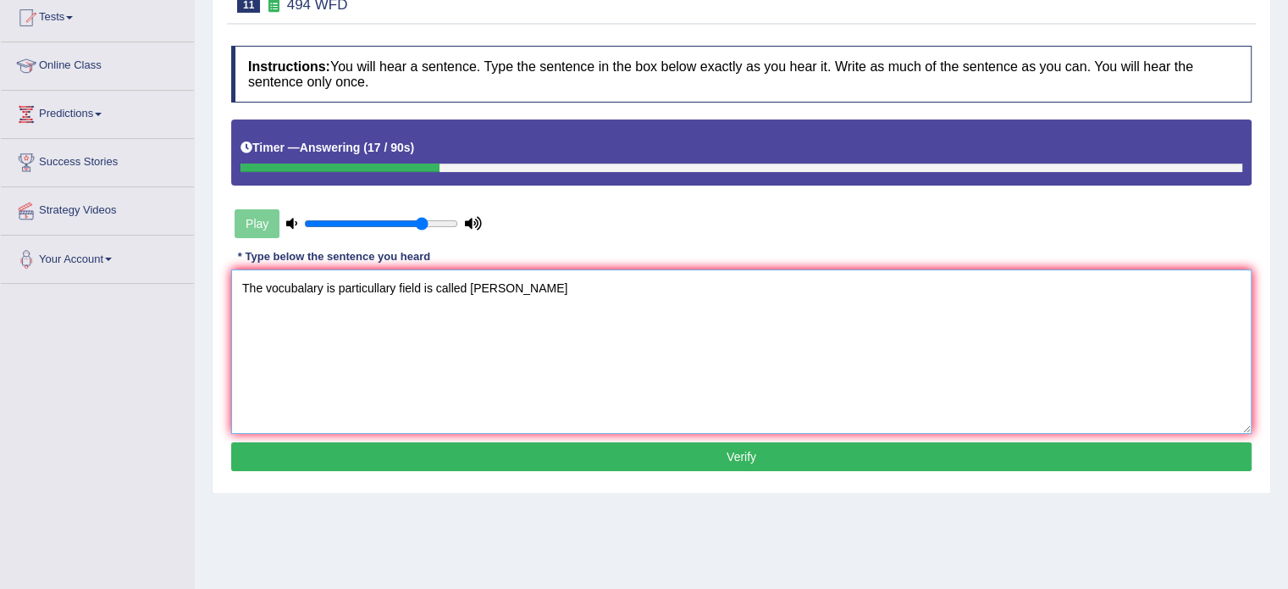
scroll to position [197, 0]
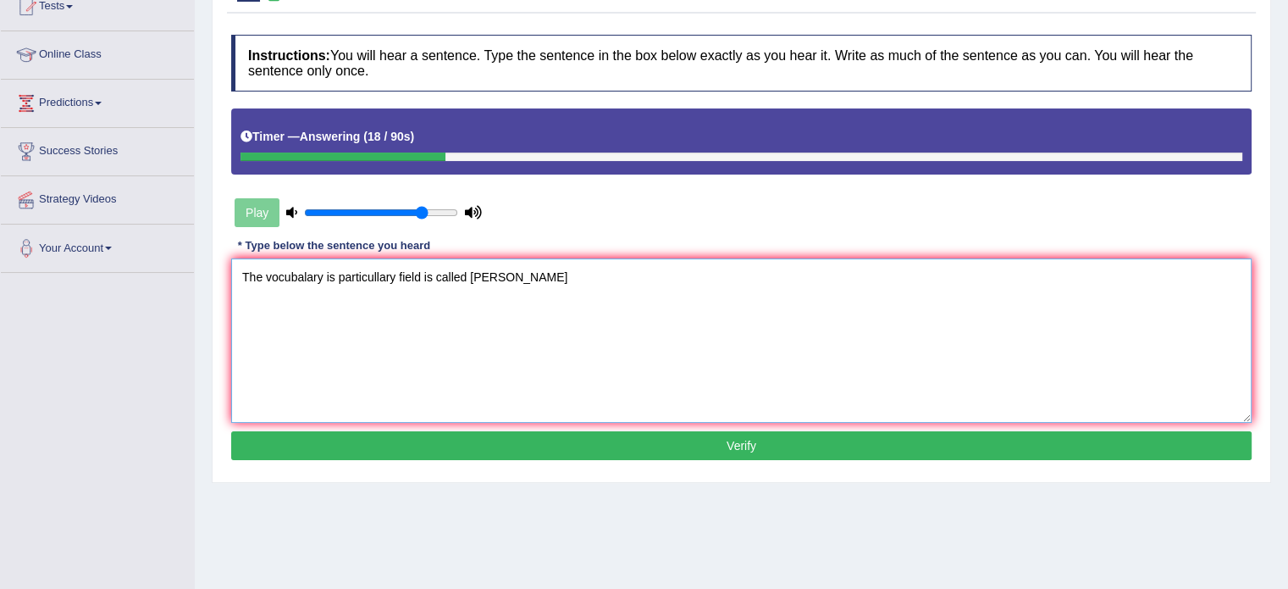
type textarea "The vocubalary is particullary field is called [PERSON_NAME]"
click at [574, 436] on button "Verify" at bounding box center [741, 445] width 1020 height 29
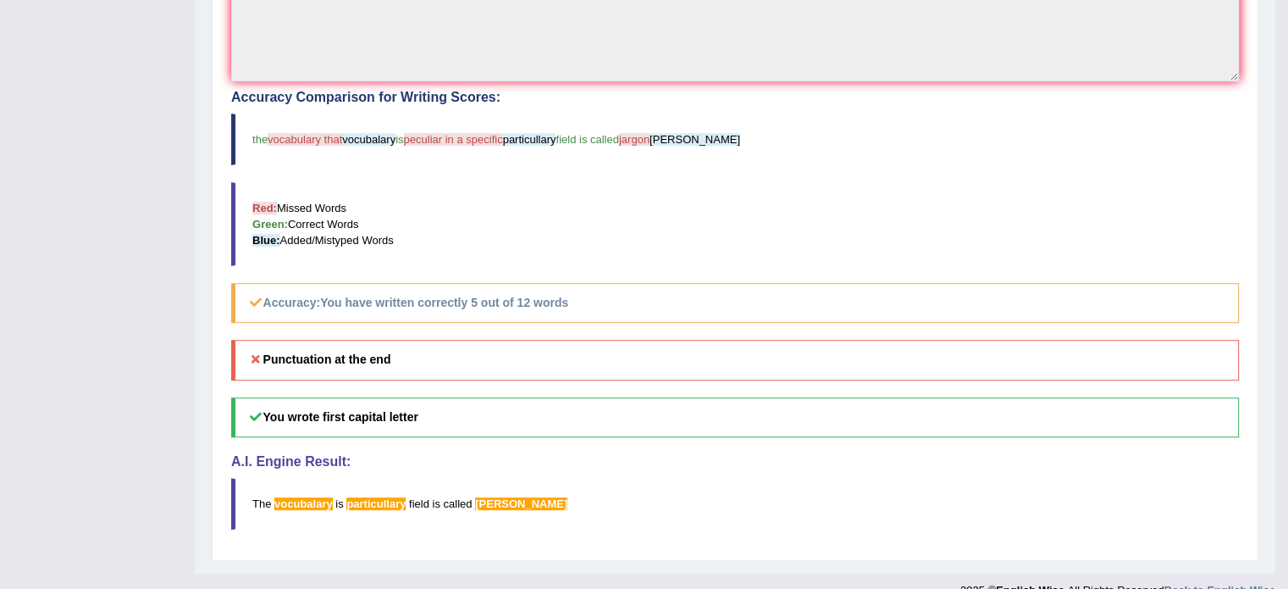
scroll to position [536, 0]
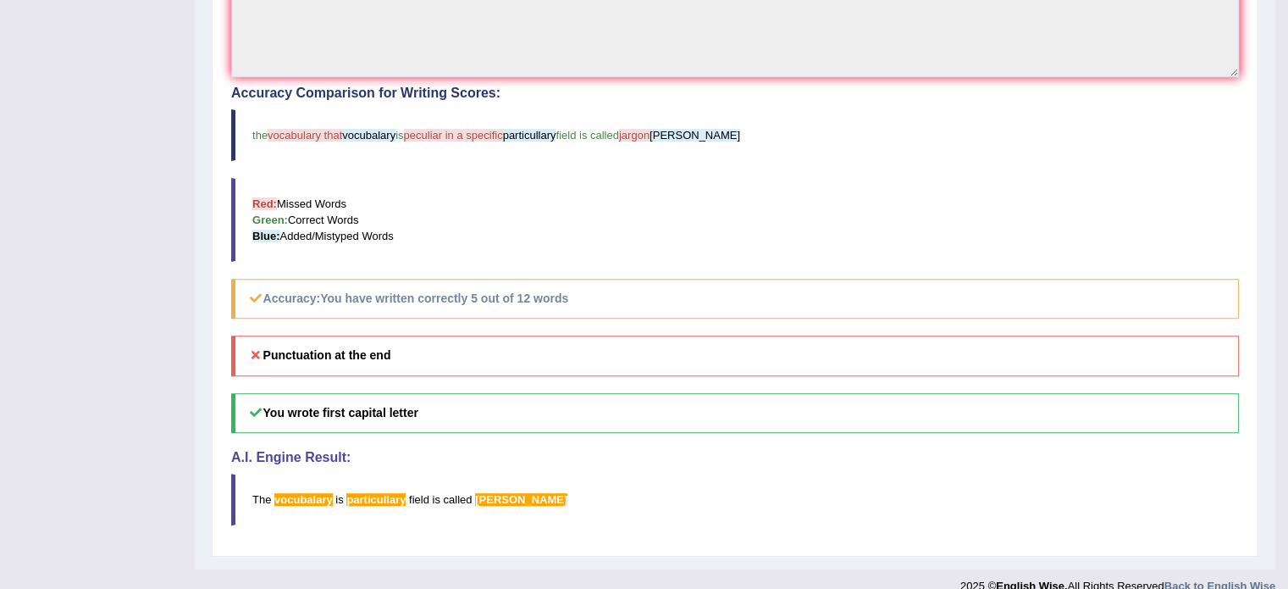
click at [715, 450] on h4 "A.I. Engine Result:" at bounding box center [735, 457] width 1008 height 15
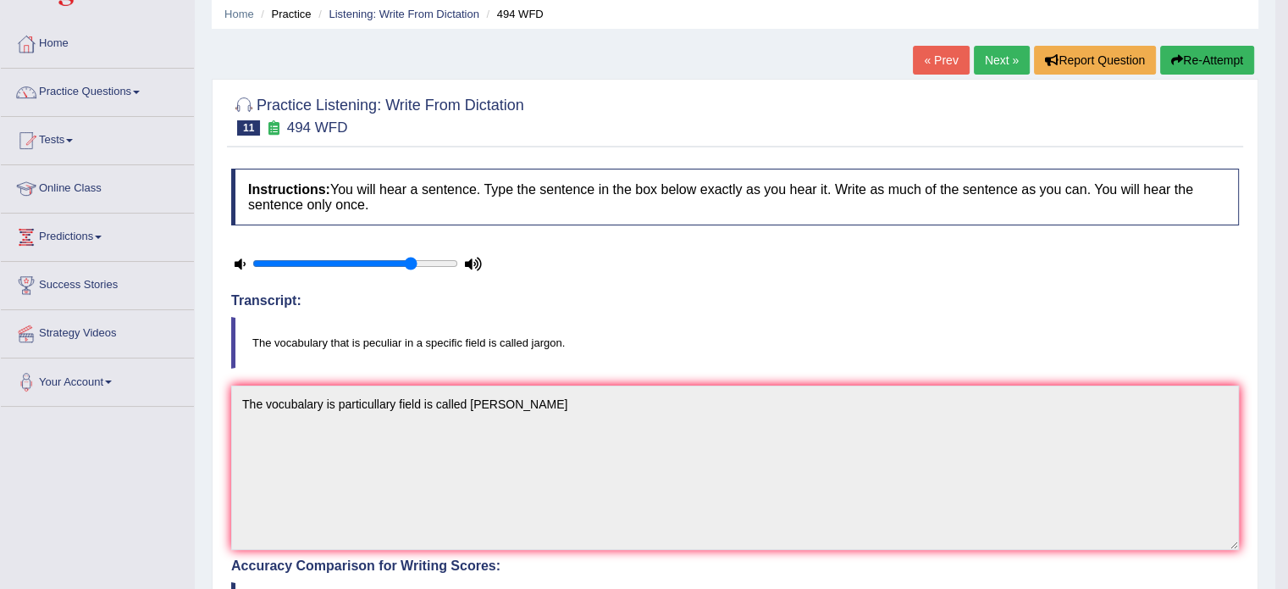
scroll to position [0, 0]
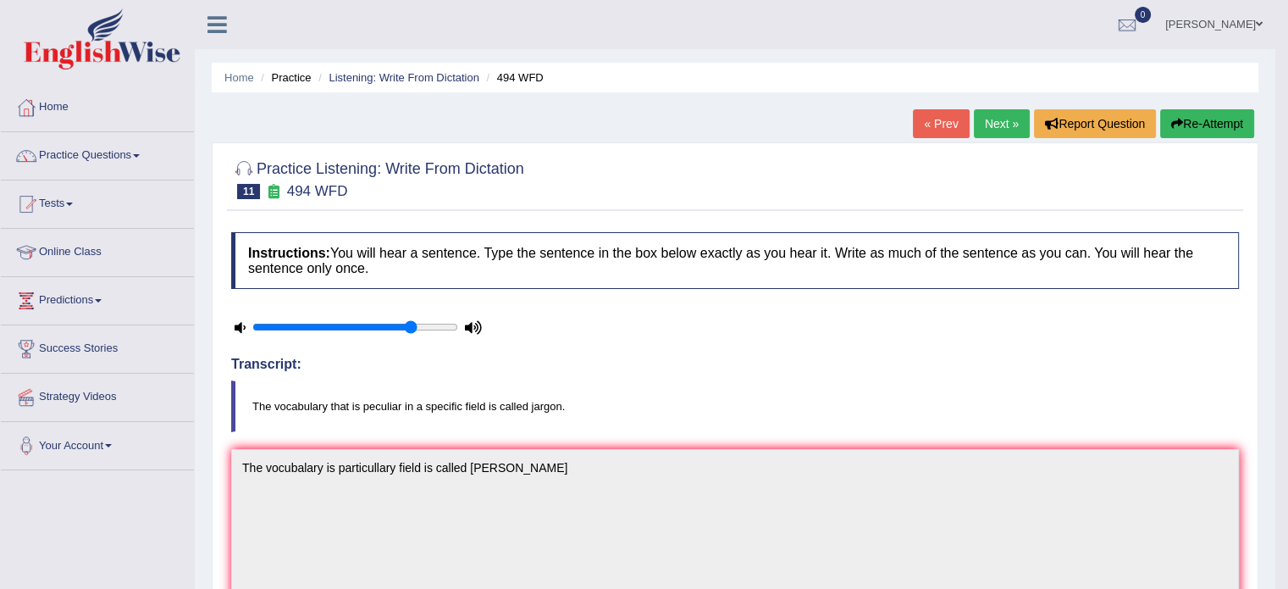
click at [989, 127] on link "Next »" at bounding box center [1002, 123] width 56 height 29
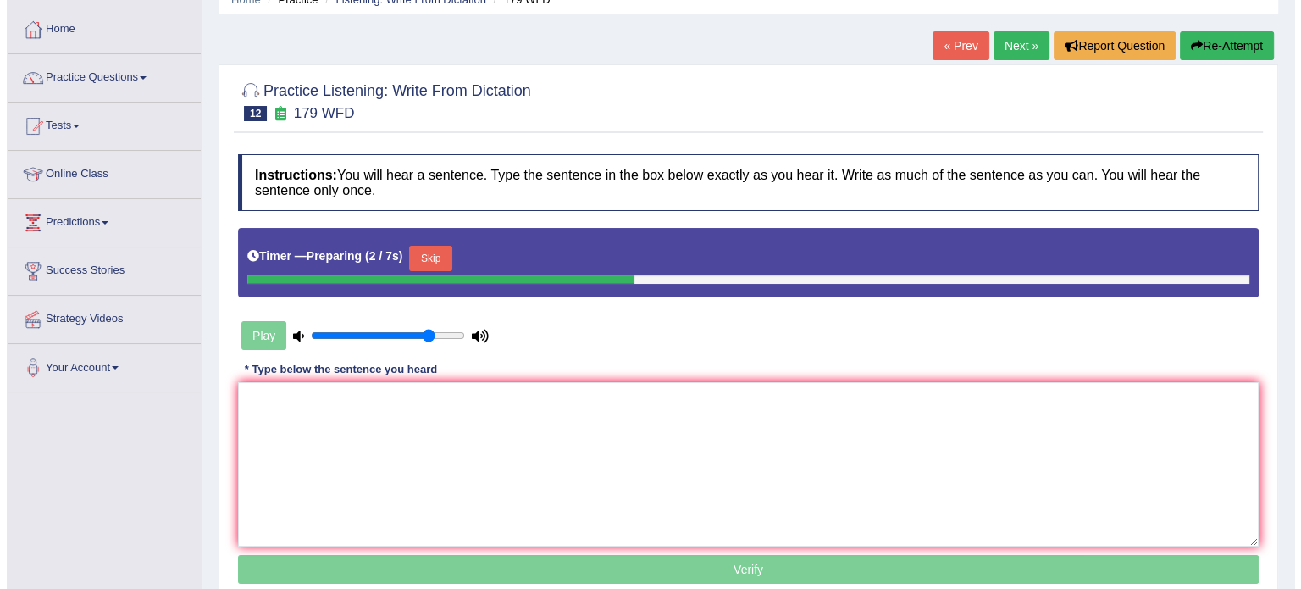
scroll to position [85, 0]
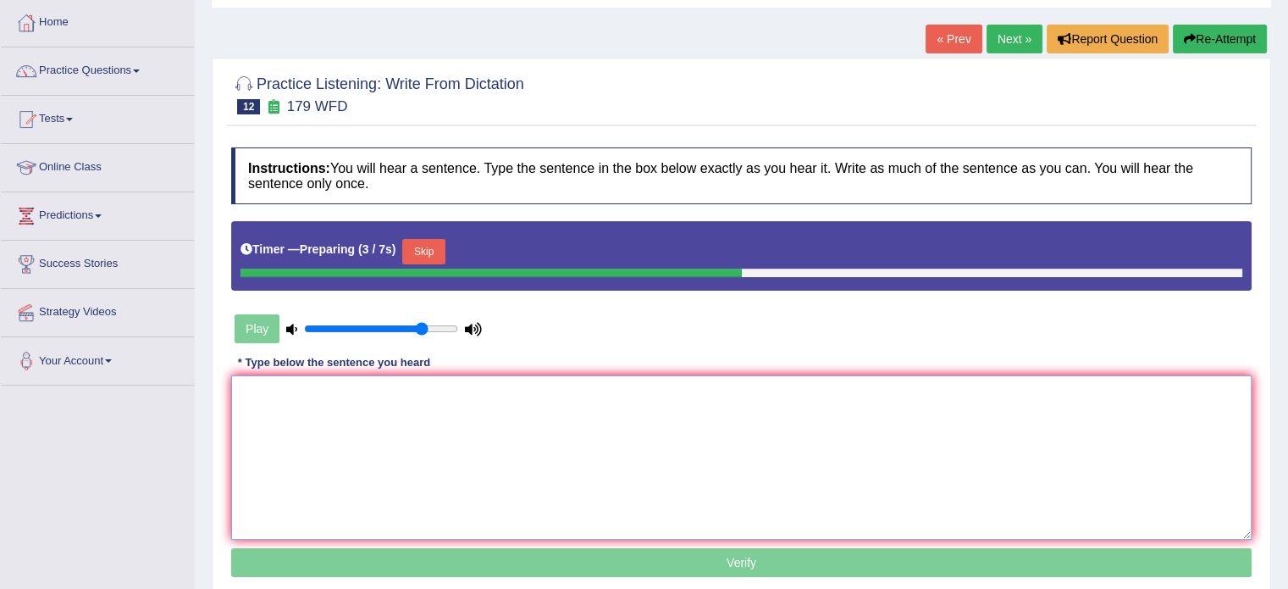
click at [561, 406] on textarea at bounding box center [741, 457] width 1020 height 164
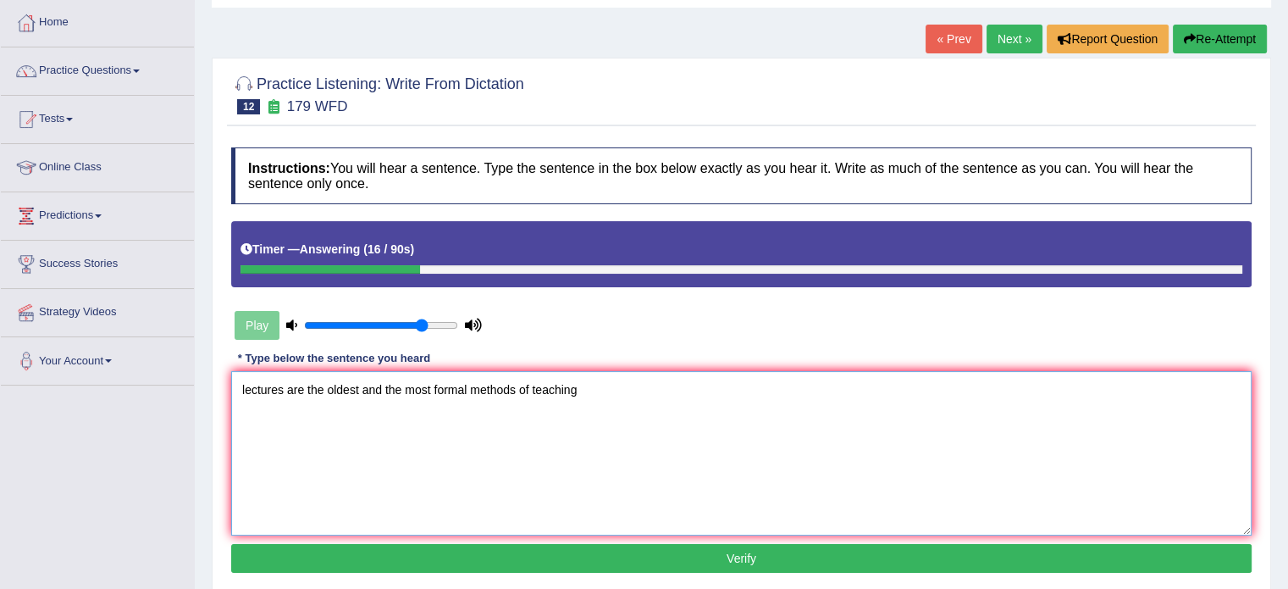
click at [246, 384] on textarea "lectures are the oldest and the most formal methods of teaching" at bounding box center [741, 453] width 1020 height 164
click at [584, 387] on textarea "Lectures are the oldest and the most formal methods of teaching" at bounding box center [741, 453] width 1020 height 164
type textarea "Lectures are the oldest and the most formal methods of teaching."
click at [683, 548] on button "Verify" at bounding box center [741, 558] width 1020 height 29
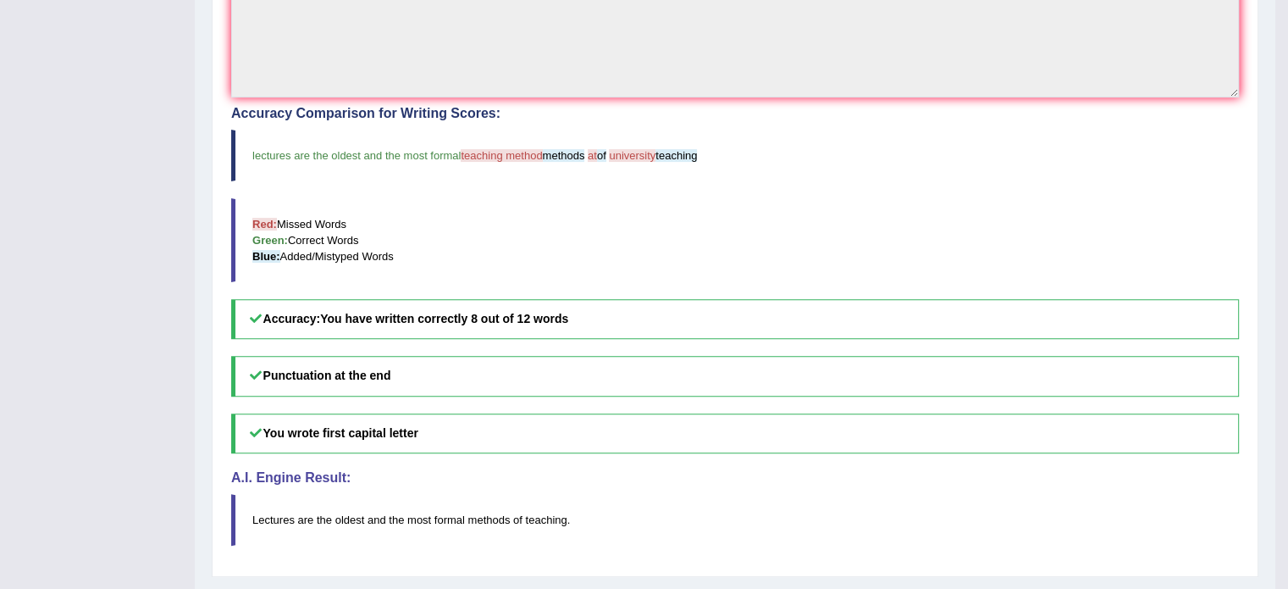
scroll to position [536, 0]
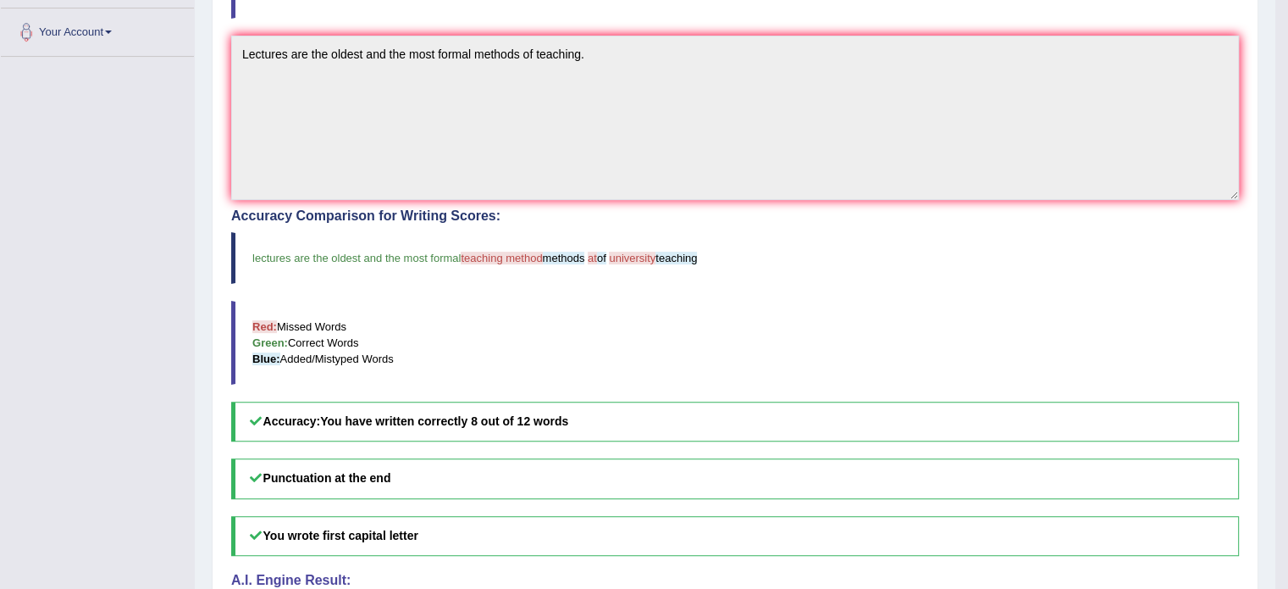
drag, startPoint x: 569, startPoint y: 388, endPoint x: 589, endPoint y: 405, distance: 26.5
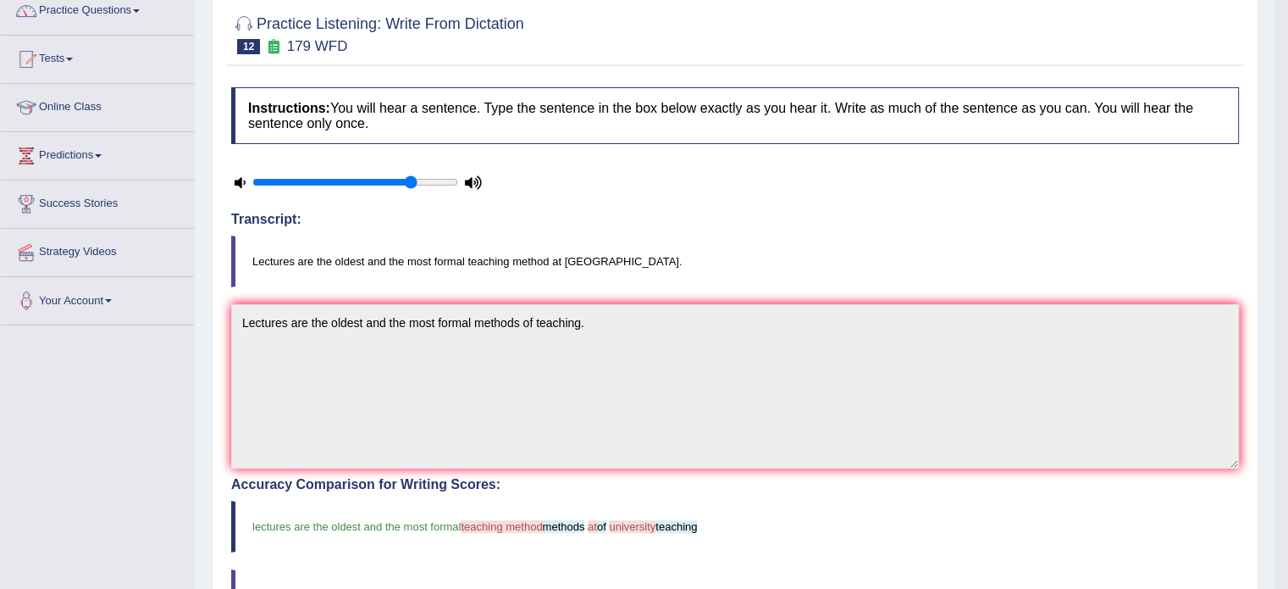
scroll to position [13, 0]
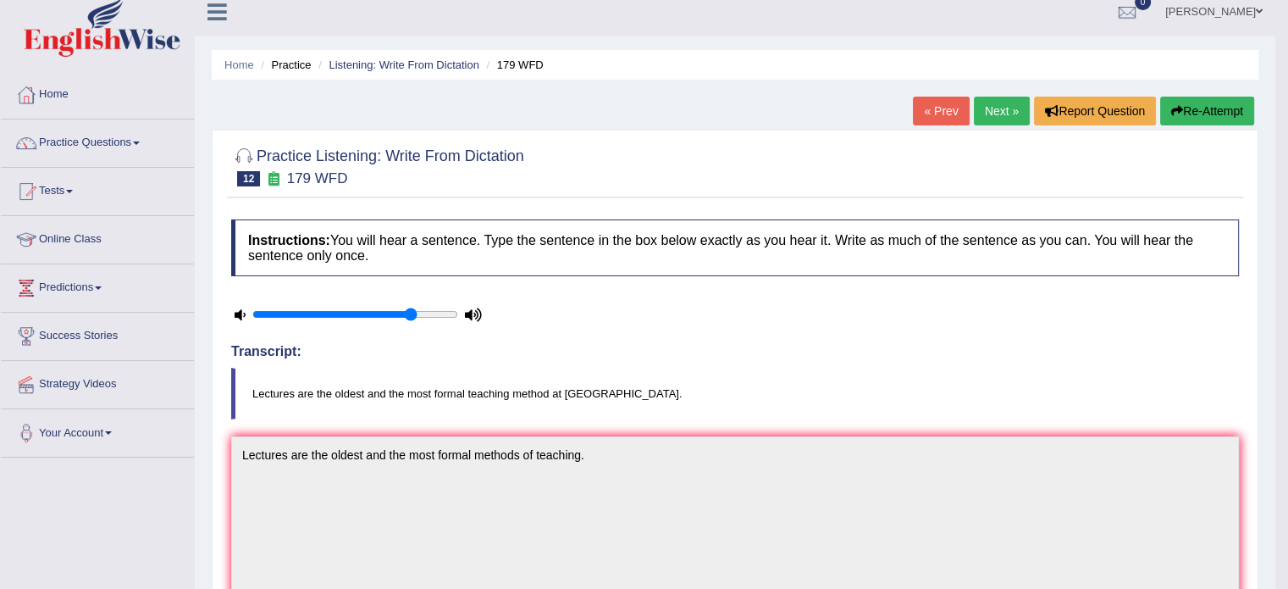
click at [999, 113] on link "Next »" at bounding box center [1002, 111] width 56 height 29
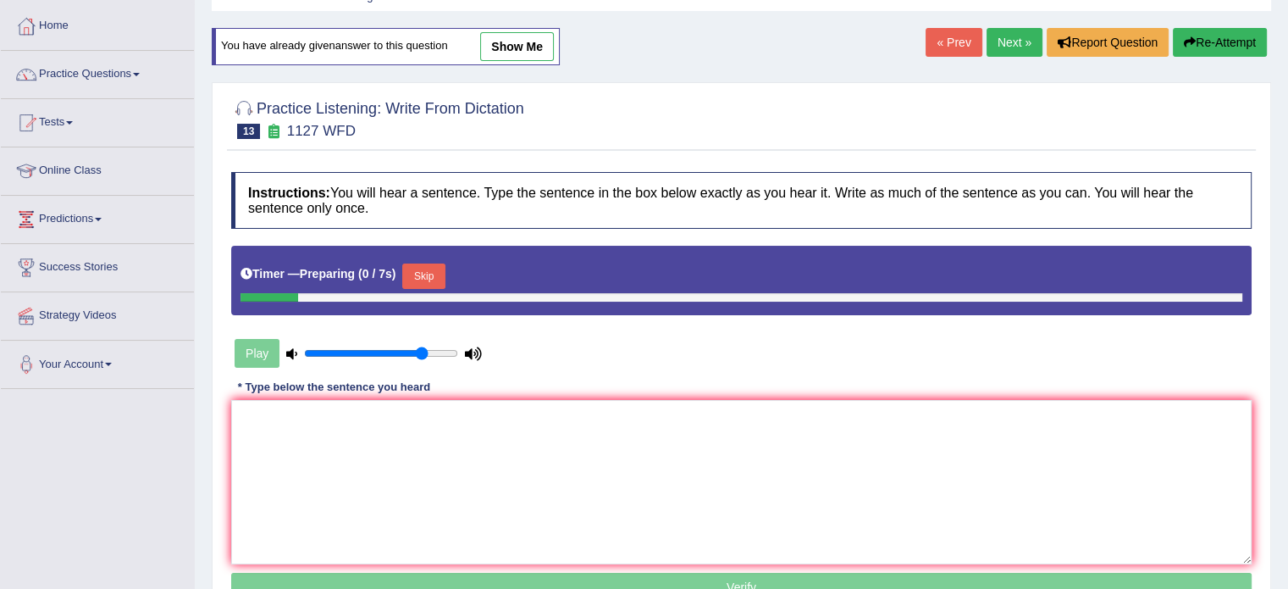
scroll to position [85, 0]
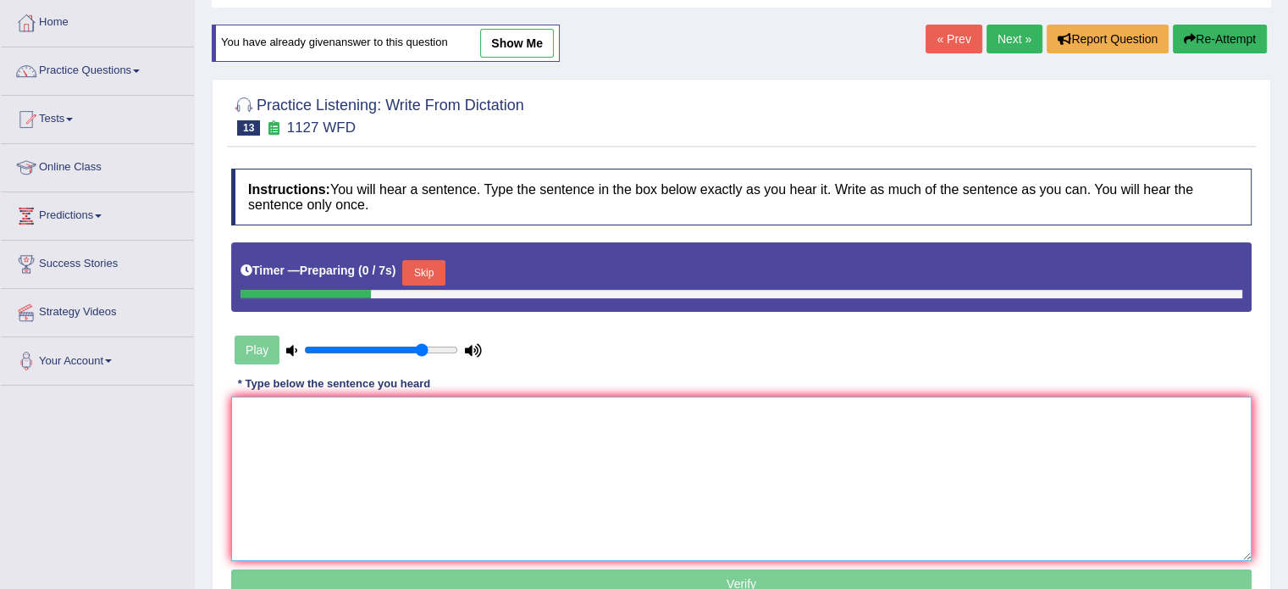
click at [545, 450] on textarea at bounding box center [741, 478] width 1020 height 164
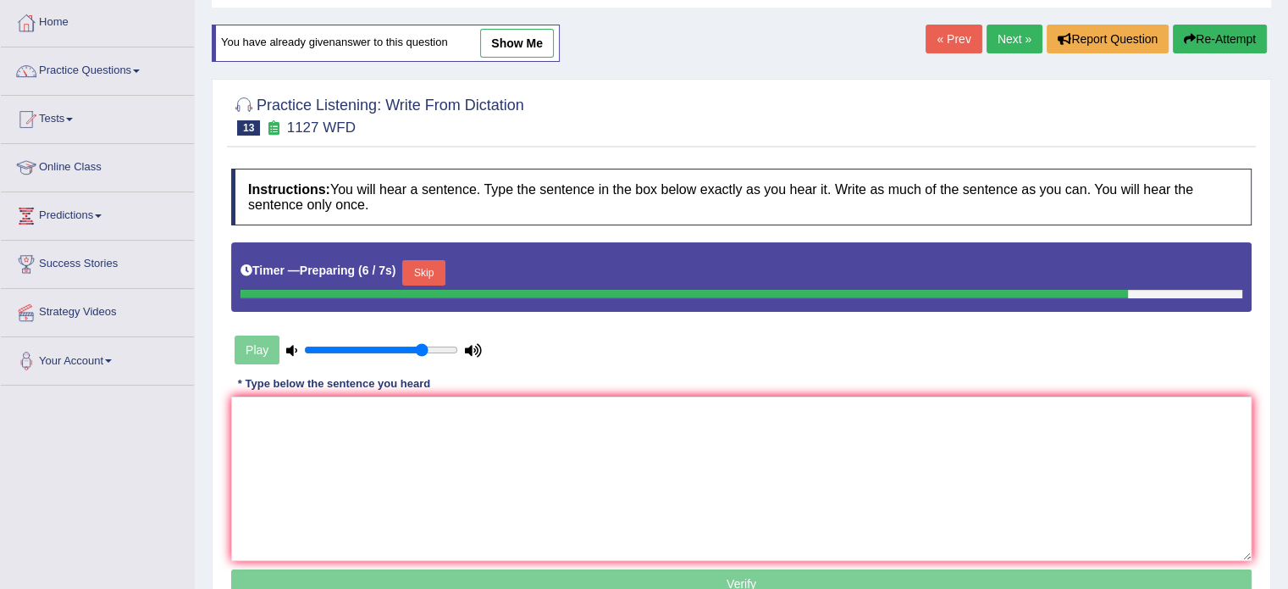
click at [1006, 39] on link "Next »" at bounding box center [1015, 39] width 56 height 29
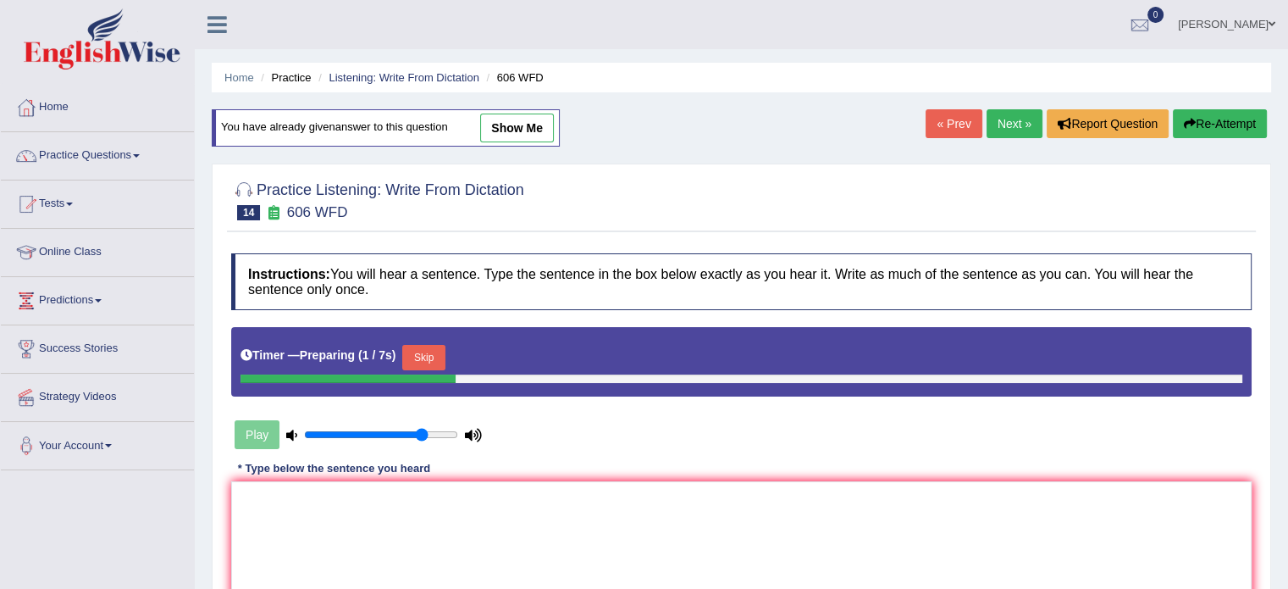
click at [1005, 120] on link "Next »" at bounding box center [1015, 123] width 56 height 29
click at [1004, 120] on link "Next »" at bounding box center [1015, 123] width 56 height 29
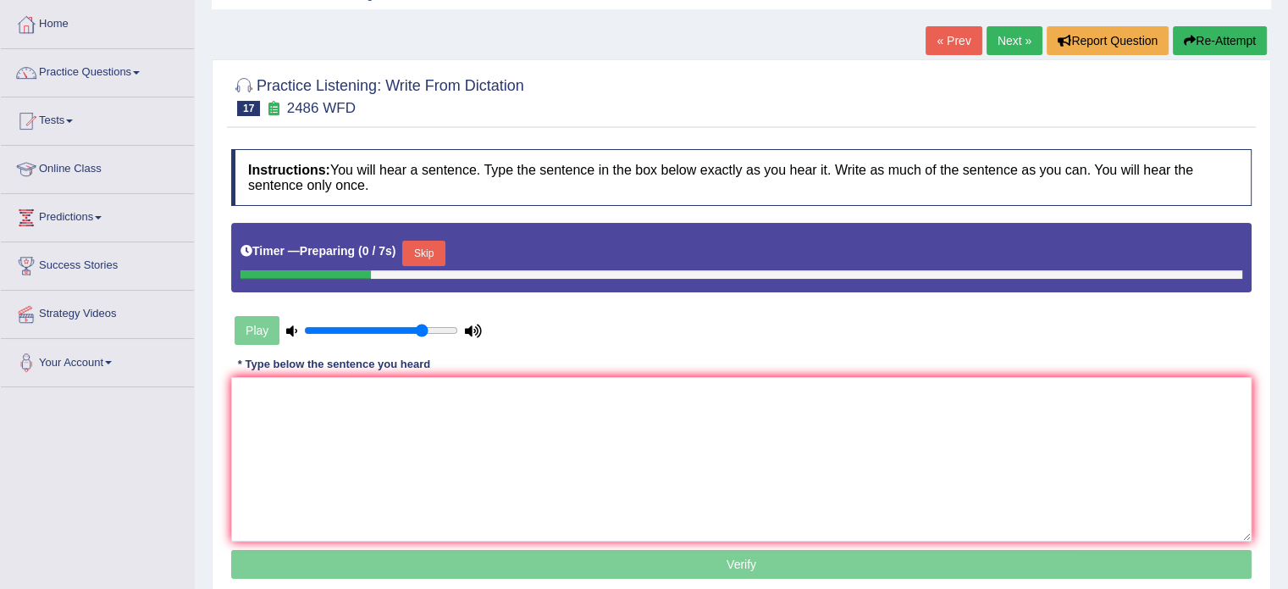
scroll to position [85, 0]
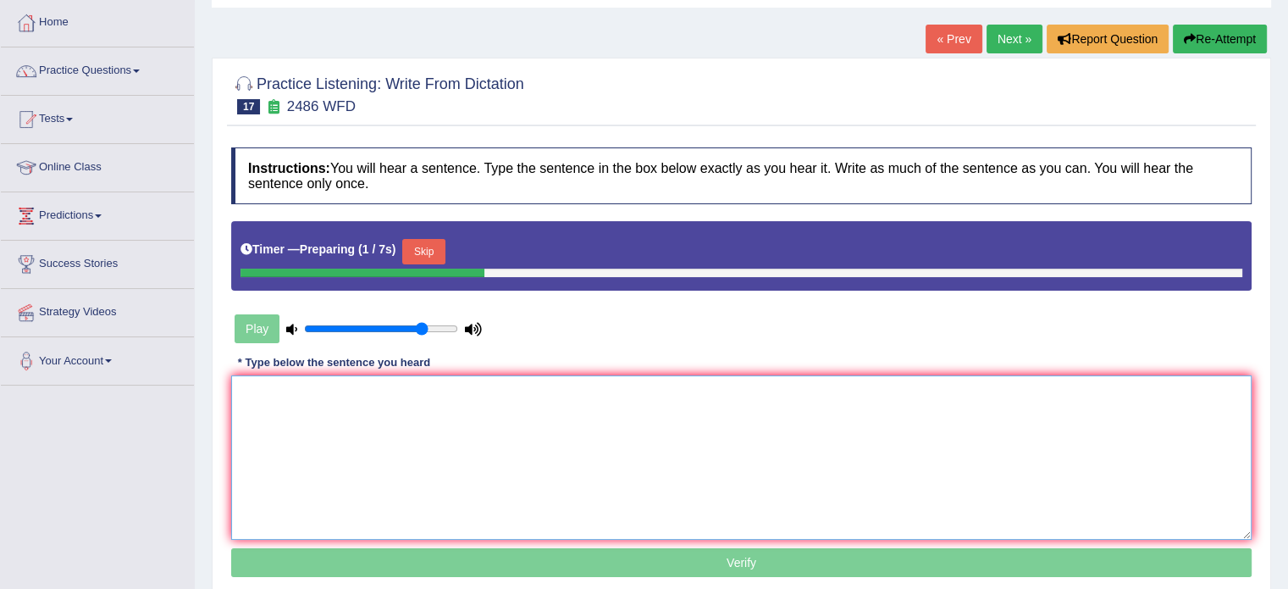
click at [655, 428] on textarea at bounding box center [741, 457] width 1020 height 164
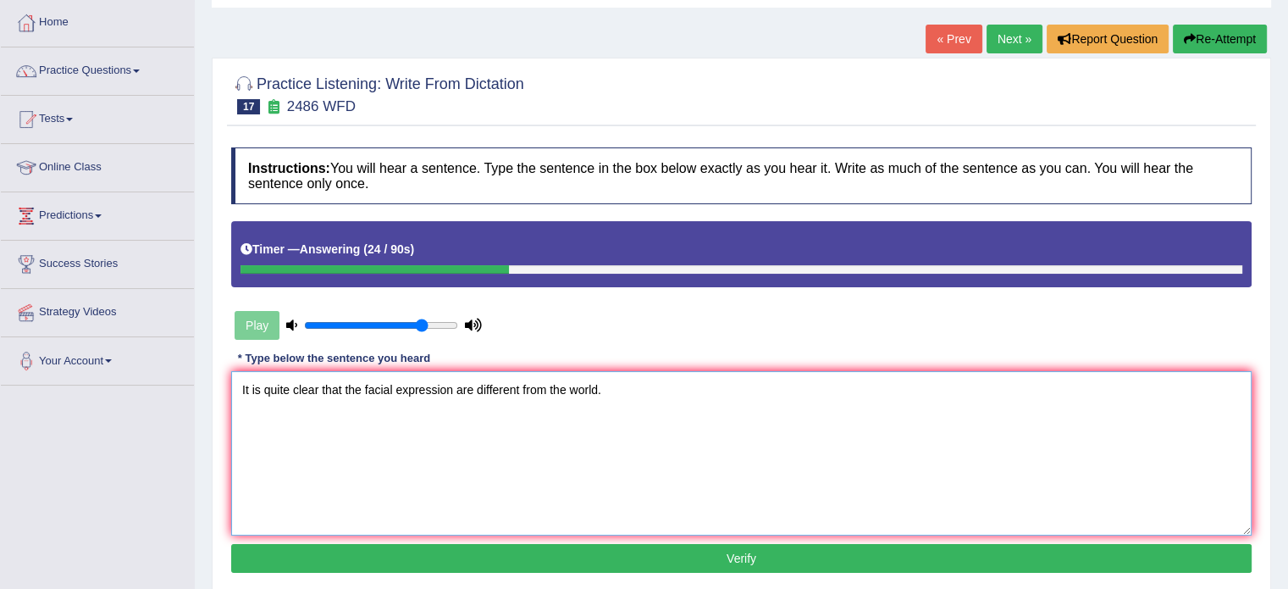
type textarea "It is quite clear that the facial expression are different from the world."
click at [603, 551] on button "Verify" at bounding box center [741, 558] width 1020 height 29
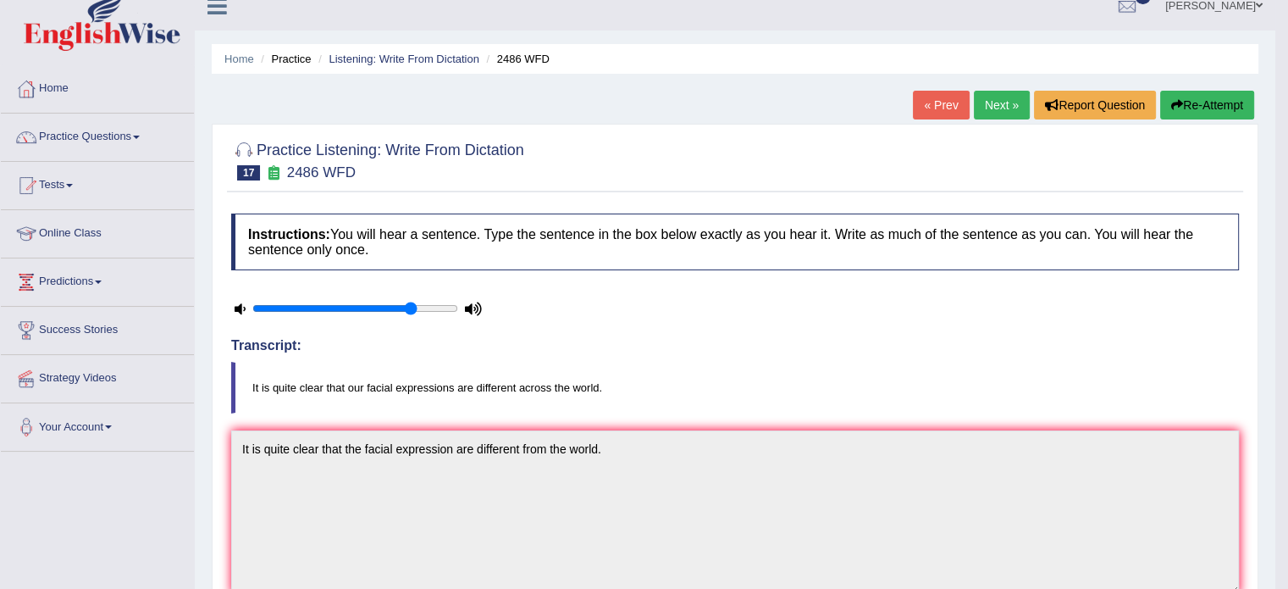
scroll to position [28, 0]
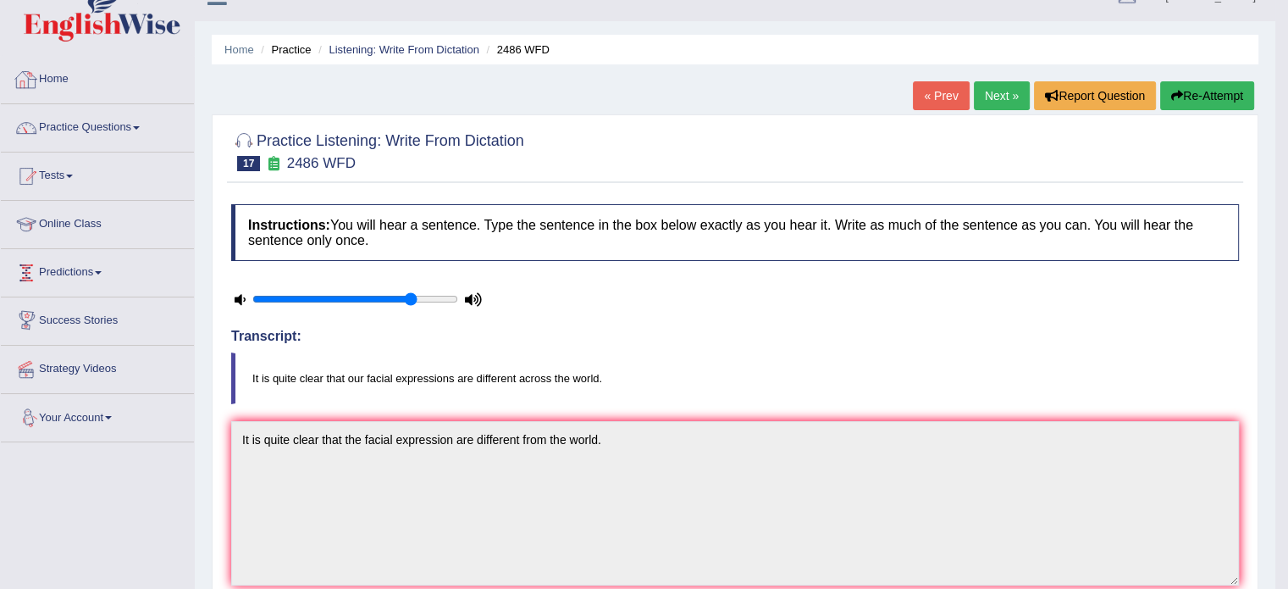
click at [58, 80] on link "Home" at bounding box center [97, 77] width 193 height 42
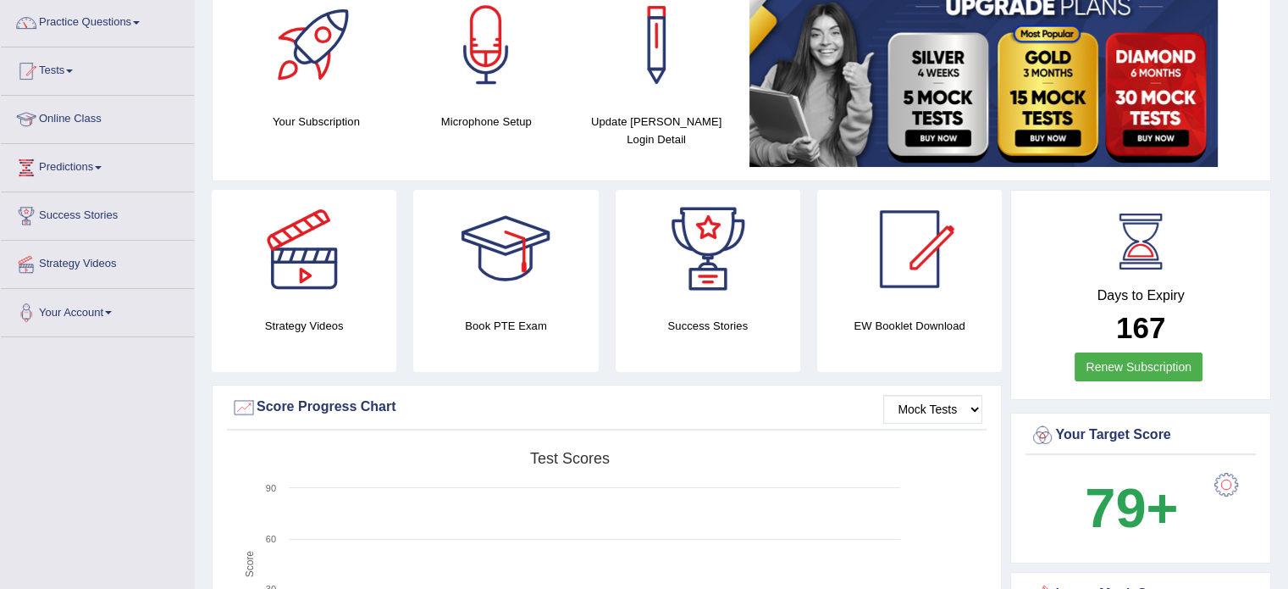
scroll to position [141, 0]
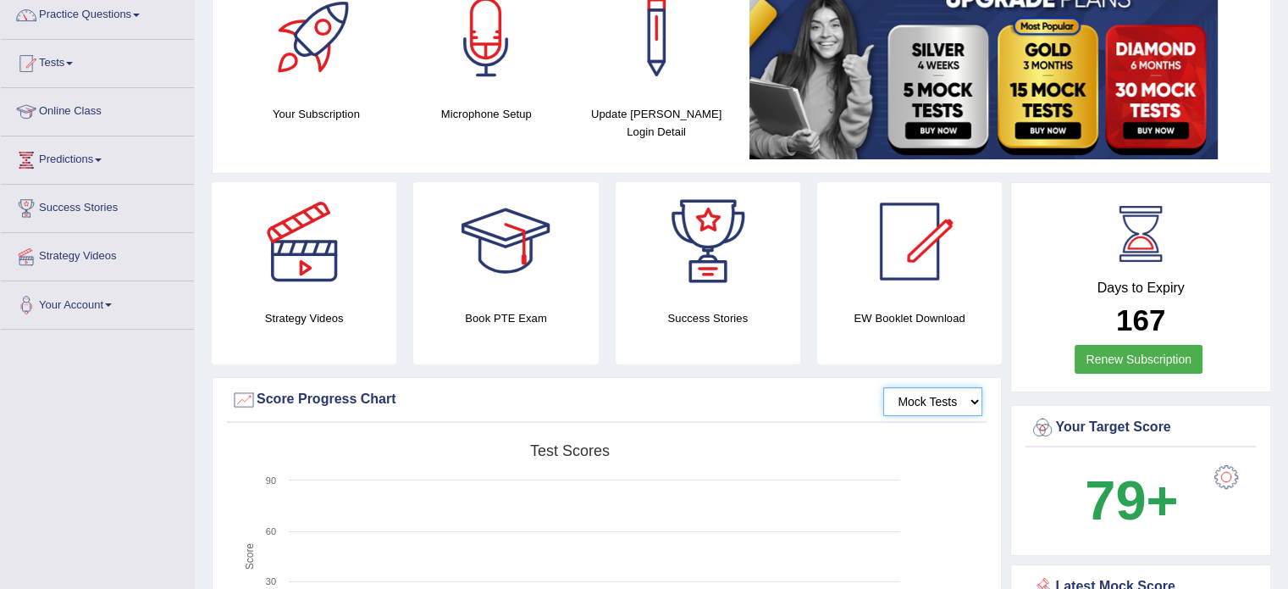
click at [973, 401] on select "Mock Tests" at bounding box center [932, 401] width 99 height 29
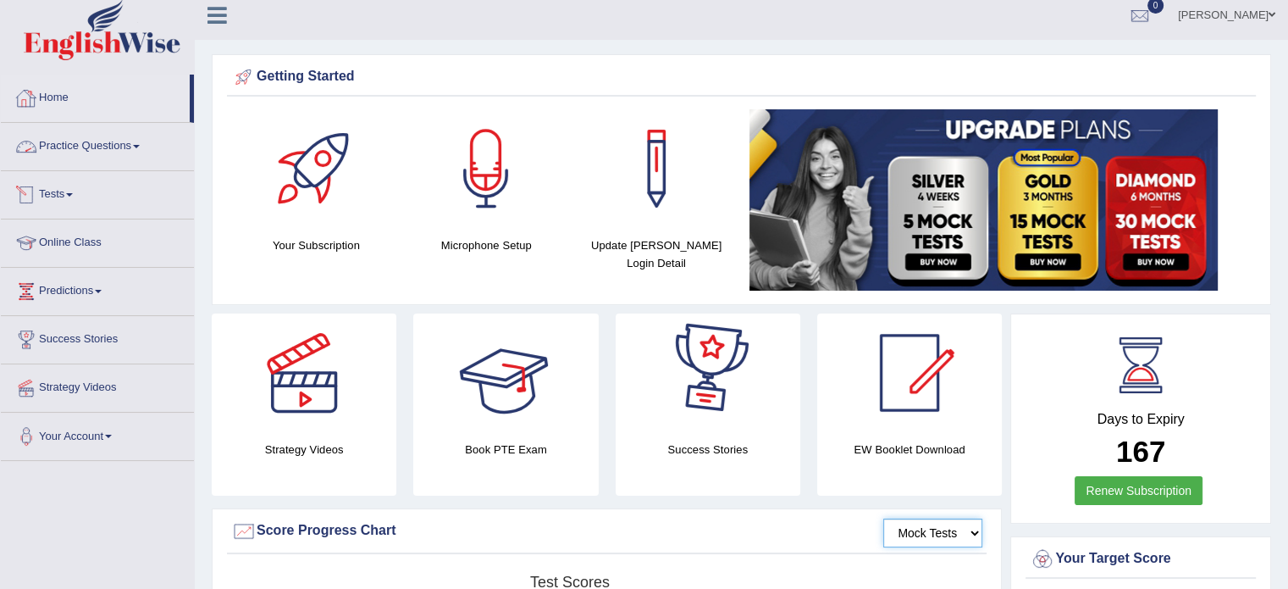
scroll to position [0, 0]
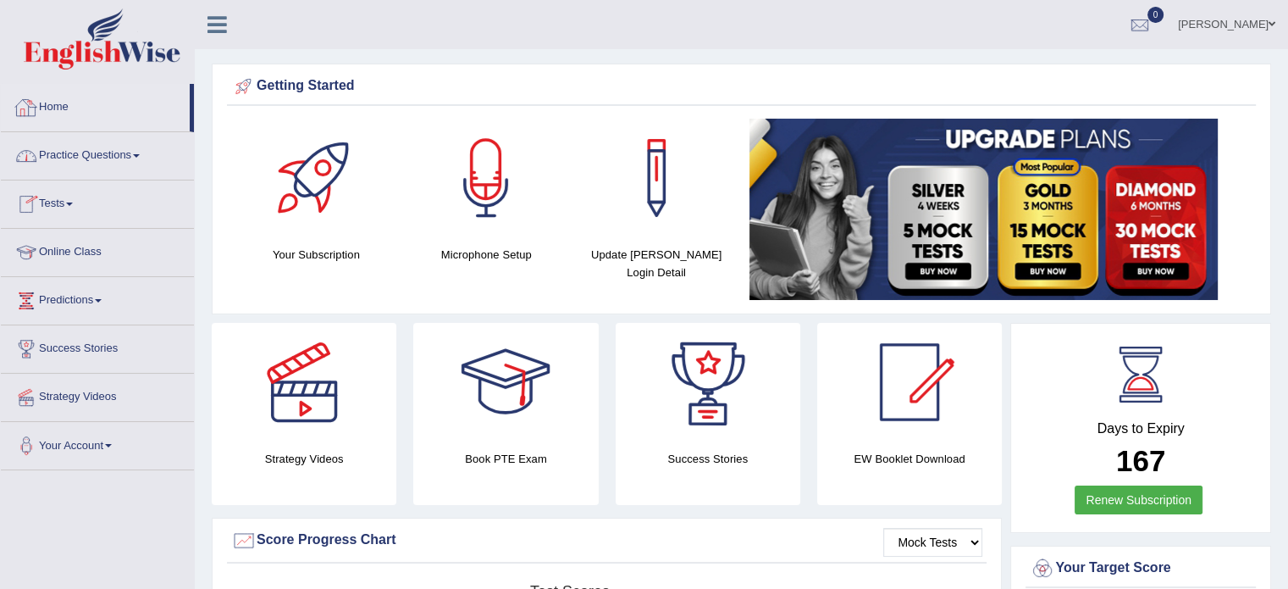
click at [75, 206] on link "Tests" at bounding box center [97, 201] width 193 height 42
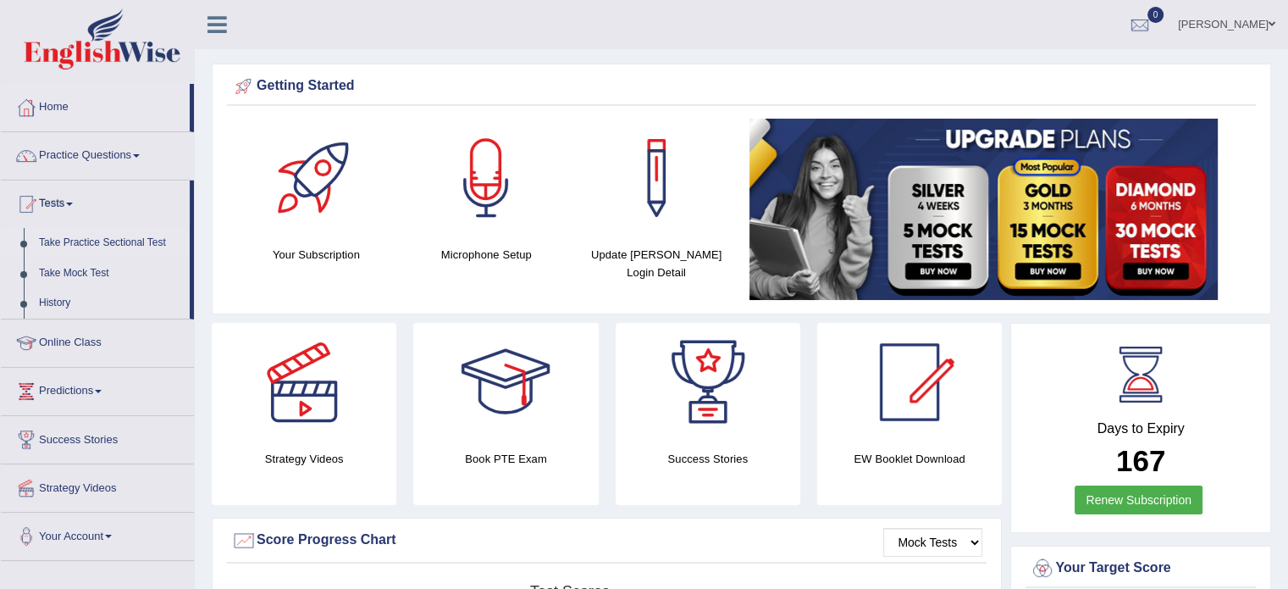
click at [93, 241] on link "Take Practice Sectional Test" at bounding box center [110, 243] width 158 height 30
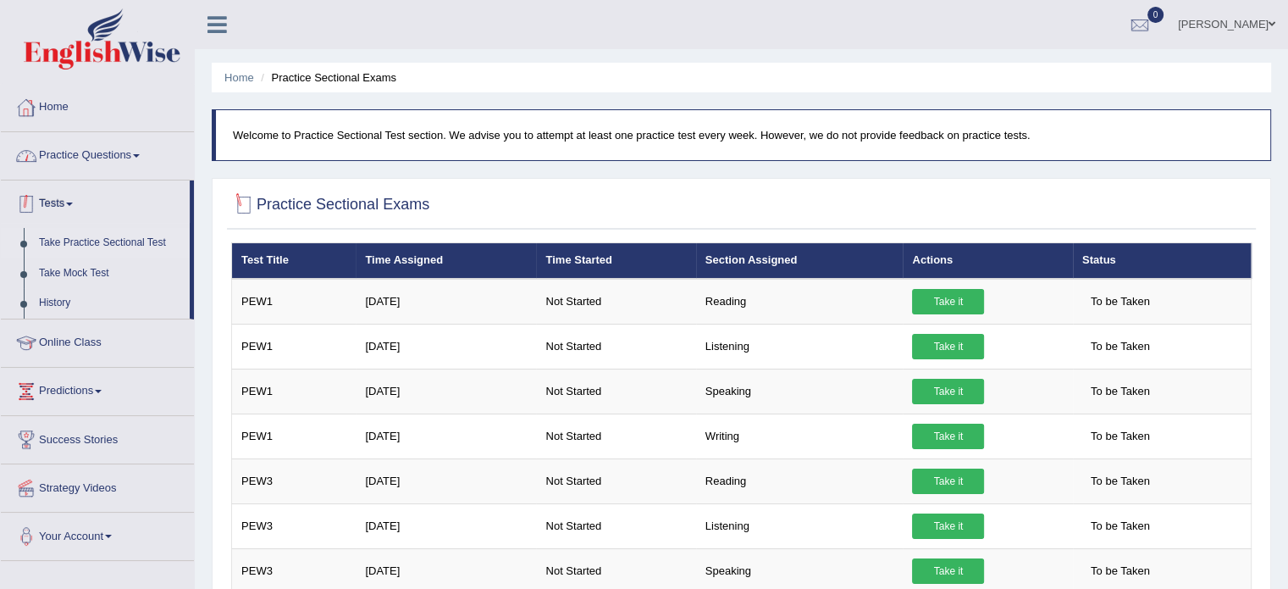
click at [54, 107] on link "Home" at bounding box center [97, 105] width 193 height 42
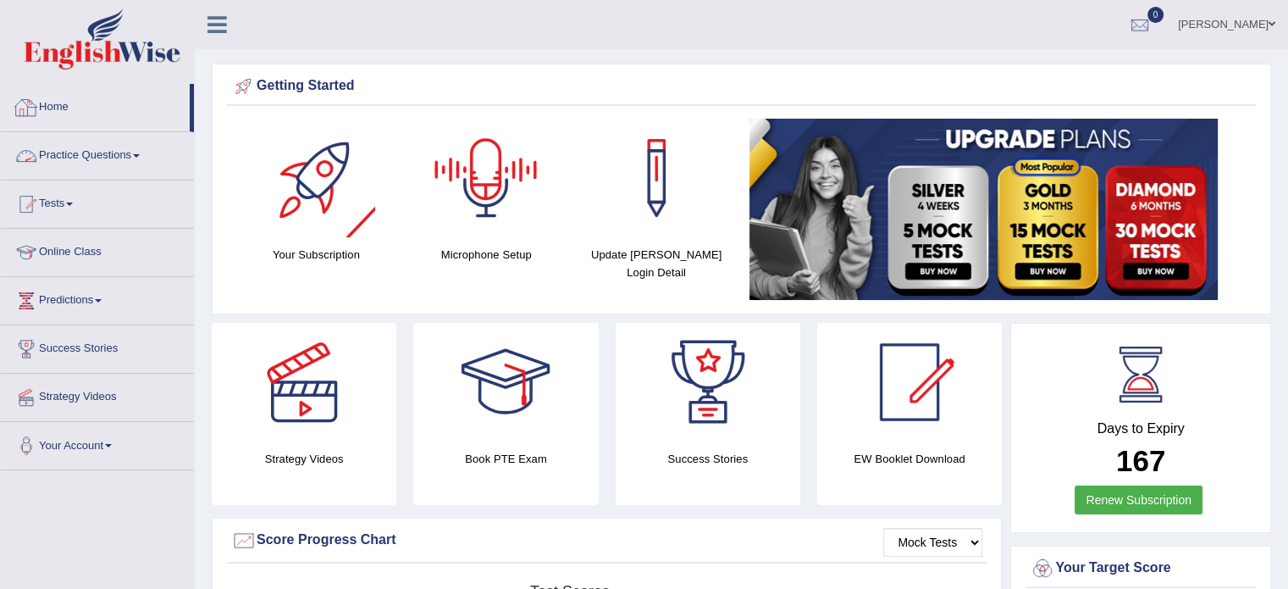
click at [119, 164] on link "Practice Questions" at bounding box center [97, 153] width 193 height 42
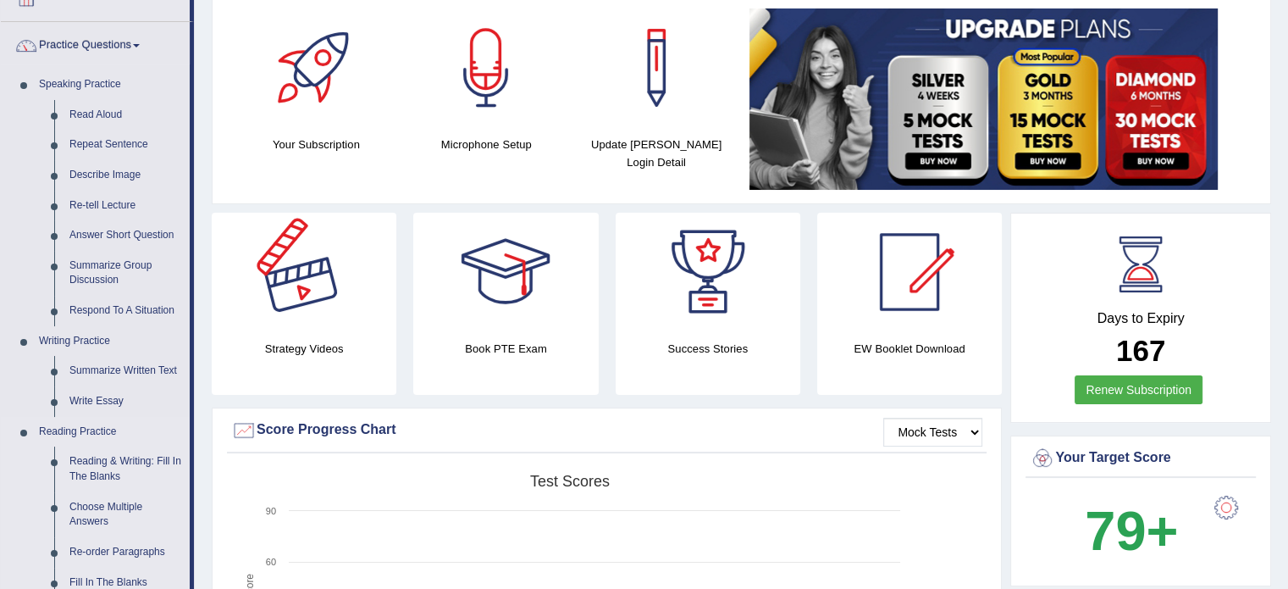
scroll to position [113, 0]
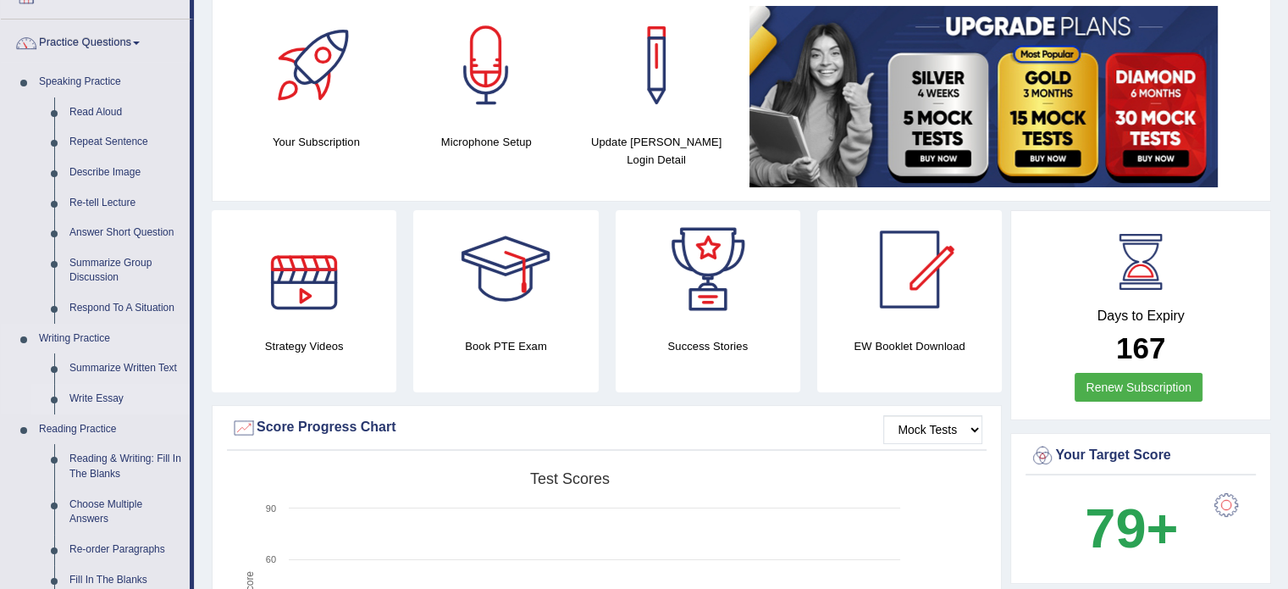
click at [102, 393] on link "Write Essay" at bounding box center [126, 399] width 128 height 30
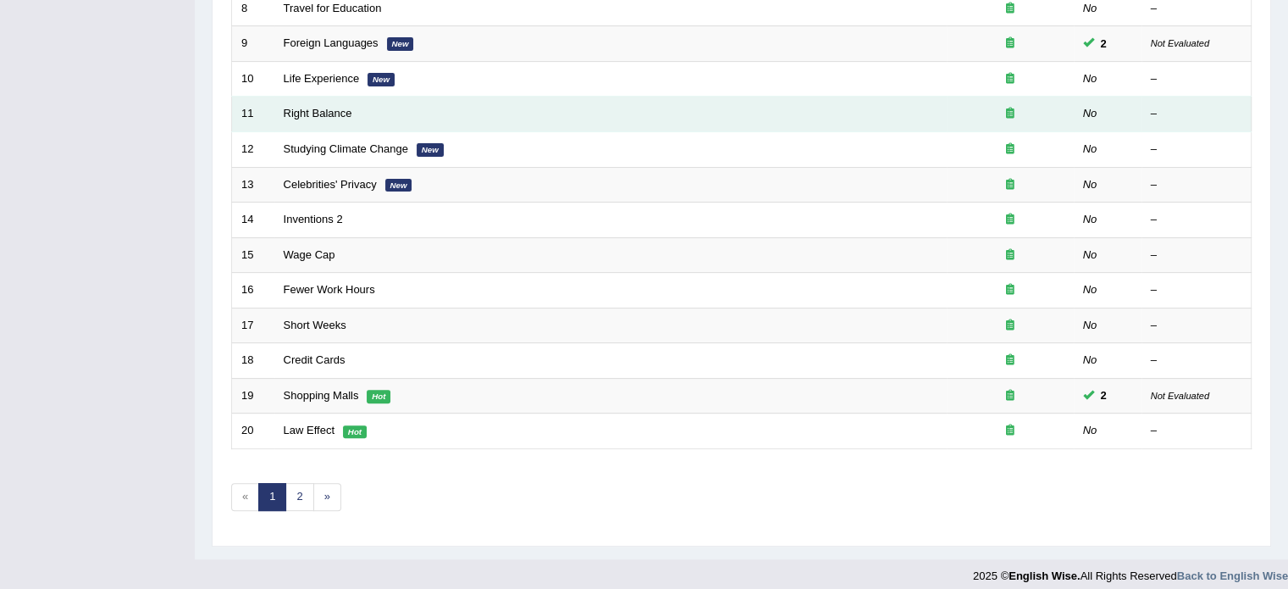
scroll to position [528, 0]
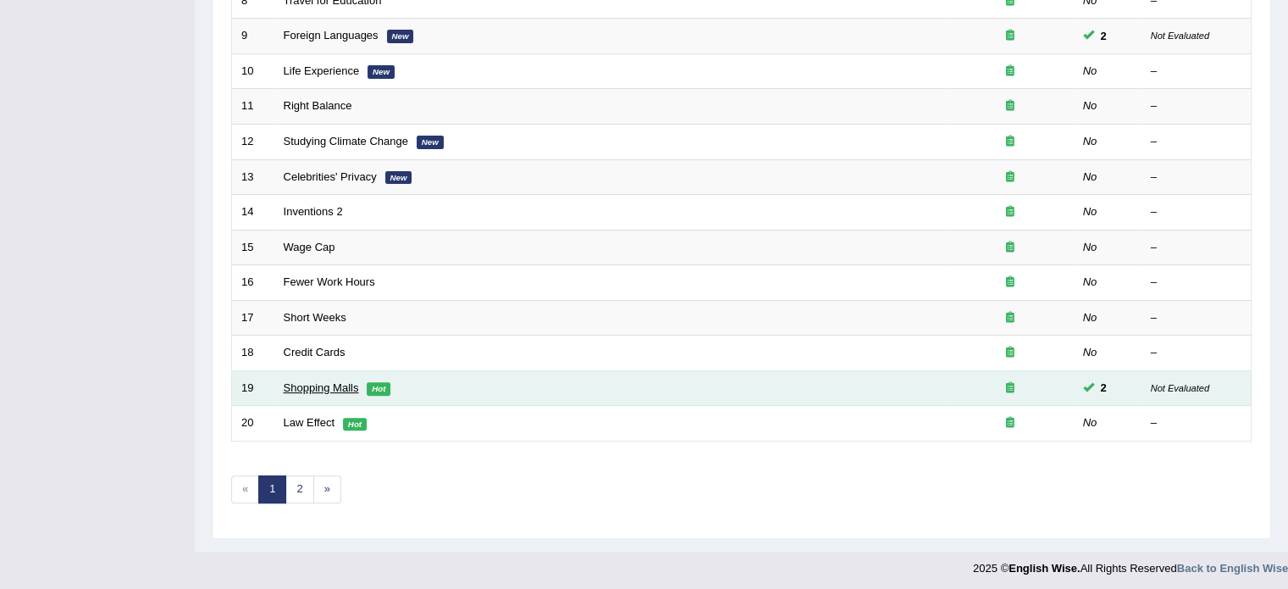
click at [318, 384] on link "Shopping Malls" at bounding box center [321, 387] width 75 height 13
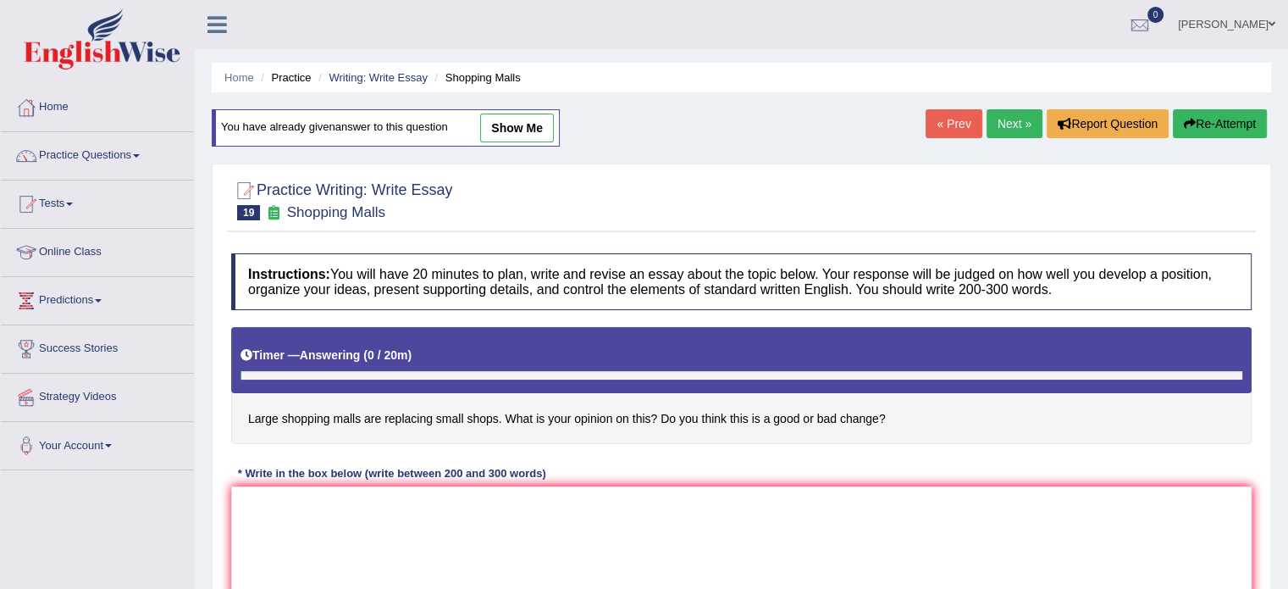
click at [520, 122] on link "show me" at bounding box center [517, 127] width 74 height 29
type textarea "The increasing influence of larger shopping mall in our lives has ignited numer…"
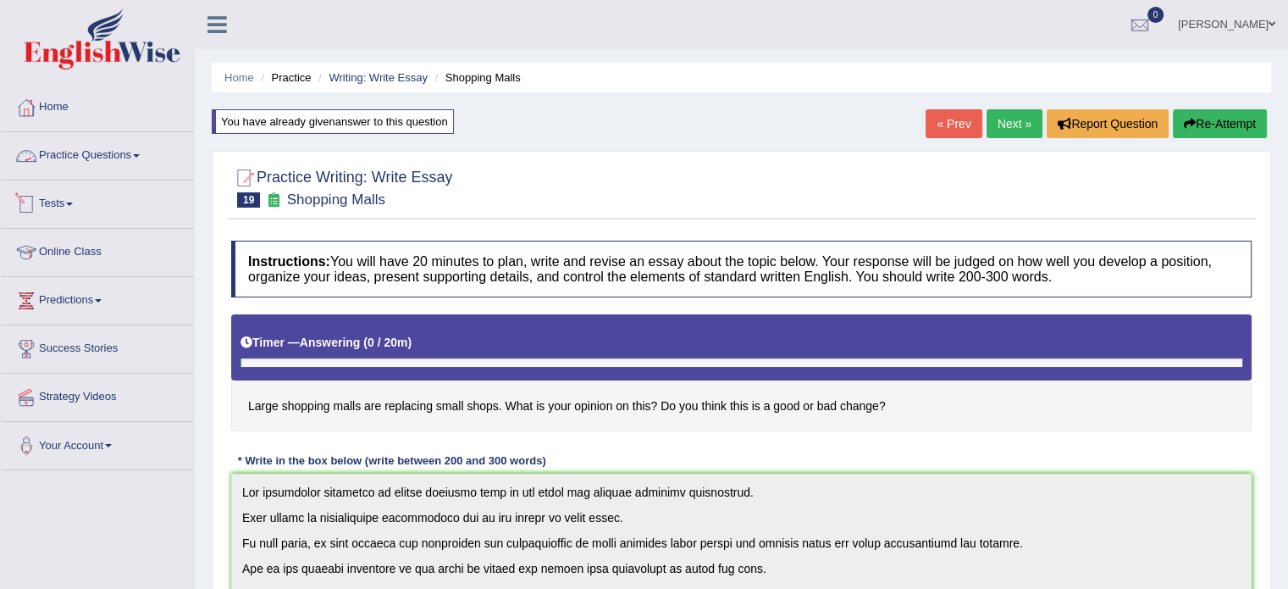
click at [105, 162] on link "Practice Questions" at bounding box center [97, 153] width 193 height 42
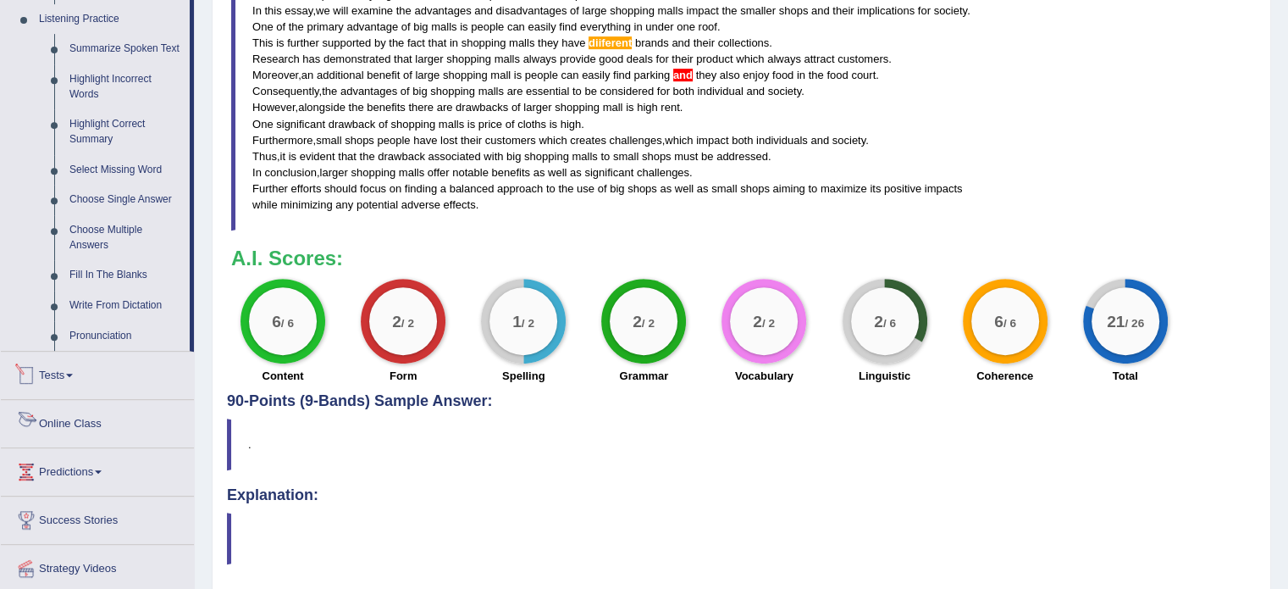
click at [71, 375] on span at bounding box center [69, 374] width 7 height 3
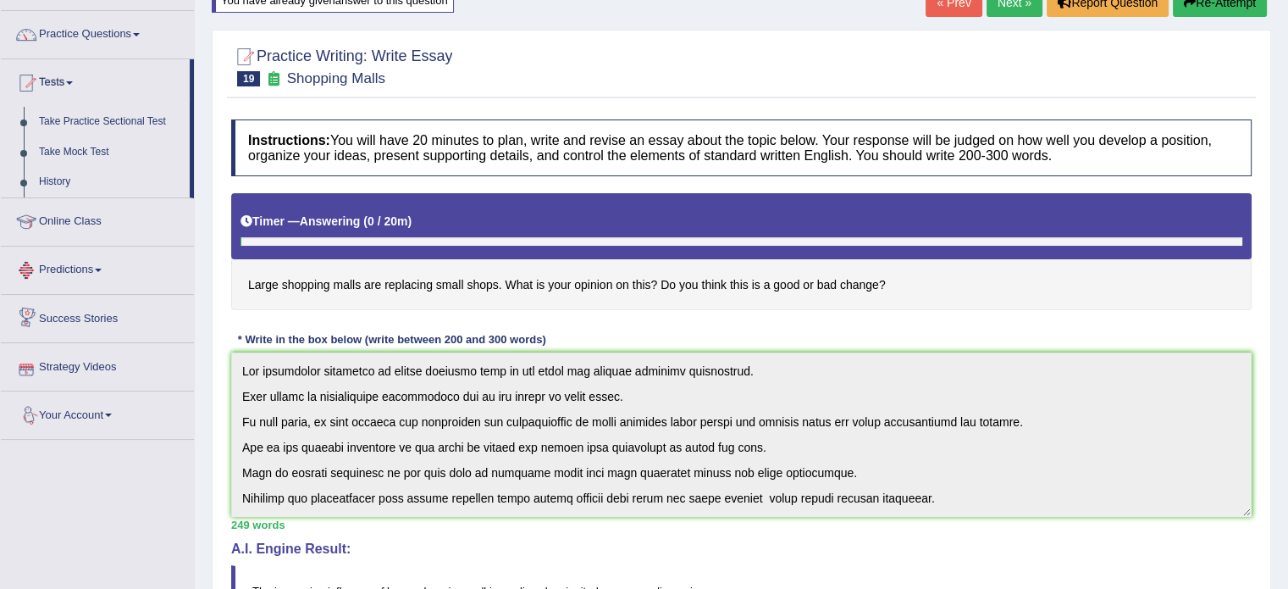
scroll to position [108, 0]
